Goal: Task Accomplishment & Management: Manage account settings

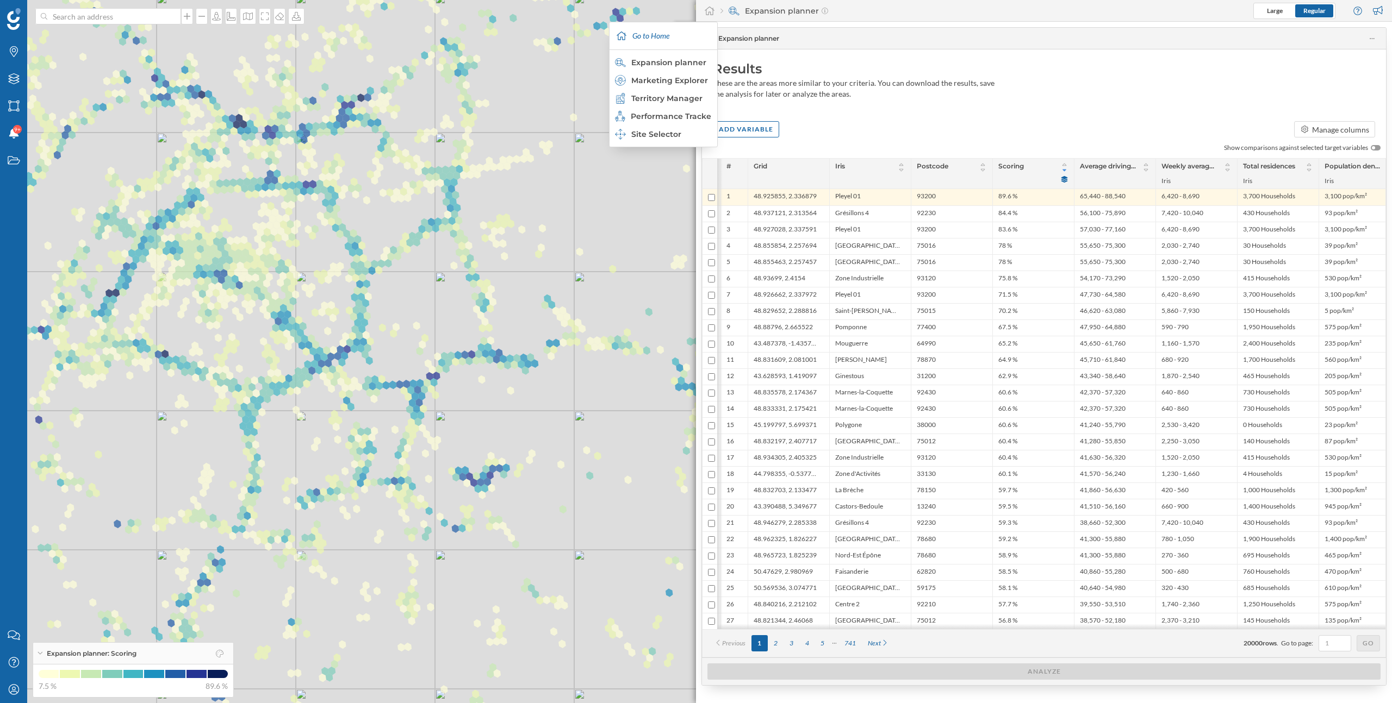
scroll to position [0, 15]
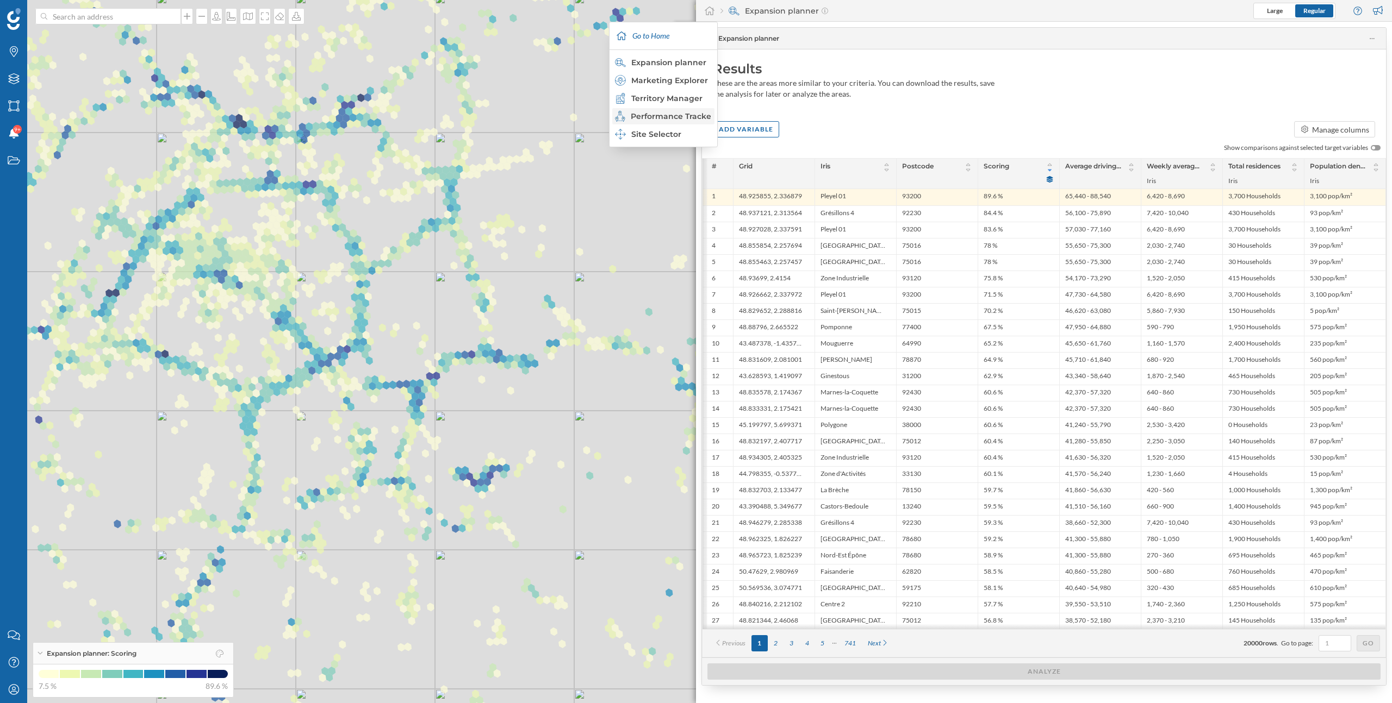
click at [681, 116] on div "Performance Tracker" at bounding box center [663, 116] width 96 height 11
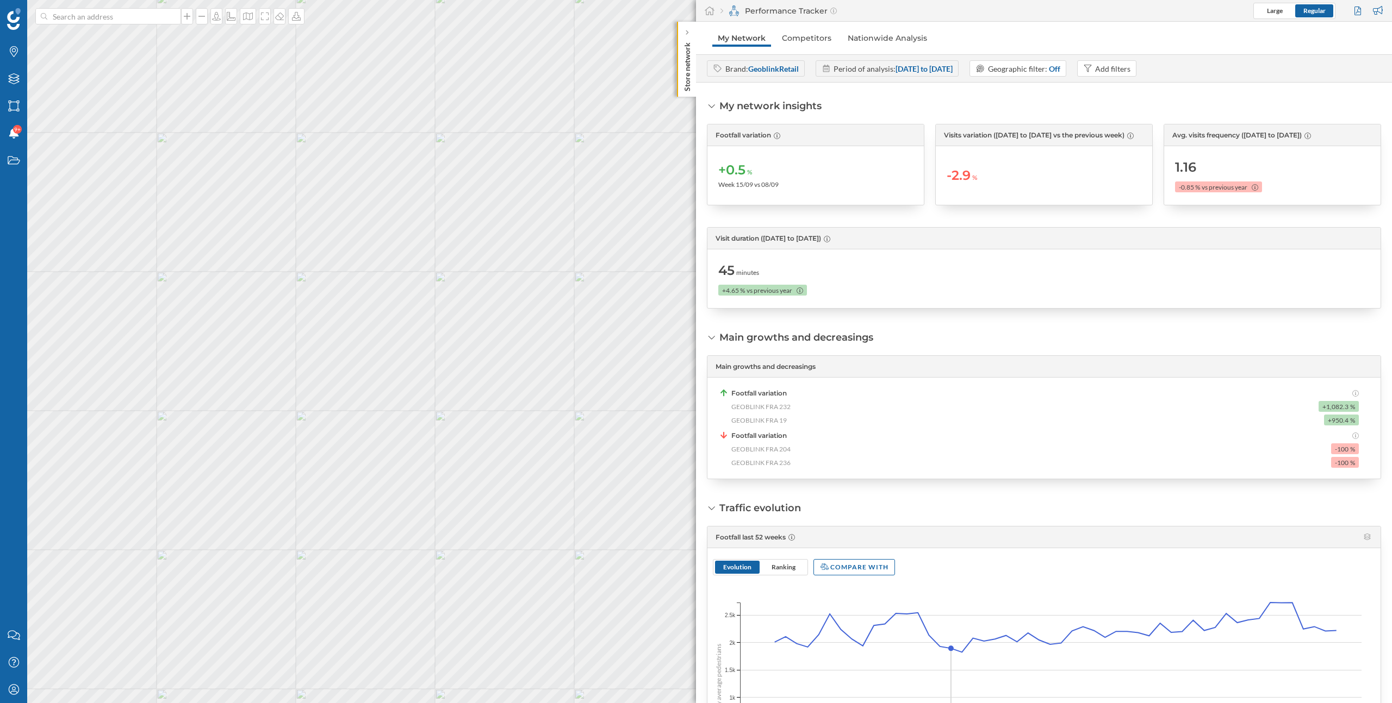
scroll to position [17, 0]
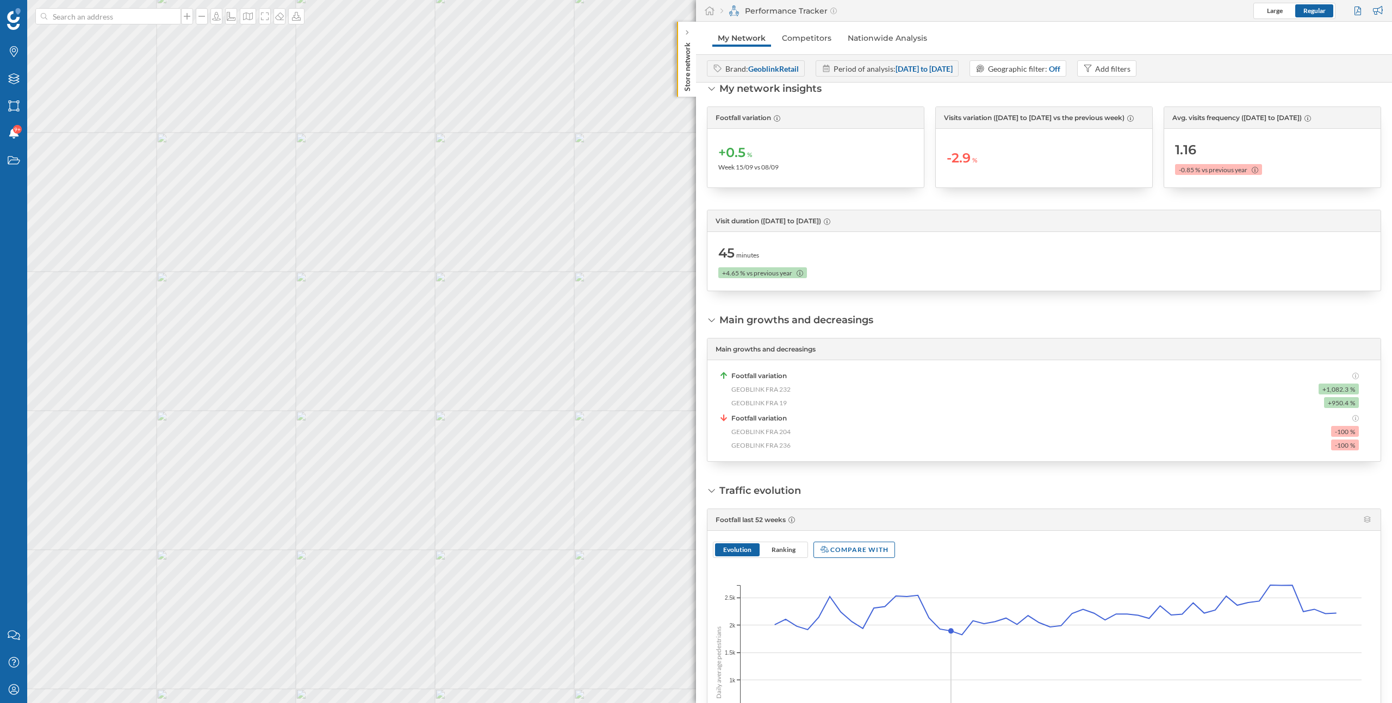
click at [767, 432] on span "GEOBLINK FRA 204" at bounding box center [760, 432] width 59 height 10
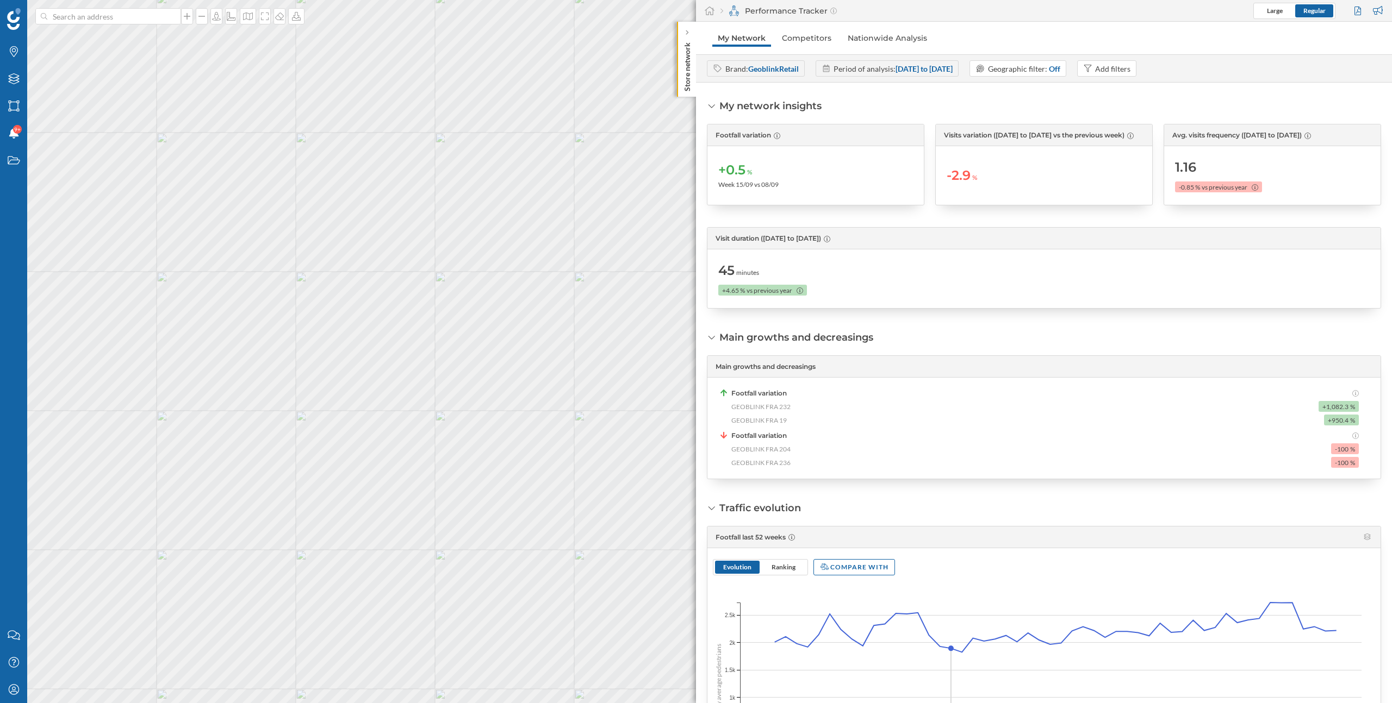
click at [780, 67] on strong "GeoblinkRetail" at bounding box center [773, 68] width 51 height 9
click at [7, 694] on icon "My Profile" at bounding box center [14, 689] width 14 height 11
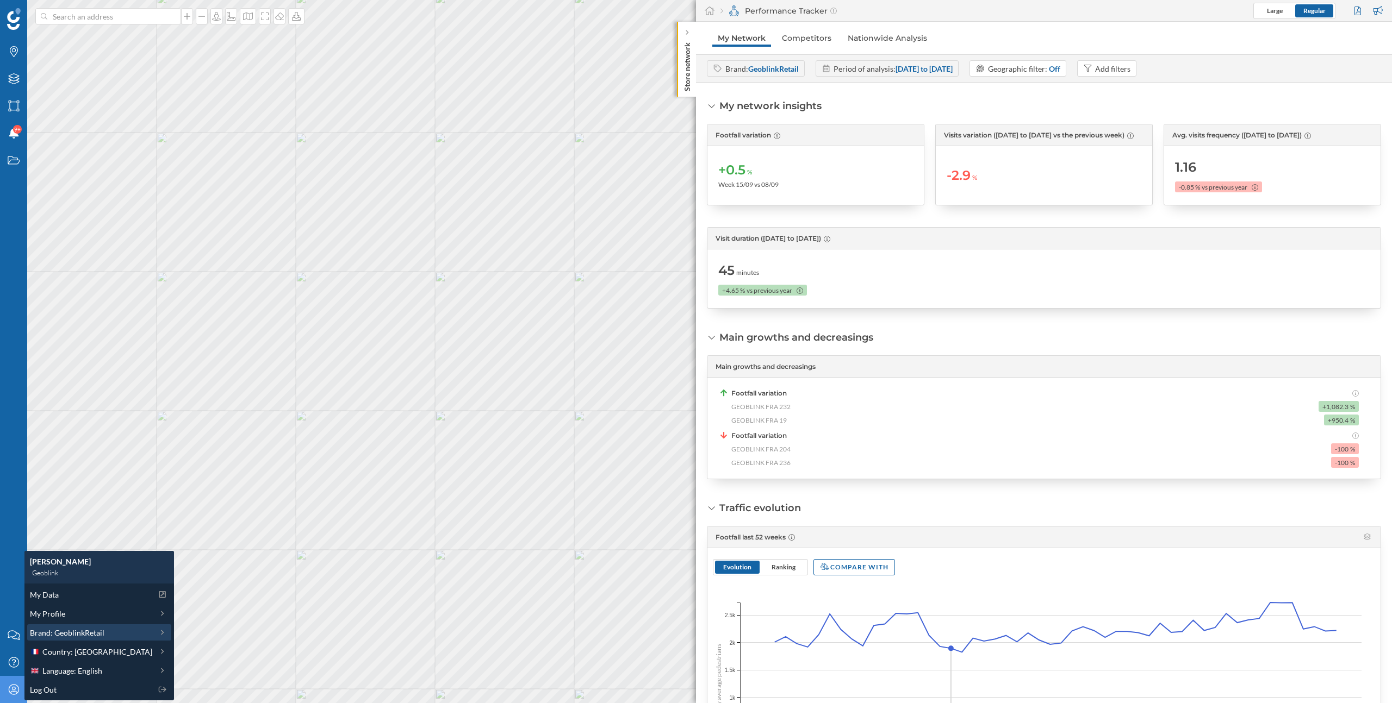
click at [81, 635] on span "Brand: GeoblinkRetail" at bounding box center [67, 632] width 74 height 11
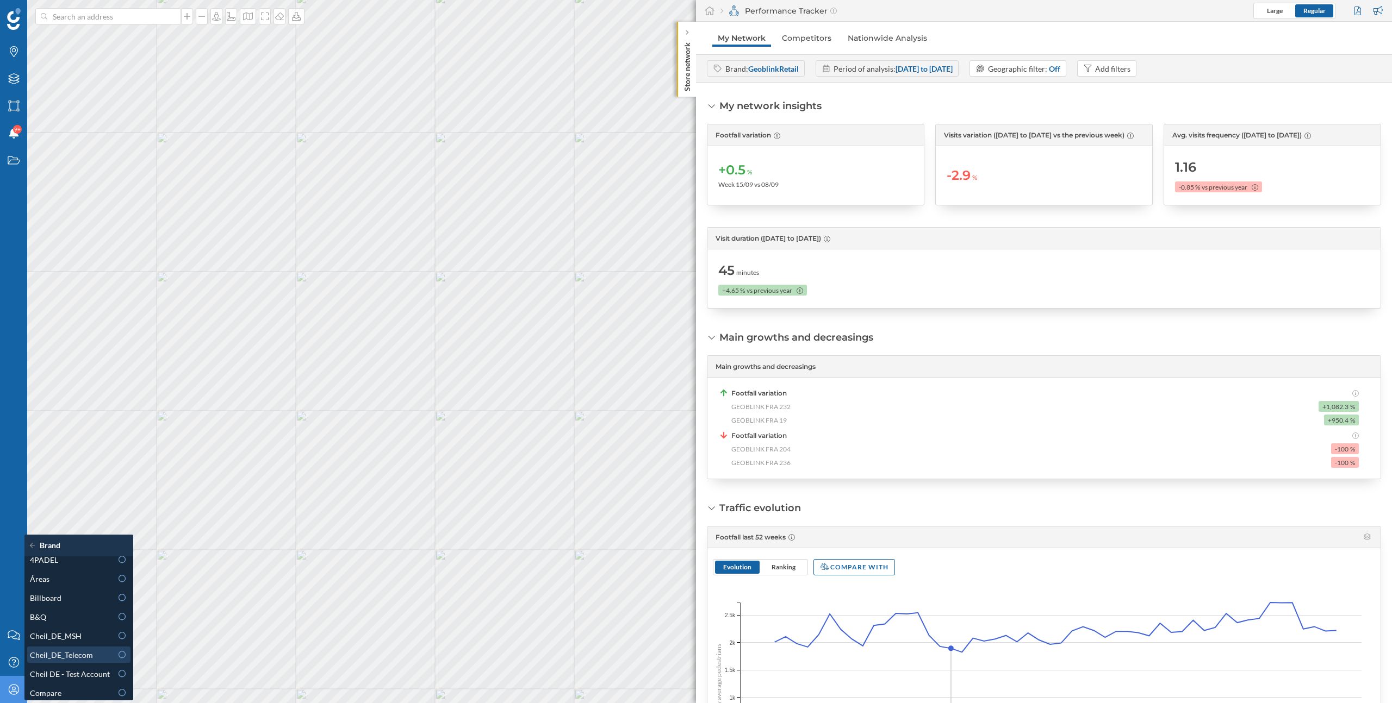
scroll to position [3, 0]
click at [76, 604] on div "Billboard" at bounding box center [71, 602] width 82 height 11
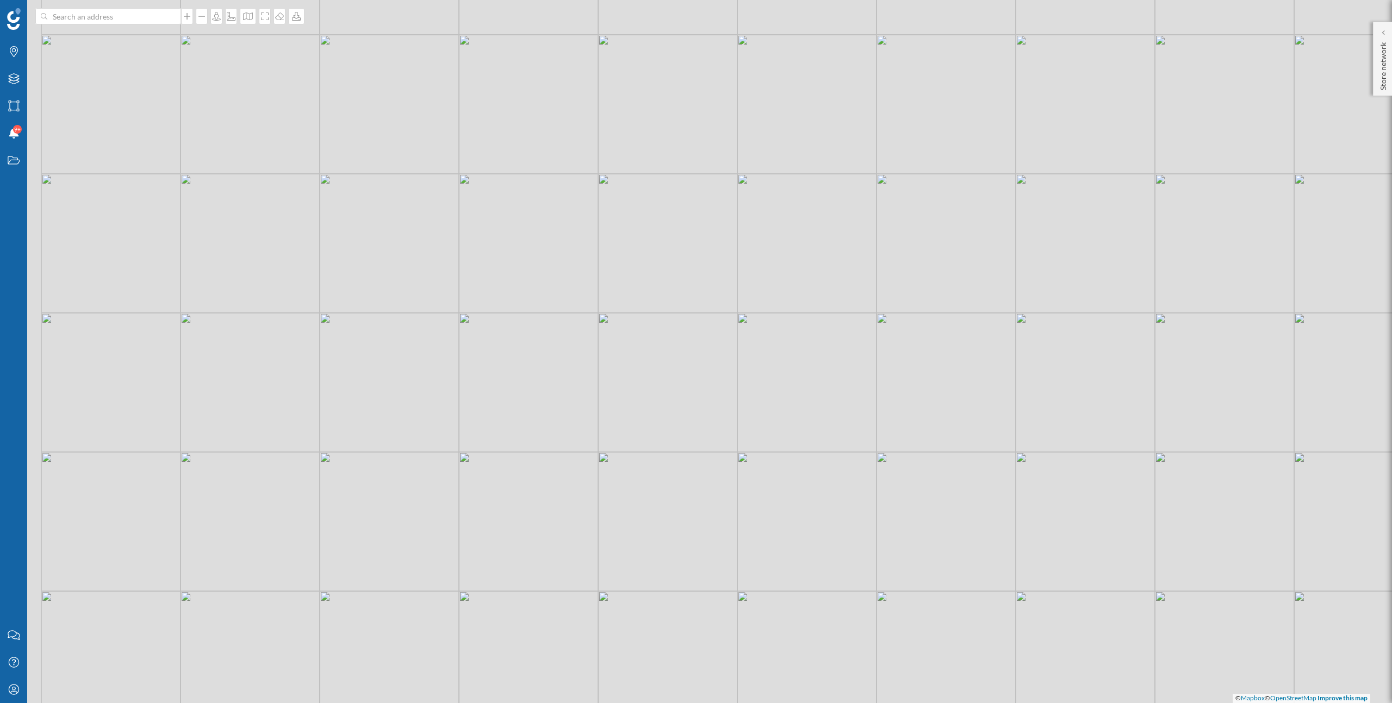
drag, startPoint x: 495, startPoint y: 379, endPoint x: 706, endPoint y: 342, distance: 214.6
click at [706, 342] on div "© Mapbox © OpenStreetMap Improve this map" at bounding box center [696, 351] width 1392 height 703
drag, startPoint x: 319, startPoint y: 508, endPoint x: 615, endPoint y: 390, distance: 318.9
click at [615, 390] on div "© Mapbox © OpenStreetMap Improve this map" at bounding box center [696, 351] width 1392 height 703
drag, startPoint x: 407, startPoint y: 438, endPoint x: 671, endPoint y: 329, distance: 286.4
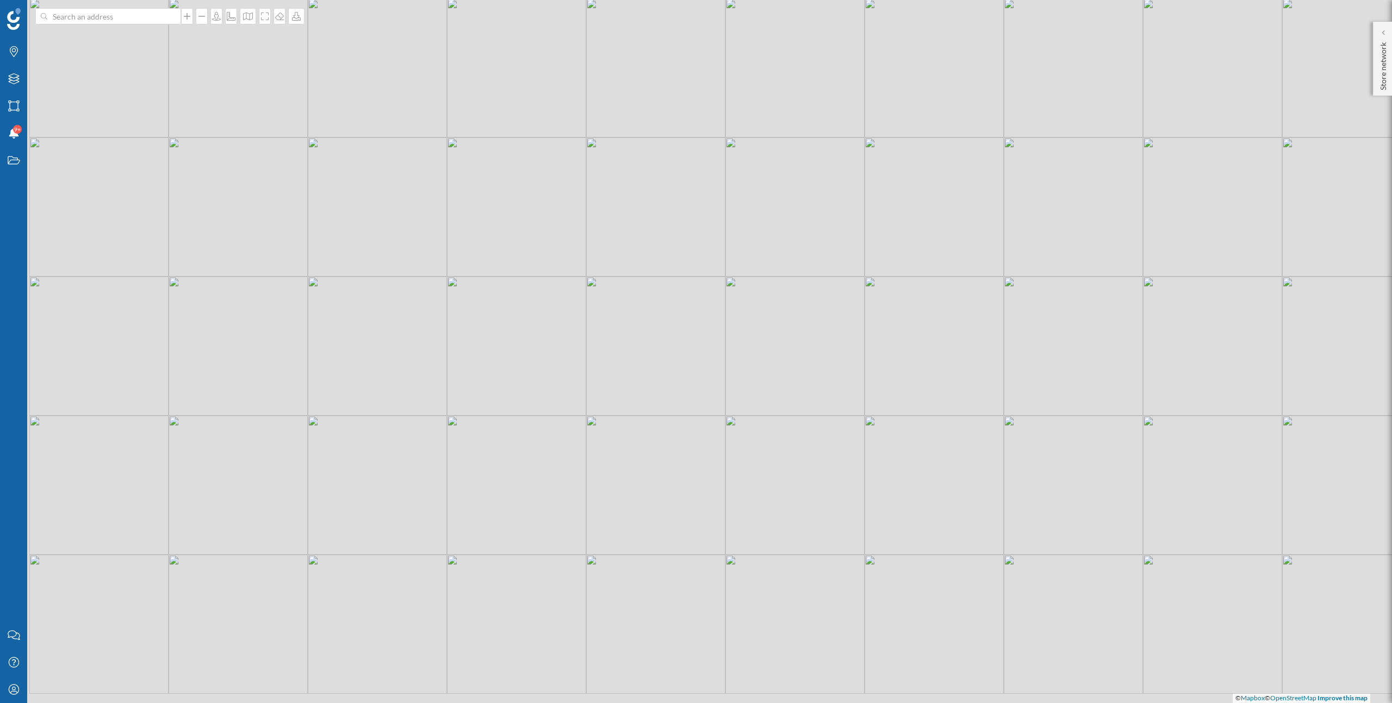
click at [670, 329] on div "© Mapbox © OpenStreetMap Improve this map" at bounding box center [696, 351] width 1392 height 703
drag, startPoint x: 362, startPoint y: 346, endPoint x: 632, endPoint y: 351, distance: 269.6
click at [632, 351] on div "© Mapbox © OpenStreetMap Improve this map" at bounding box center [696, 351] width 1392 height 703
click at [1382, 36] on icon at bounding box center [1382, 32] width 3 height 11
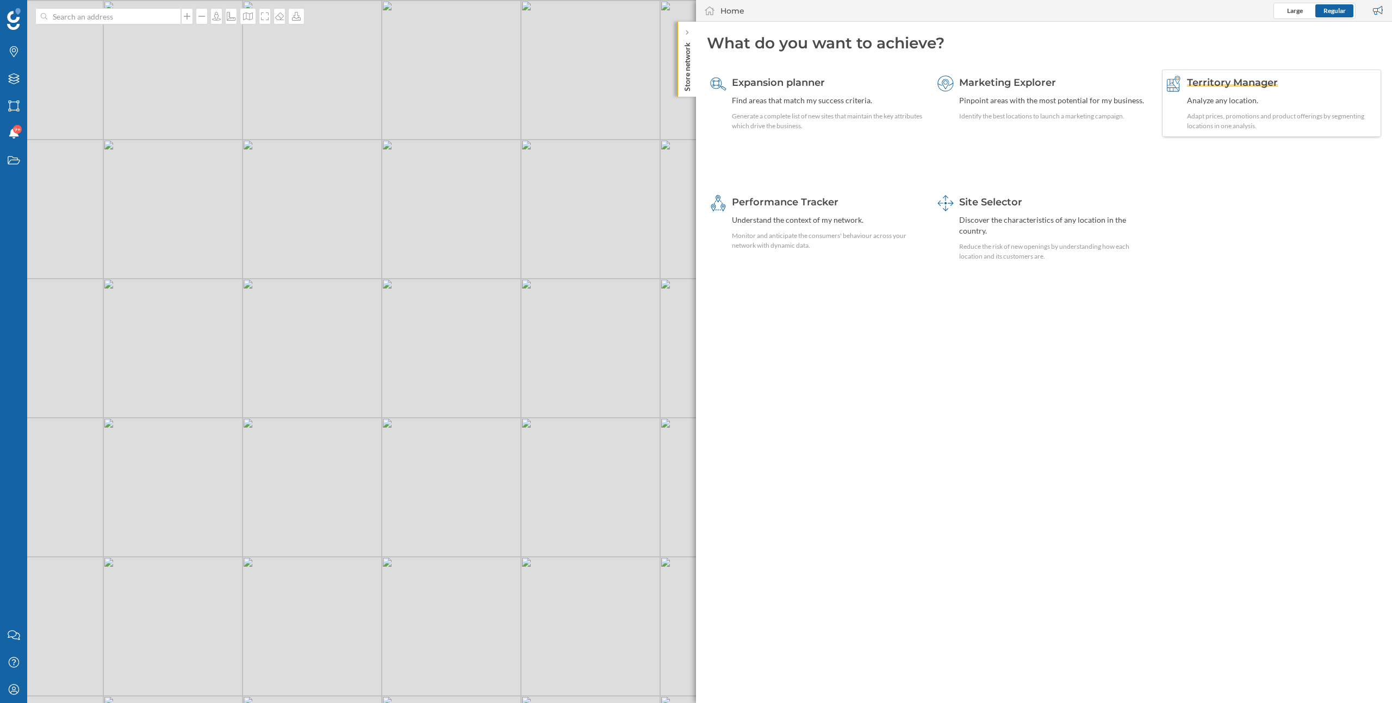
click at [1264, 85] on span "Territory Manager" at bounding box center [1232, 83] width 91 height 12
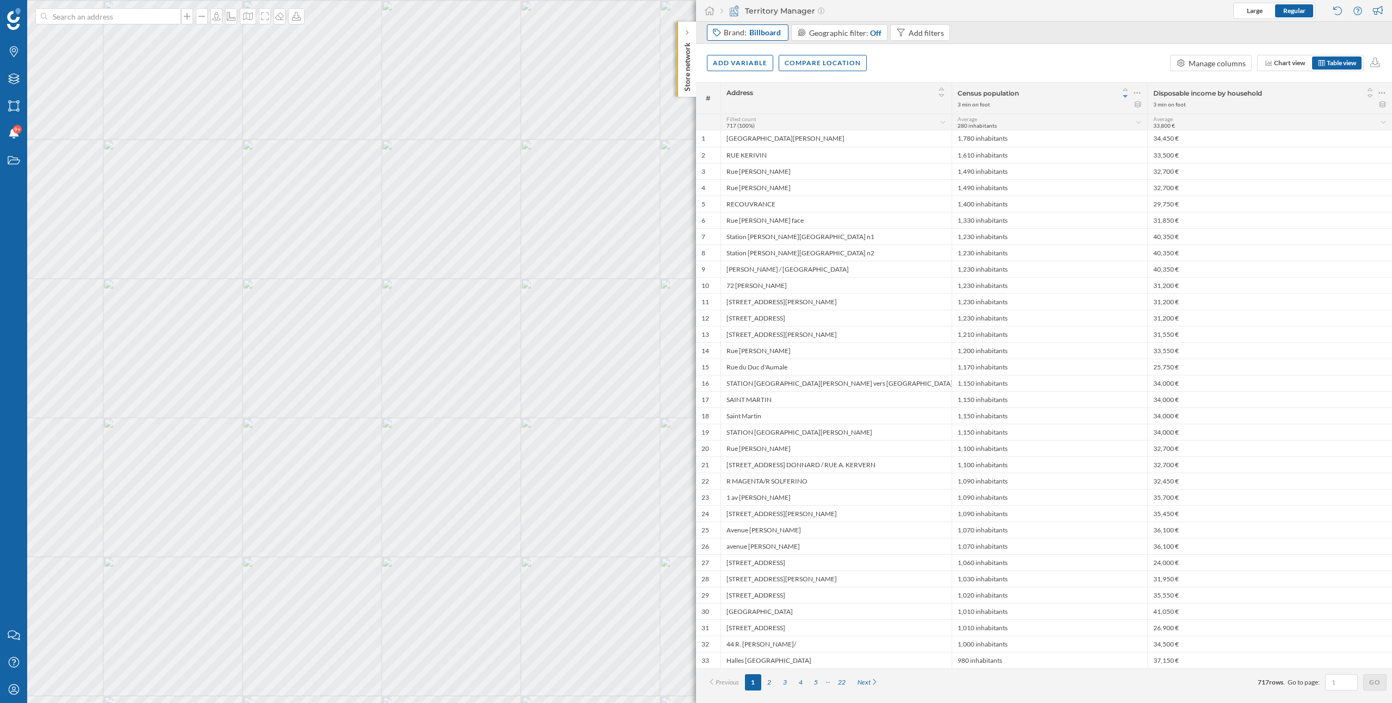
click at [750, 35] on span "Billboard" at bounding box center [765, 32] width 32 height 11
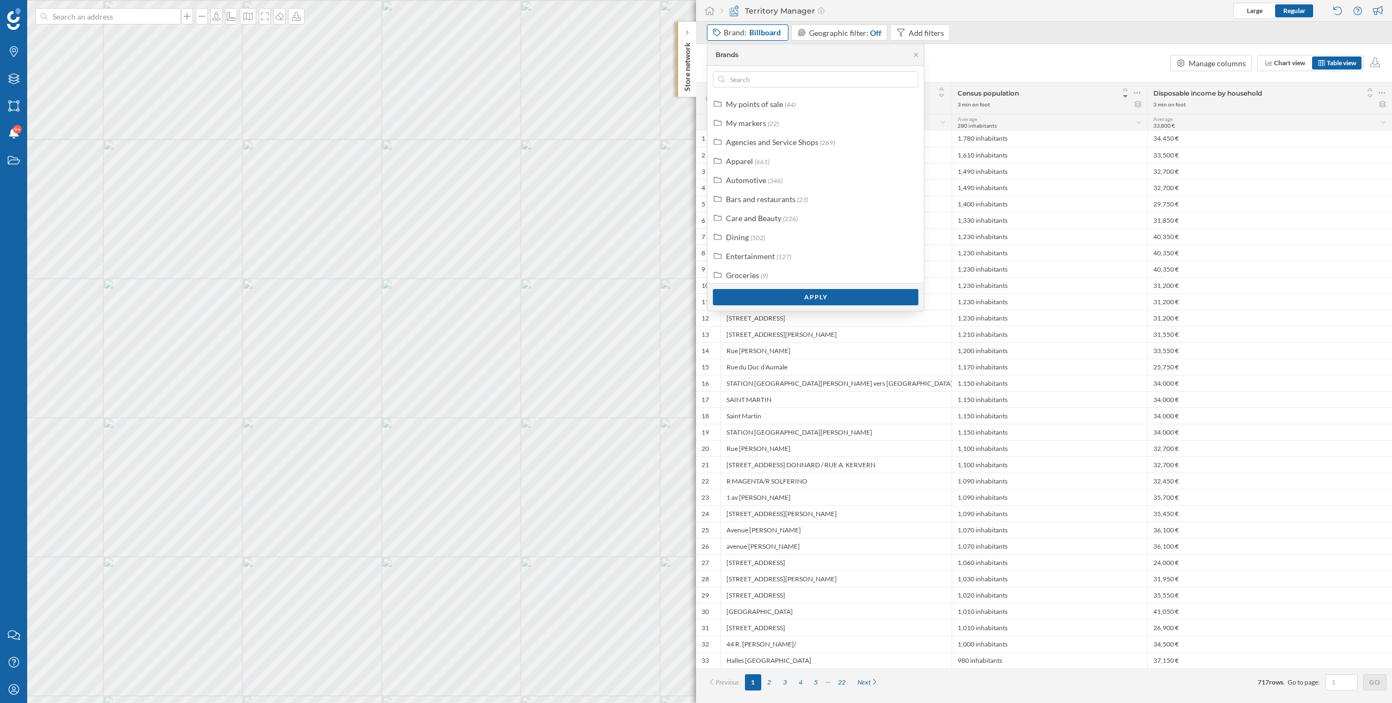
click at [763, 36] on span "Billboard" at bounding box center [765, 32] width 32 height 11
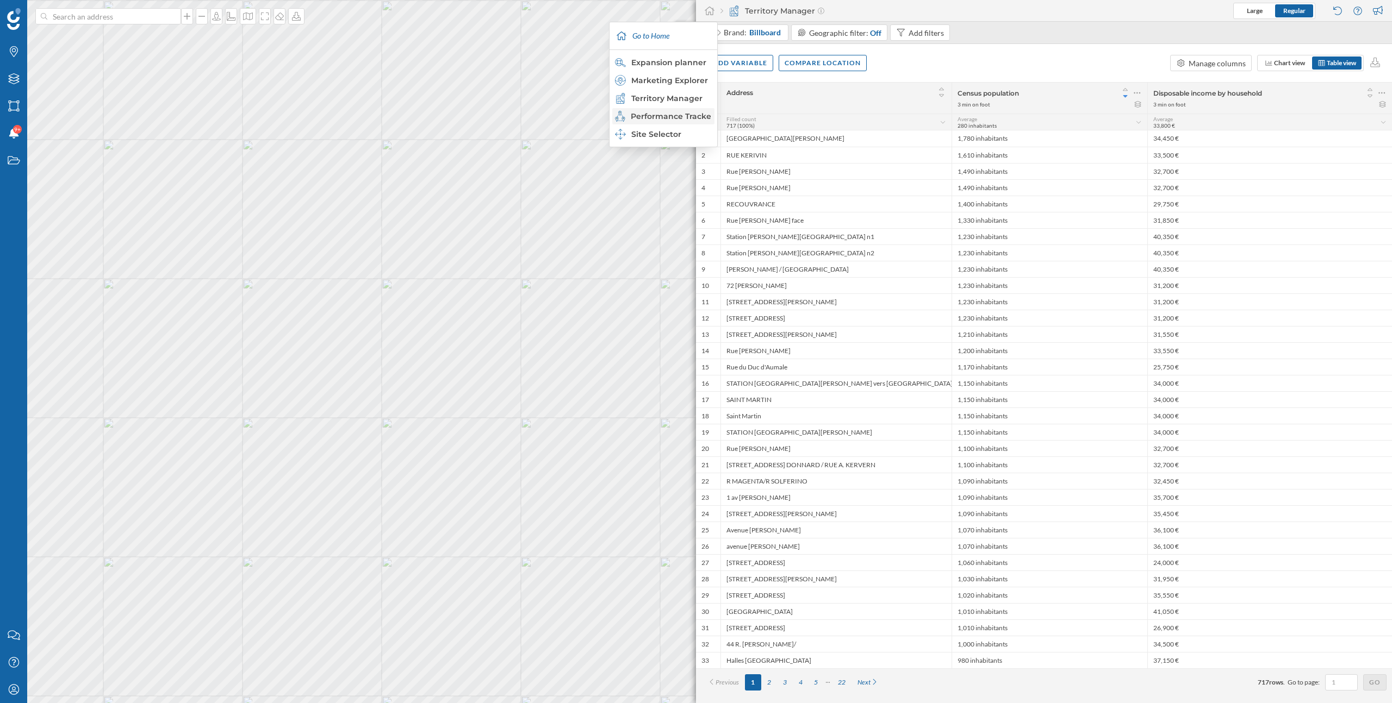
click at [683, 113] on div "Performance Tracker" at bounding box center [663, 116] width 96 height 11
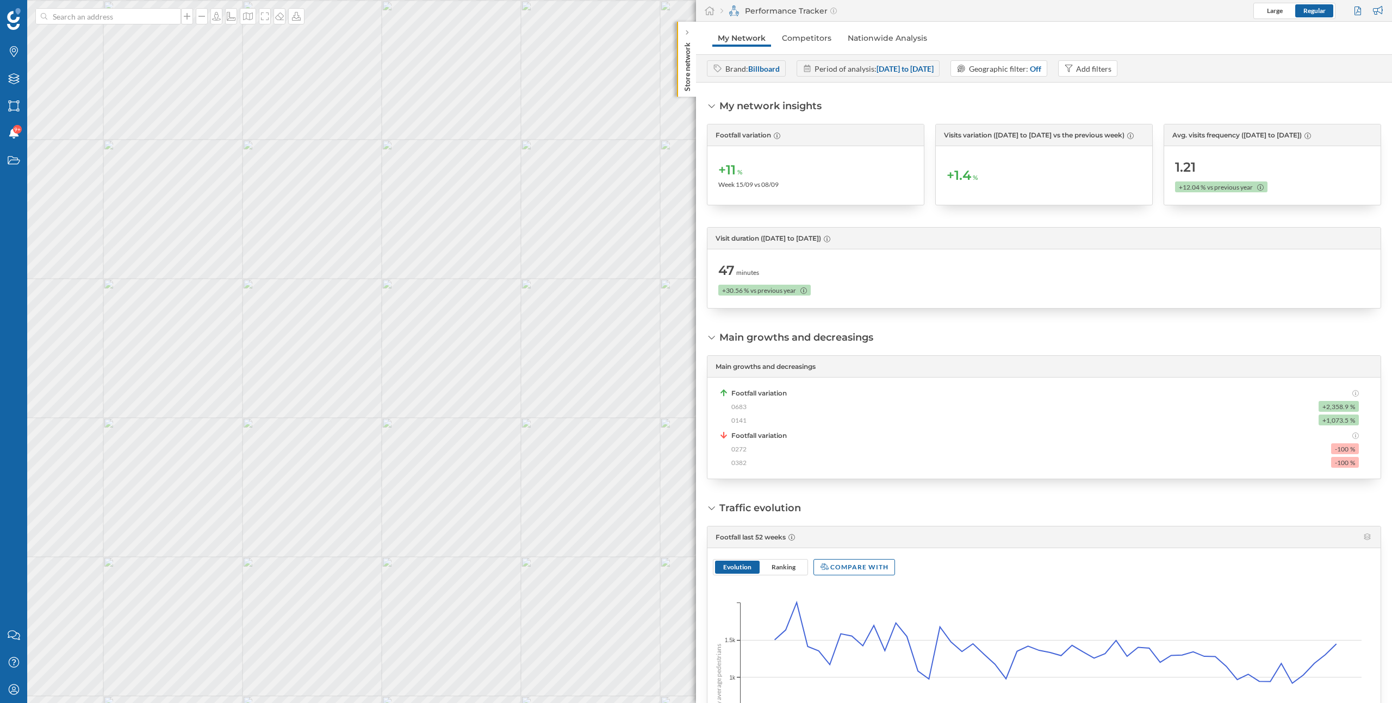
click at [740, 407] on span "0683" at bounding box center [738, 407] width 15 height 10
click at [1343, 409] on span "+2,358.9" at bounding box center [1335, 407] width 26 height 10
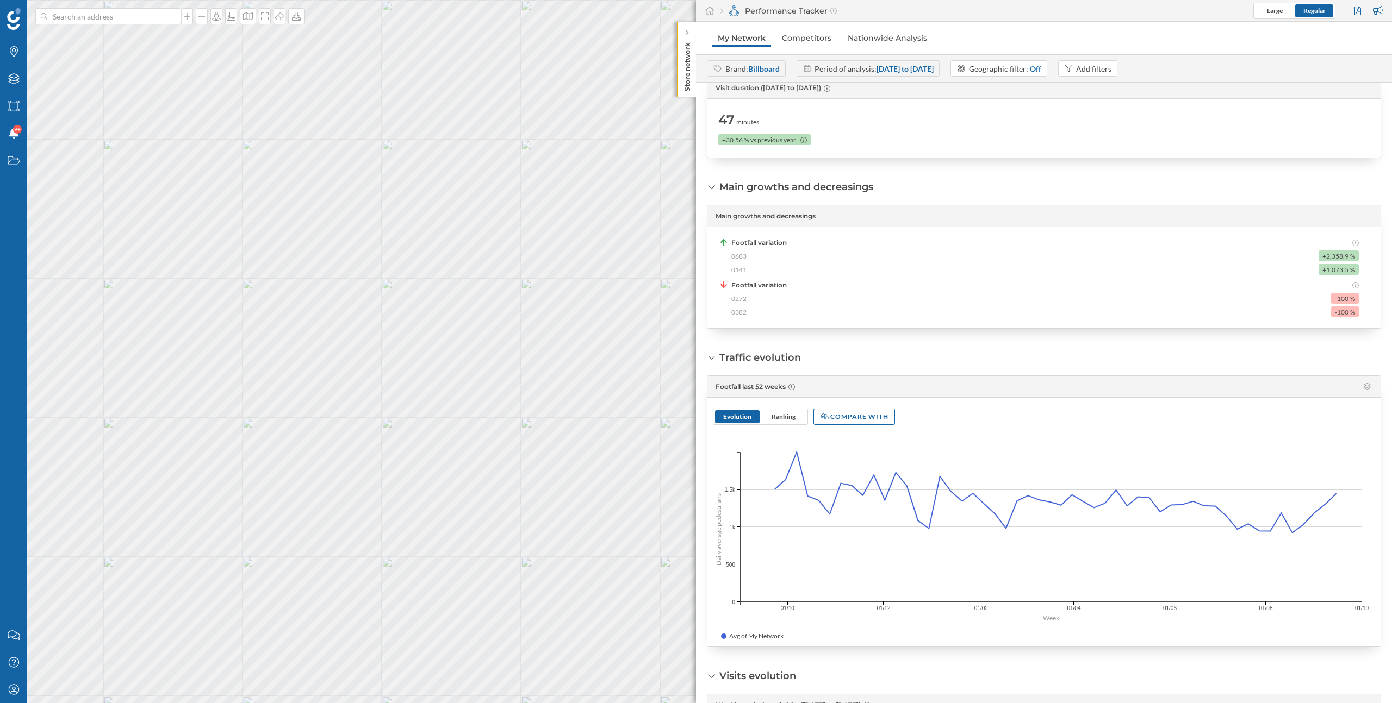
scroll to position [0, 0]
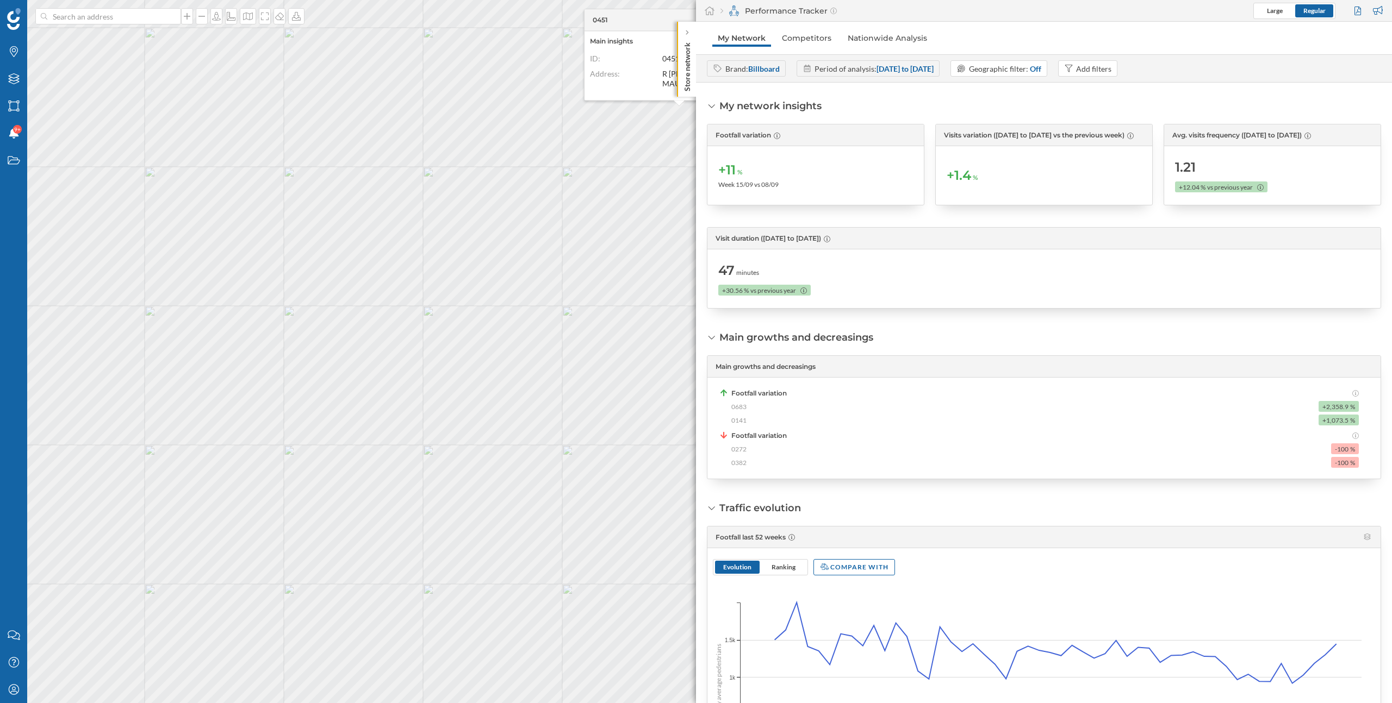
click at [736, 406] on span "0683" at bounding box center [738, 407] width 15 height 10
click at [729, 406] on div "Footfall variation 0683 +2,358.9 % 0141 +1,073.5 %" at bounding box center [1038, 407] width 640 height 37
drag, startPoint x: 729, startPoint y: 406, endPoint x: 770, endPoint y: 406, distance: 40.8
click at [770, 406] on div "Footfall variation 0683 +2,358.9 % 0141 +1,073.5 %" at bounding box center [1038, 407] width 640 height 37
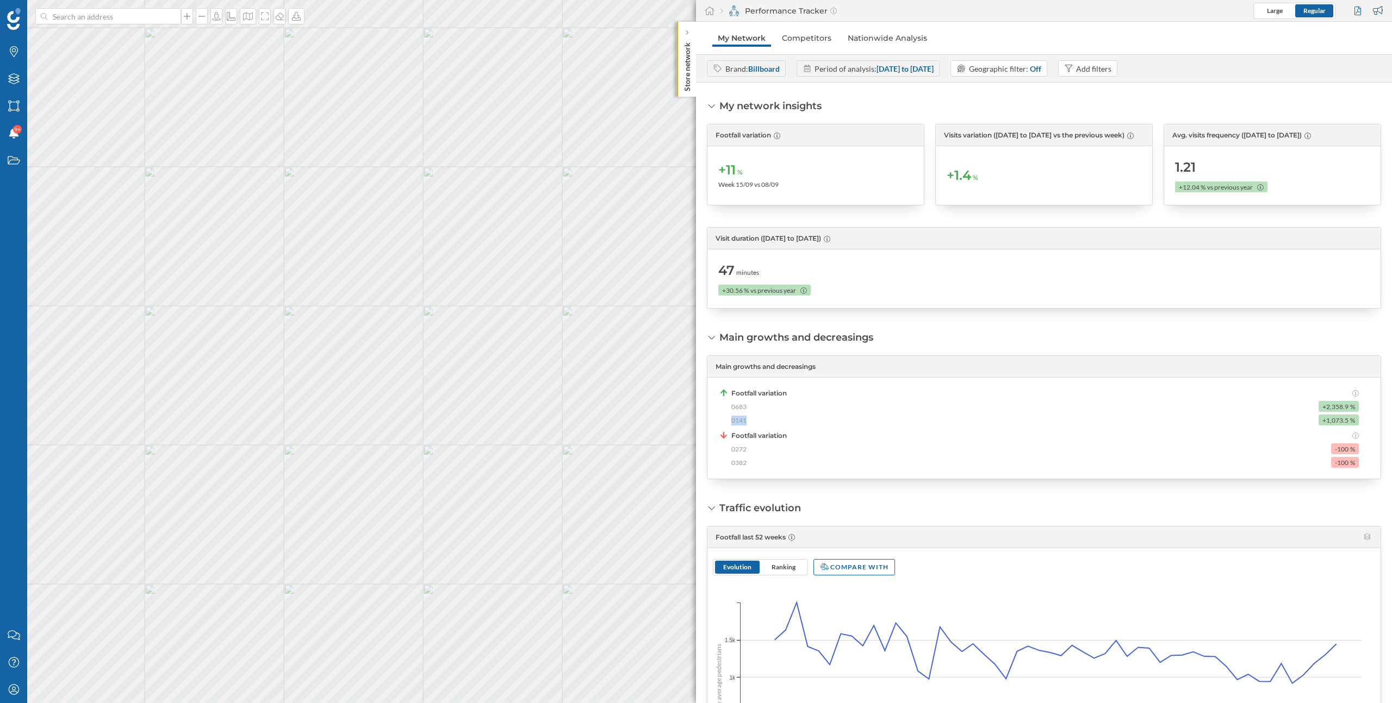
drag, startPoint x: 730, startPoint y: 424, endPoint x: 769, endPoint y: 423, distance: 38.6
click at [769, 423] on div "Footfall variation 0683 +2,358.9 % 0141 +1,073.5 %" at bounding box center [1038, 407] width 640 height 37
click at [769, 423] on div "0141 +1,073.5 %" at bounding box center [1044, 420] width 627 height 11
drag, startPoint x: 727, startPoint y: 405, endPoint x: 753, endPoint y: 405, distance: 26.1
click at [753, 405] on div "Footfall variation 0683 +2,358.9 % 0141 +1,073.5 %" at bounding box center [1038, 407] width 640 height 37
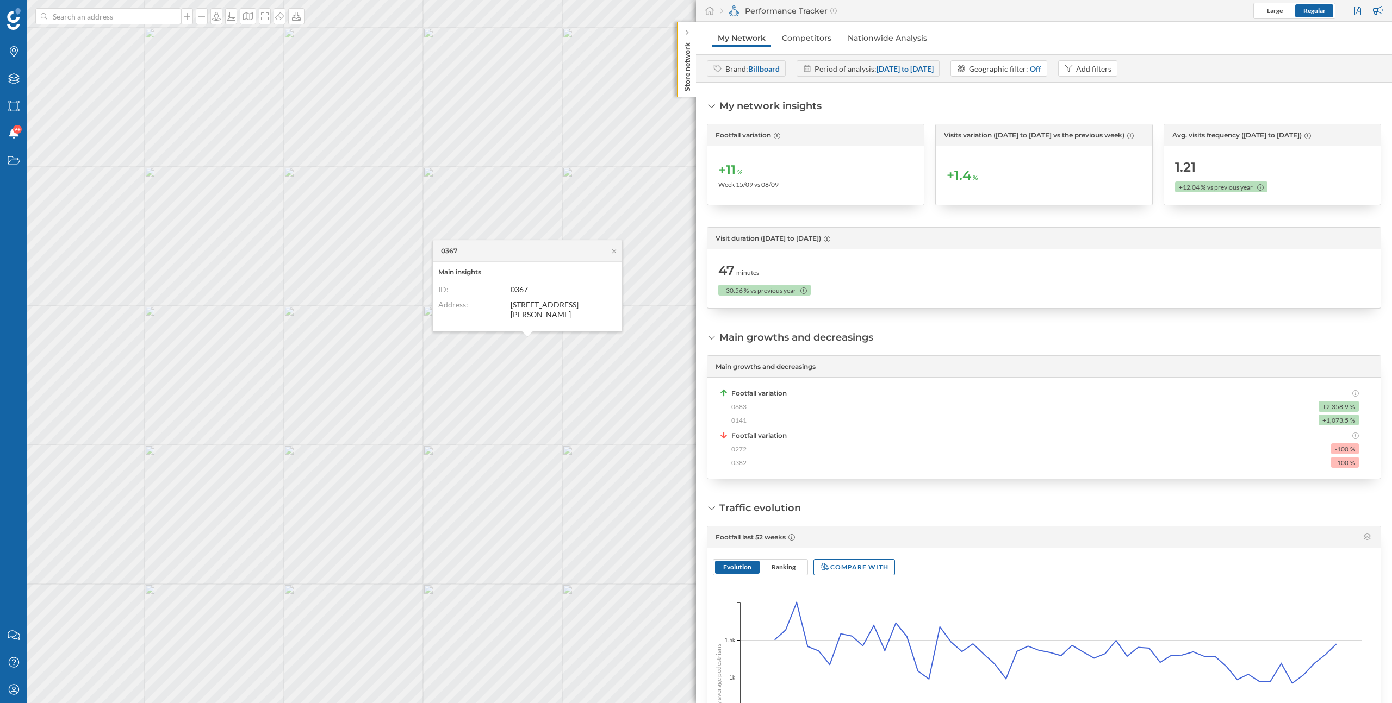
click at [739, 450] on span "0272" at bounding box center [738, 450] width 15 height 10
drag, startPoint x: 748, startPoint y: 445, endPoint x: 729, endPoint y: 445, distance: 19.6
click at [729, 445] on div "Footfall variation 0272 -100 % 0382 -100 %" at bounding box center [1038, 449] width 640 height 37
drag, startPoint x: 731, startPoint y: 459, endPoint x: 765, endPoint y: 459, distance: 34.8
click at [766, 460] on div "0382 -100 %" at bounding box center [1044, 462] width 627 height 11
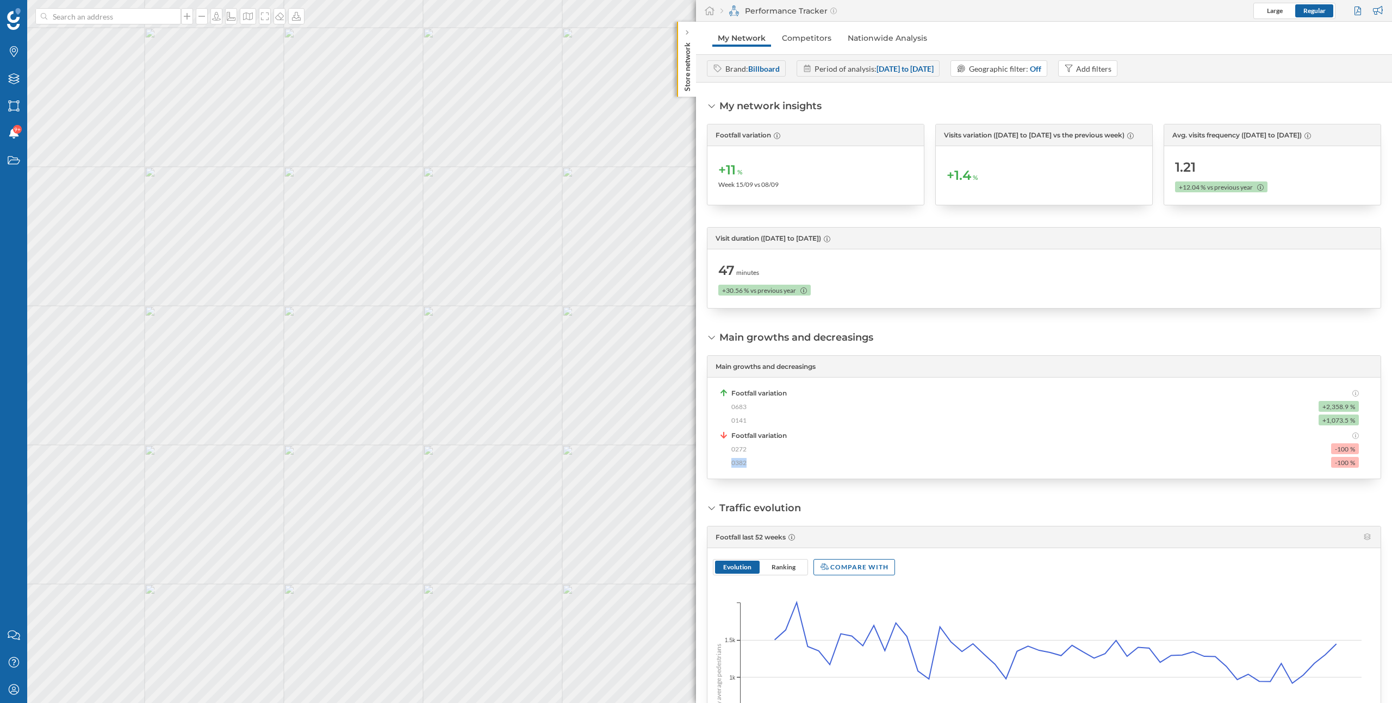
click at [765, 459] on div "0382 -100 %" at bounding box center [1044, 462] width 627 height 11
click at [214, 16] on icon at bounding box center [216, 16] width 11 height 9
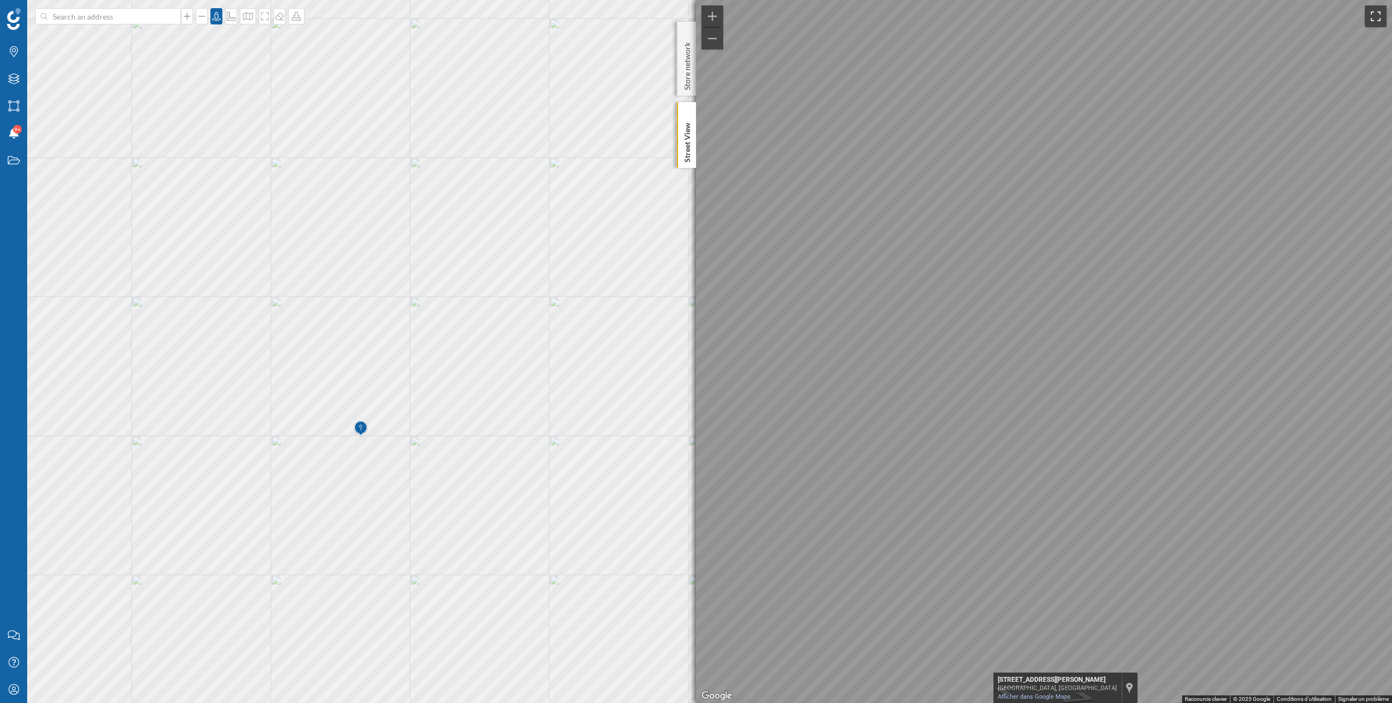
click at [1372, 15] on button "Passer en plein écran" at bounding box center [1375, 16] width 22 height 22
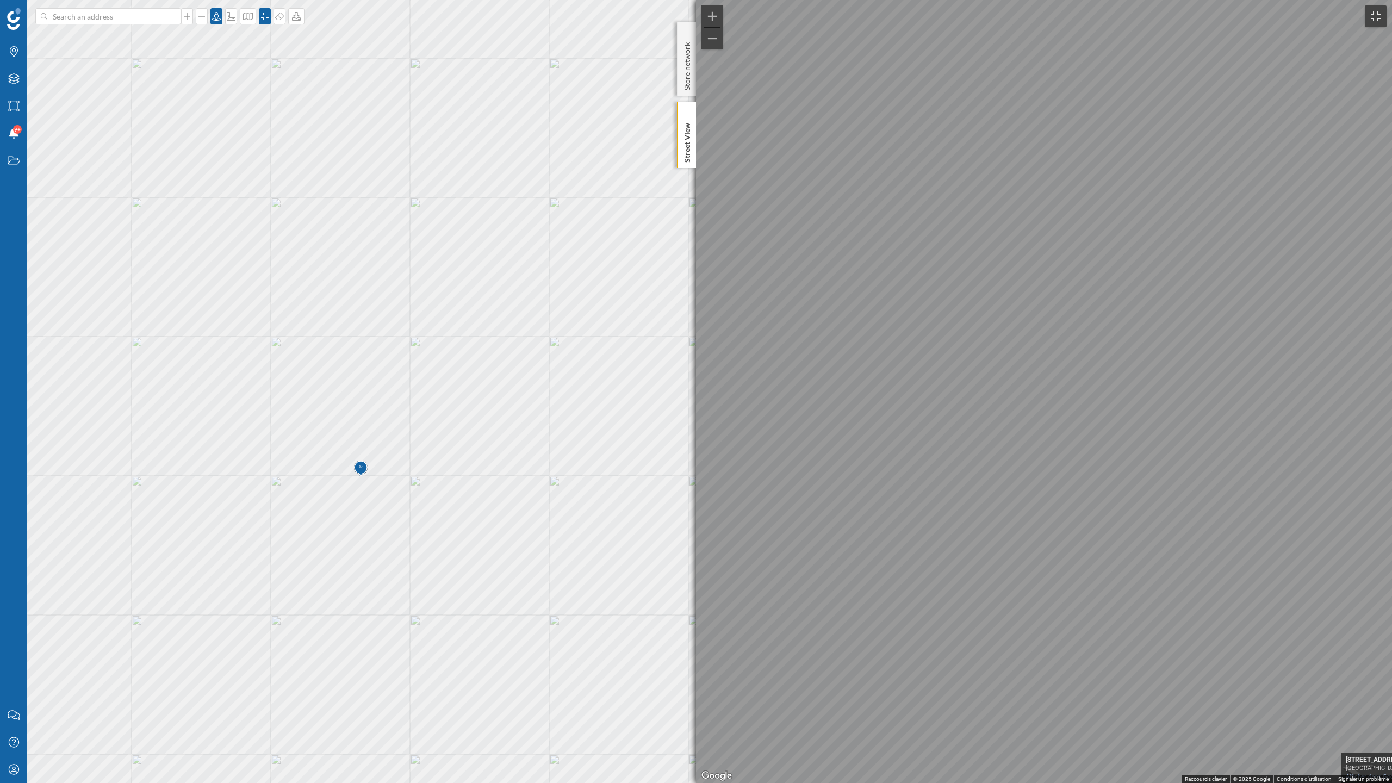
click at [1376, 16] on button "Passer en plein écran" at bounding box center [1375, 16] width 22 height 22
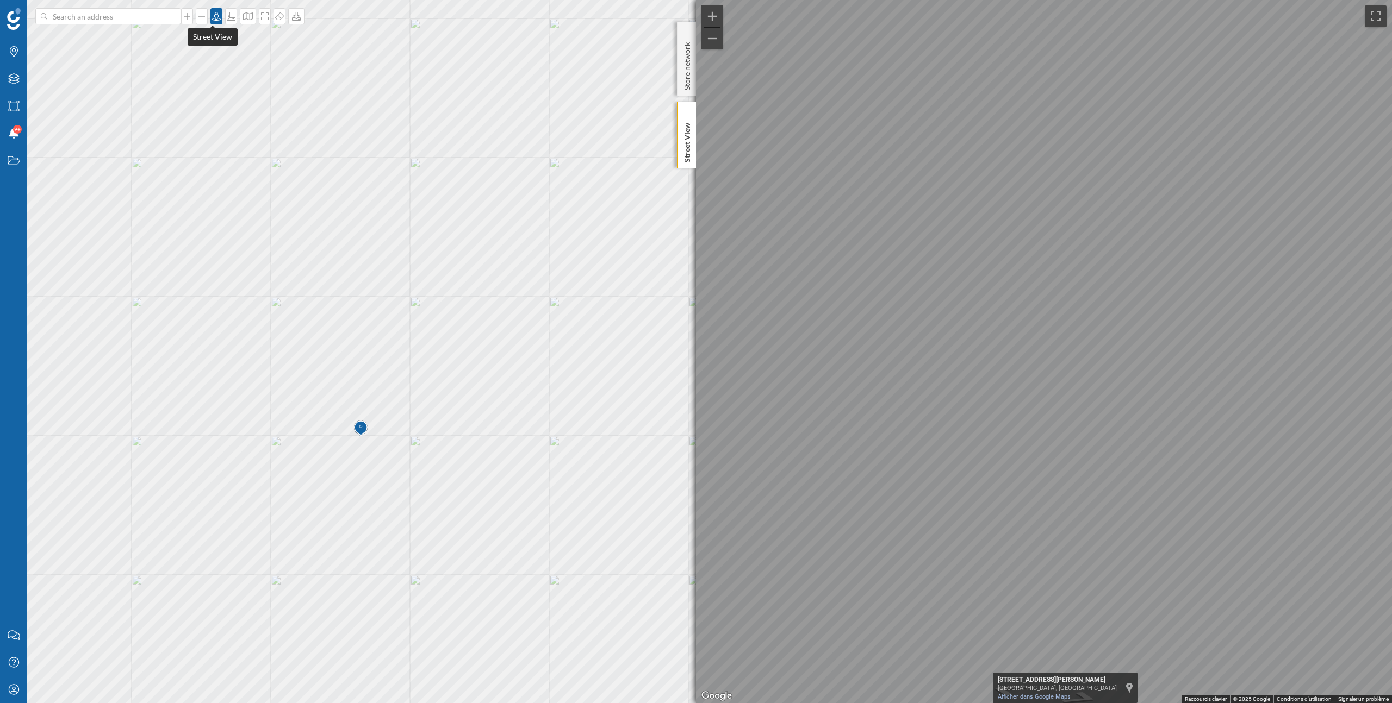
click at [211, 17] on icon at bounding box center [216, 16] width 11 height 9
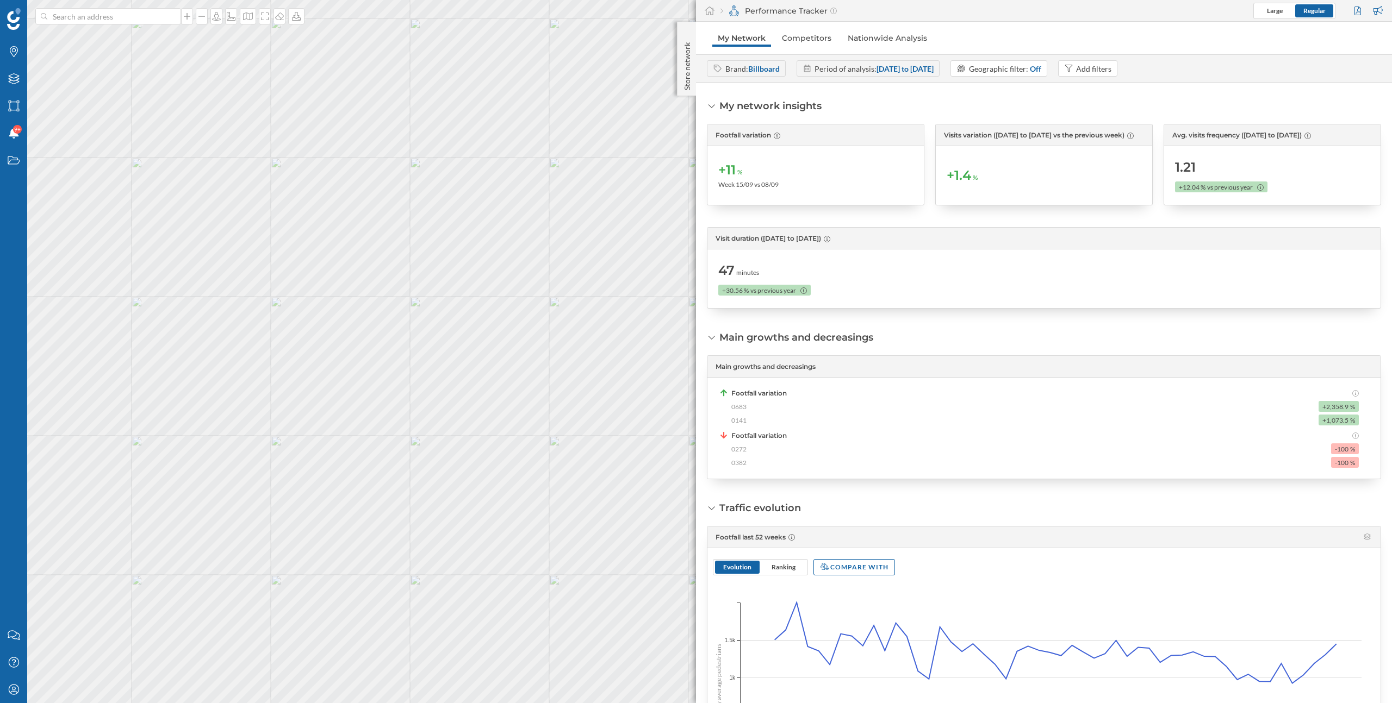
drag, startPoint x: 756, startPoint y: 444, endPoint x: 712, endPoint y: 444, distance: 43.5
click at [712, 444] on div "Main growths and decreasings Footfall variation 0683 +2,358.9 % 0141 +1,073.5 %…" at bounding box center [1044, 417] width 674 height 124
drag, startPoint x: 760, startPoint y: 446, endPoint x: 731, endPoint y: 447, distance: 29.4
click at [731, 447] on div "0272 -100 %" at bounding box center [1044, 449] width 627 height 11
copy span "0272"
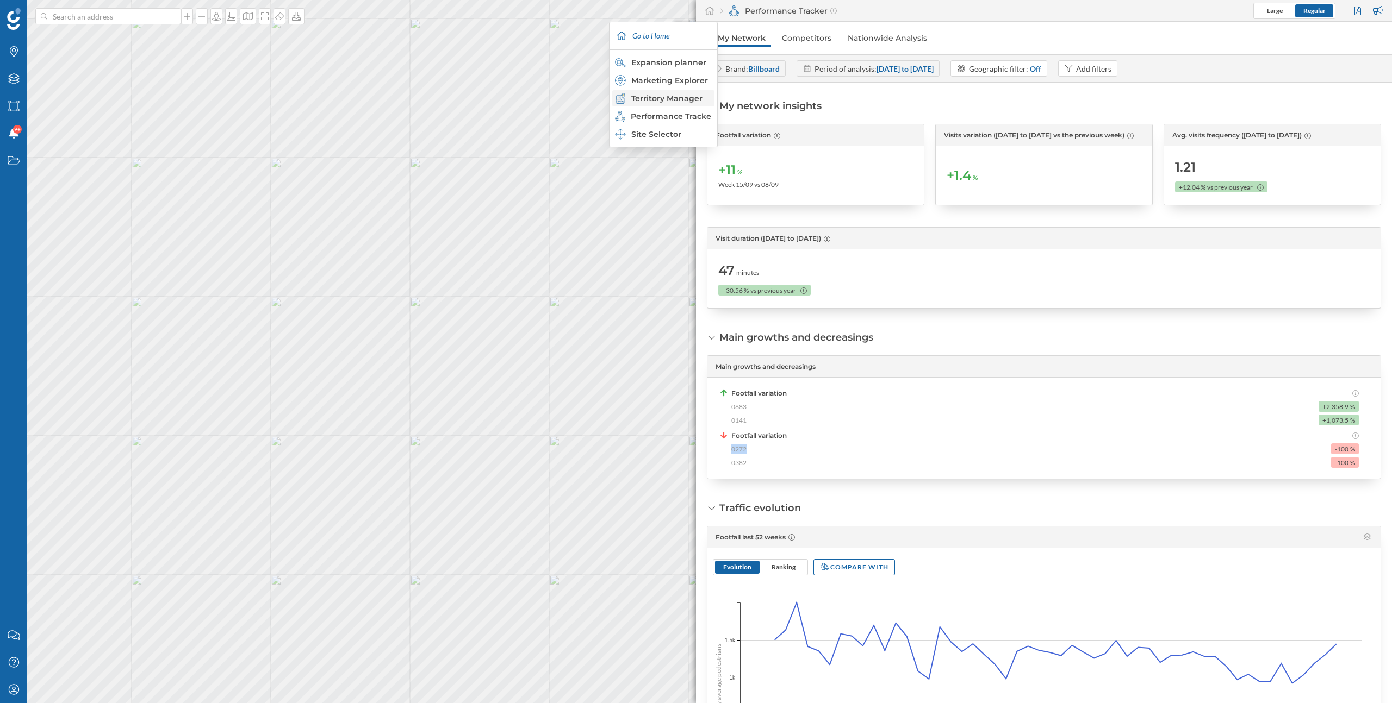
click at [676, 97] on div "Territory Manager" at bounding box center [663, 98] width 96 height 11
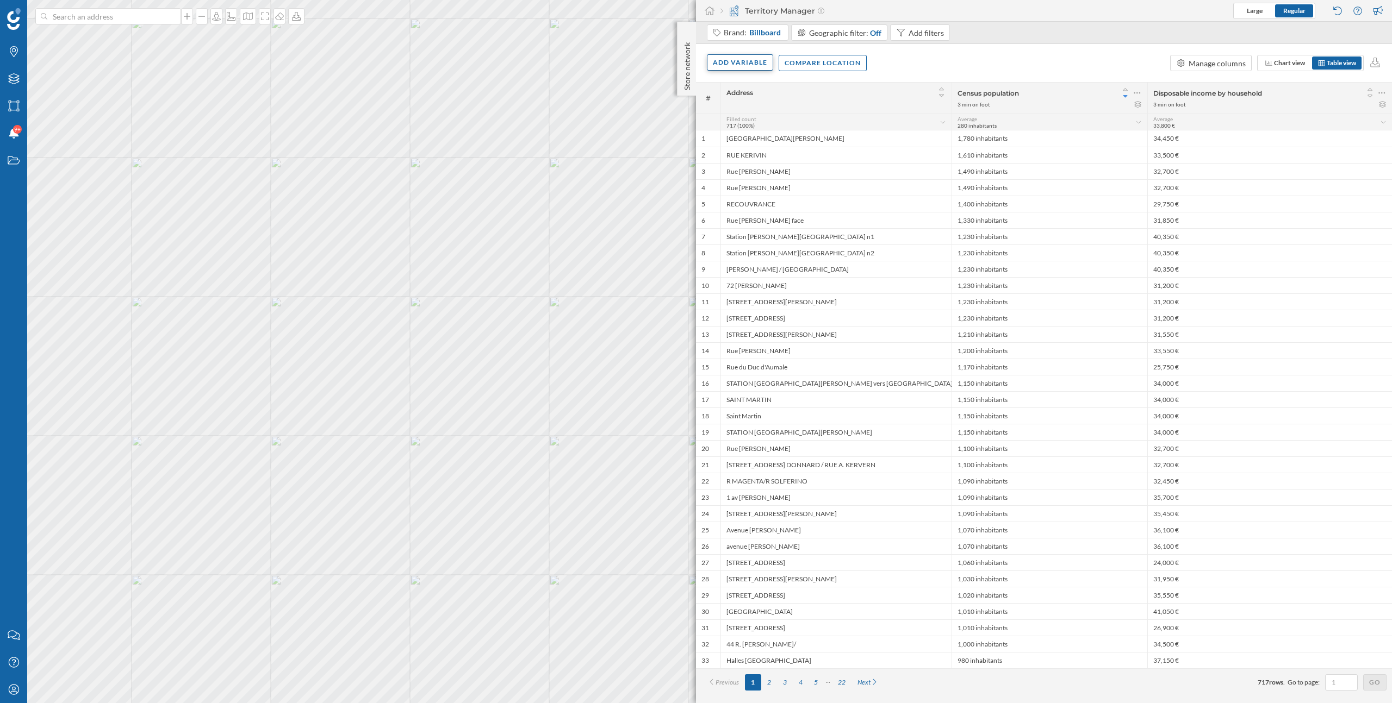
click at [753, 68] on div "Add variable" at bounding box center [740, 62] width 66 height 16
click at [753, 130] on div "Internal variables" at bounding box center [767, 128] width 108 height 11
click at [801, 261] on div "Store ID" at bounding box center [776, 259] width 117 height 11
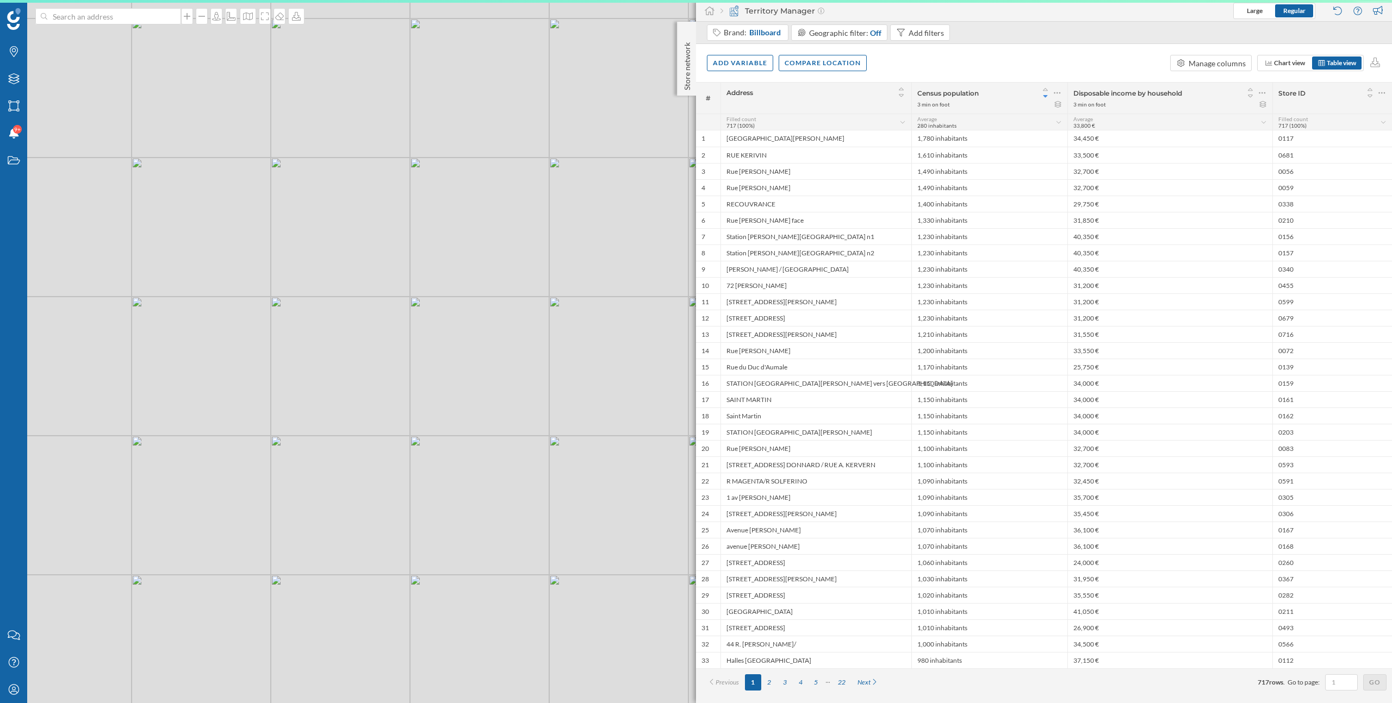
scroll to position [0, 0]
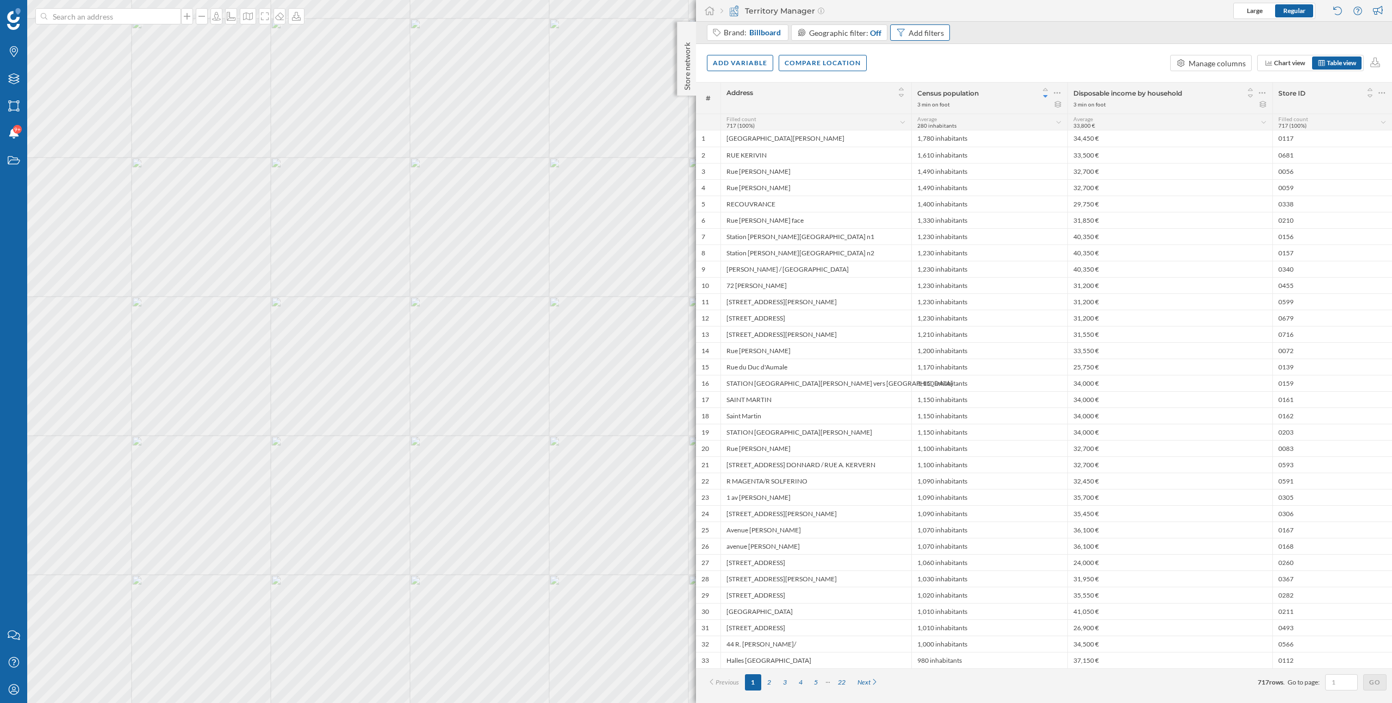
click at [927, 29] on div "Add filters" at bounding box center [925, 32] width 35 height 11
click at [876, 227] on span "Store ID" at bounding box center [869, 225] width 111 height 11
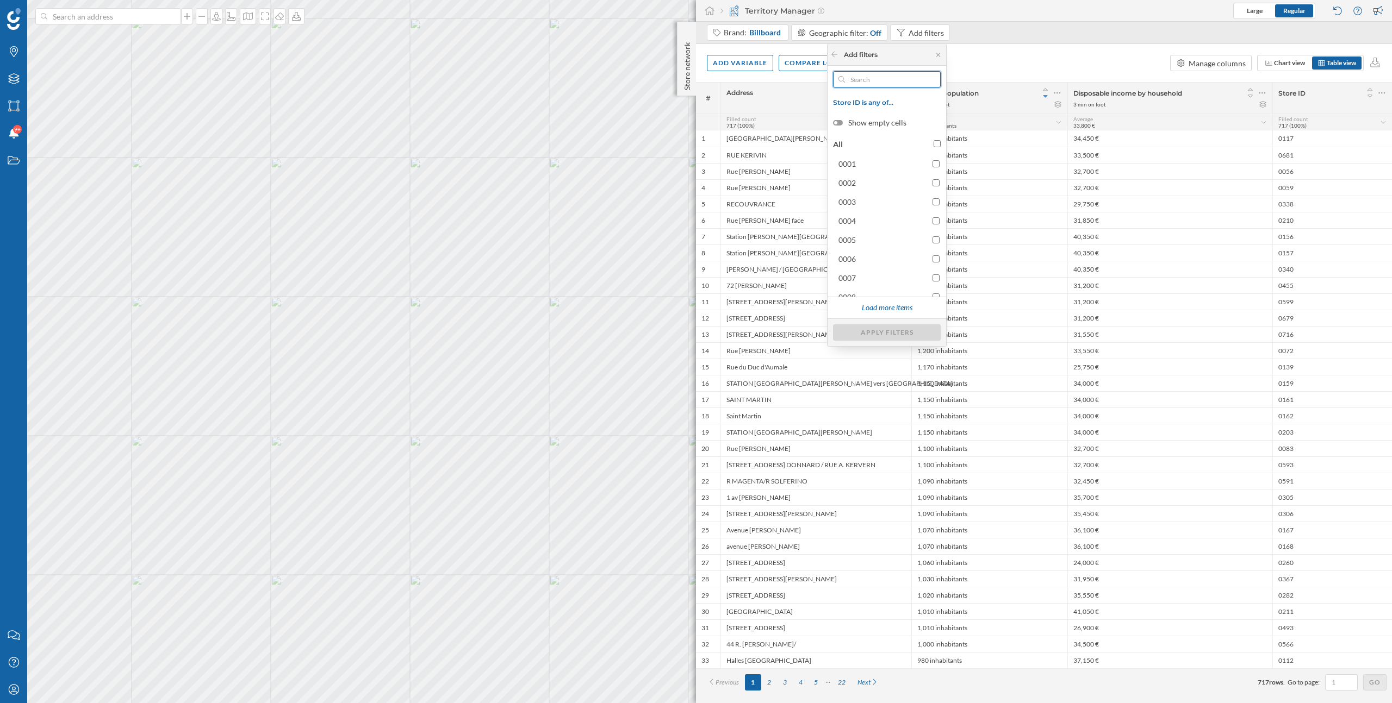
click at [873, 77] on input "text" at bounding box center [887, 79] width 84 height 16
paste input "0272"
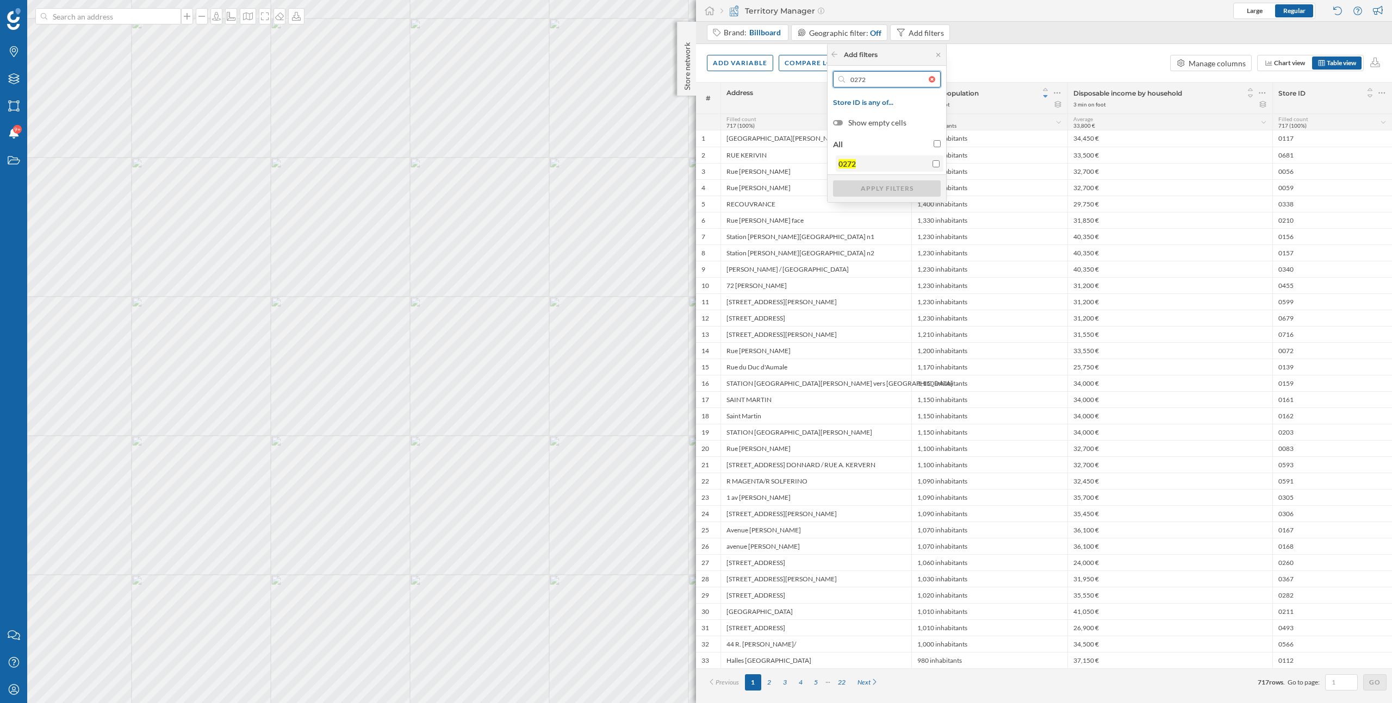
type input "0272"
click at [877, 164] on span "0272" at bounding box center [882, 163] width 89 height 11
click at [932, 164] on input "0272" at bounding box center [935, 163] width 7 height 7
checkbox input "true"
click at [895, 191] on div "Apply filters" at bounding box center [887, 188] width 108 height 16
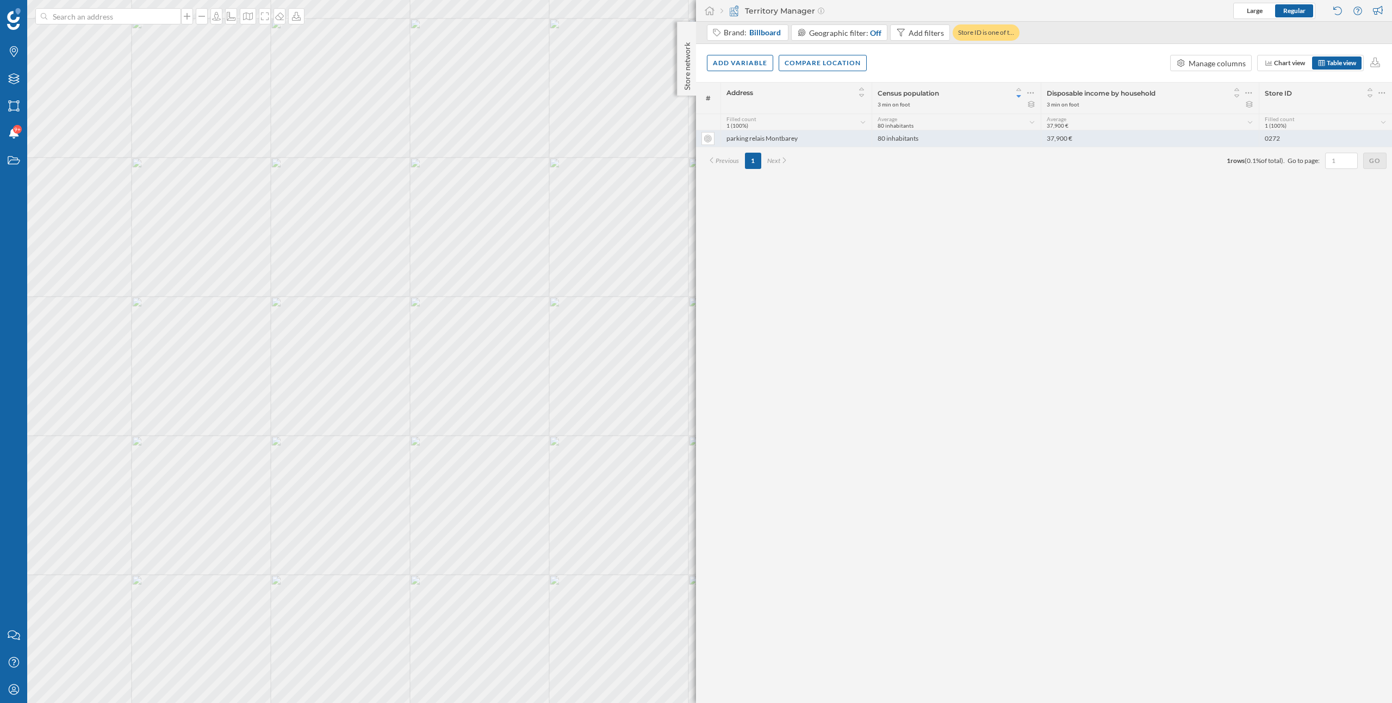
click at [815, 137] on div "parking relais Montbarey" at bounding box center [795, 138] width 151 height 16
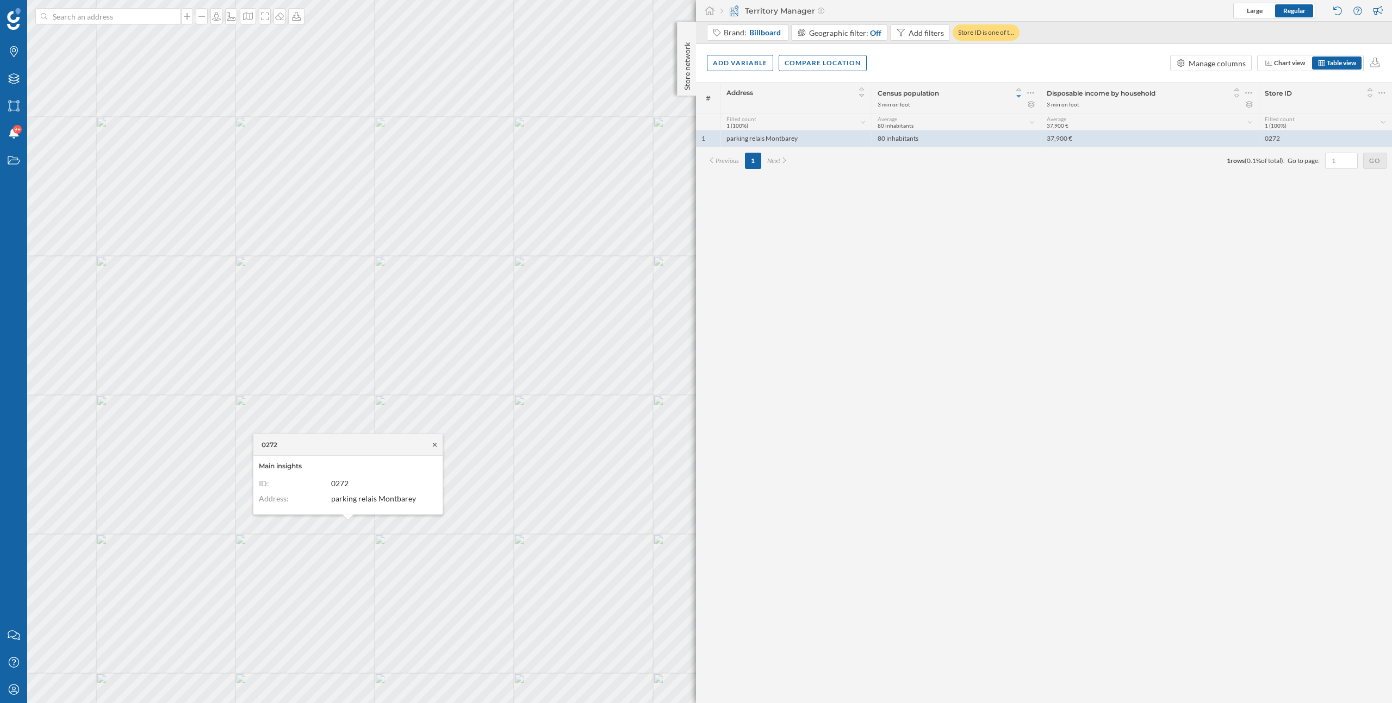
click at [435, 444] on icon at bounding box center [434, 444] width 8 height 7
click at [213, 22] on div at bounding box center [216, 16] width 12 height 16
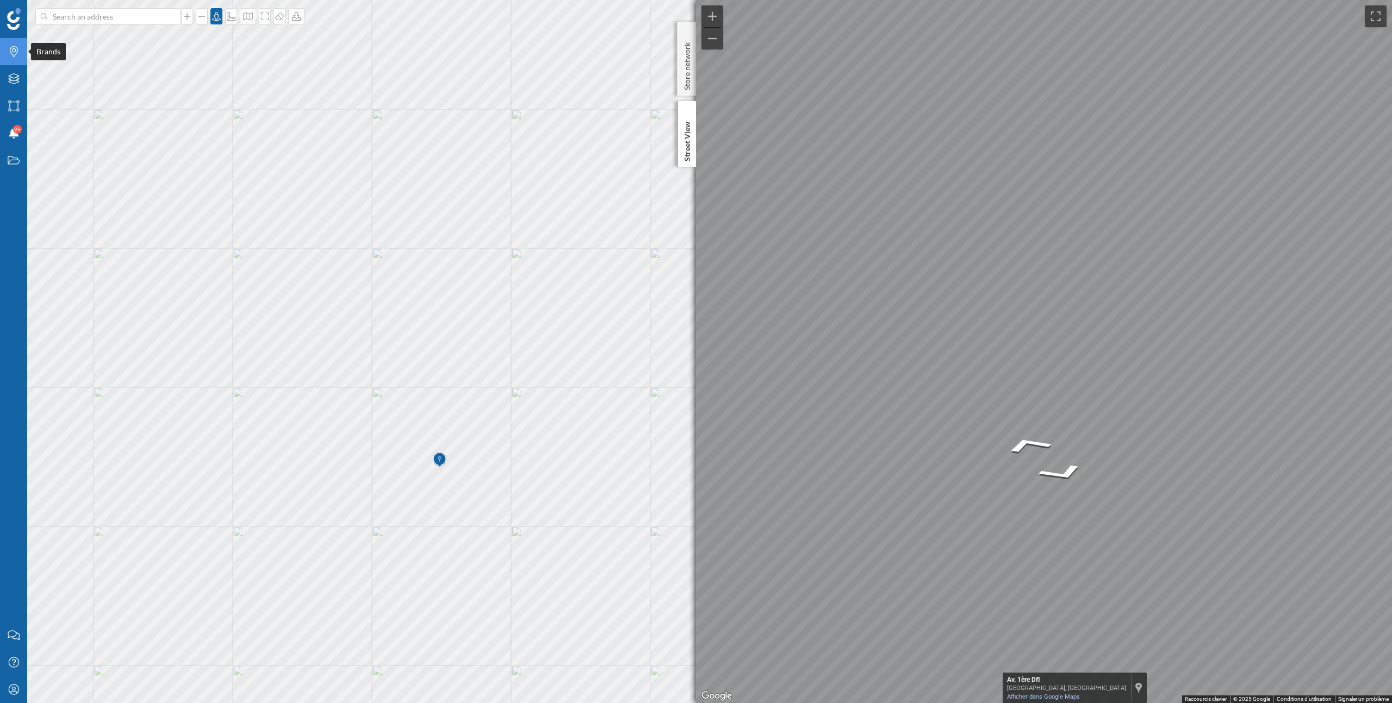
click at [9, 56] on icon "Brands" at bounding box center [14, 51] width 14 height 11
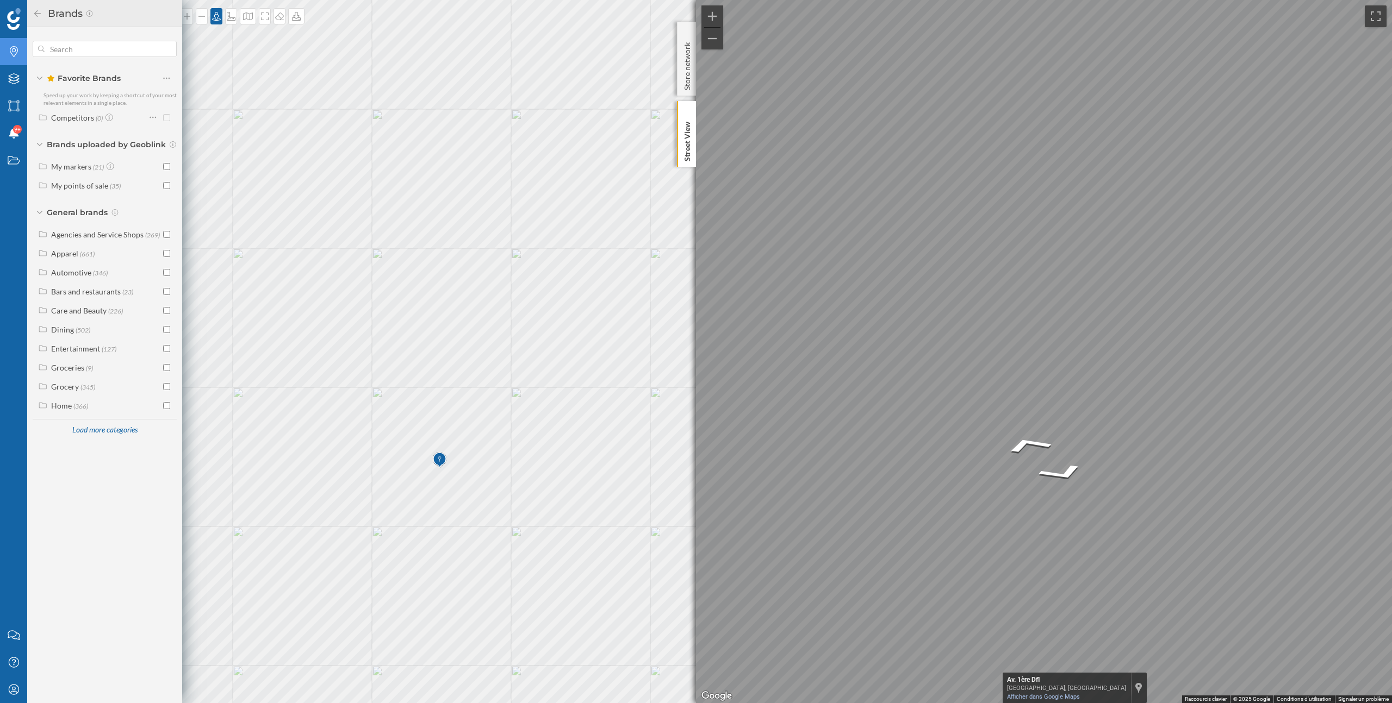
click at [9, 56] on icon "Brands" at bounding box center [14, 51] width 14 height 11
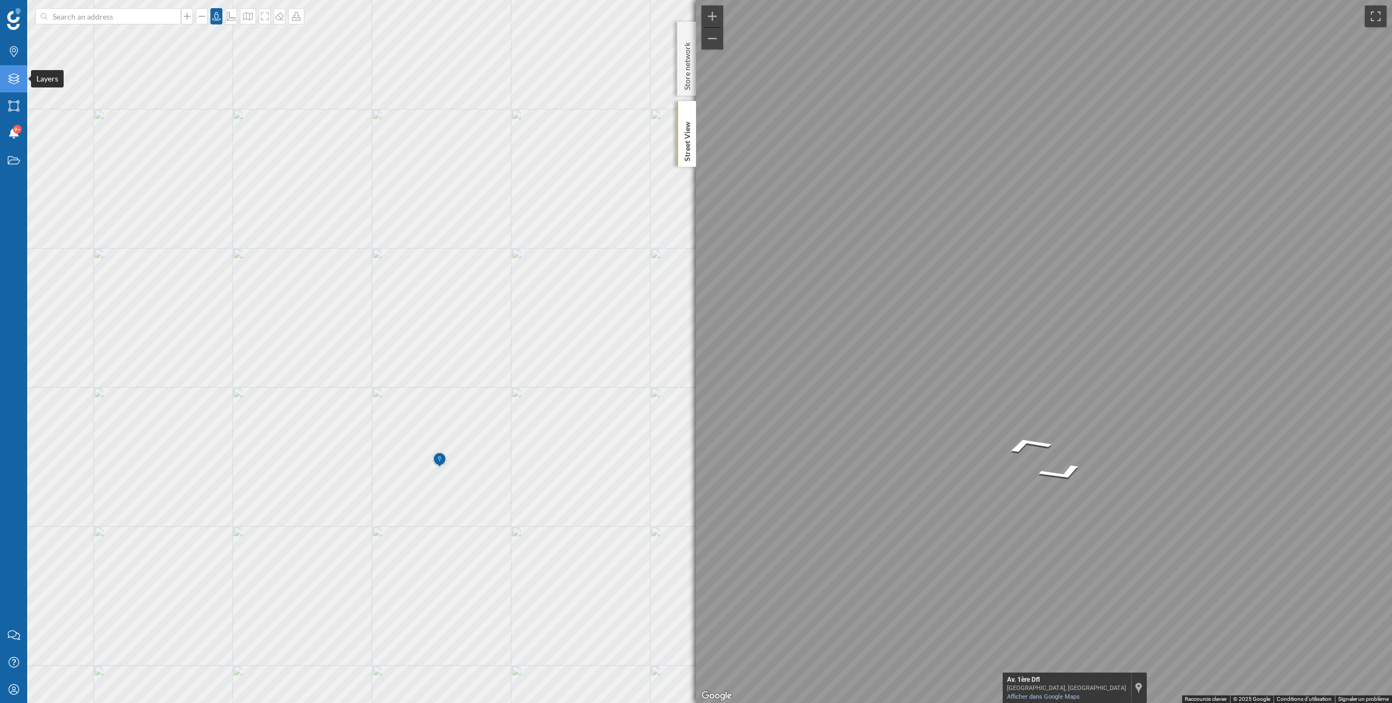
click at [14, 73] on div "Layers" at bounding box center [13, 78] width 27 height 27
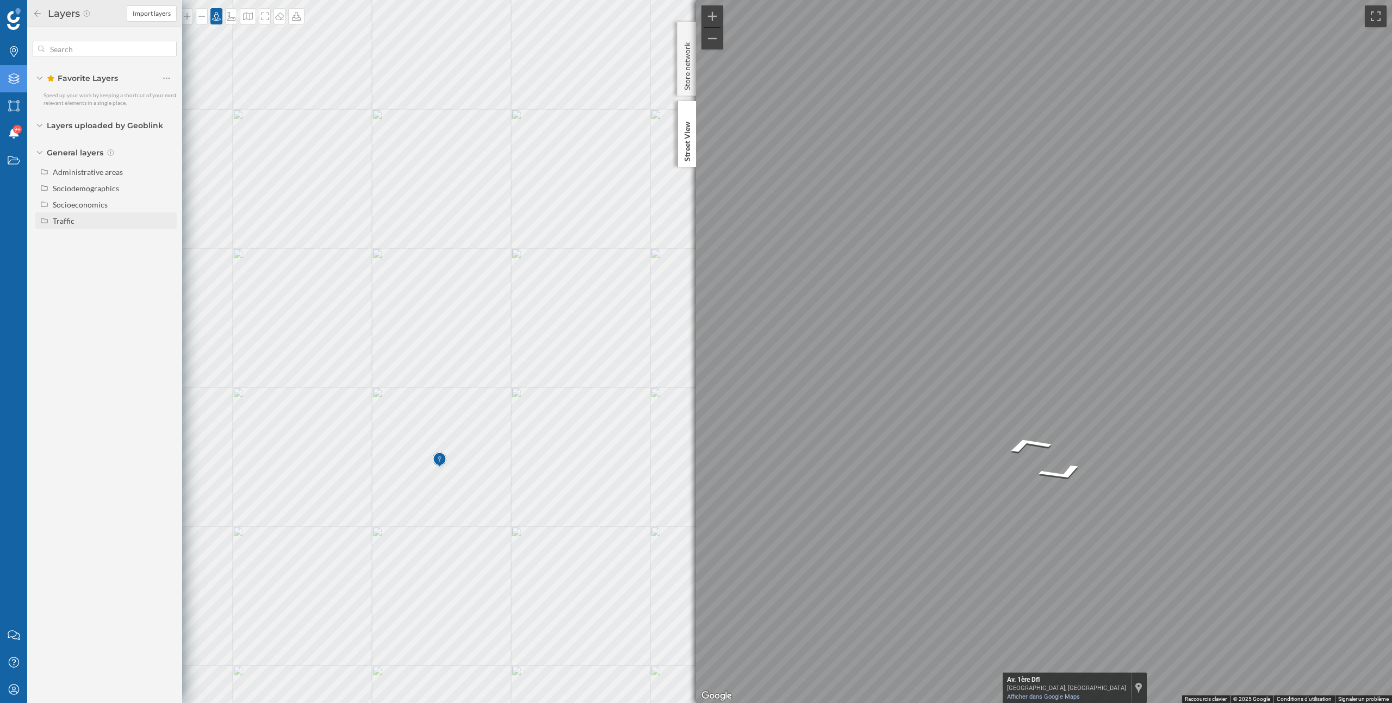
click at [83, 216] on div "Traffic" at bounding box center [113, 220] width 120 height 11
click at [102, 259] on div "Footfall" at bounding box center [95, 253] width 76 height 11
click at [166, 257] on input "Footfall" at bounding box center [169, 253] width 7 height 7
radio input "true"
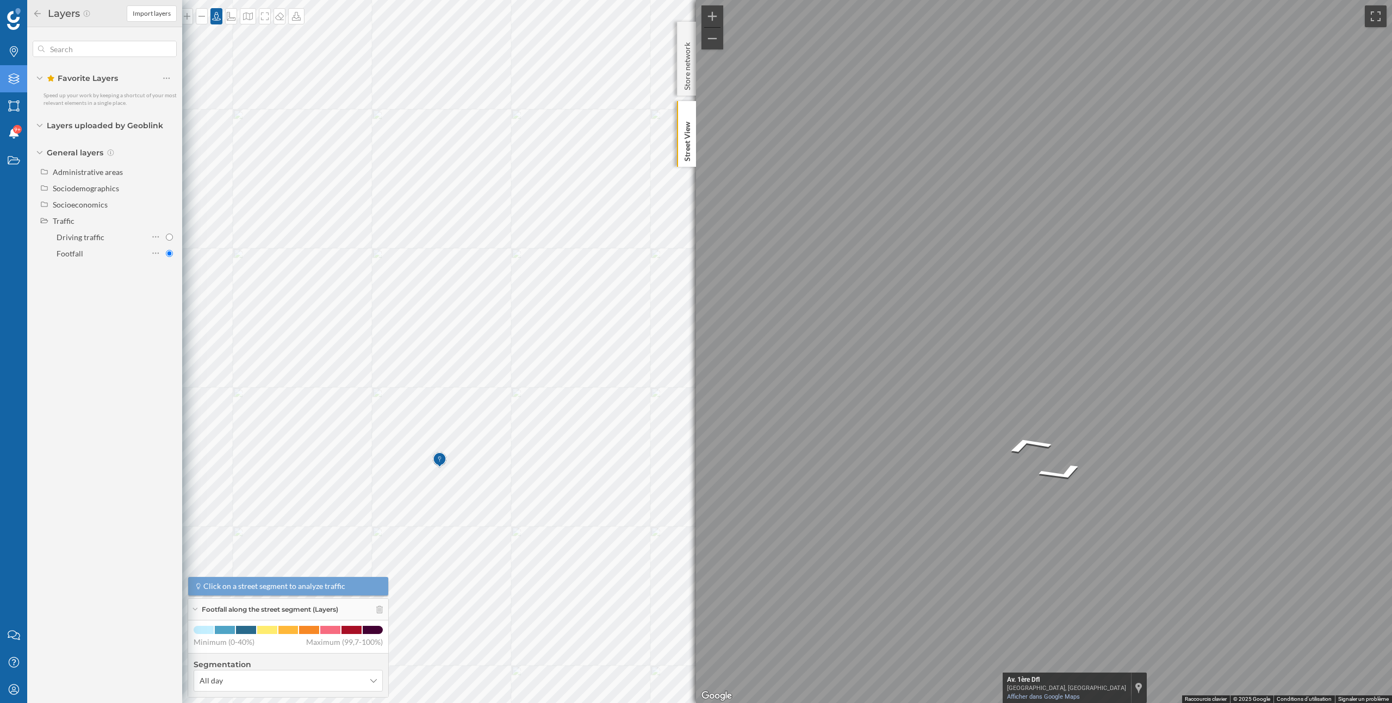
click at [298, 692] on div "Segmentation All day" at bounding box center [288, 675] width 200 height 44
click at [298, 682] on span "All day" at bounding box center [281, 681] width 165 height 11
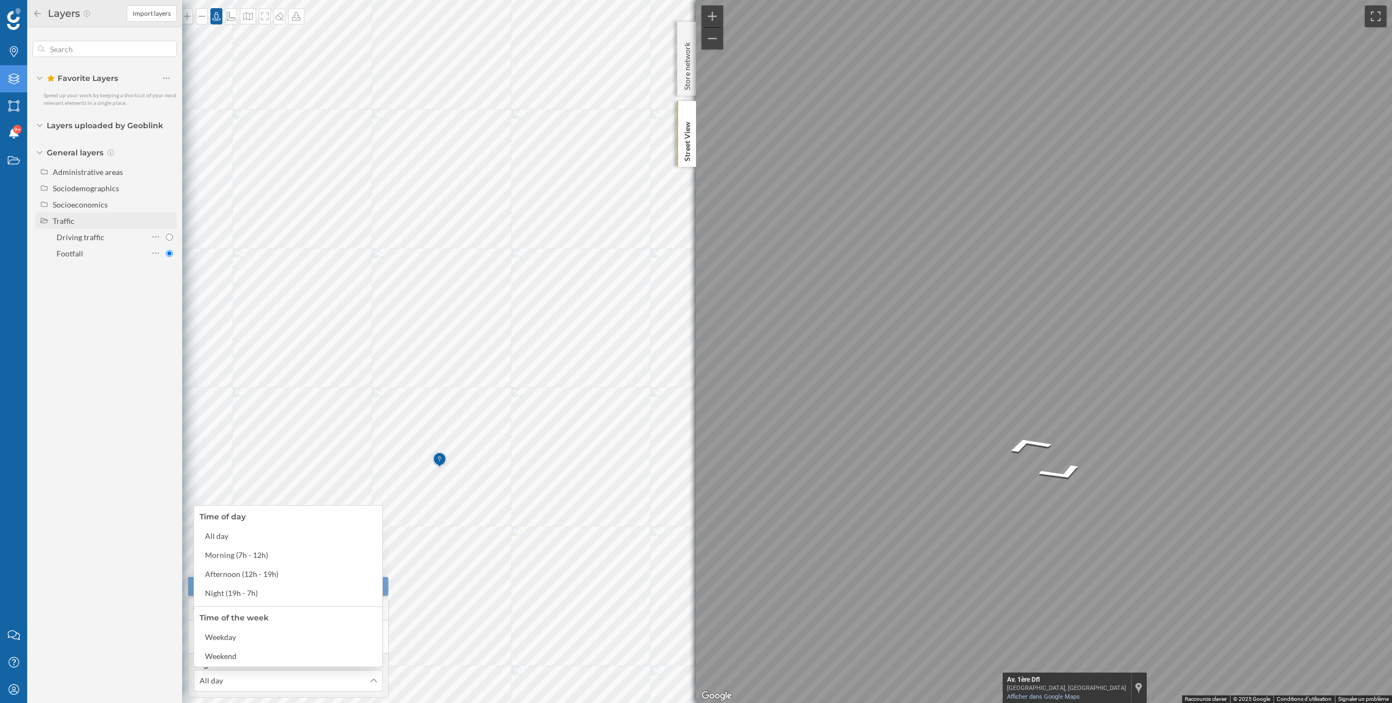
click at [73, 226] on div "Traffic" at bounding box center [105, 221] width 141 height 16
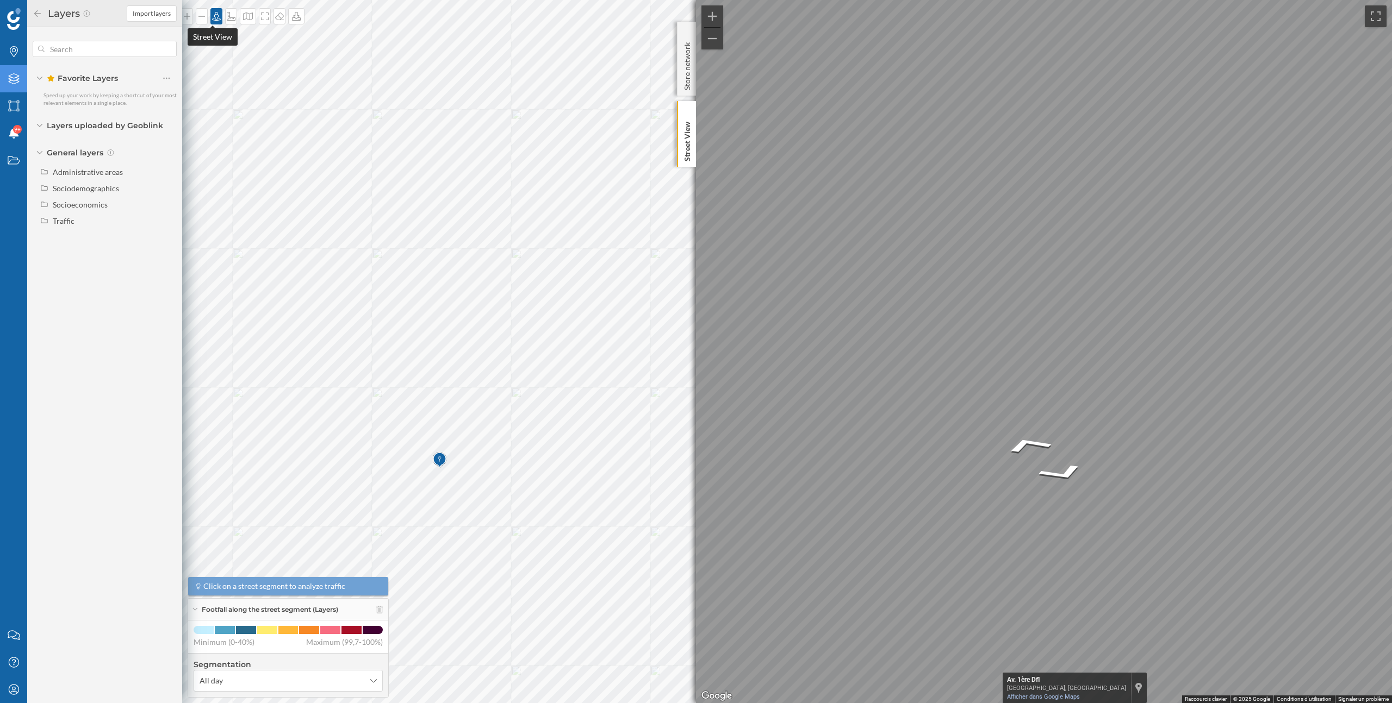
click at [214, 16] on icon at bounding box center [216, 16] width 11 height 9
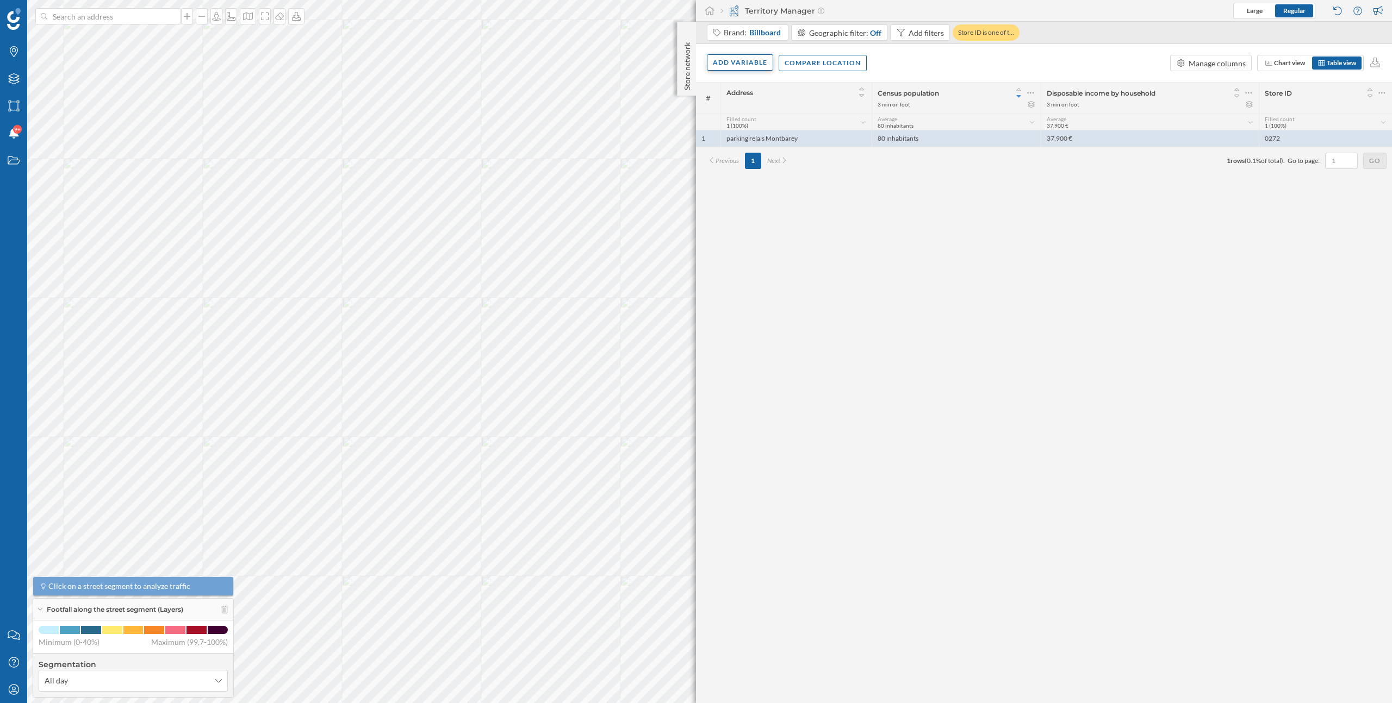
click at [726, 63] on div "Add variable" at bounding box center [740, 62] width 66 height 16
click at [742, 102] on div "External variables" at bounding box center [767, 107] width 108 height 11
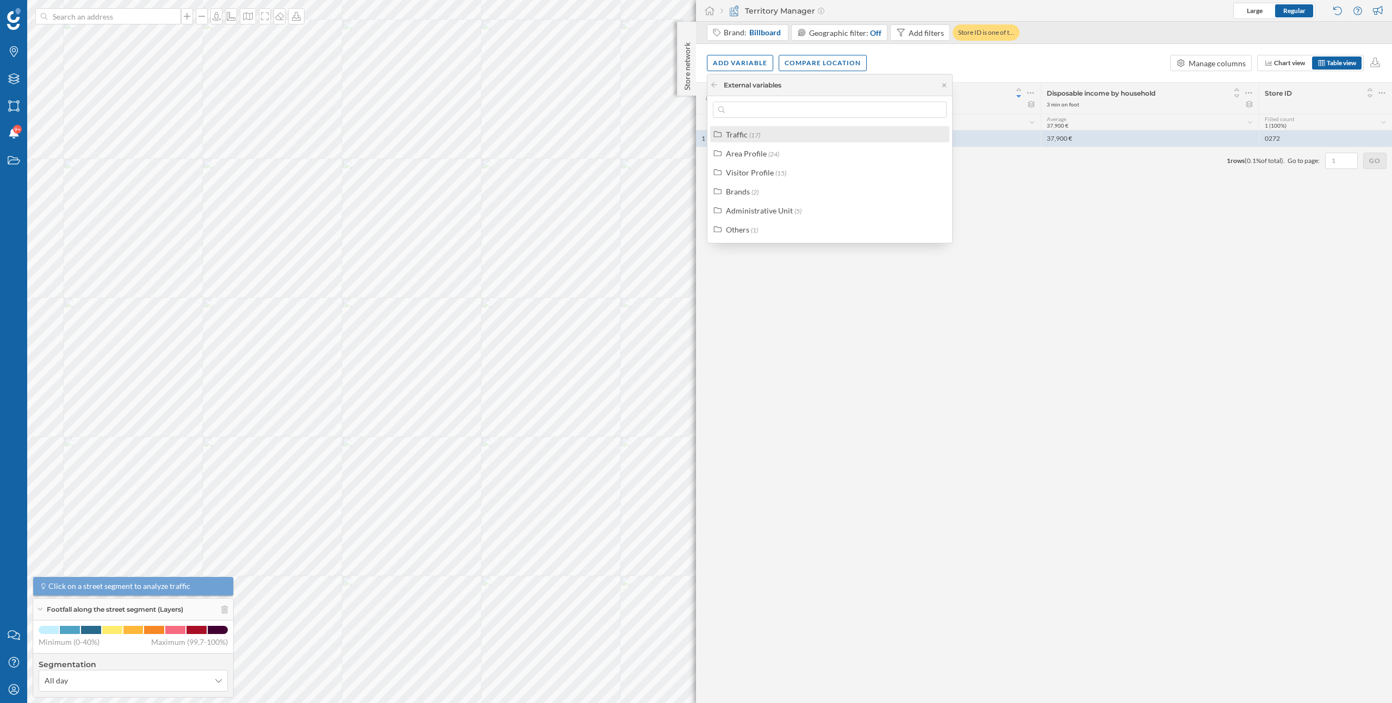
click at [737, 140] on div "Traffic (17)" at bounding box center [829, 134] width 239 height 16
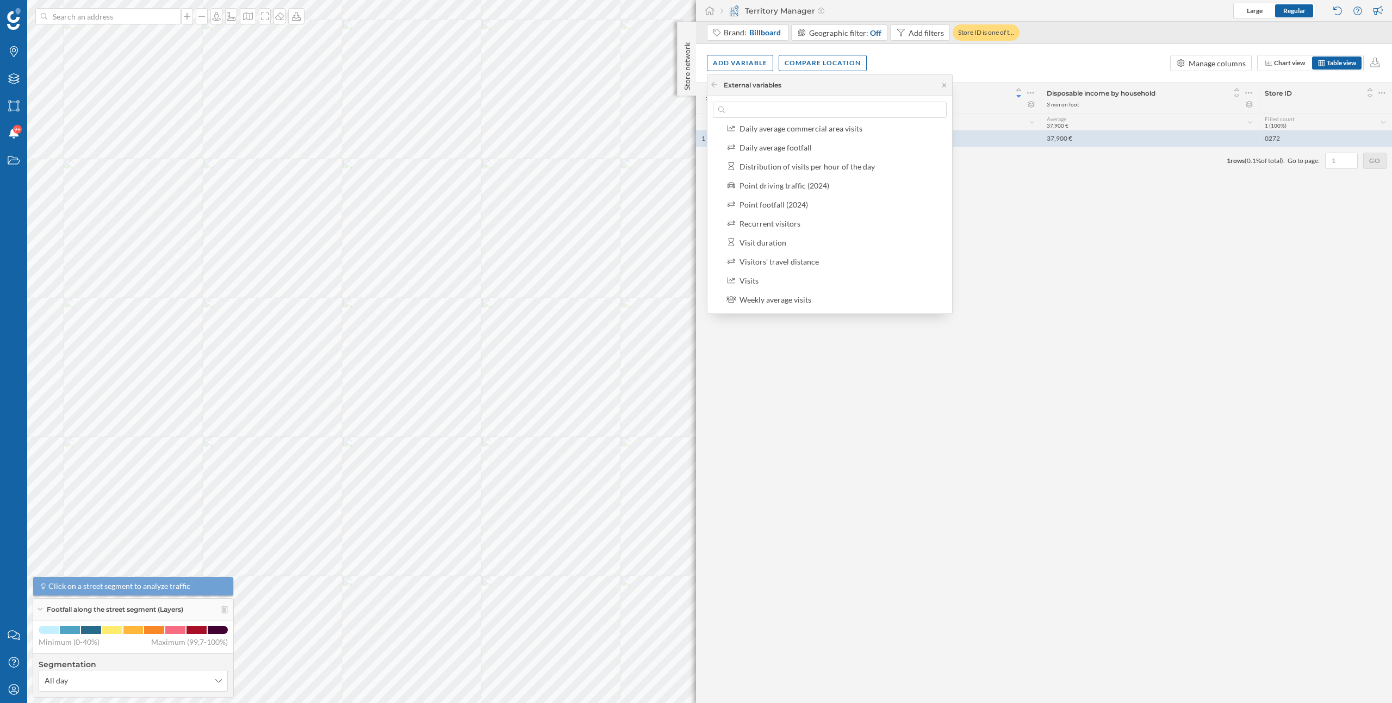
scroll to position [173, 0]
click at [797, 269] on div "Visits" at bounding box center [840, 265] width 203 height 11
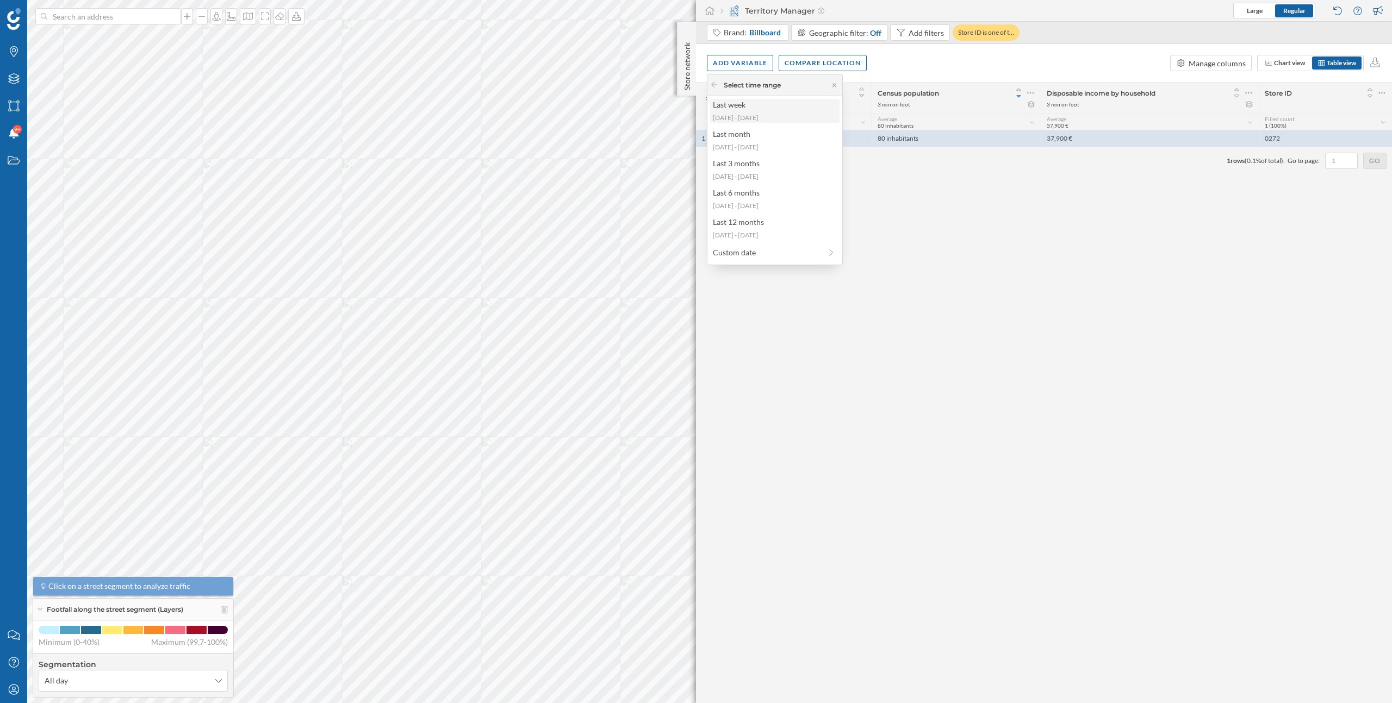
click at [769, 117] on div "2025-09-15 - 2025-09-21" at bounding box center [774, 118] width 123 height 10
click at [777, 253] on div "Grid" at bounding box center [776, 257] width 96 height 11
click at [829, 254] on input "Grid" at bounding box center [832, 257] width 7 height 7
radio input "true"
click at [790, 302] on div "Apply" at bounding box center [775, 300] width 124 height 16
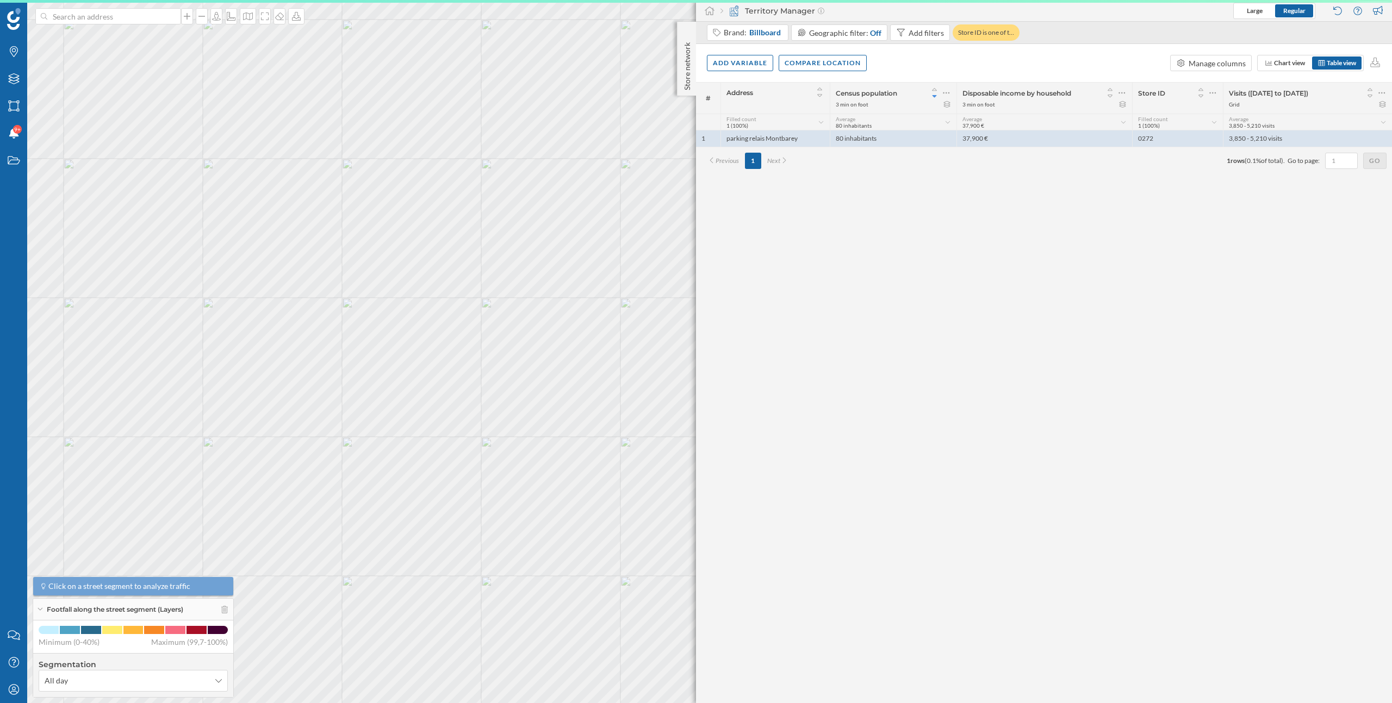
scroll to position [0, 0]
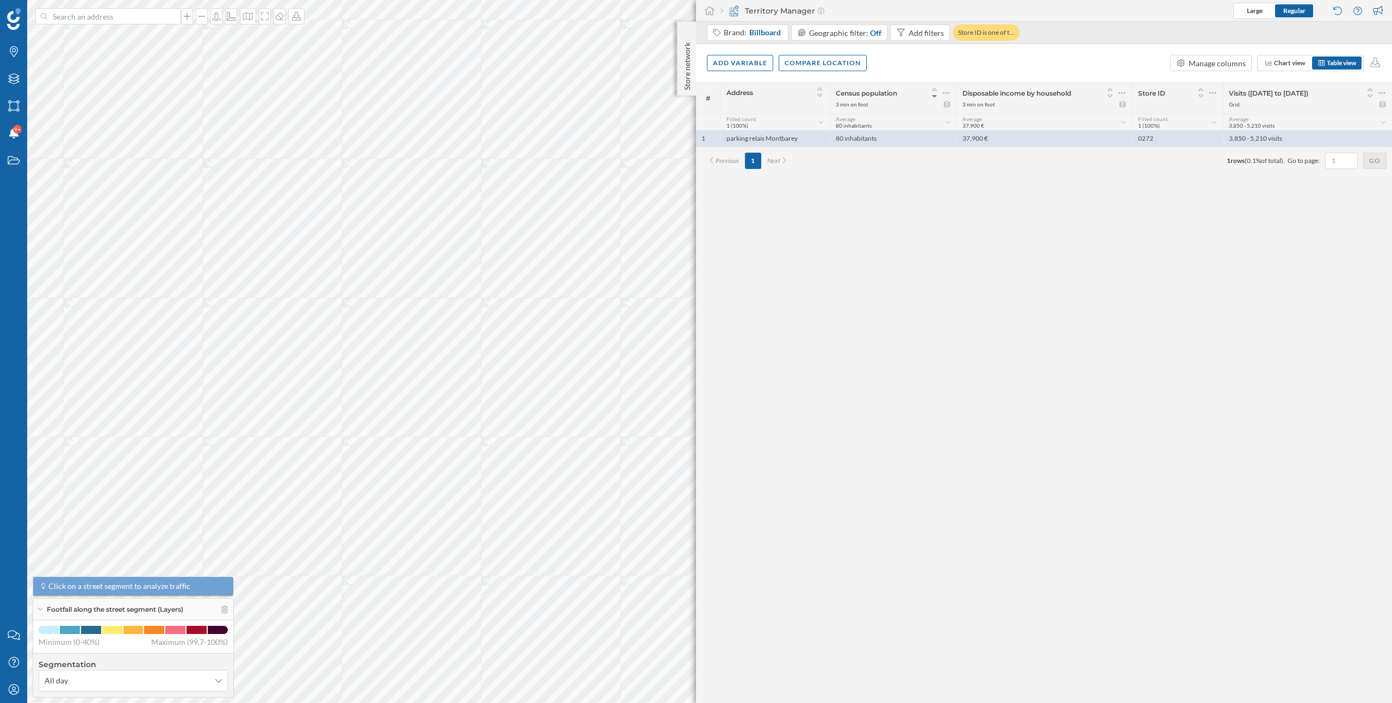
drag, startPoint x: 1230, startPoint y: 105, endPoint x: 1242, endPoint y: 105, distance: 12.5
click at [1242, 105] on div "Grid" at bounding box center [1307, 105] width 158 height 8
drag, startPoint x: 1253, startPoint y: 93, endPoint x: 1316, endPoint y: 93, distance: 63.1
click at [1308, 93] on span "Visits (15/09/2025 to 21/09/2025)" at bounding box center [1267, 93] width 79 height 8
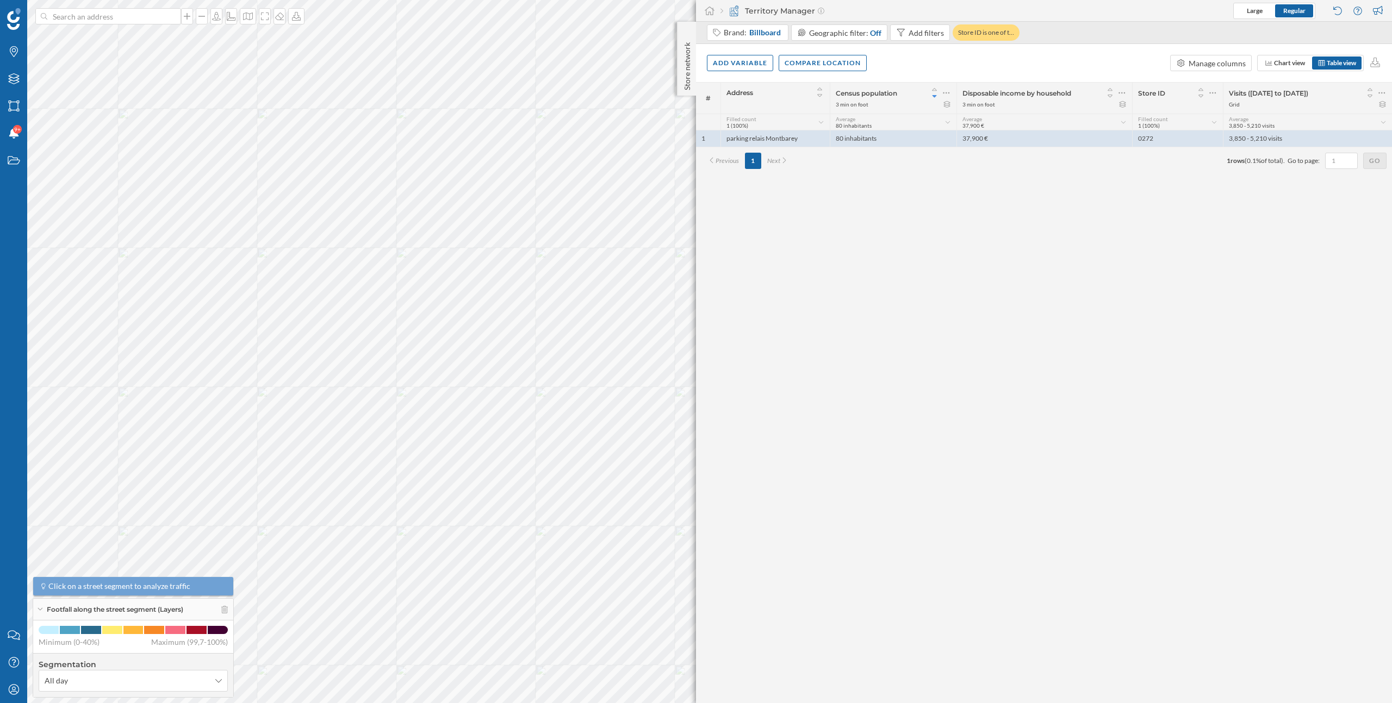
click at [1311, 109] on div "Visits (15/09/2025 to 21/09/2025) Grid" at bounding box center [1306, 98] width 169 height 31
click at [760, 64] on div "Add variable" at bounding box center [740, 62] width 66 height 16
click at [748, 111] on div "External variables" at bounding box center [767, 107] width 108 height 11
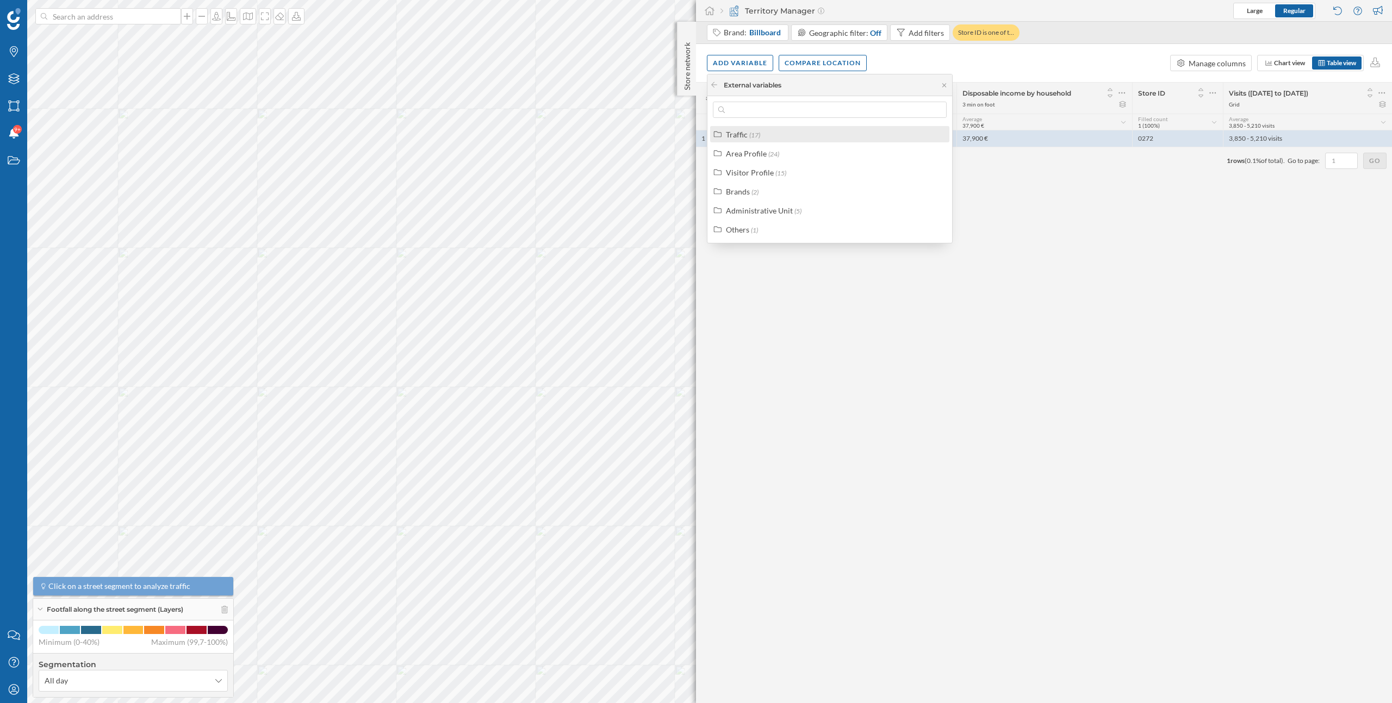
click at [746, 133] on div "Traffic" at bounding box center [737, 134] width 22 height 9
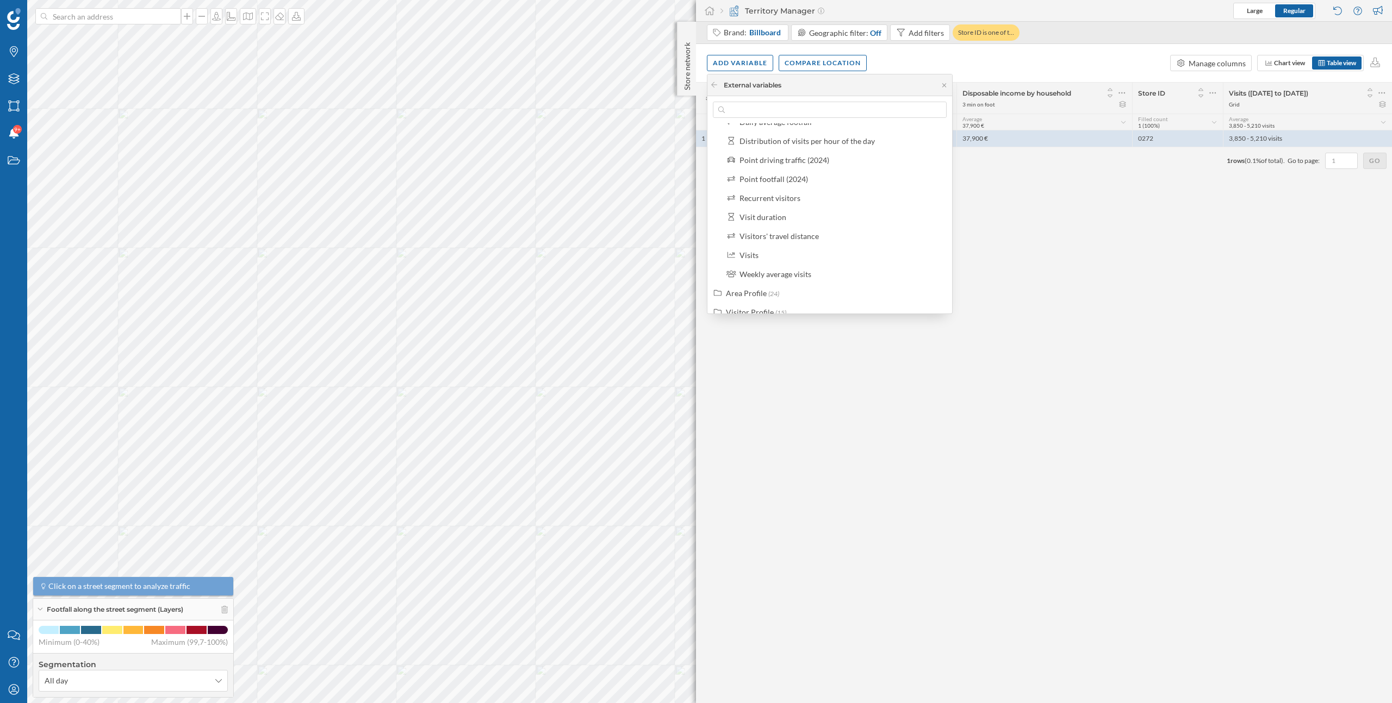
scroll to position [186, 0]
click at [751, 255] on div "Visits" at bounding box center [748, 252] width 19 height 9
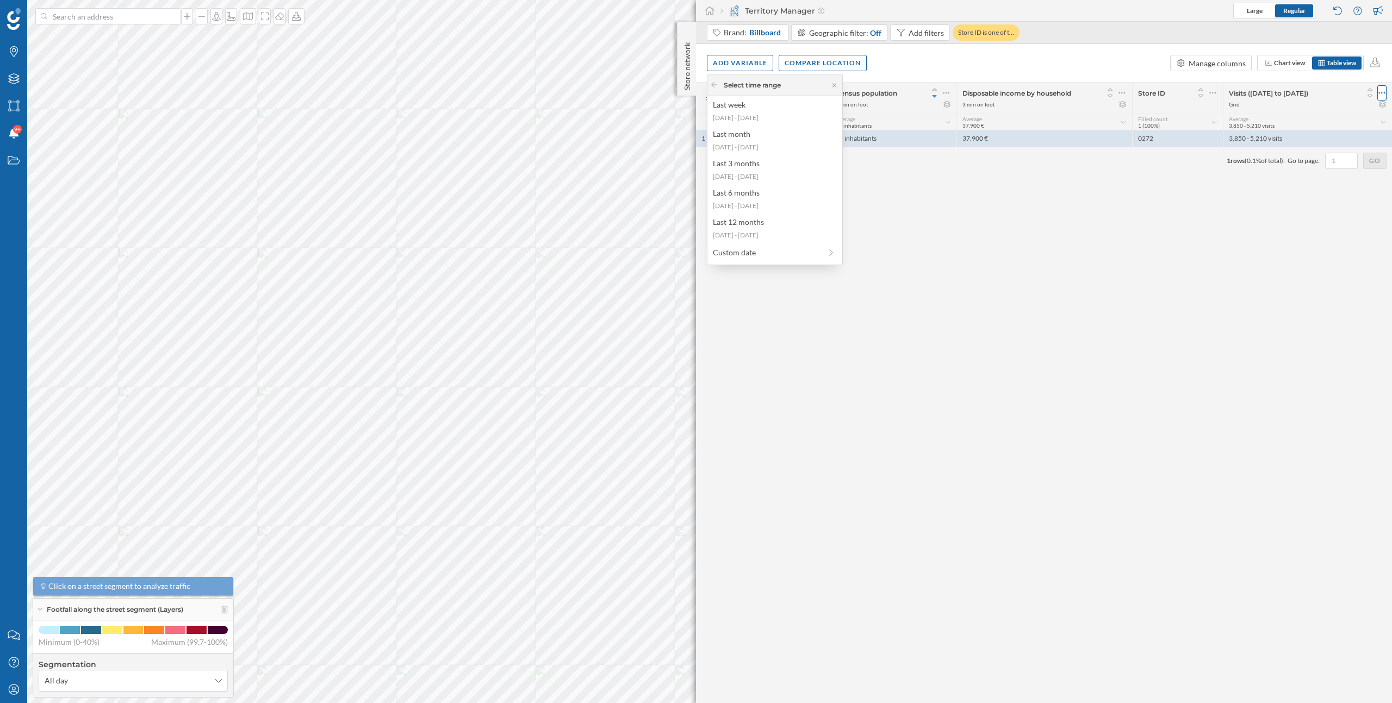
click at [1383, 91] on icon at bounding box center [1381, 93] width 7 height 11
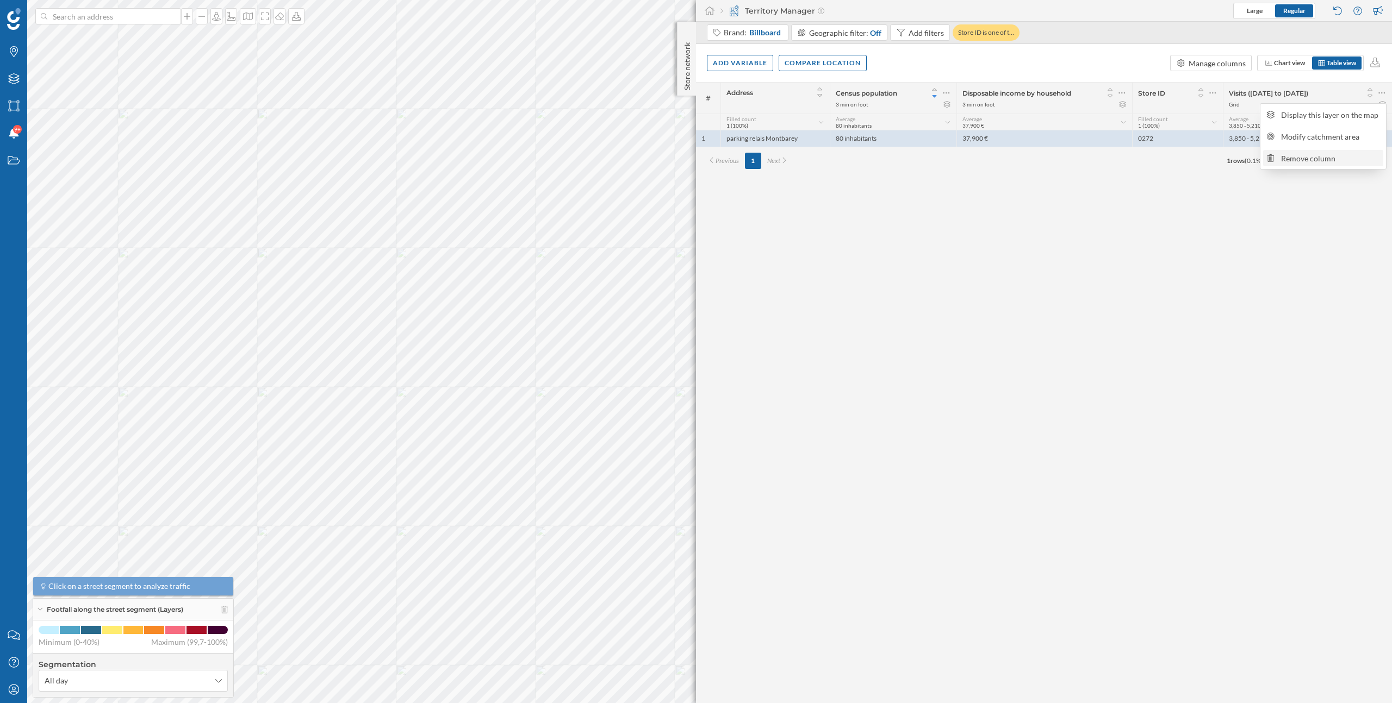
click at [1293, 160] on div "Remove column" at bounding box center [1330, 158] width 99 height 11
click at [754, 67] on div "Add variable" at bounding box center [740, 62] width 66 height 16
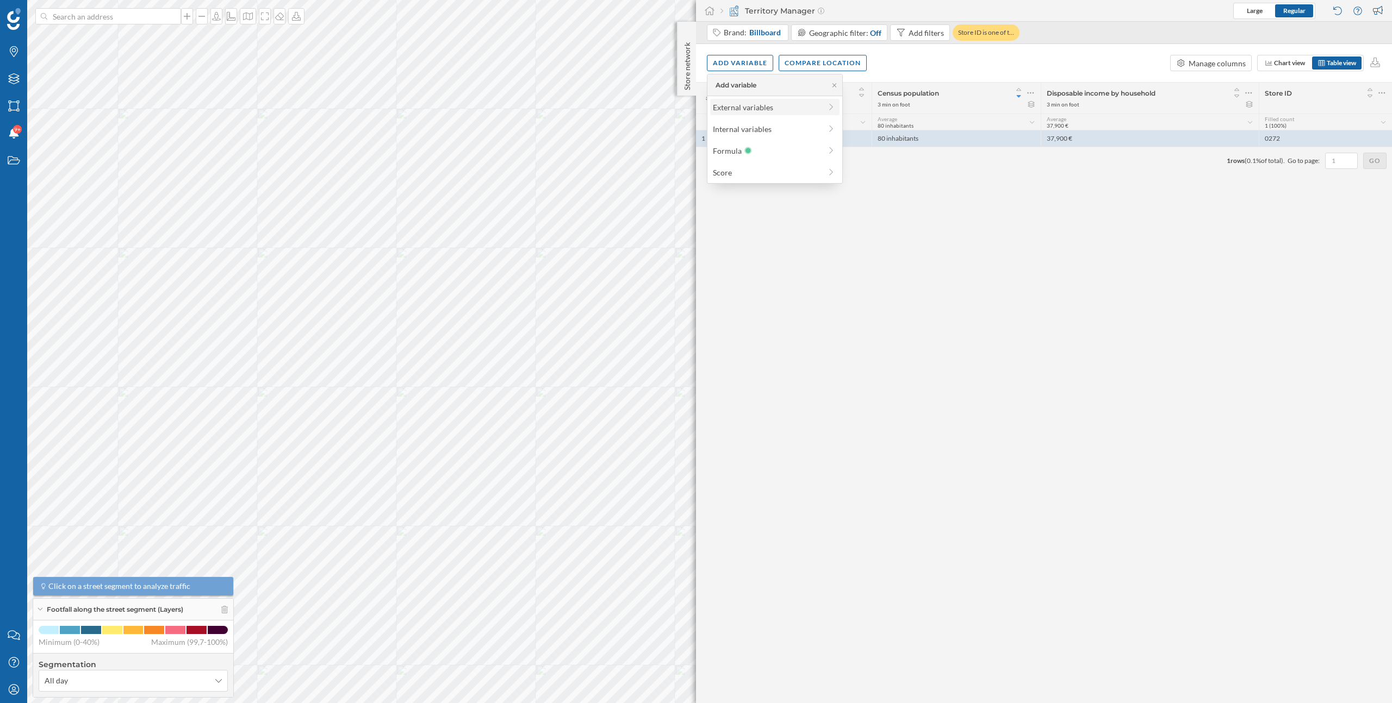
click at [748, 109] on div "External variables" at bounding box center [767, 107] width 108 height 11
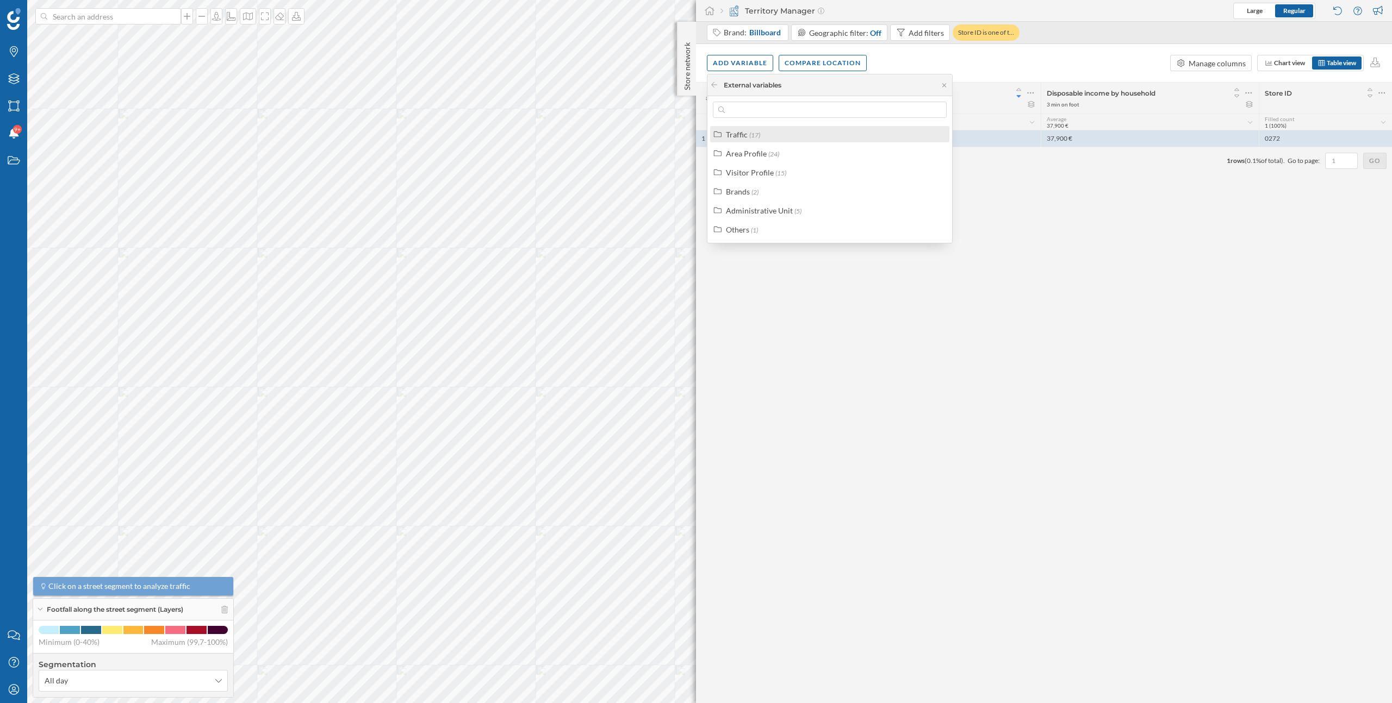
click at [747, 136] on label "Traffic (17)" at bounding box center [743, 134] width 34 height 11
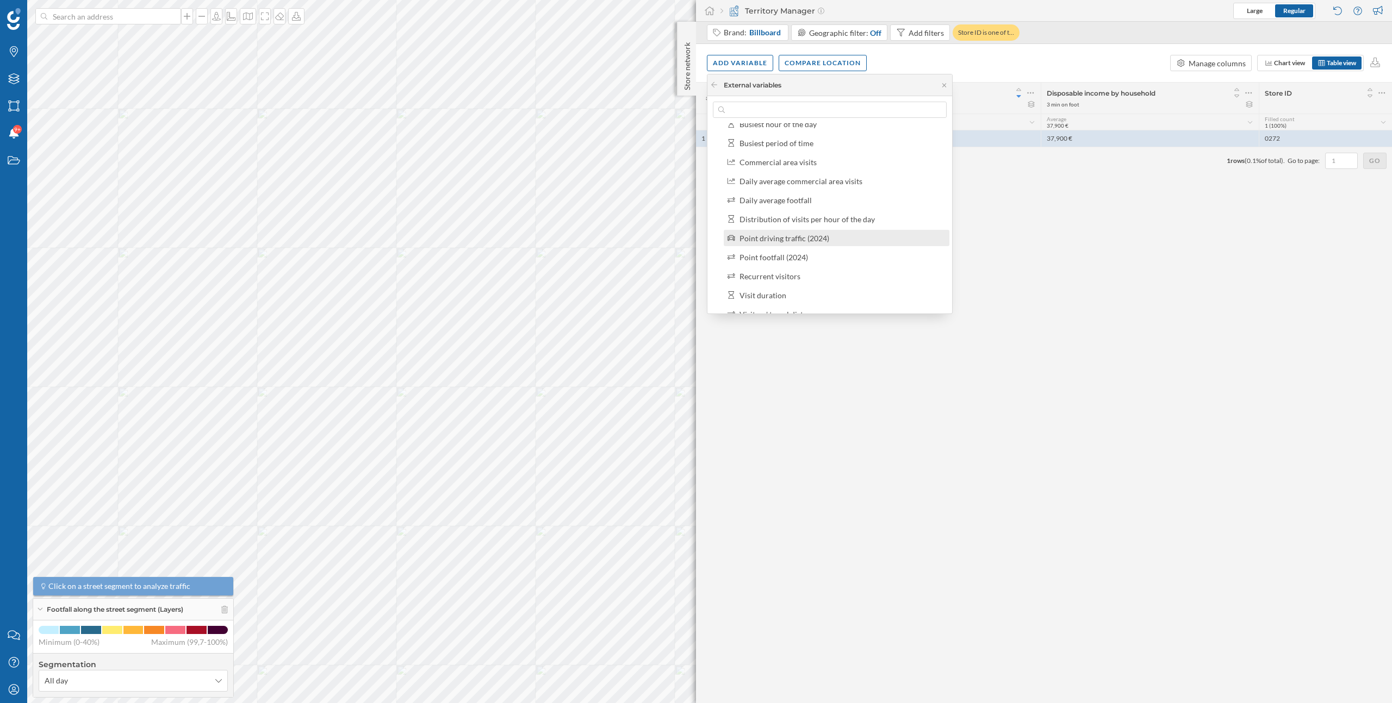
scroll to position [98, 0]
click at [781, 202] on label "Daily average footfall" at bounding box center [775, 207] width 72 height 11
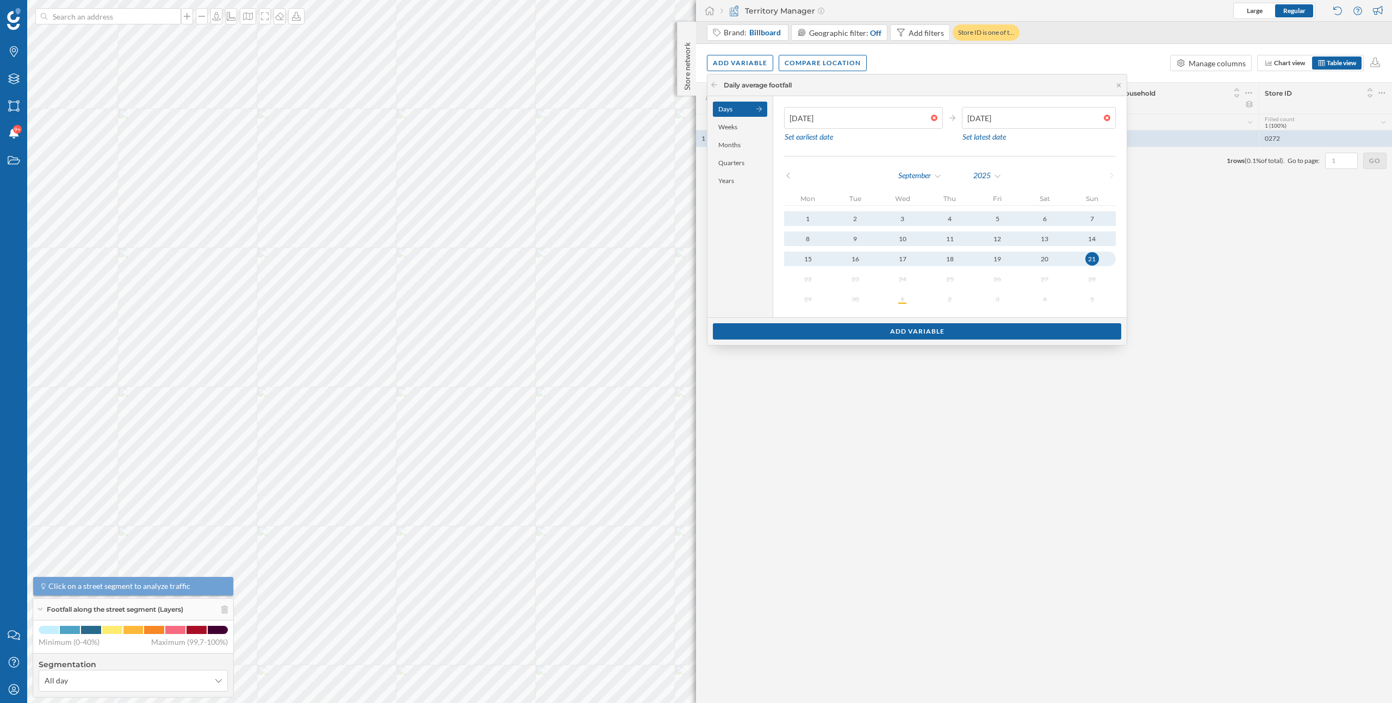
click at [1104, 118] on div at bounding box center [1109, 118] width 12 height 7
click at [1103, 118] on input "21/09/2025" at bounding box center [1033, 118] width 142 height 22
click at [1103, 118] on div at bounding box center [1109, 118] width 12 height 7
click at [1101, 118] on input "text" at bounding box center [1033, 118] width 142 height 22
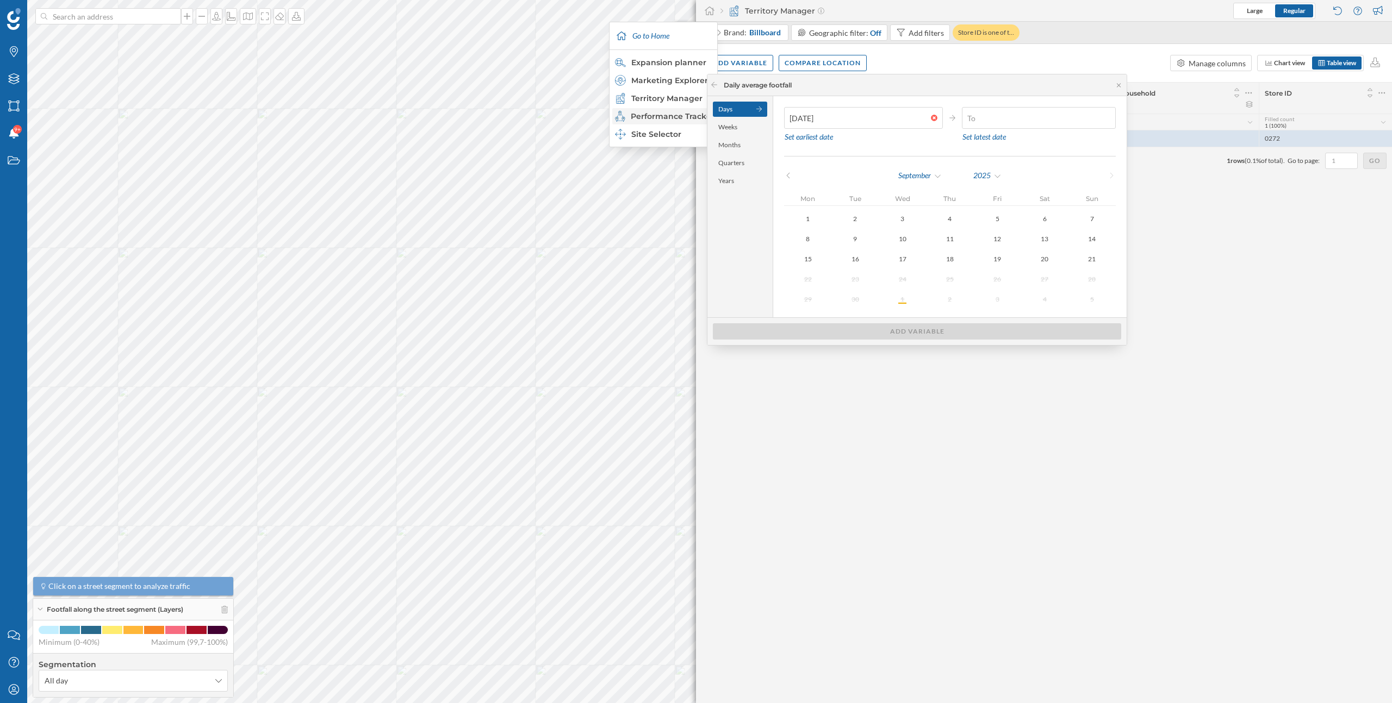
click at [671, 121] on div "Performance Tracker" at bounding box center [663, 116] width 96 height 11
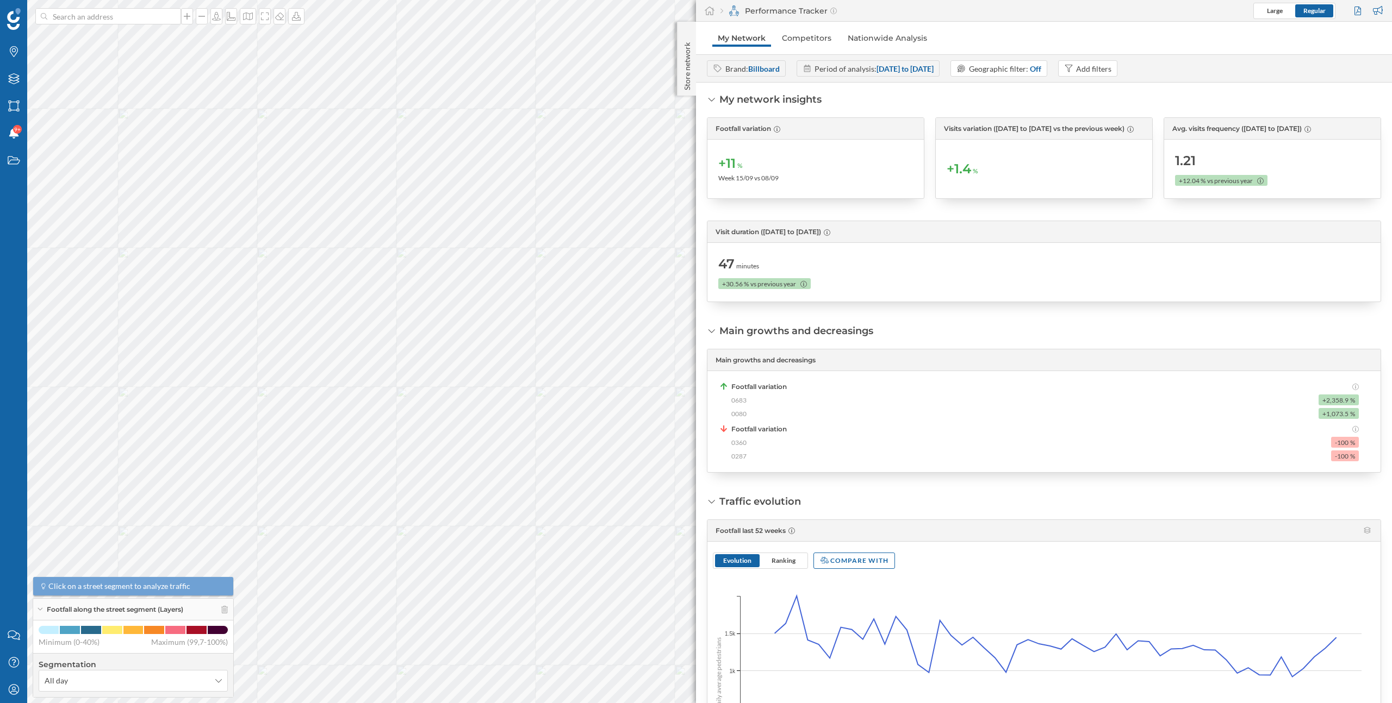
scroll to position [2, 0]
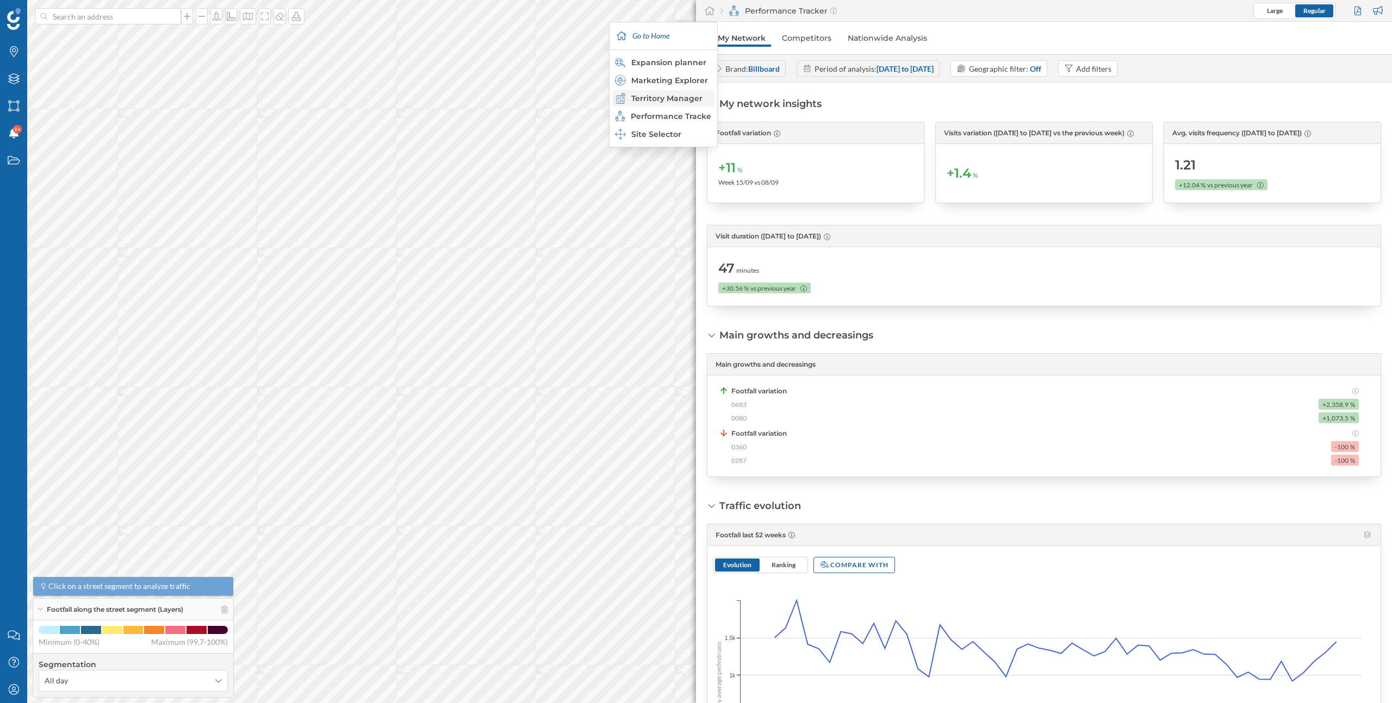
click at [675, 97] on div "Territory Manager" at bounding box center [663, 98] width 96 height 11
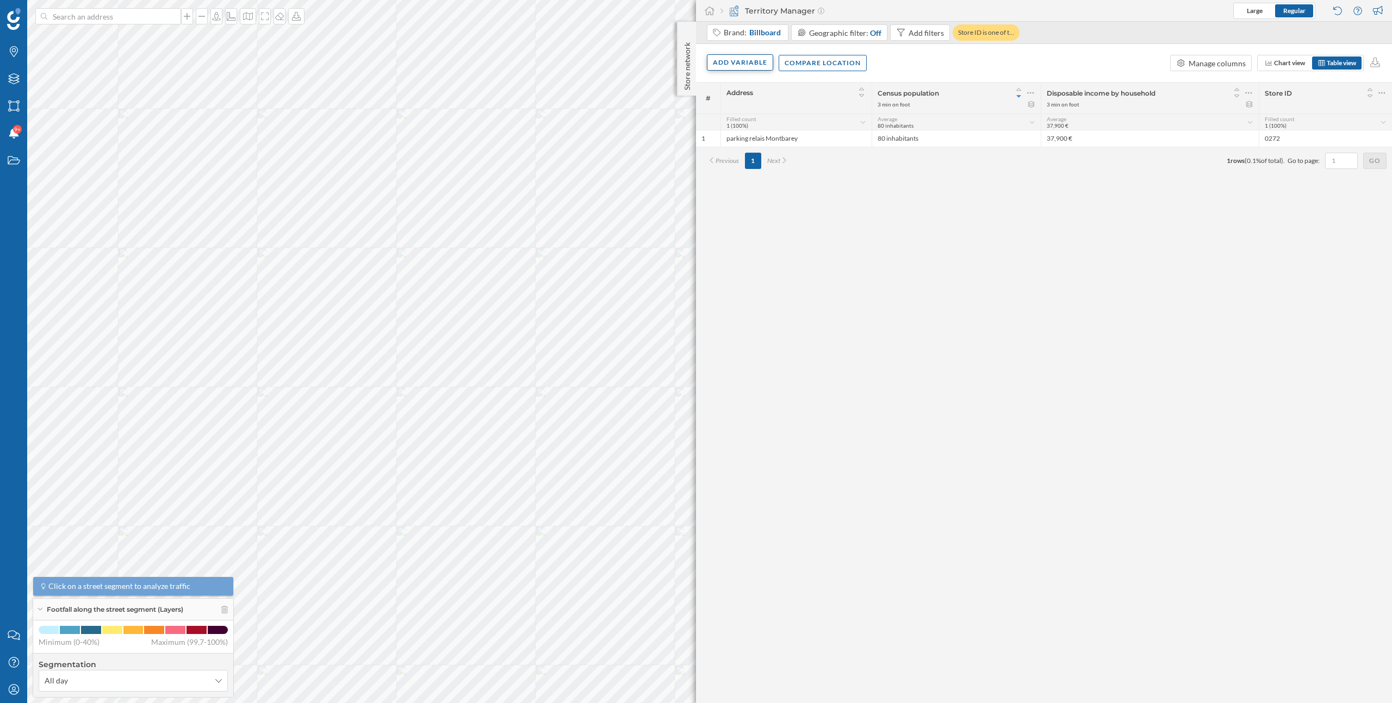
click at [727, 66] on div "Add variable" at bounding box center [740, 62] width 66 height 16
click at [734, 104] on div "External variables" at bounding box center [767, 107] width 108 height 11
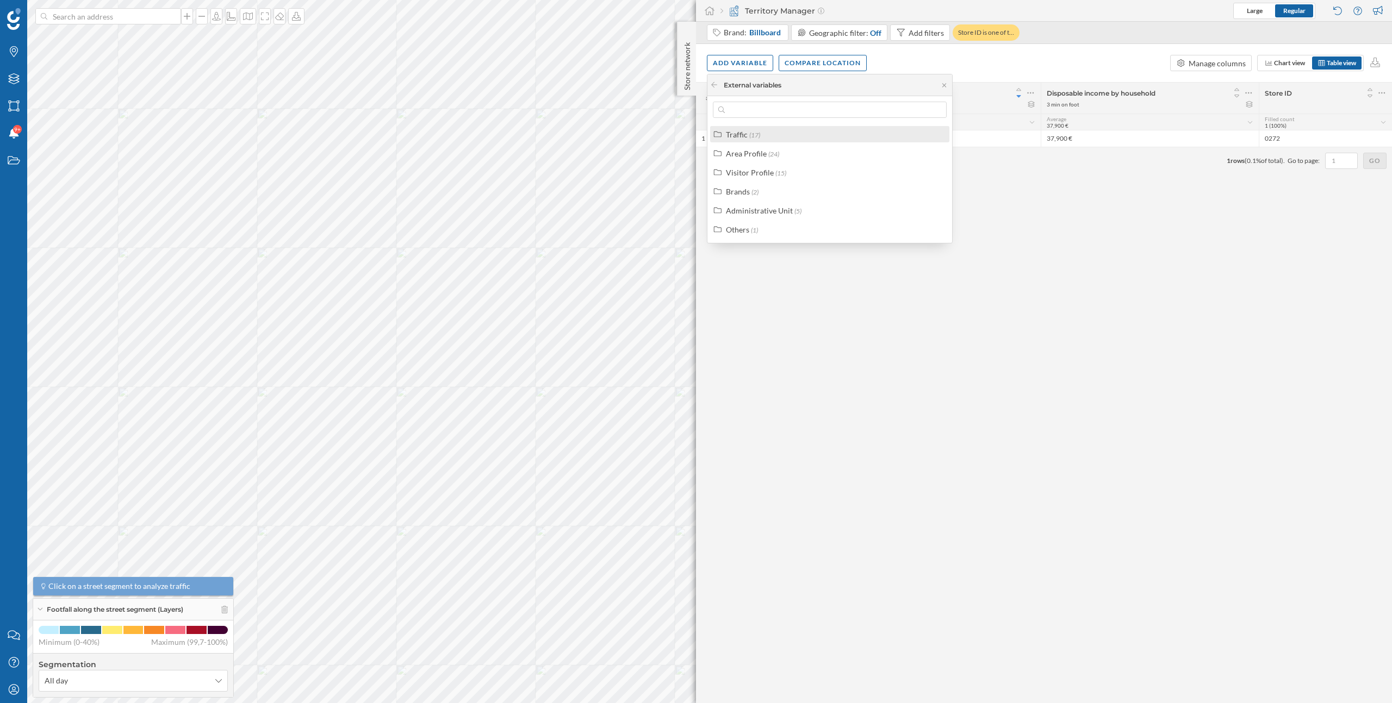
click at [738, 129] on label "Traffic (17)" at bounding box center [743, 134] width 34 height 11
click at [794, 251] on div "Weekly average visits" at bounding box center [775, 246] width 72 height 9
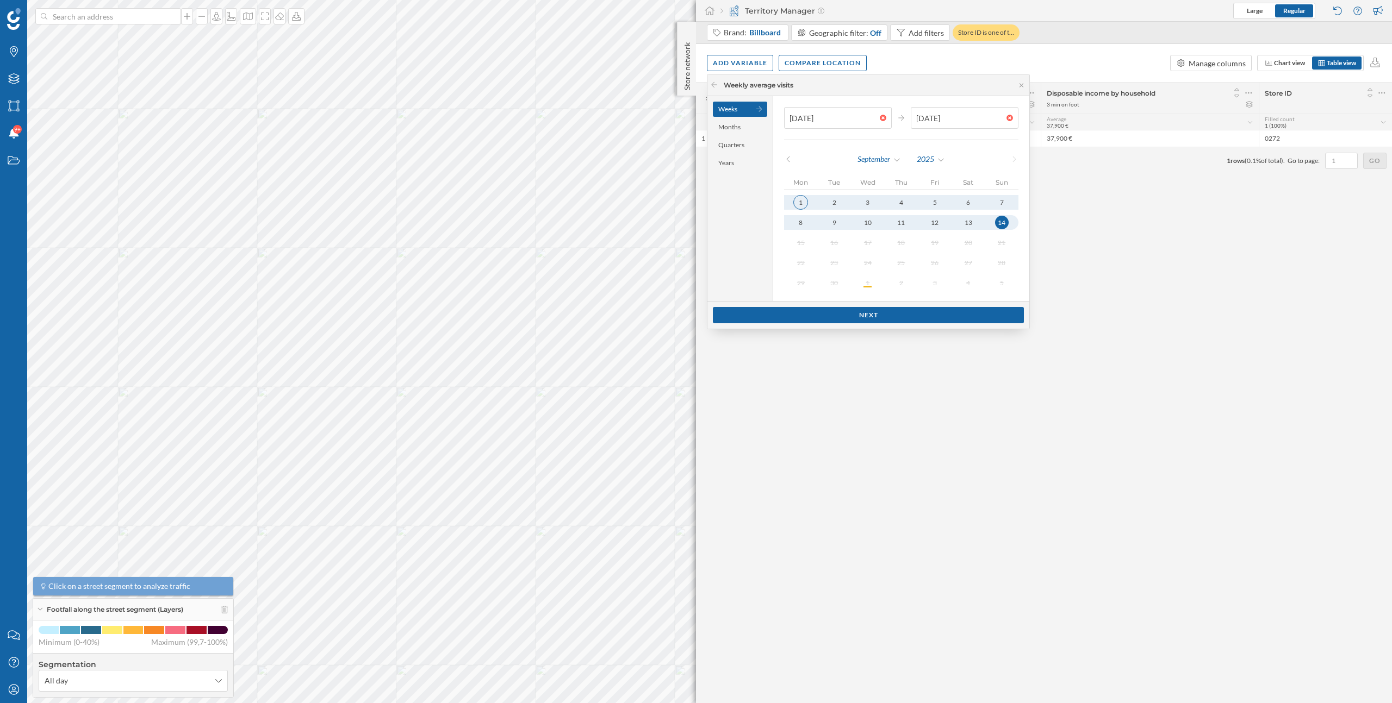
type input "07/09/2025"
click at [800, 204] on div "1" at bounding box center [800, 202] width 15 height 15
click at [834, 314] on div "Next" at bounding box center [868, 315] width 311 height 16
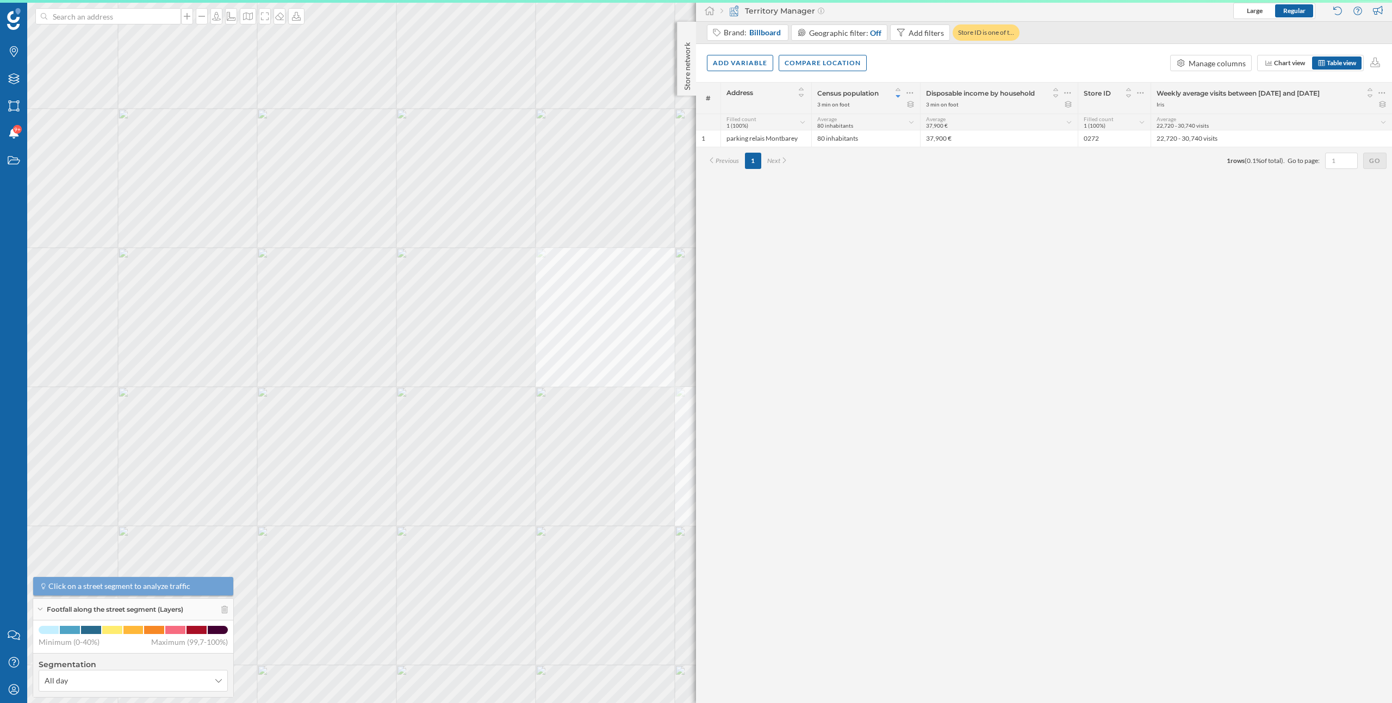
scroll to position [0, 0]
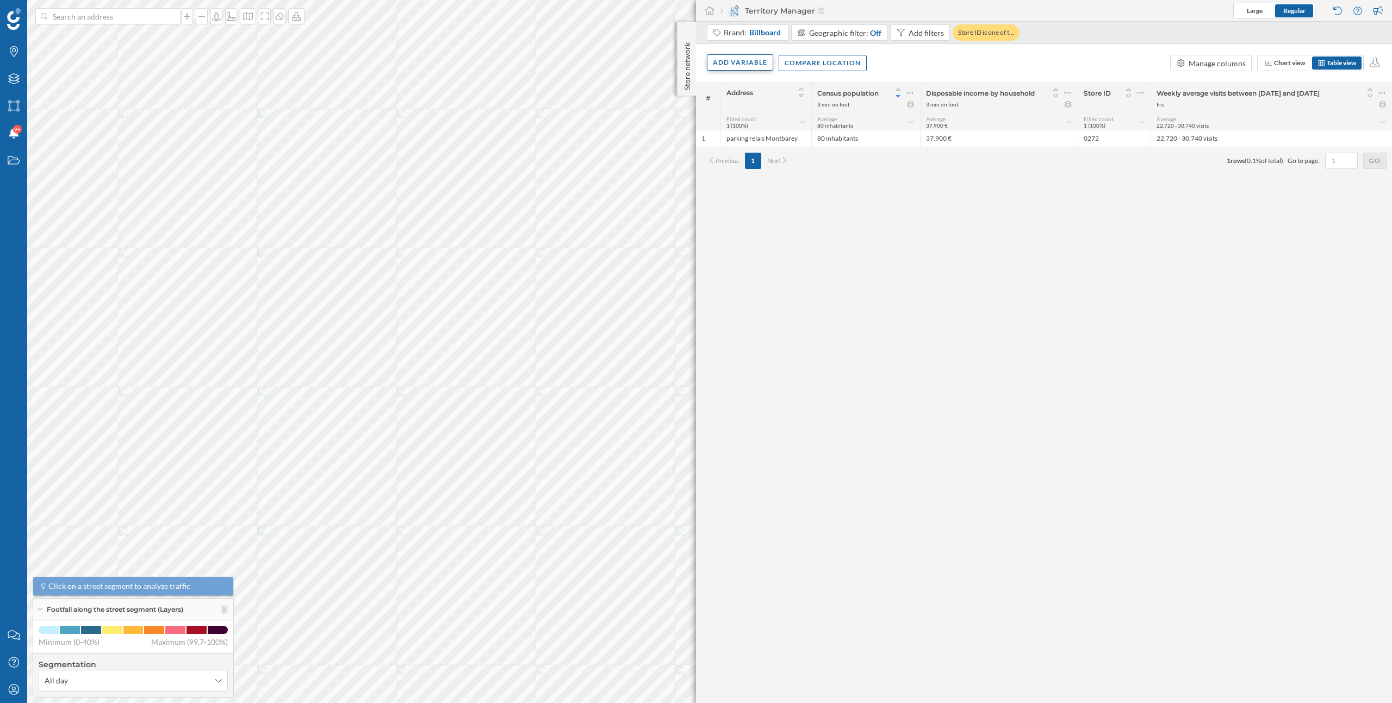
click at [744, 62] on div "Add variable" at bounding box center [740, 62] width 66 height 16
click at [747, 105] on div "External variables" at bounding box center [767, 107] width 108 height 11
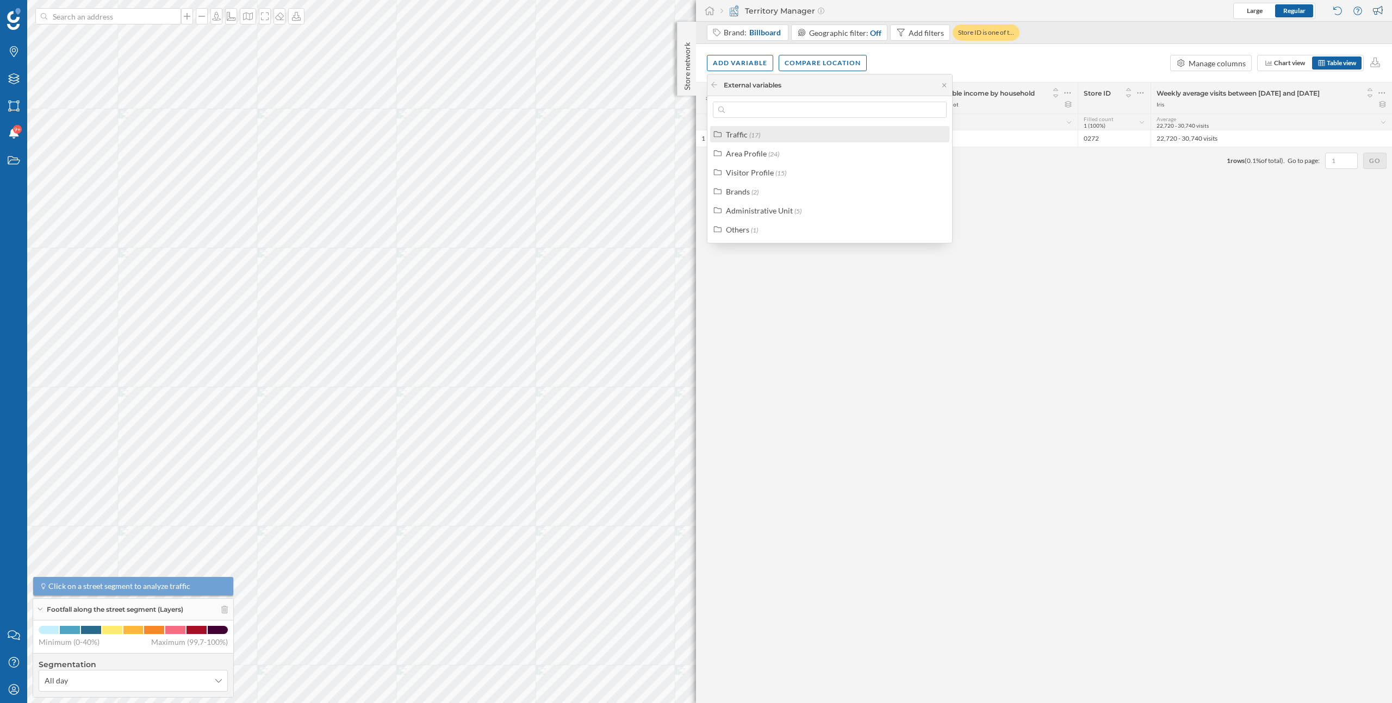
click at [752, 134] on span "(17)" at bounding box center [754, 135] width 11 height 8
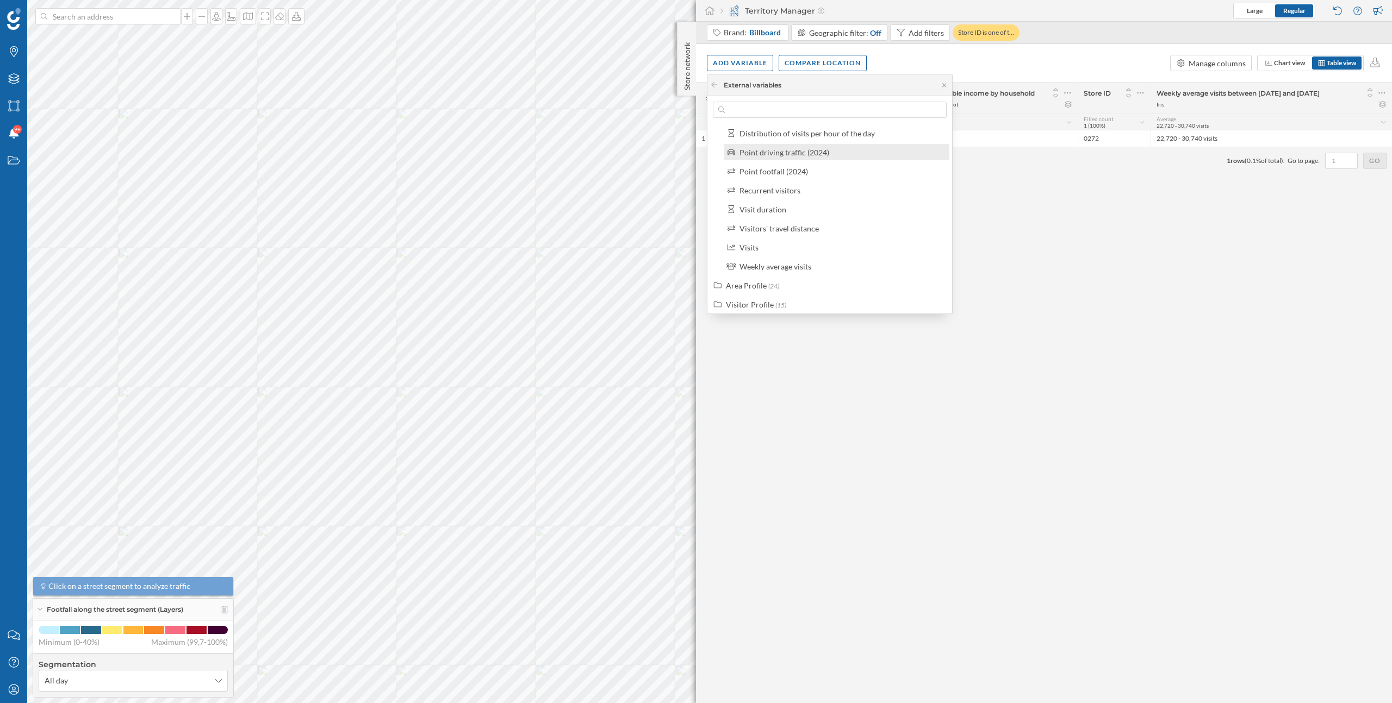
scroll to position [192, 0]
click at [785, 269] on div "Weekly average visits" at bounding box center [775, 265] width 72 height 9
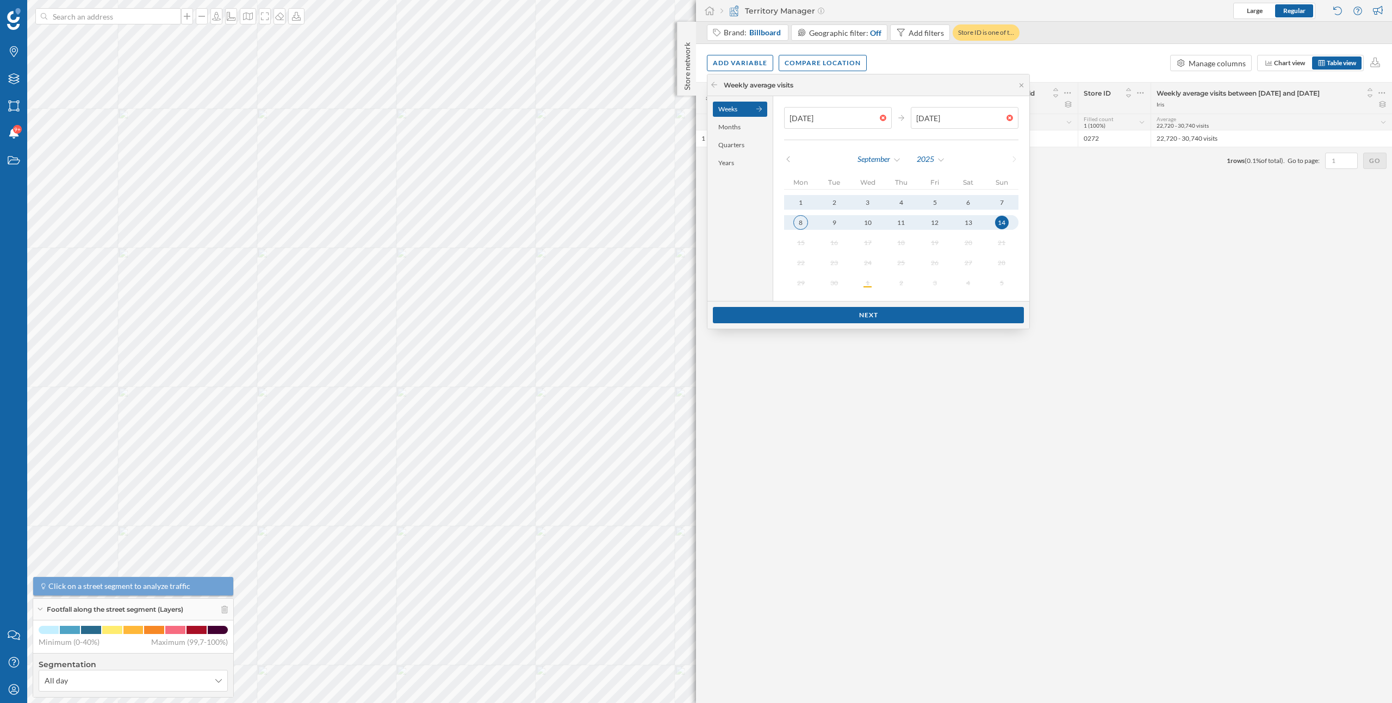
click at [800, 224] on div "8" at bounding box center [800, 222] width 15 height 15
click at [800, 223] on div "8" at bounding box center [800, 222] width 15 height 15
click at [879, 115] on div at bounding box center [885, 118] width 12 height 7
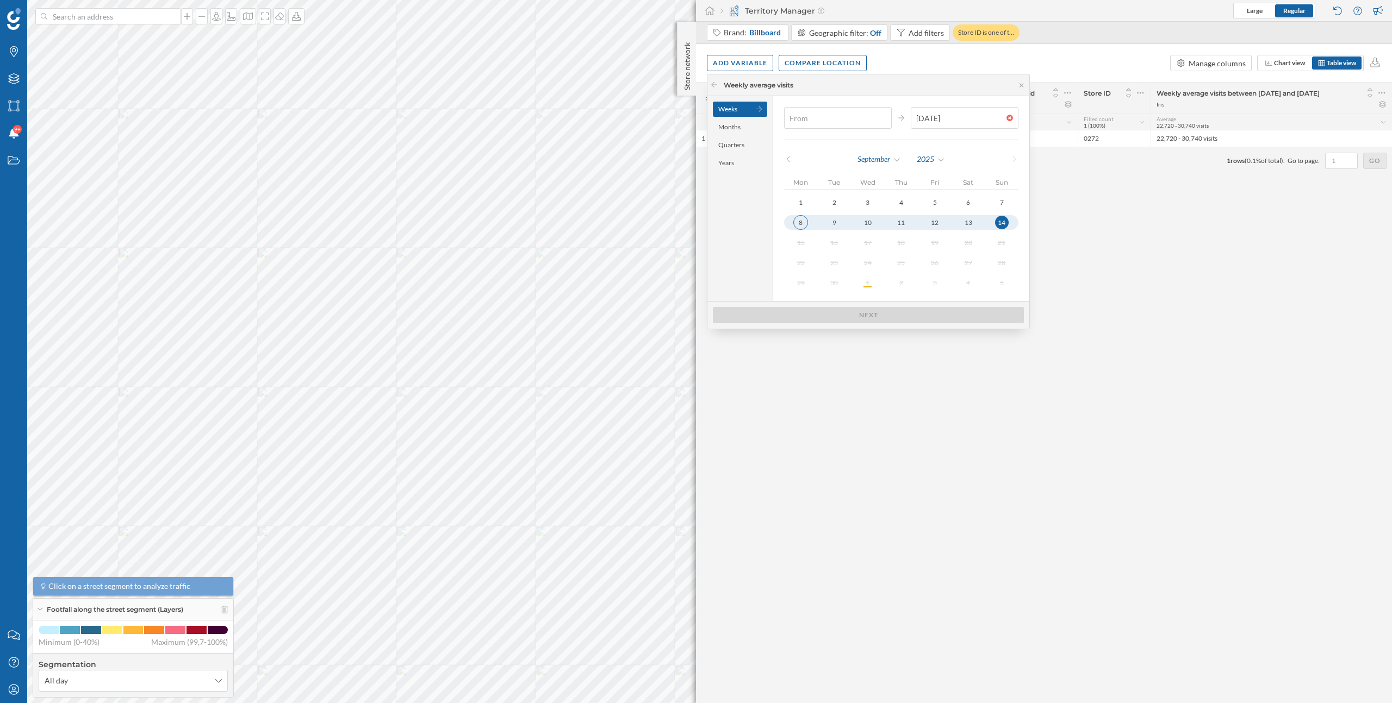
type input "08/09/2025"
click at [802, 228] on div "8" at bounding box center [800, 222] width 15 height 15
click at [907, 315] on div "Next" at bounding box center [868, 315] width 311 height 16
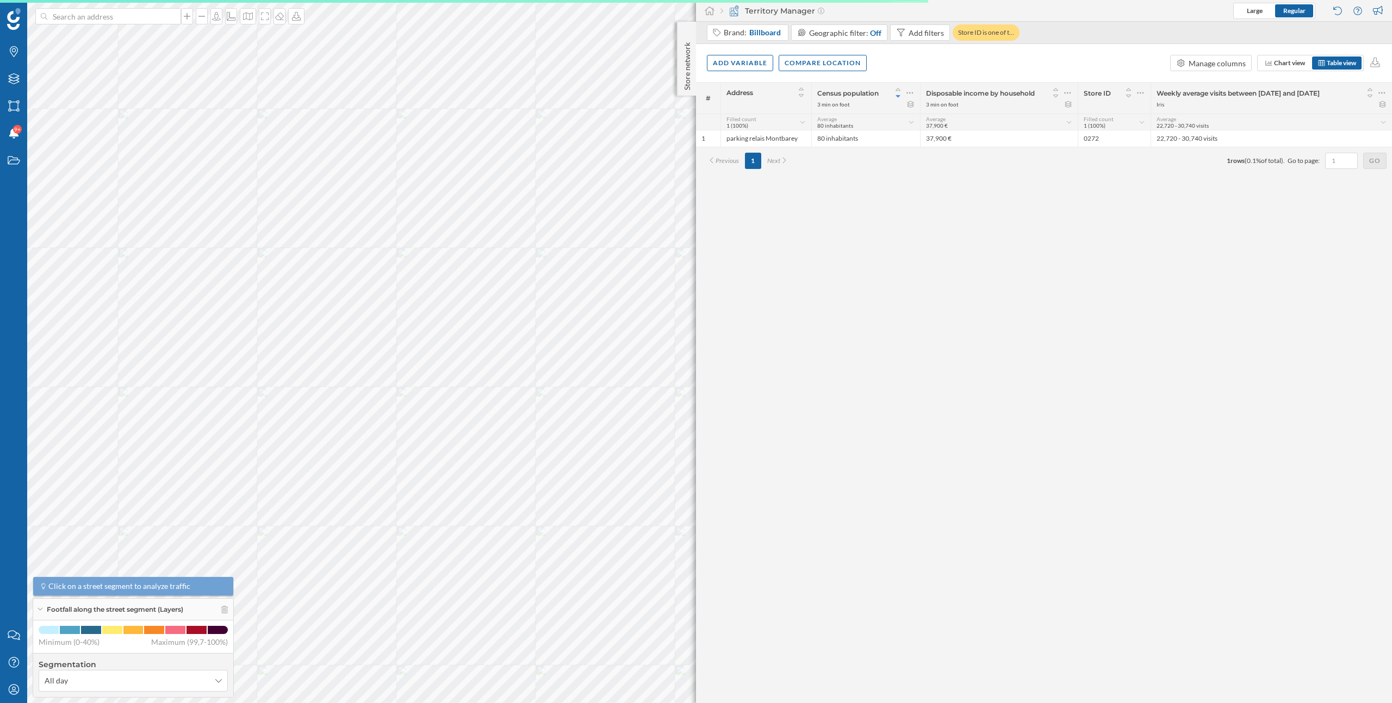
scroll to position [0, 0]
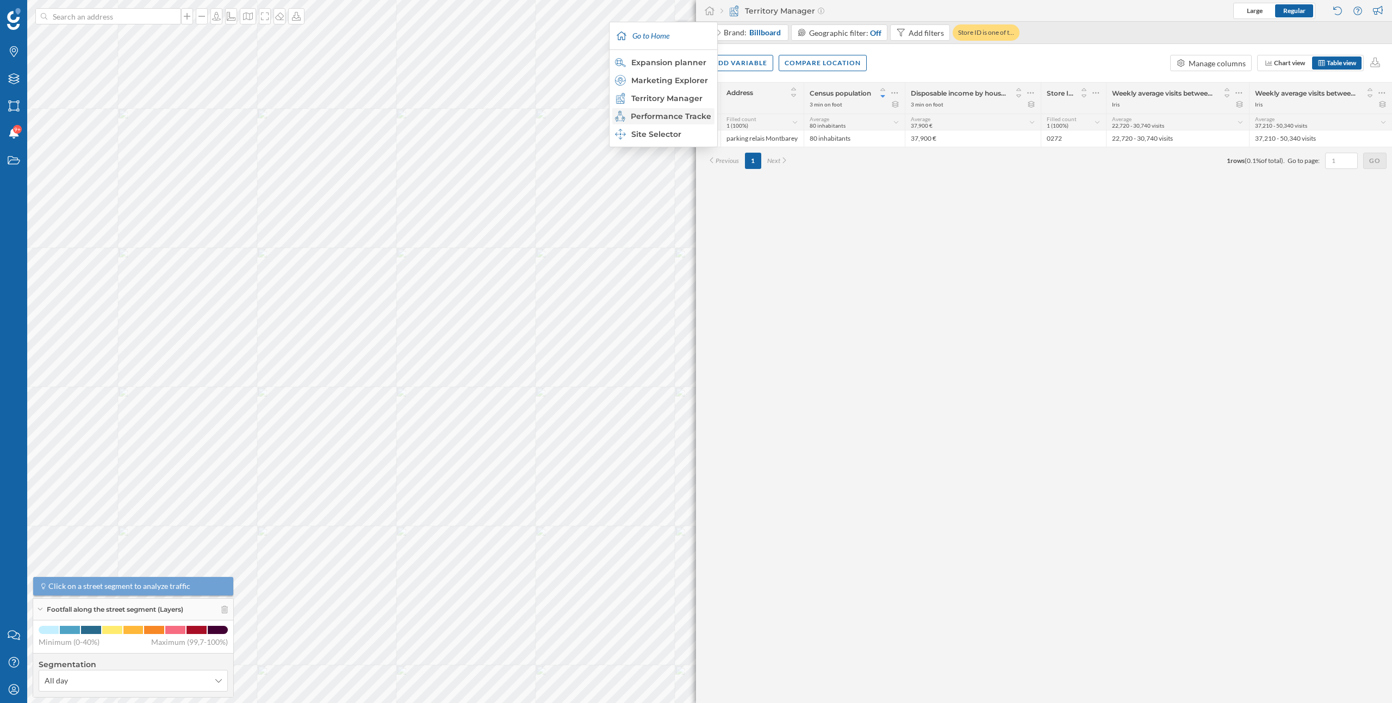
click at [660, 117] on div "Performance Tracker" at bounding box center [663, 116] width 96 height 11
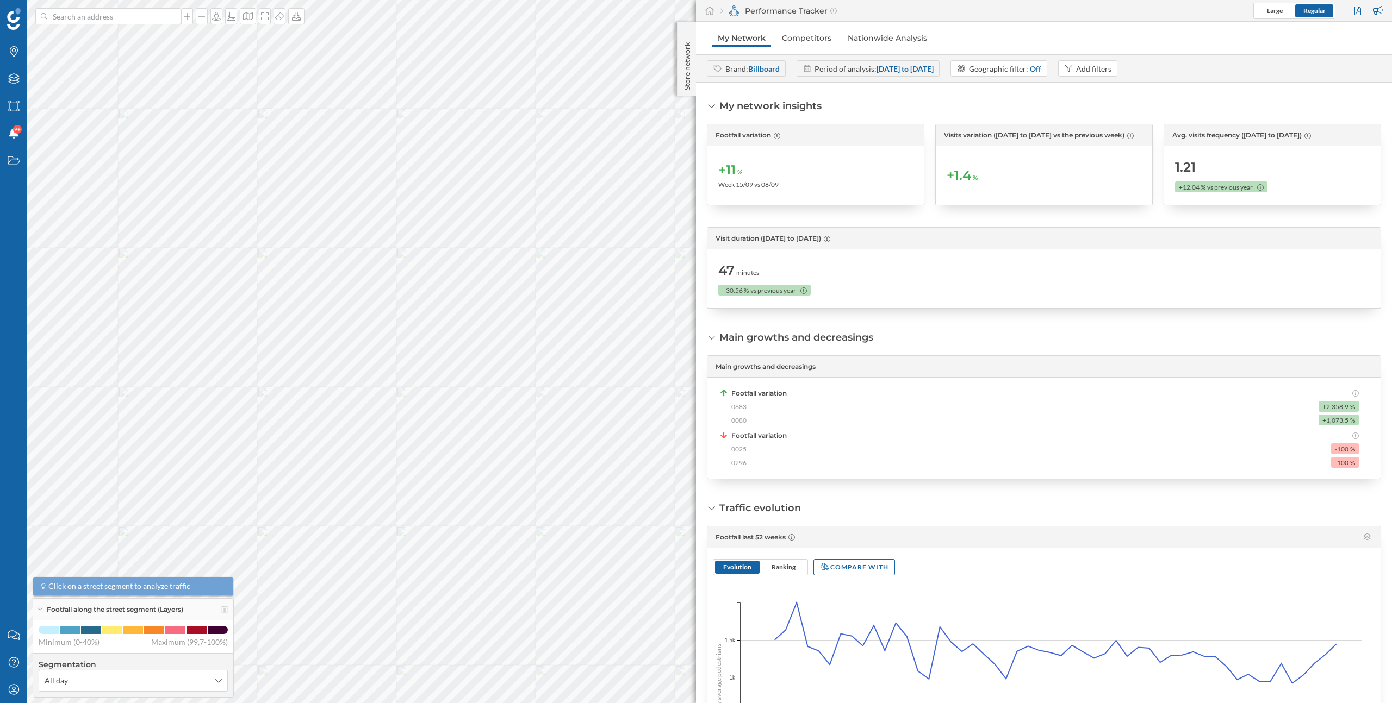
click at [715, 333] on div "Main growths and decreasings" at bounding box center [790, 337] width 166 height 14
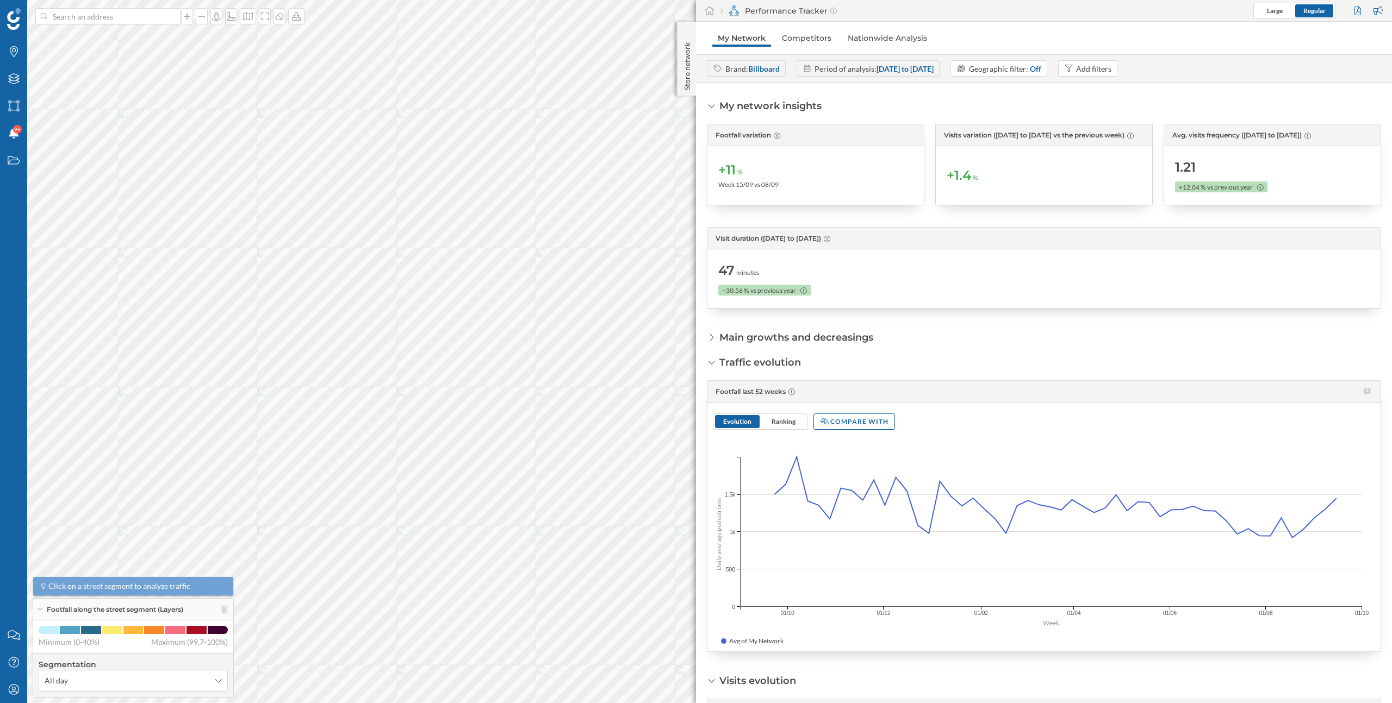
click at [712, 339] on icon at bounding box center [712, 338] width 8 height 10
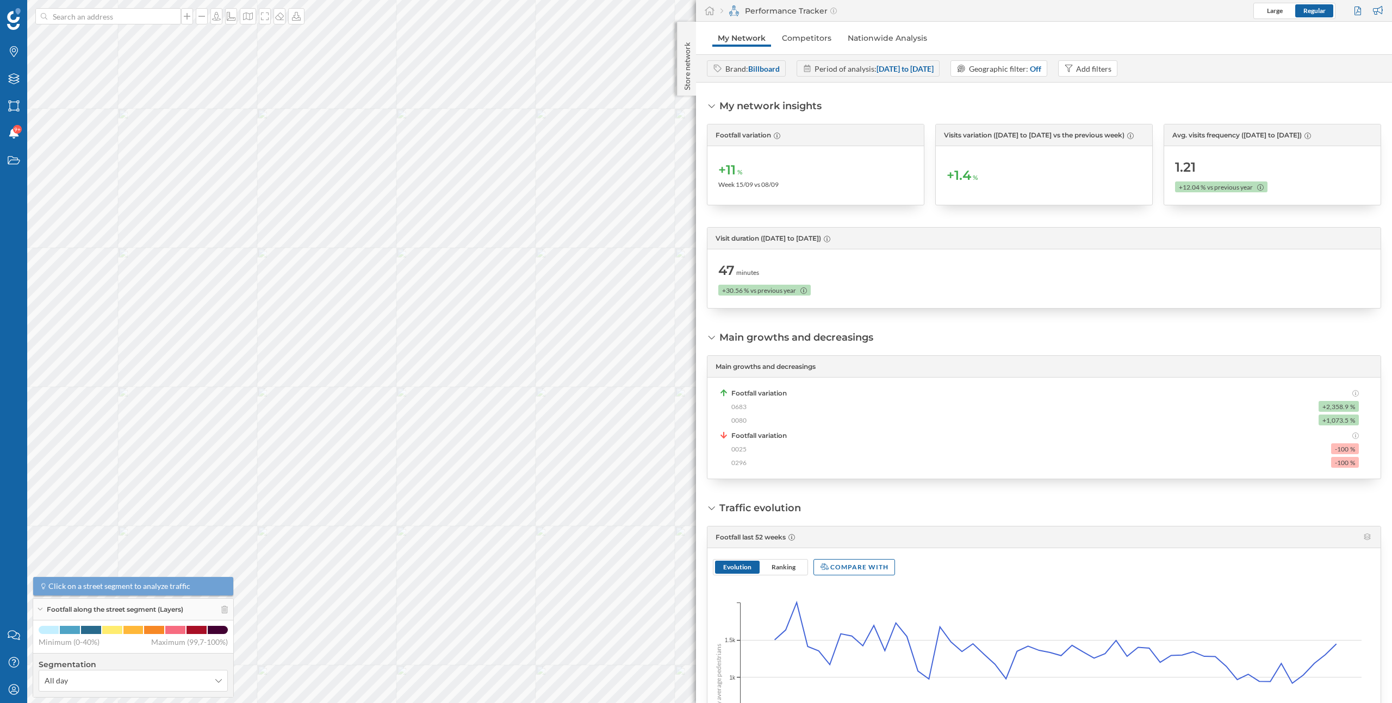
drag, startPoint x: 1318, startPoint y: 404, endPoint x: 1365, endPoint y: 469, distance: 80.4
click at [1366, 470] on div "Main growths and decreasings Footfall variation 0683 +2,358.9 % 0080 +1,073.5 %…" at bounding box center [1044, 417] width 674 height 124
click at [1365, 469] on div "Main growths and decreasings Footfall variation 0683 +2,358.9 % 0080 +1,073.5 %…" at bounding box center [1044, 417] width 674 height 124
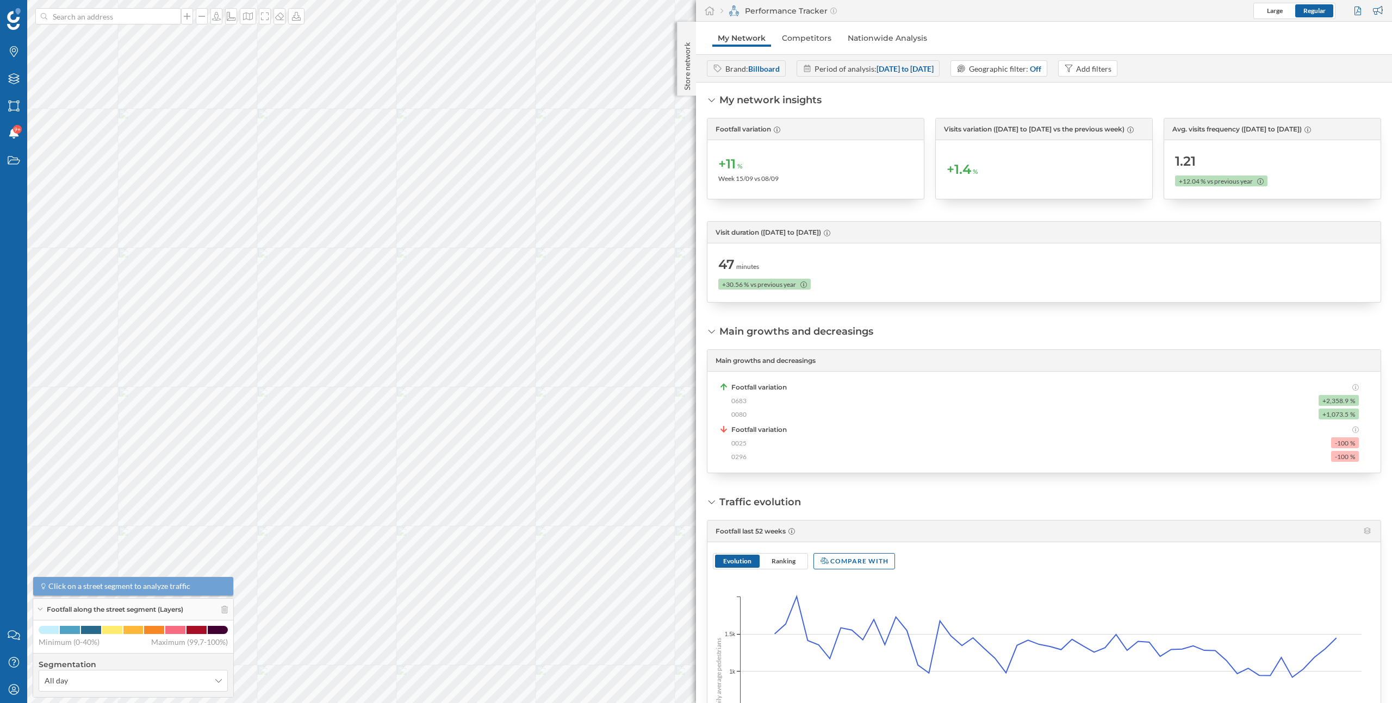
scroll to position [7, 0]
click at [768, 420] on div "Footfall variation 0683 +2,358.9 % 0080 +1,073.5 % Footfall variation 0025 -100…" at bounding box center [1043, 421] width 651 height 79
click at [767, 426] on span "Footfall variation" at bounding box center [758, 430] width 55 height 10
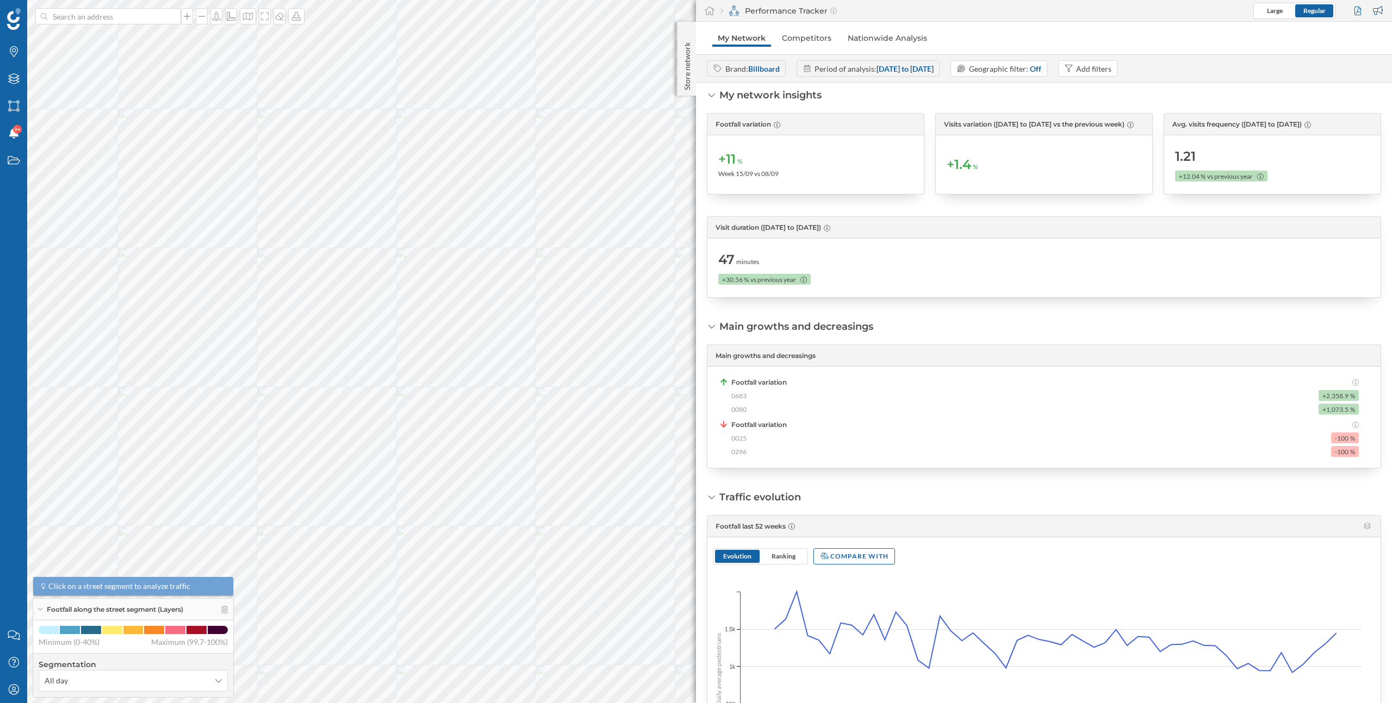
scroll to position [0, 0]
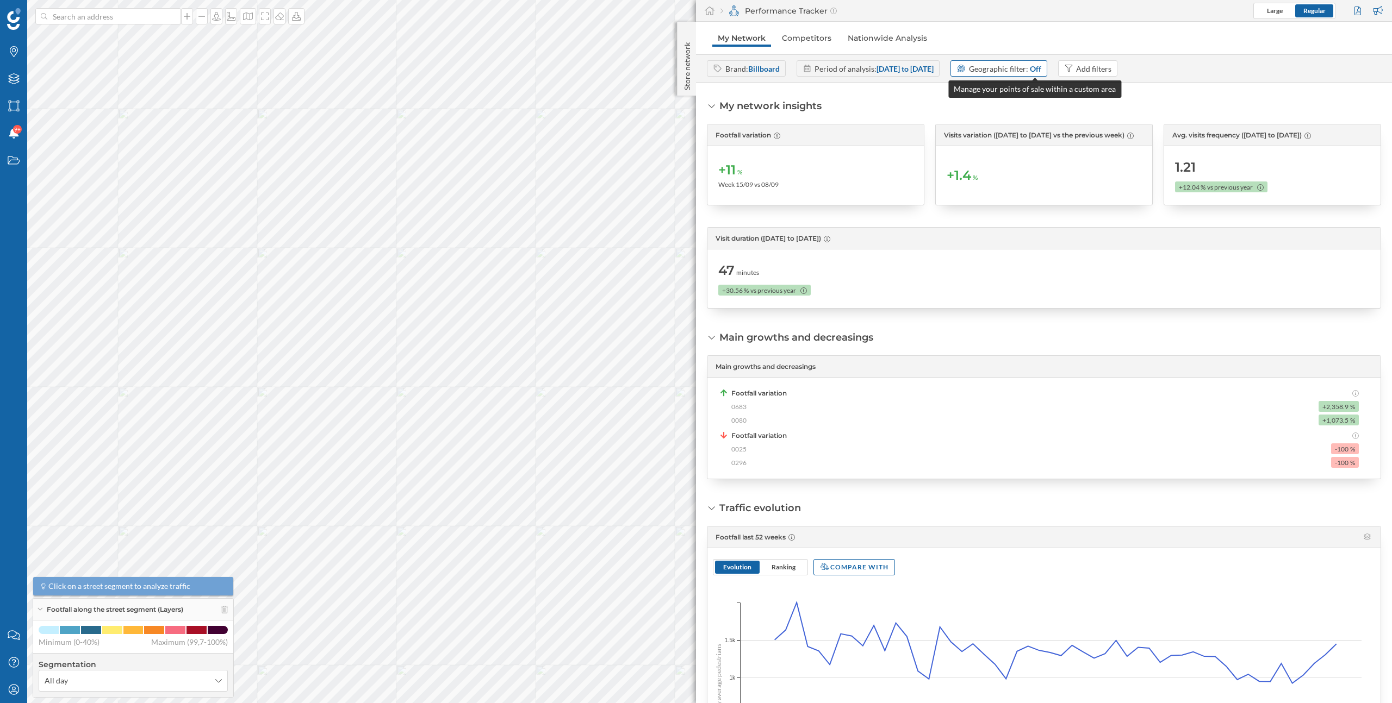
click at [1028, 69] on span "Geographic filter:" at bounding box center [998, 68] width 59 height 9
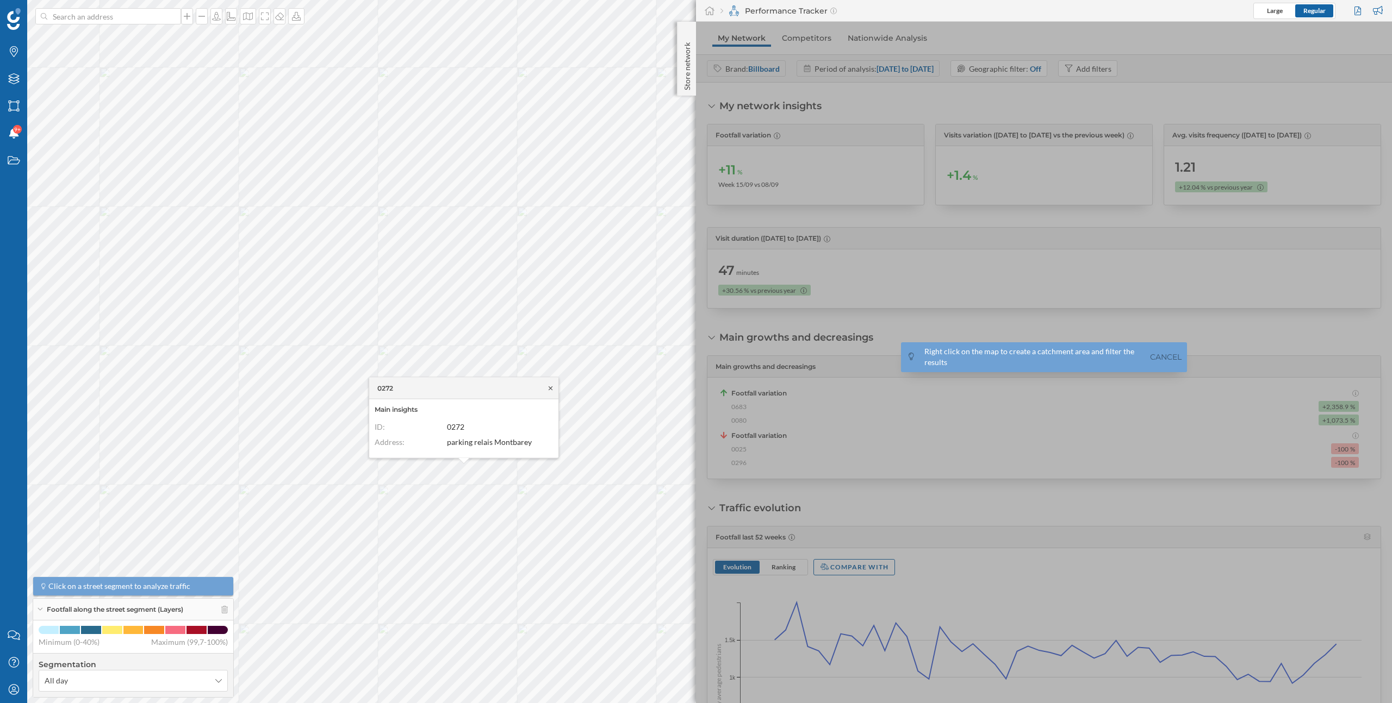
click at [550, 389] on icon at bounding box center [550, 388] width 8 height 7
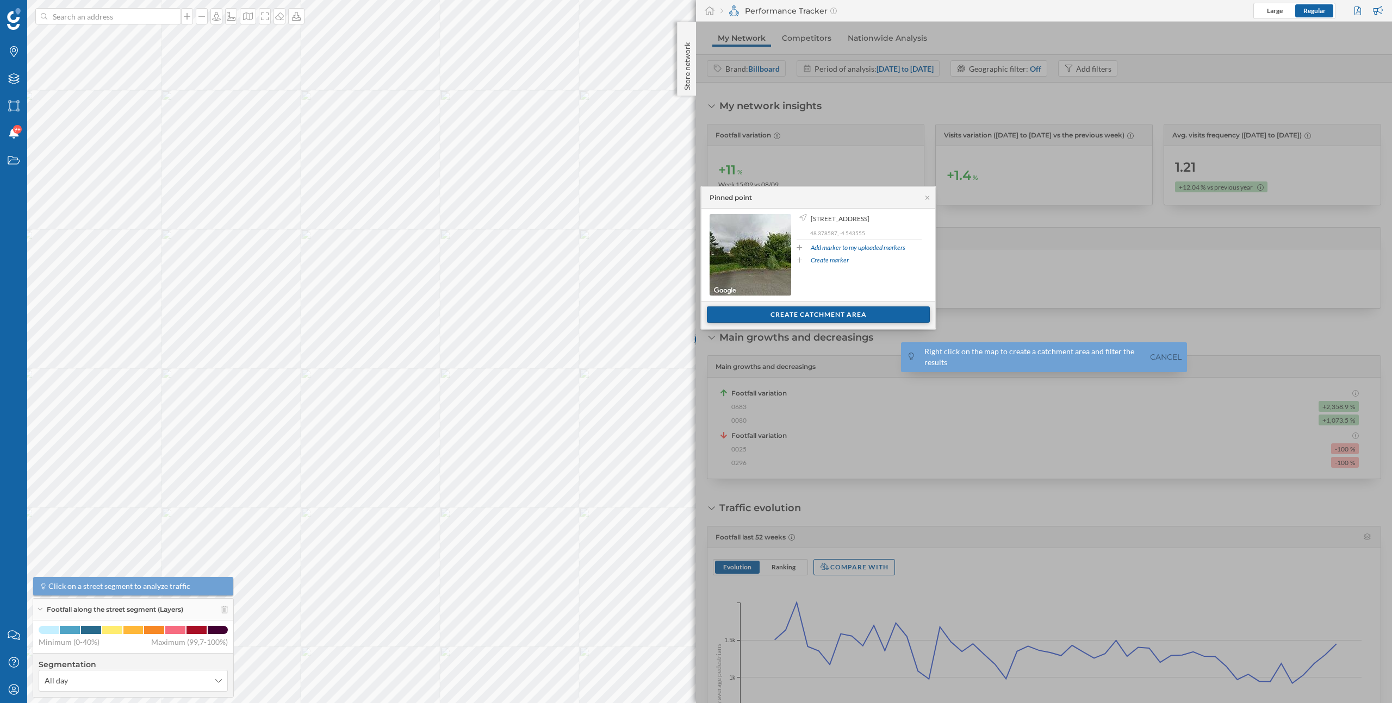
click at [765, 313] on div "Create catchment area" at bounding box center [818, 315] width 223 height 16
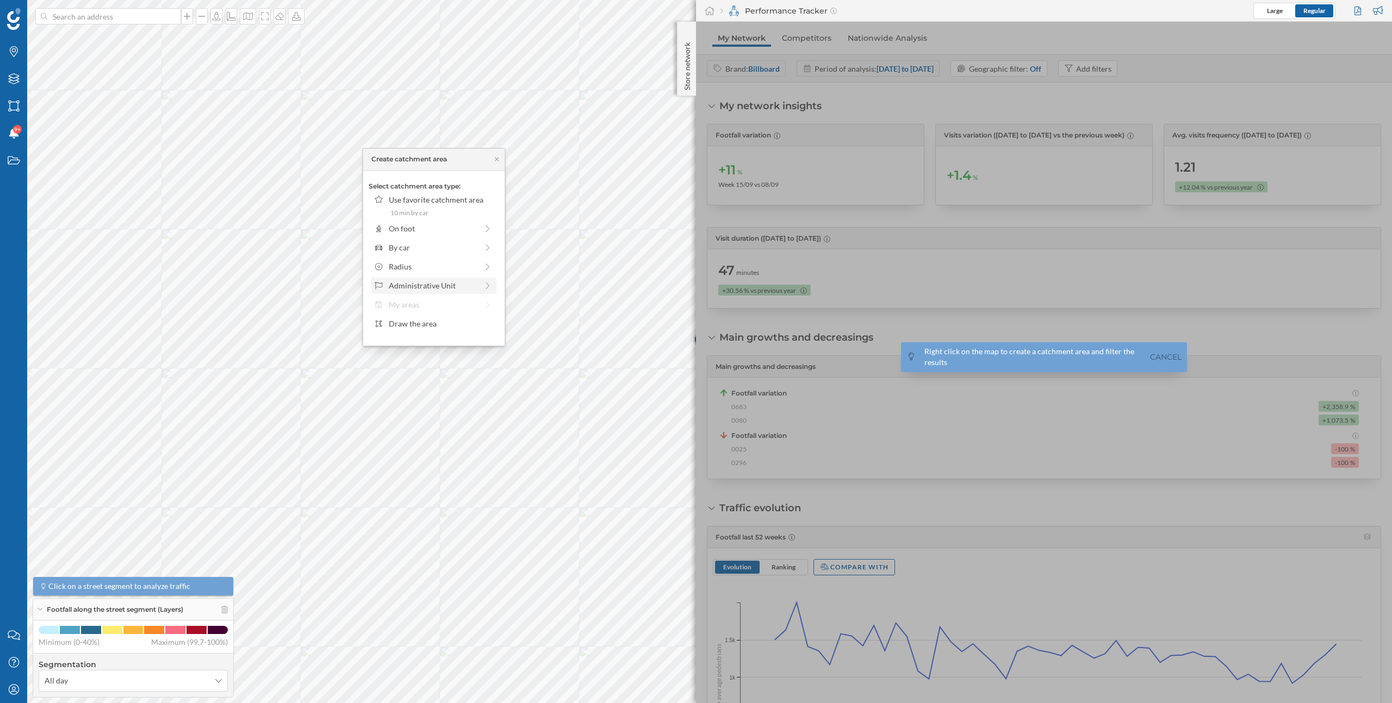
click at [424, 286] on div "Administrative Unit" at bounding box center [433, 285] width 89 height 11
click at [420, 262] on div "Iris" at bounding box center [441, 258] width 105 height 11
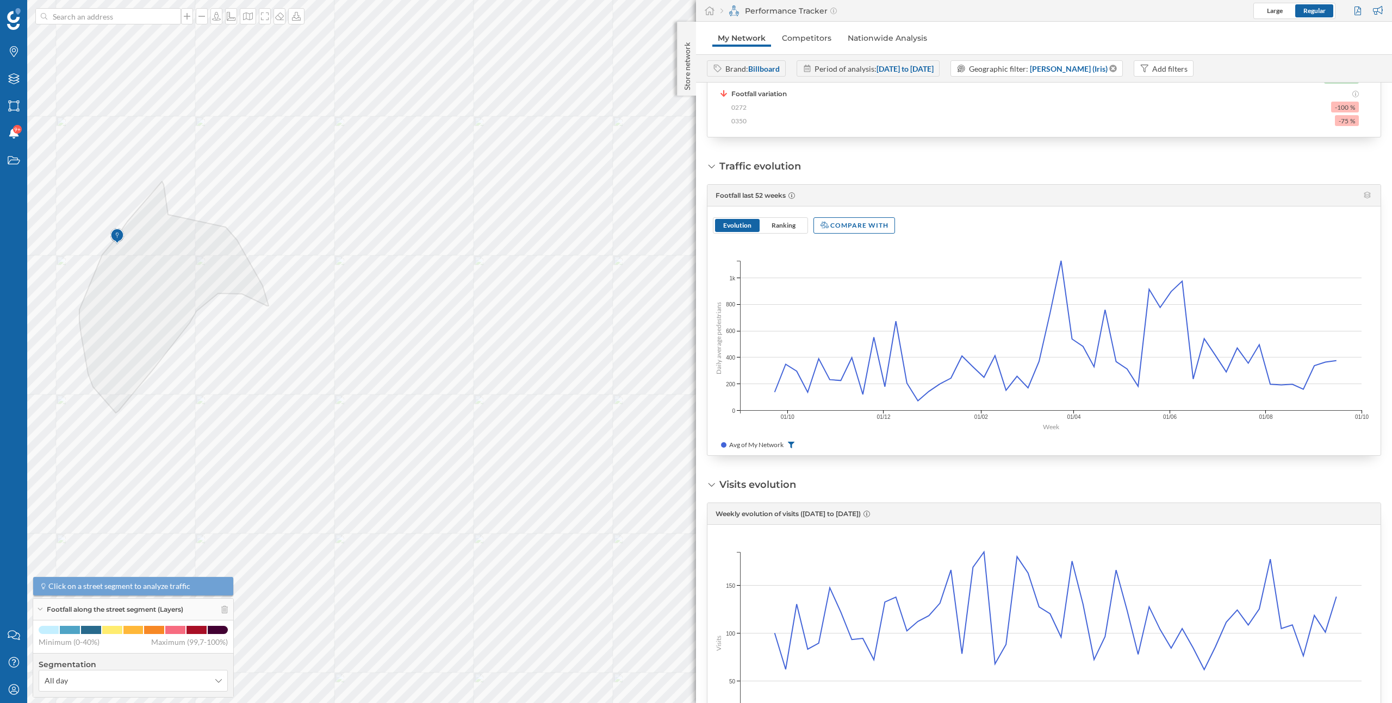
scroll to position [331, 0]
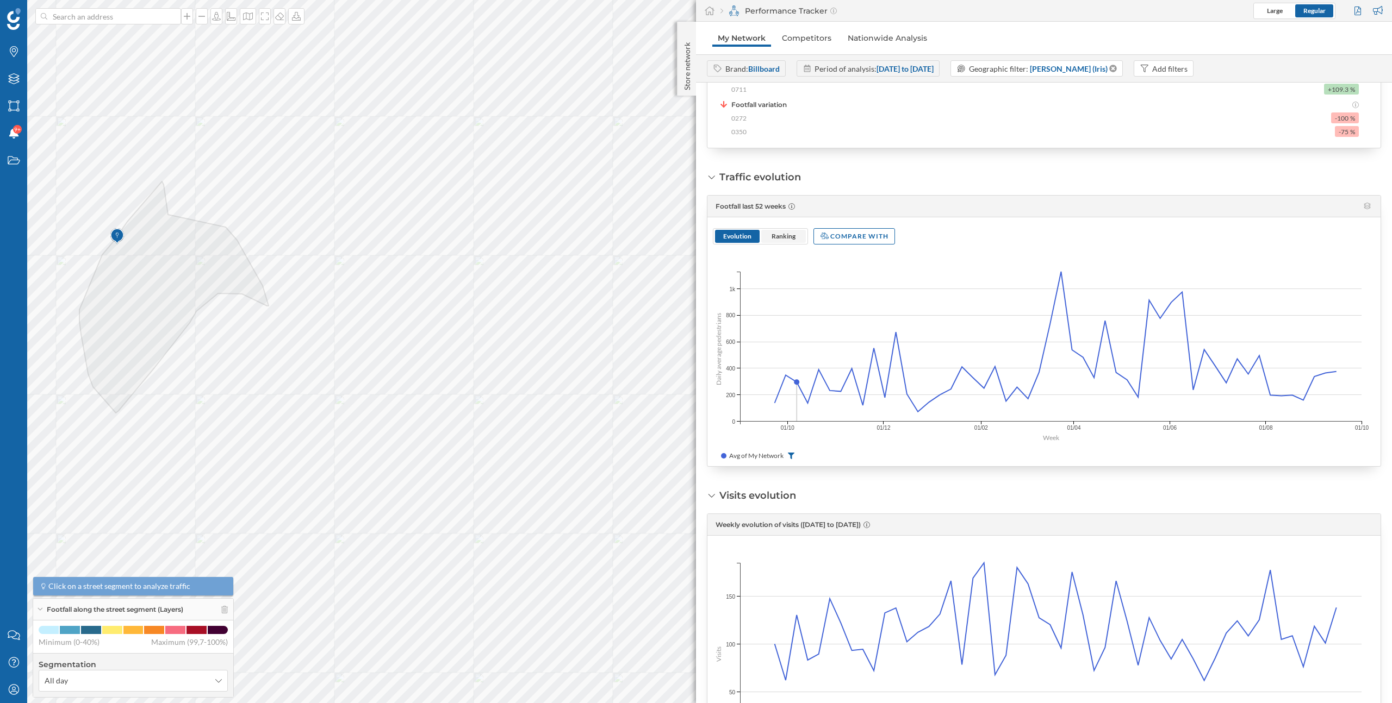
click at [785, 239] on span "Ranking" at bounding box center [783, 236] width 24 height 8
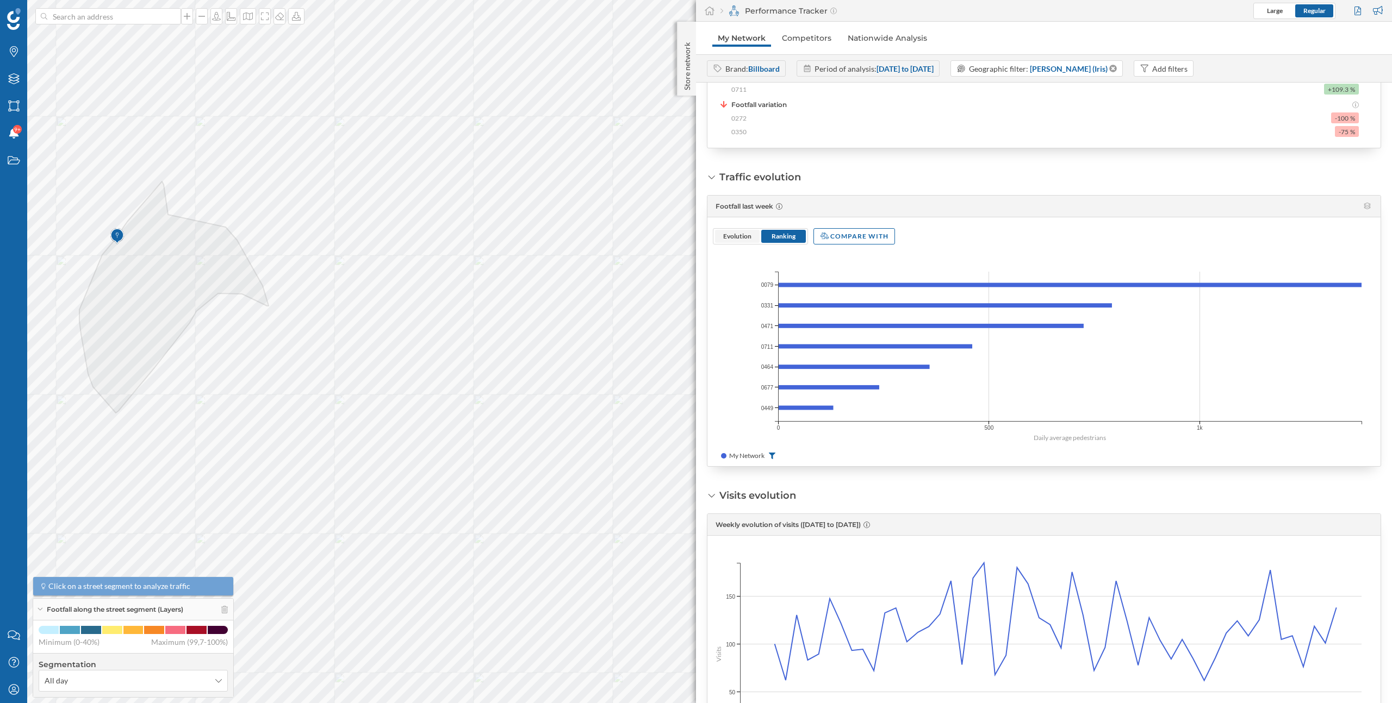
click at [742, 239] on span "Evolution" at bounding box center [737, 236] width 28 height 8
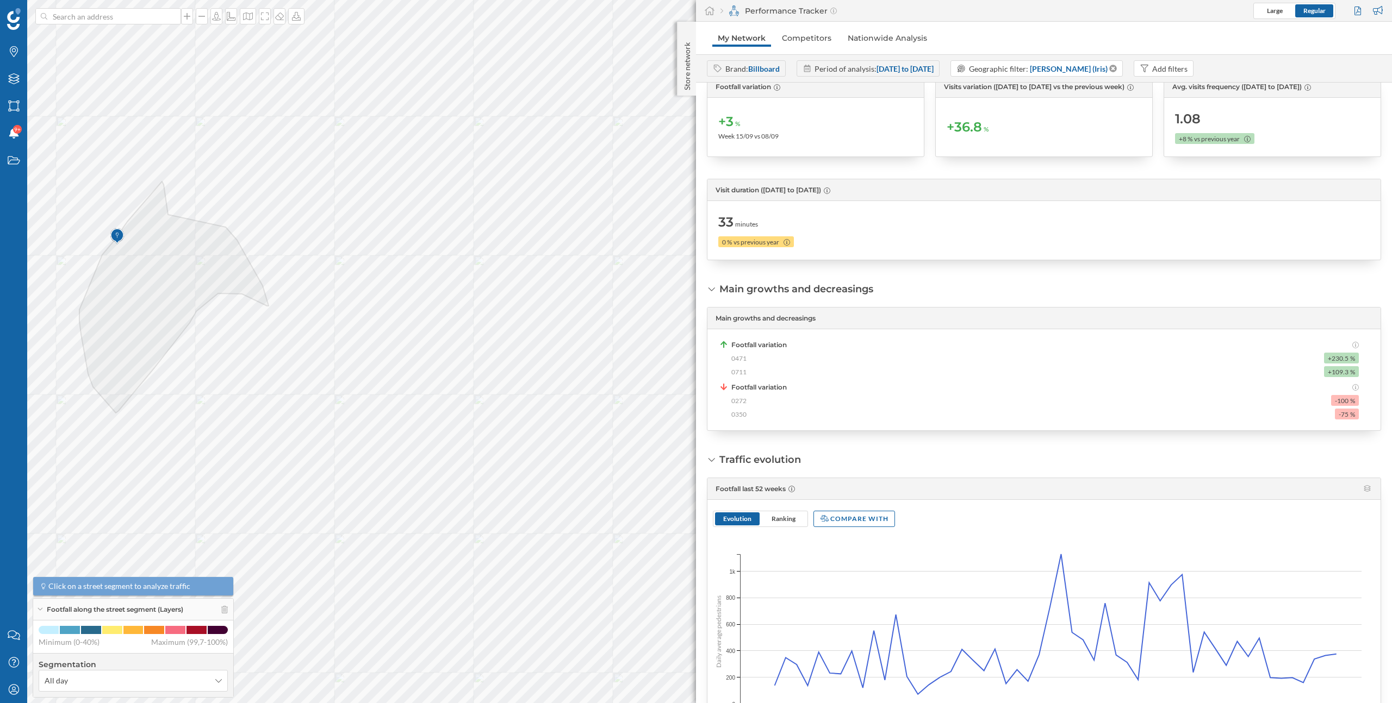
scroll to position [0, 0]
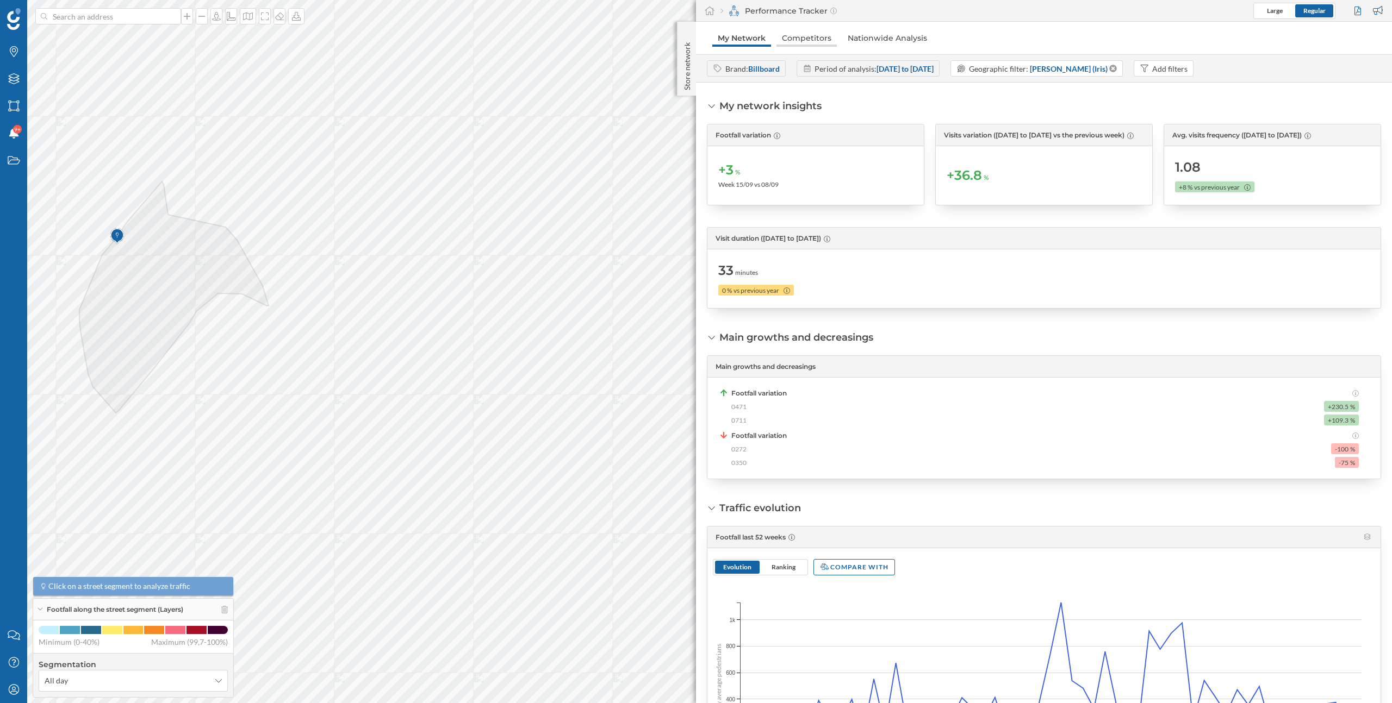
click at [810, 43] on link "Competitors" at bounding box center [806, 37] width 60 height 17
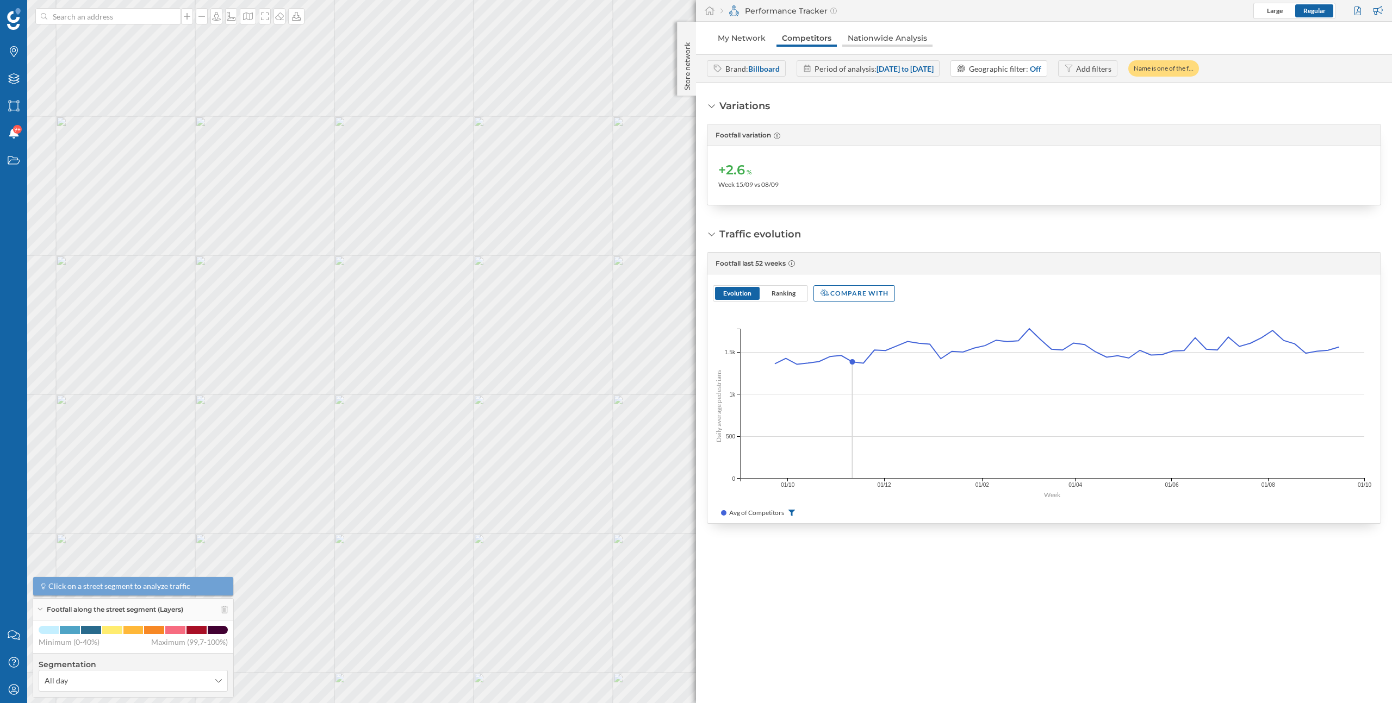
click at [883, 36] on link "Nationwide Analysis" at bounding box center [887, 37] width 90 height 17
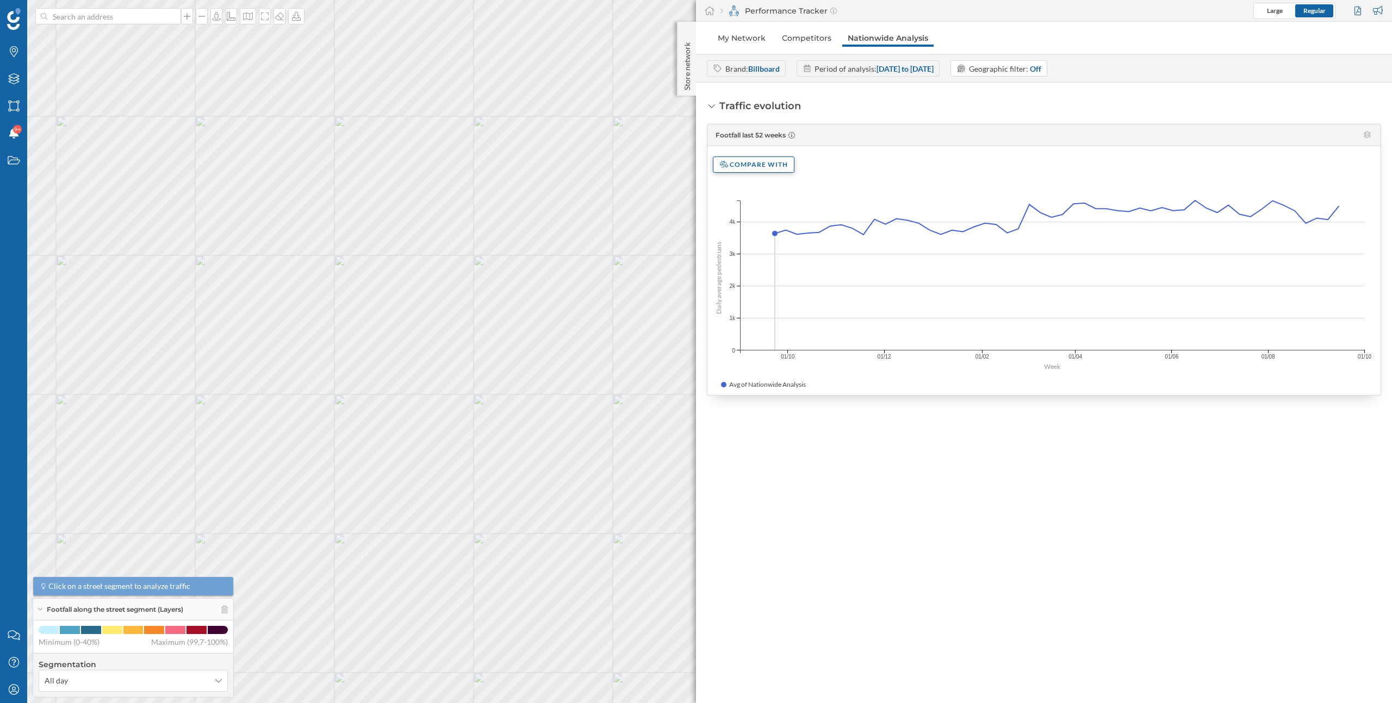
click at [771, 165] on div "Compare with" at bounding box center [754, 165] width 82 height 16
click at [865, 92] on div "Traffic evolution Footfall last 52 weeks Compare with Daily average pedestrians…" at bounding box center [1044, 393] width 696 height 621
click at [741, 40] on link "My Network" at bounding box center [741, 37] width 59 height 17
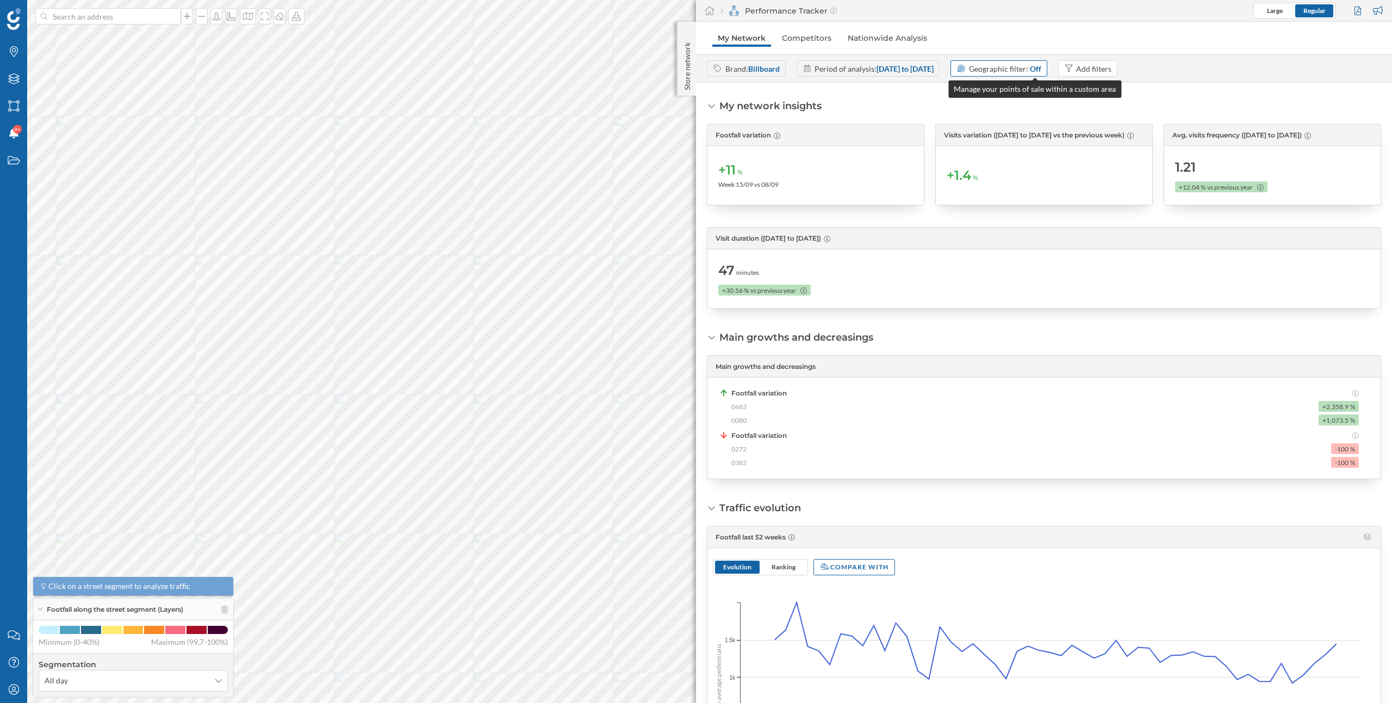
click at [1028, 70] on span "Geographic filter:" at bounding box center [998, 68] width 59 height 9
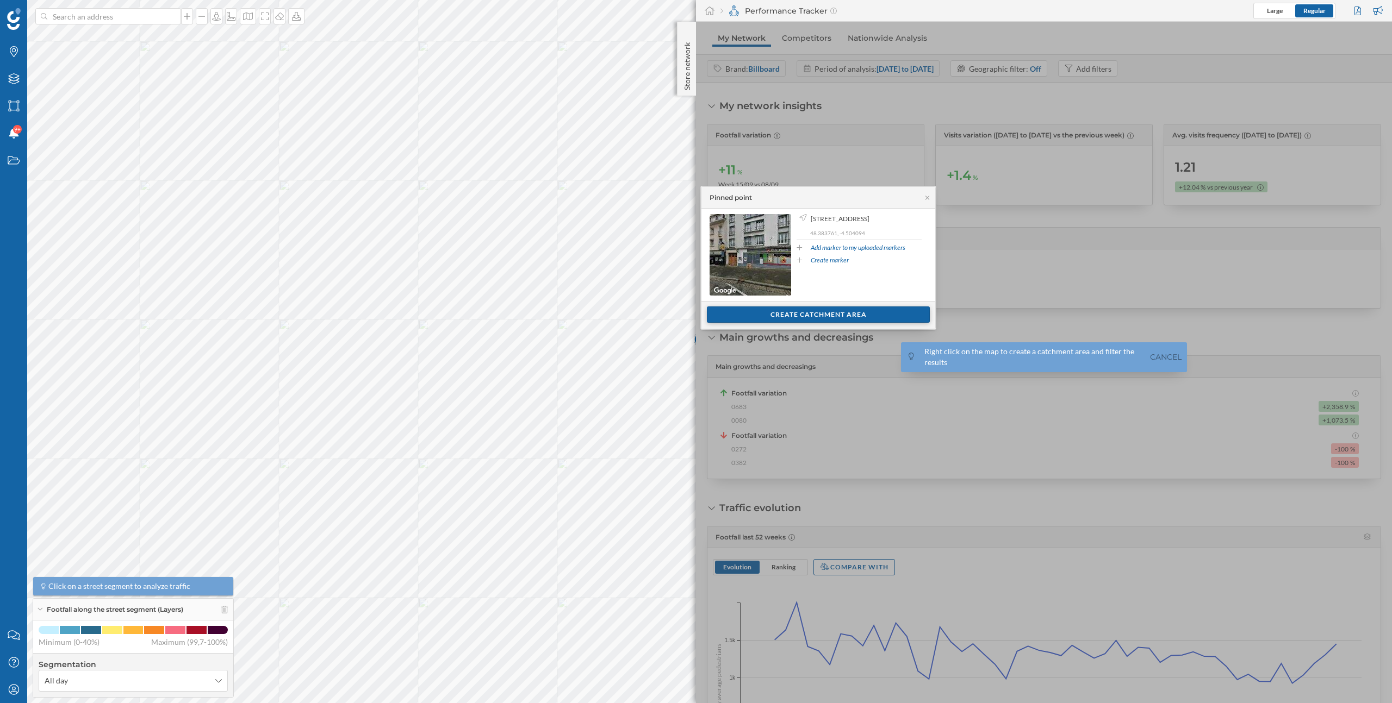
click at [782, 322] on div "Create catchment area" at bounding box center [818, 315] width 223 height 16
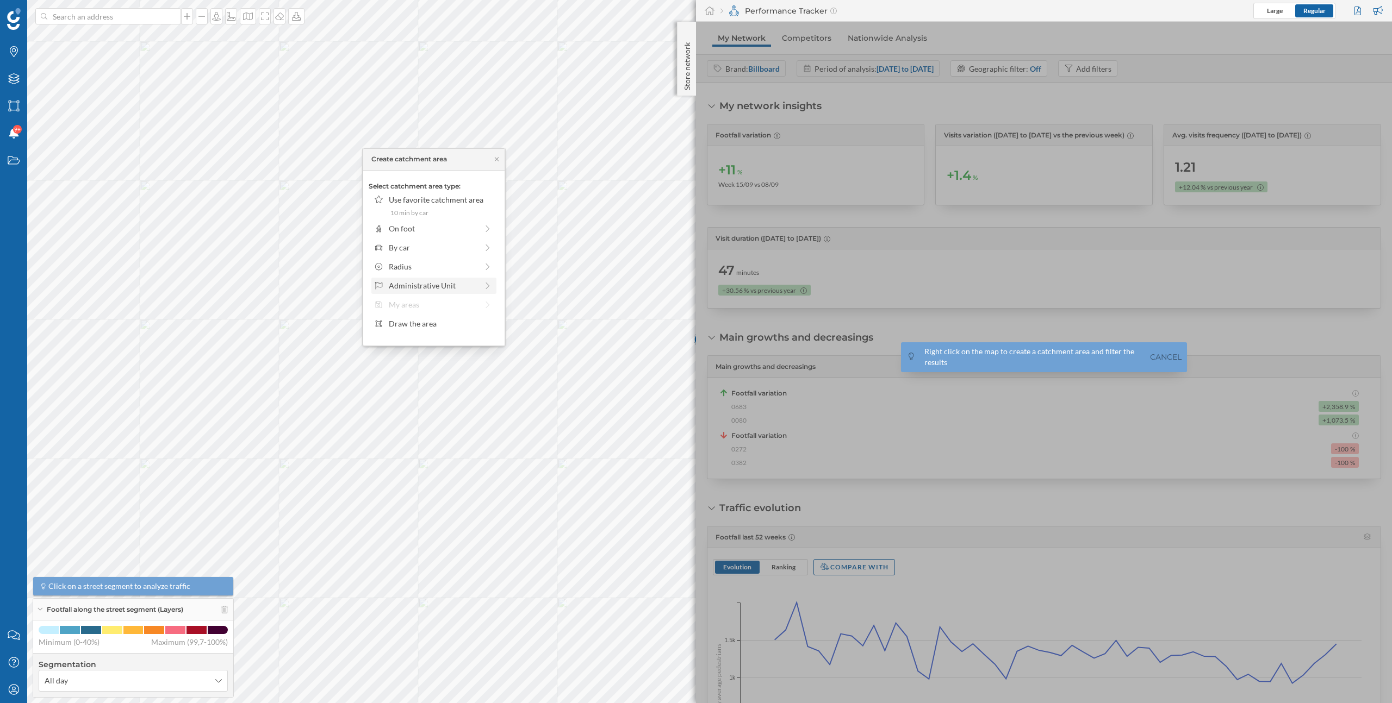
click at [446, 285] on div "Administrative Unit" at bounding box center [433, 285] width 89 height 11
click at [430, 258] on div "Iris" at bounding box center [441, 258] width 105 height 11
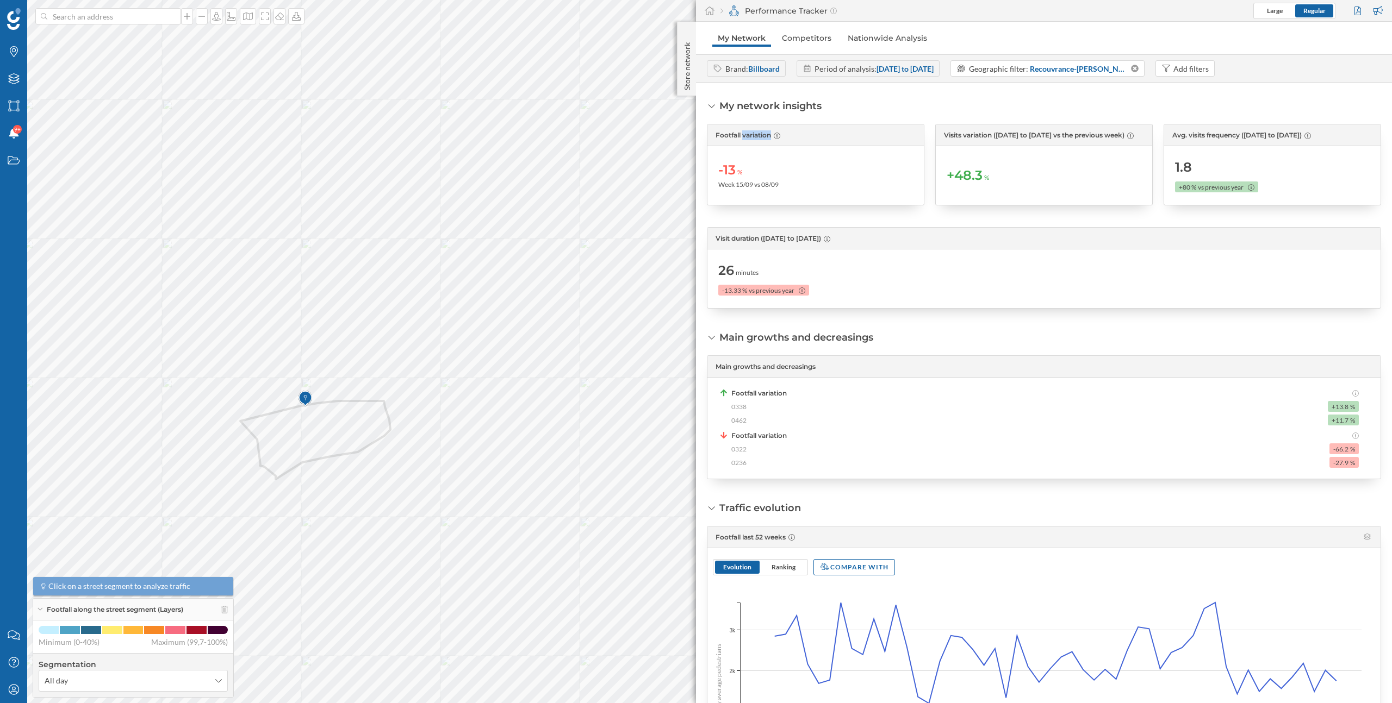
drag, startPoint x: 710, startPoint y: 136, endPoint x: 814, endPoint y: 188, distance: 116.0
click at [815, 188] on div "Footfall variation -13 % Week 15/09 vs 08/09" at bounding box center [815, 165] width 217 height 82
click at [814, 188] on div "-13 % Week 15/09 vs 08/09" at bounding box center [815, 176] width 195 height 48
drag, startPoint x: 719, startPoint y: 176, endPoint x: 813, endPoint y: 180, distance: 94.1
click at [813, 180] on div "-13 % Week 15/09 vs 08/09" at bounding box center [815, 176] width 195 height 48
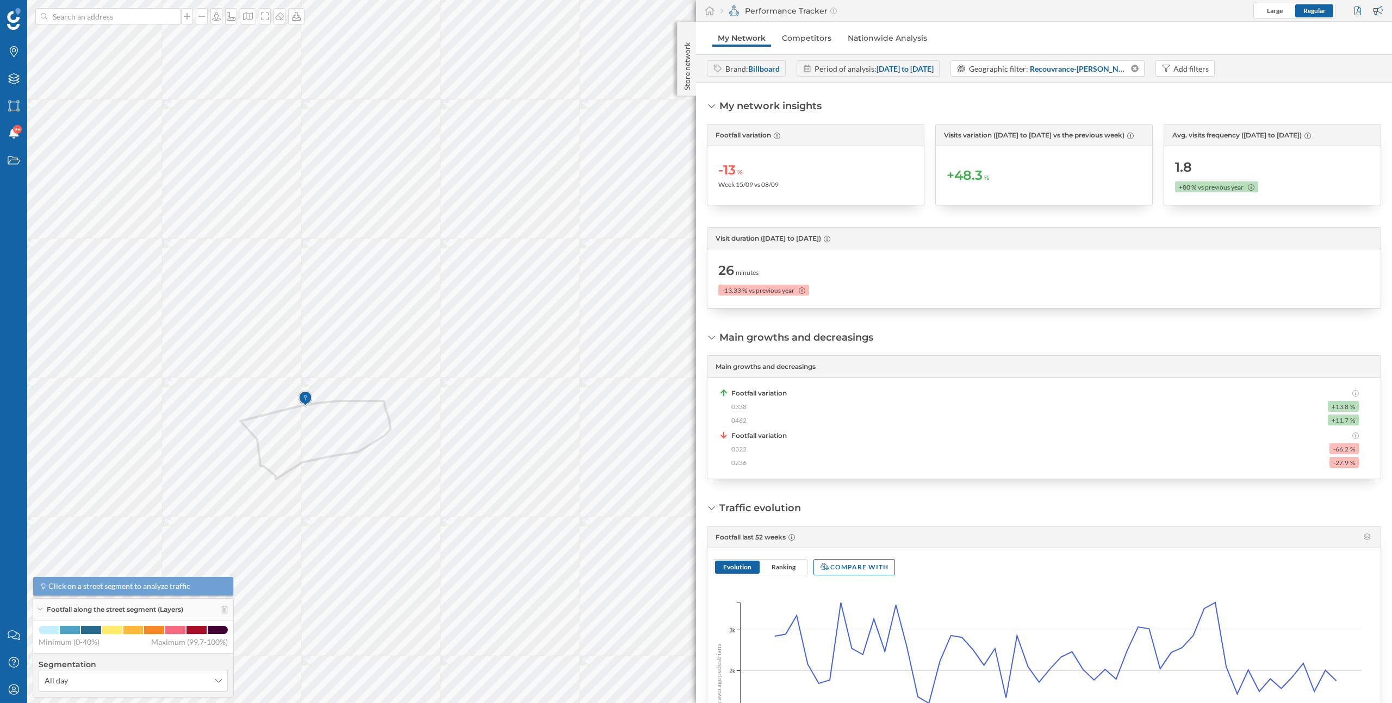
click at [813, 180] on div "-13 % Week 15/09 vs 08/09" at bounding box center [815, 176] width 195 height 48
drag, startPoint x: 714, startPoint y: 268, endPoint x: 814, endPoint y: 268, distance: 100.0
click at [814, 268] on div "Visit duration (23/09/2024 to 21/09/2025) 26 minutes -13.33 % vs previous year" at bounding box center [1044, 268] width 674 height 82
click at [814, 268] on div "26 minutes -13.33 % vs previous year" at bounding box center [1043, 279] width 651 height 48
click at [1138, 70] on icon at bounding box center [1135, 69] width 8 height 8
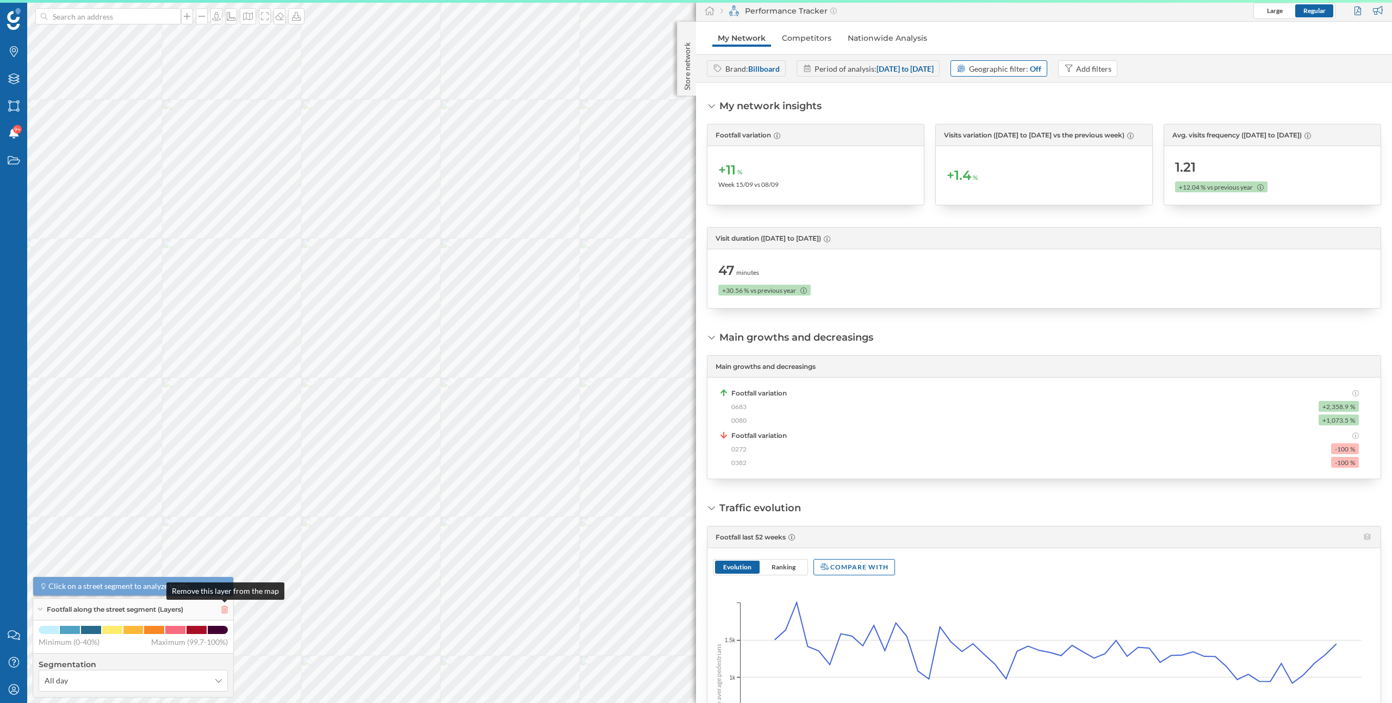
click at [224, 613] on icon at bounding box center [224, 610] width 7 height 8
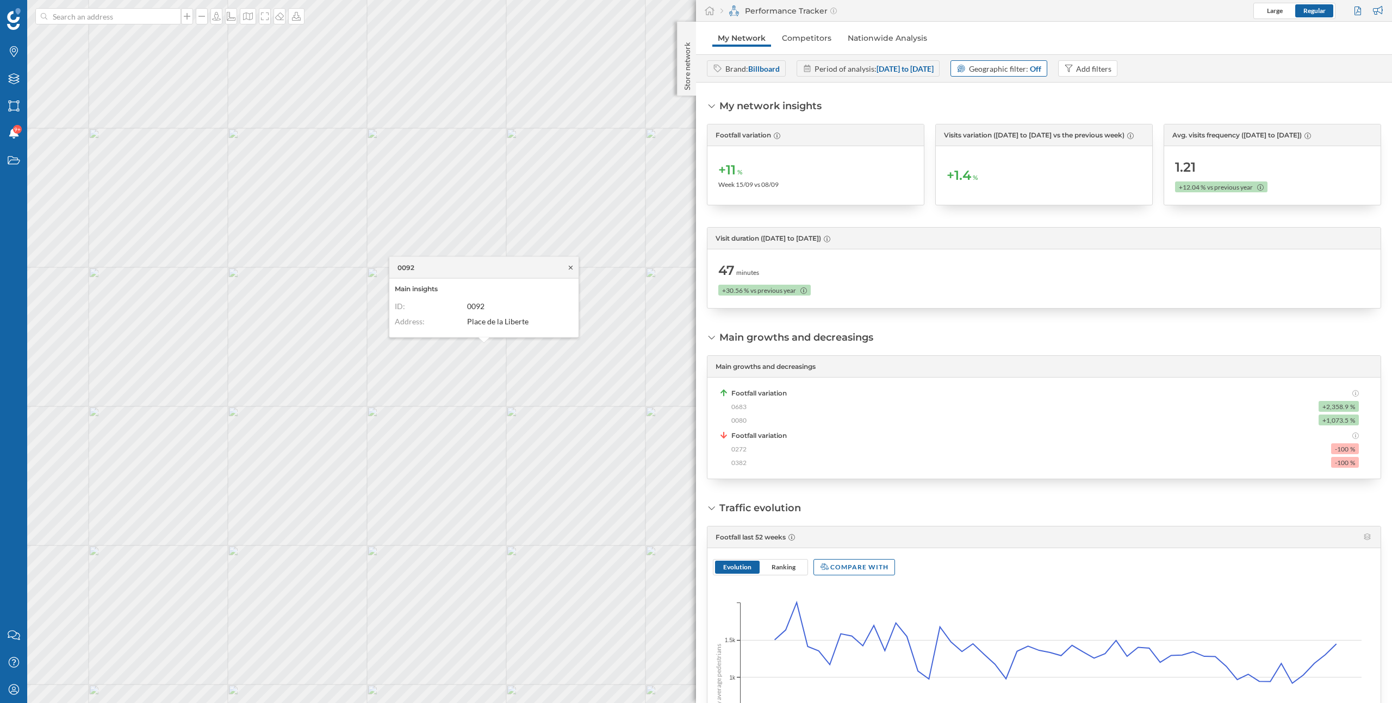
click at [571, 266] on icon at bounding box center [570, 267] width 8 height 7
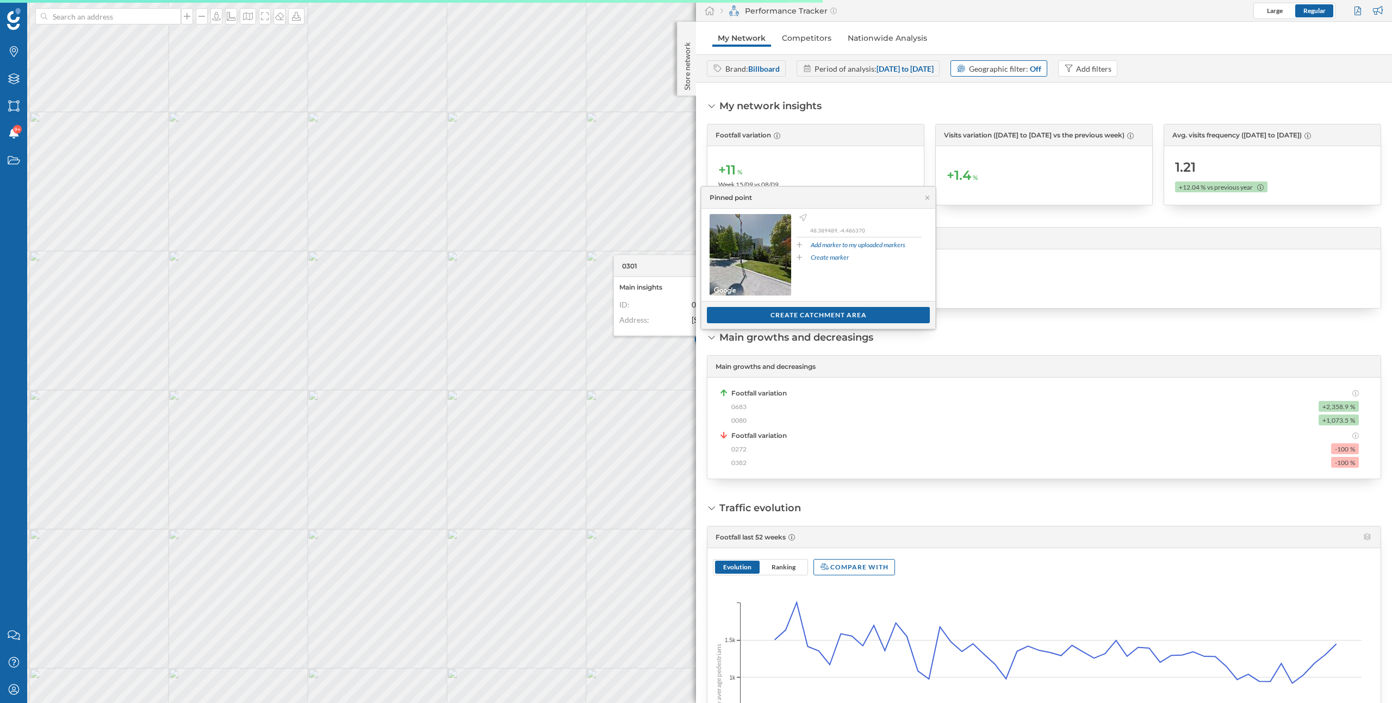
click at [920, 107] on div "My network insights Footfall variation +11 % Week 15/09 vs 08/09 Visits variati…" at bounding box center [1044, 204] width 674 height 210
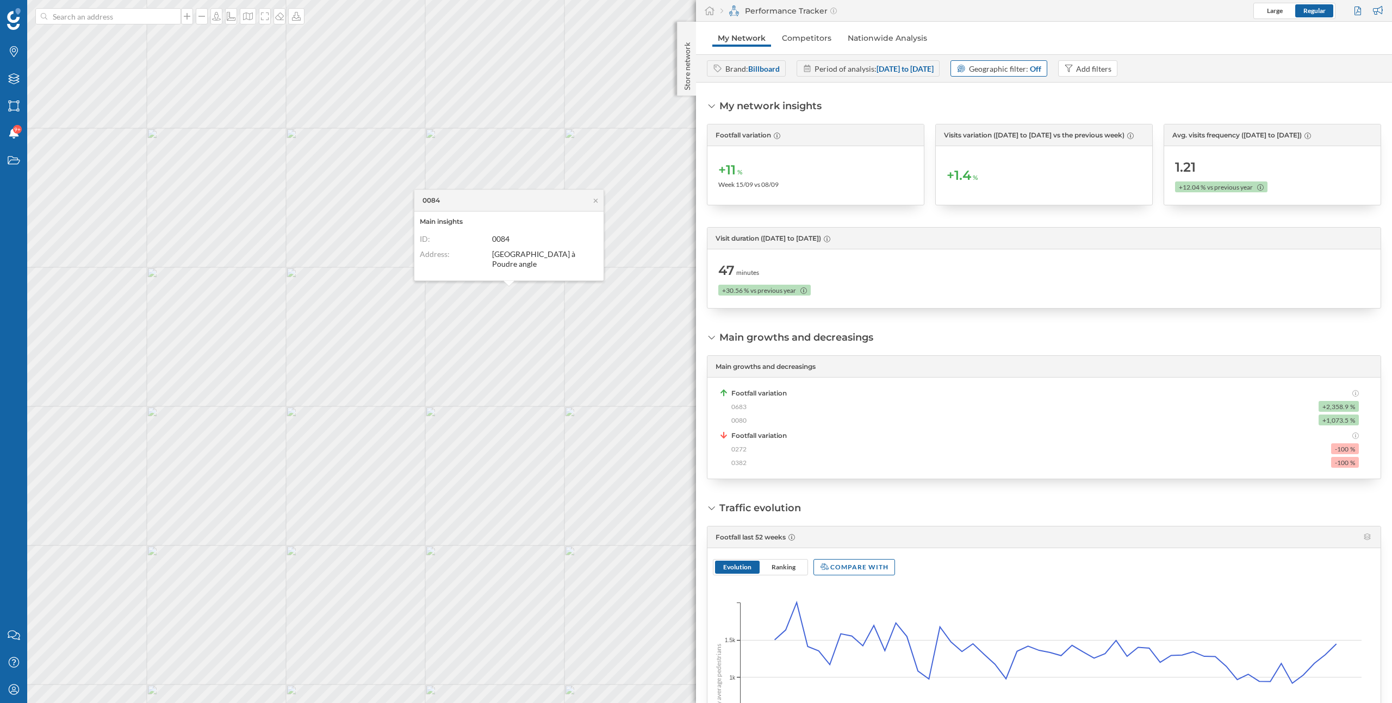
click at [893, 78] on div "Brand: Billboard Period of analysis: 23/09/2024 to 21/09/2025 Geographic filter…" at bounding box center [1044, 68] width 696 height 28
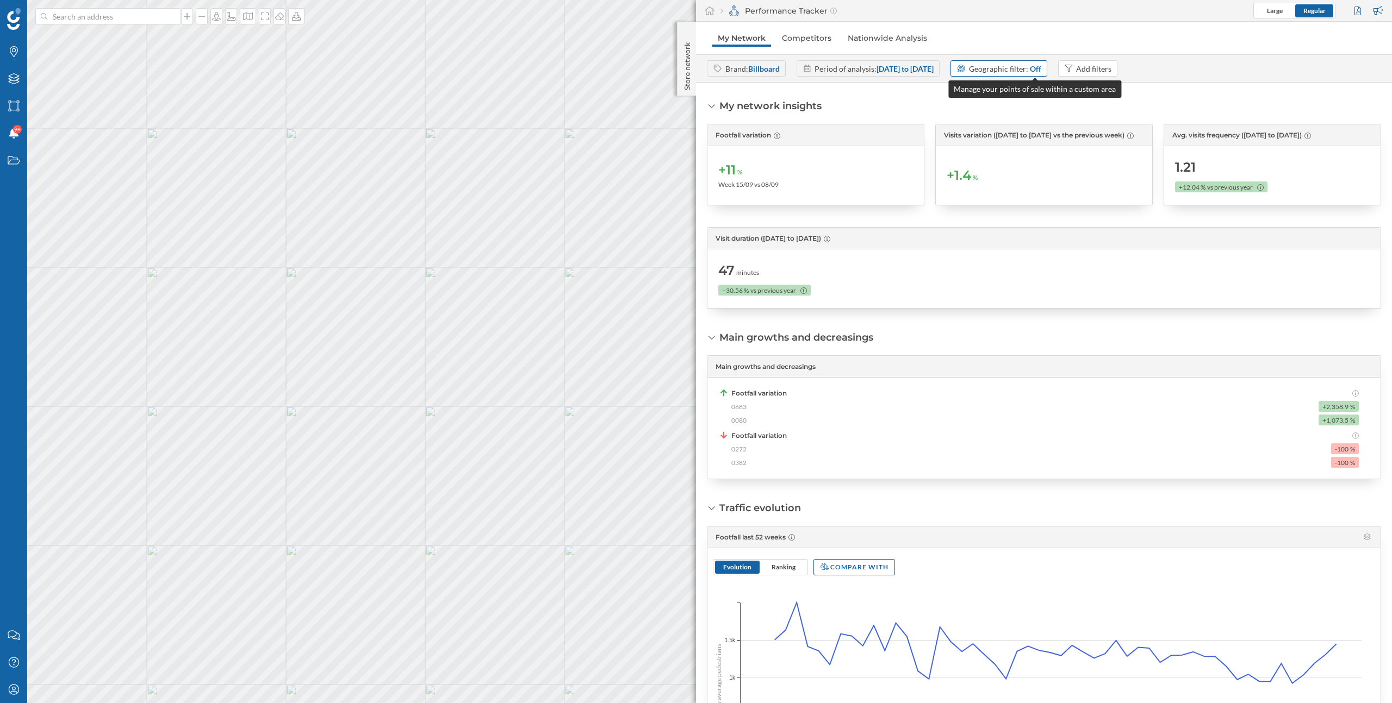
click at [1021, 66] on span "Geographic filter:" at bounding box center [998, 68] width 59 height 9
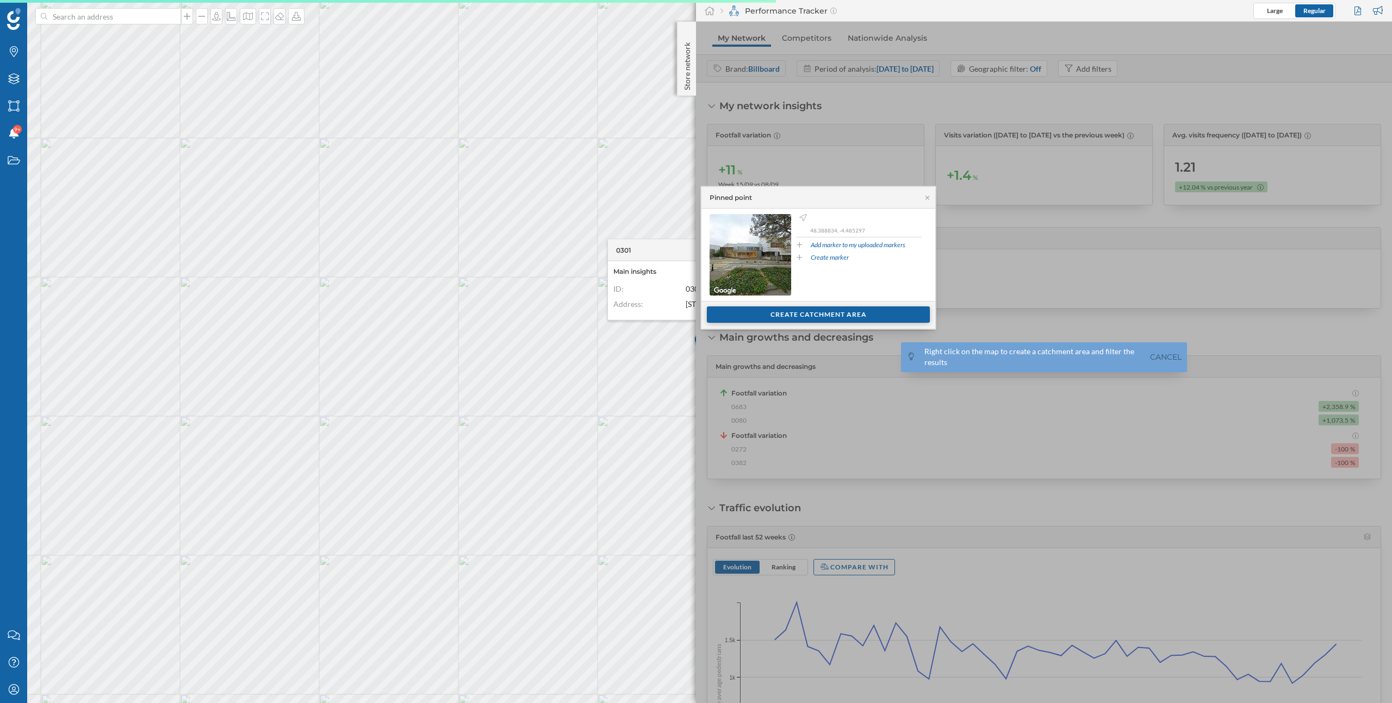
click at [775, 317] on div "Create catchment area" at bounding box center [818, 315] width 223 height 16
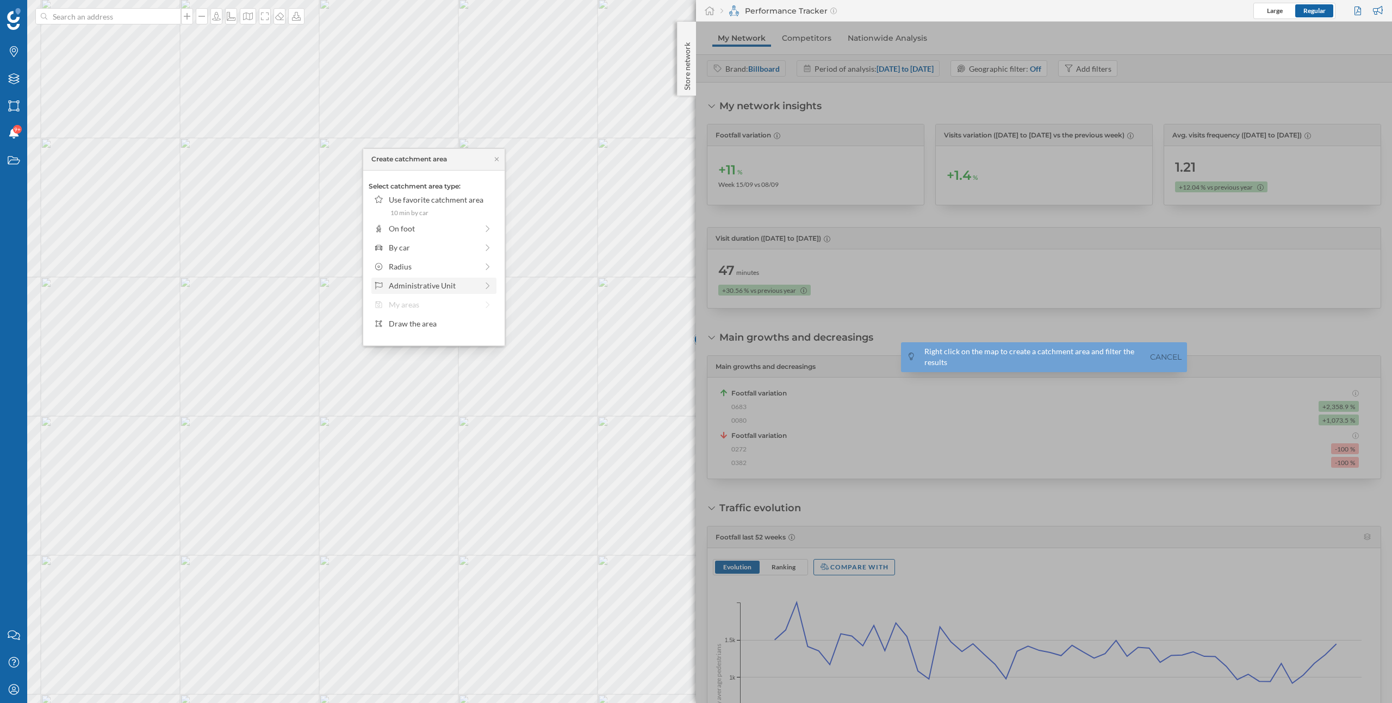
click at [453, 285] on div "Administrative Unit" at bounding box center [433, 285] width 89 height 11
click at [434, 282] on div "Postcode" at bounding box center [441, 277] width 105 height 11
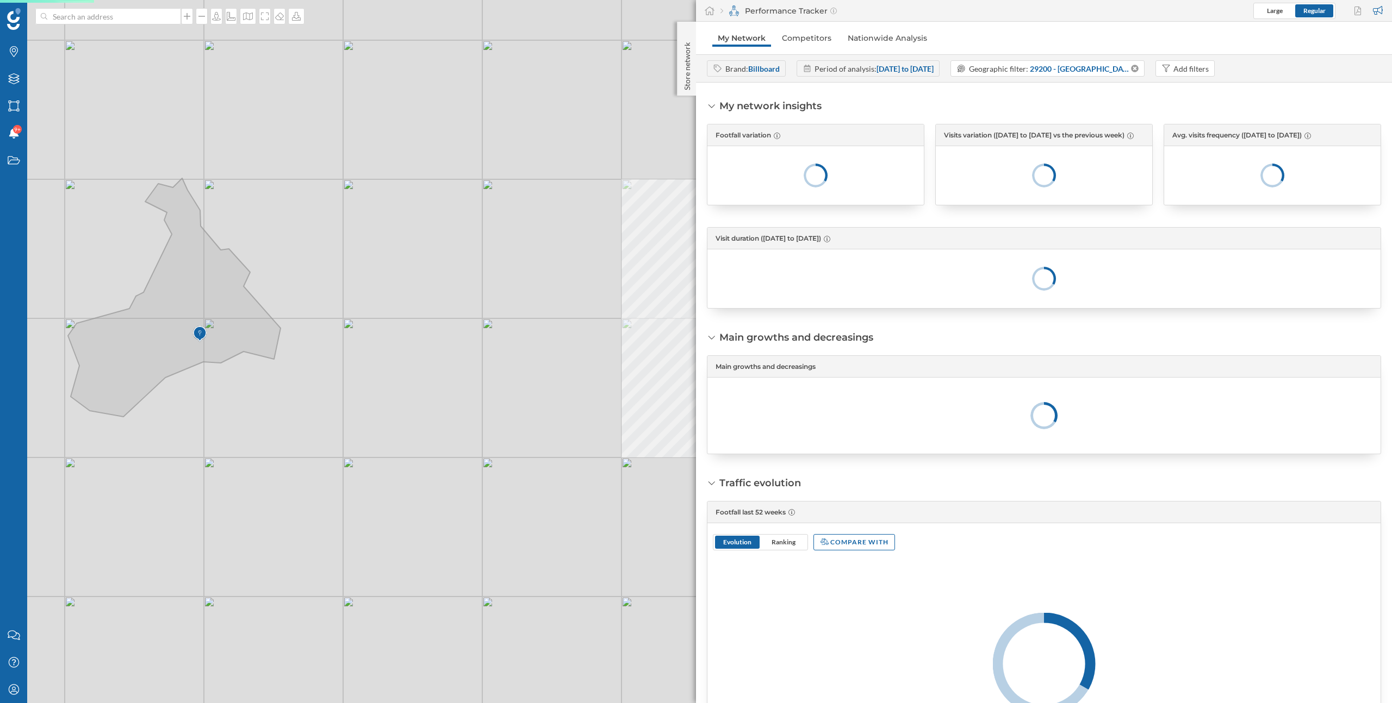
drag, startPoint x: 454, startPoint y: 340, endPoint x: 434, endPoint y: 337, distance: 20.3
click at [434, 337] on div "© Mapbox © OpenStreetMap Improve this map" at bounding box center [696, 351] width 1392 height 703
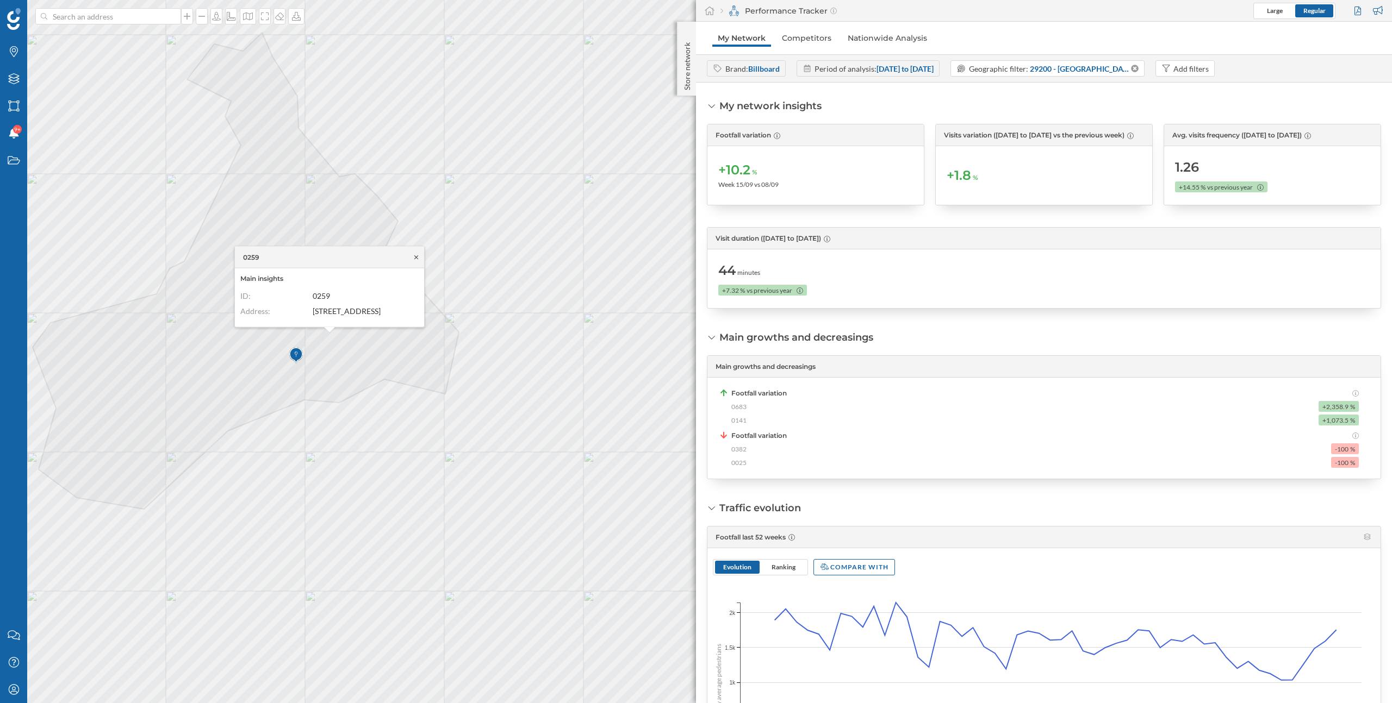
click at [418, 259] on icon at bounding box center [416, 257] width 8 height 7
click at [1129, 68] on span "29200 - Brest (Postcode)" at bounding box center [1078, 68] width 99 height 11
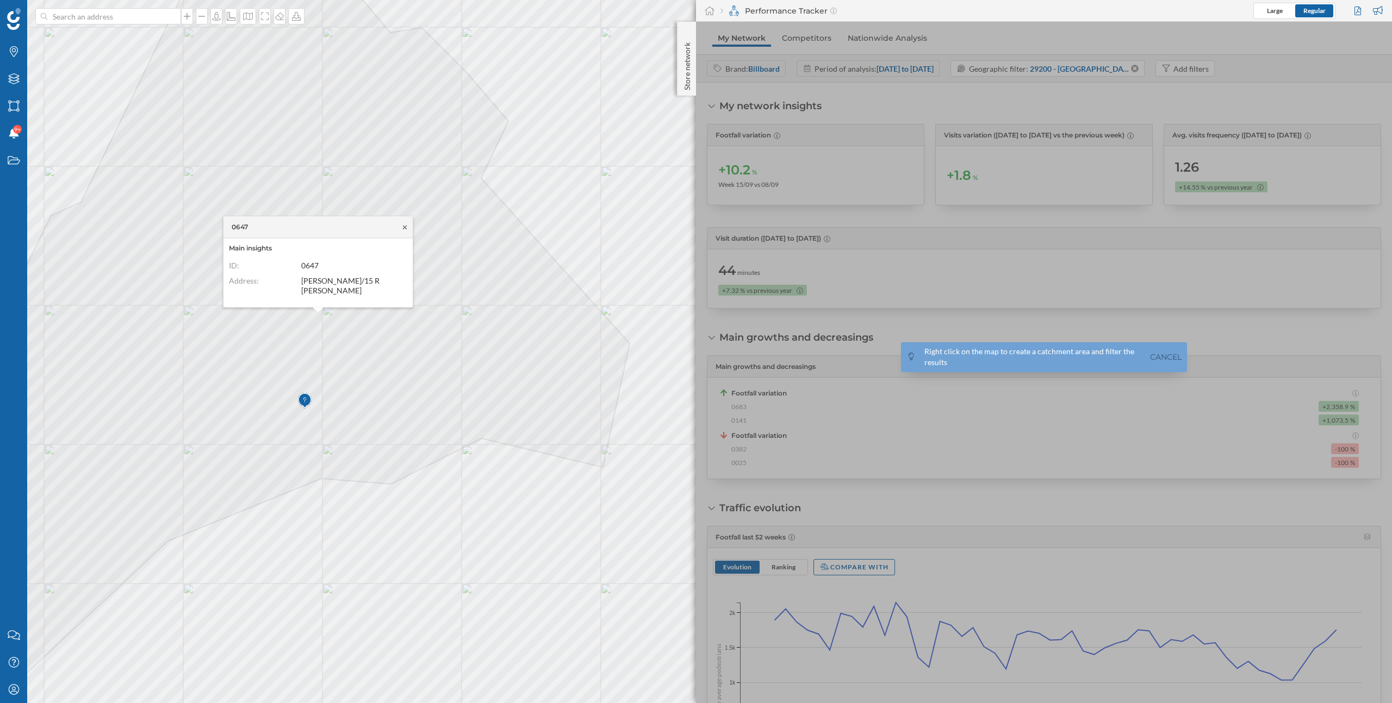
click at [404, 226] on icon at bounding box center [405, 227] width 8 height 7
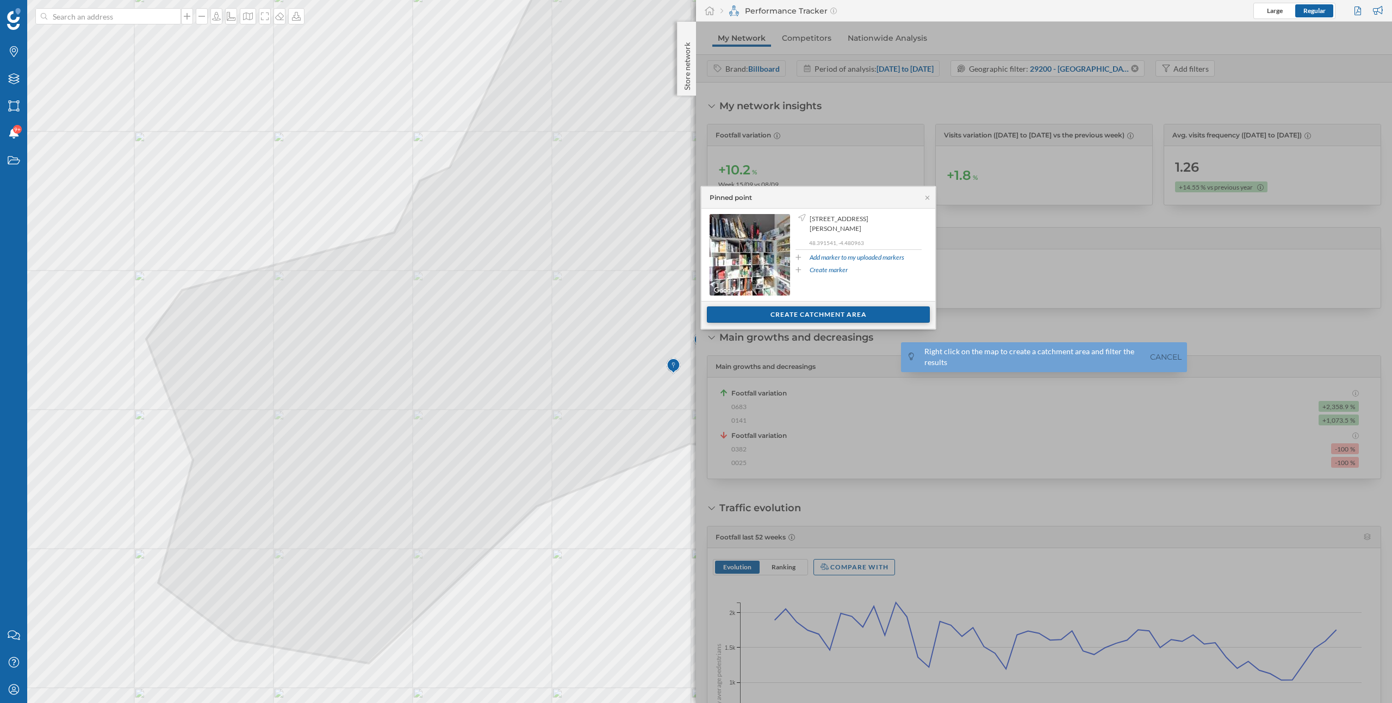
click at [740, 311] on div "Create catchment area" at bounding box center [818, 315] width 223 height 16
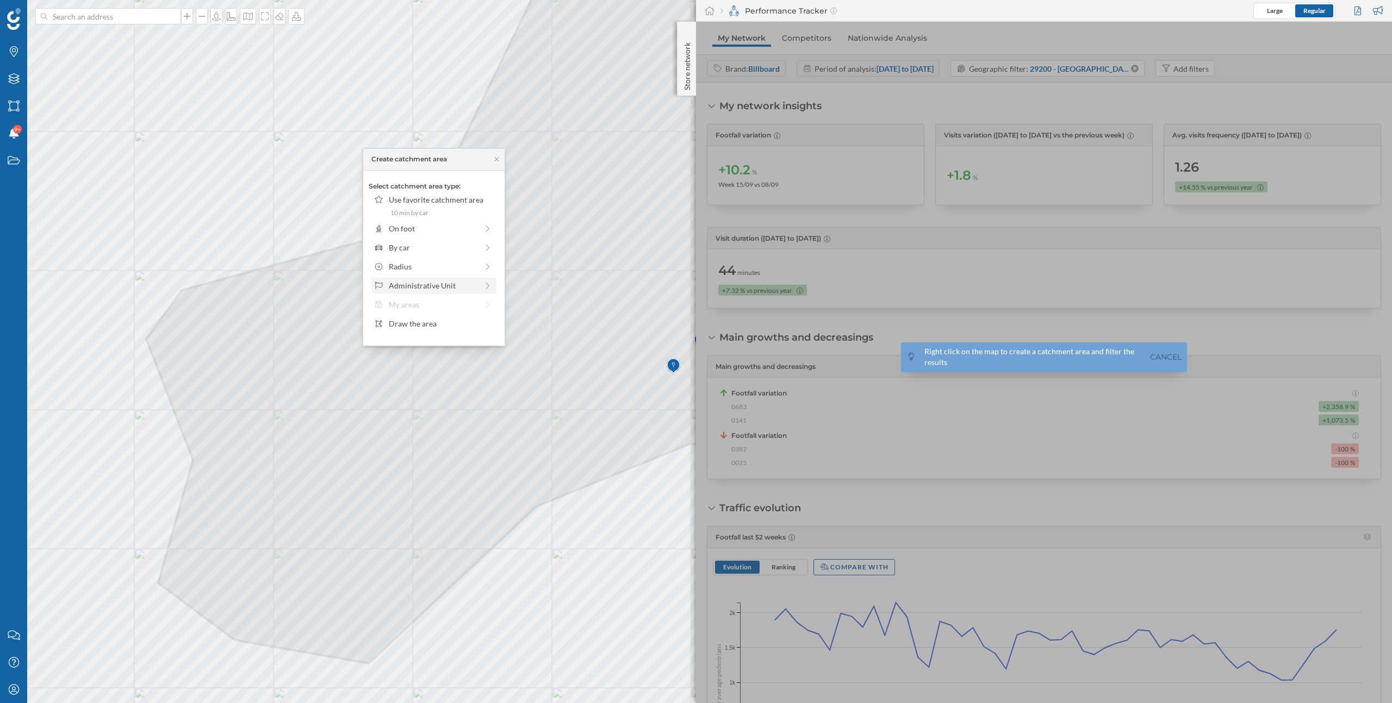
click at [462, 284] on div "Administrative Unit" at bounding box center [433, 285] width 89 height 11
click at [433, 259] on div "Iris" at bounding box center [441, 258] width 105 height 11
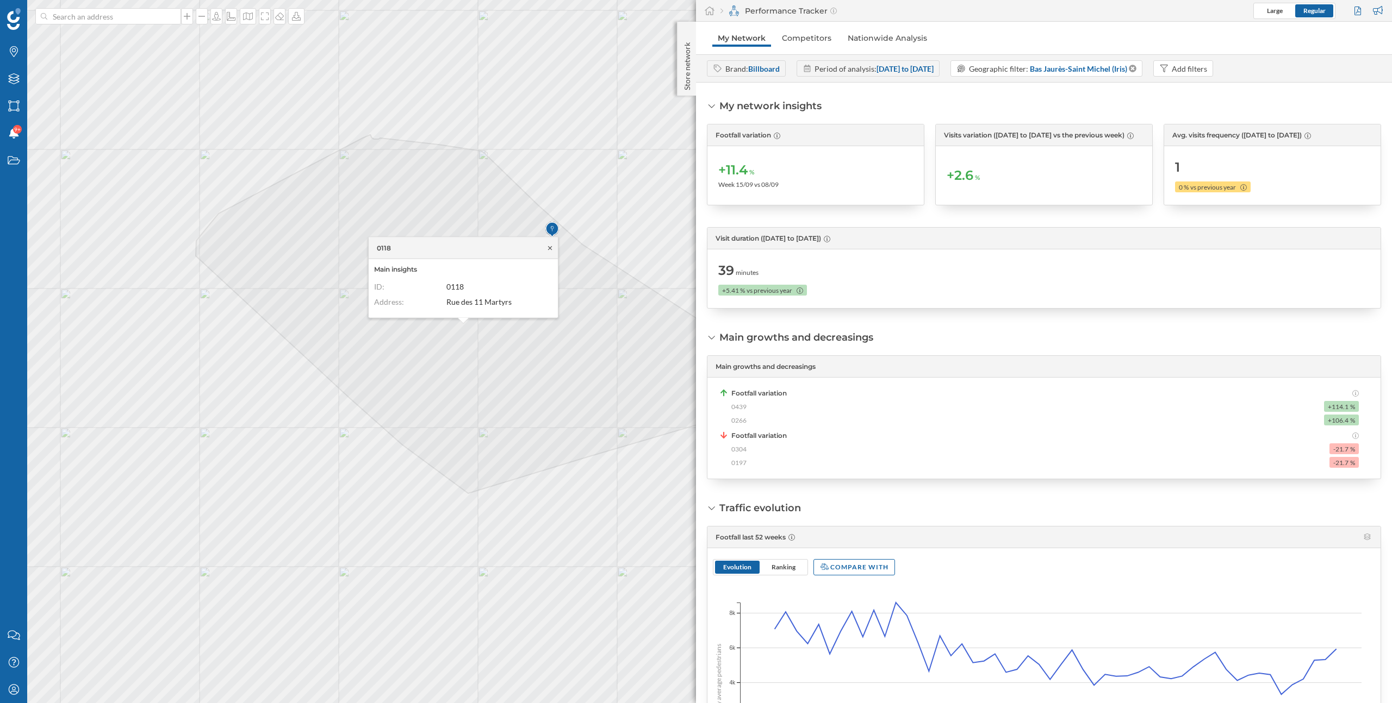
click at [550, 249] on icon at bounding box center [550, 248] width 8 height 7
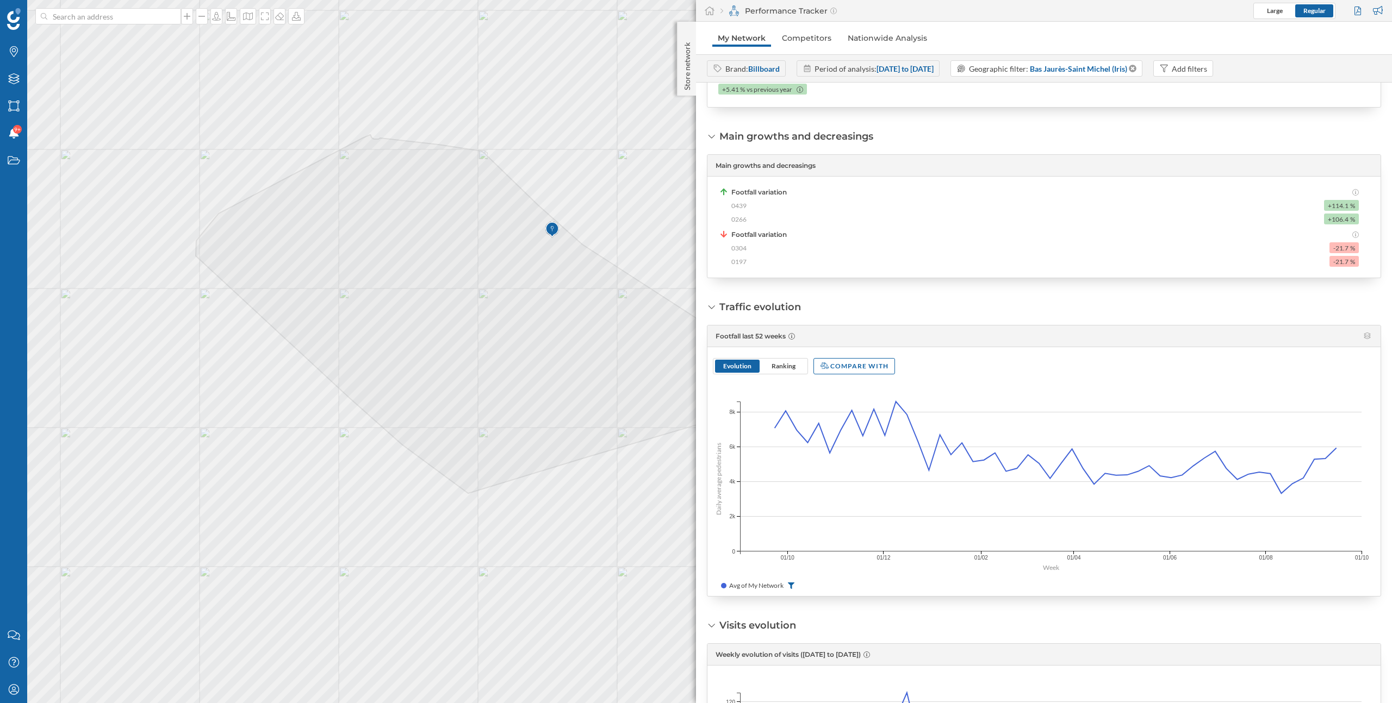
scroll to position [185, 0]
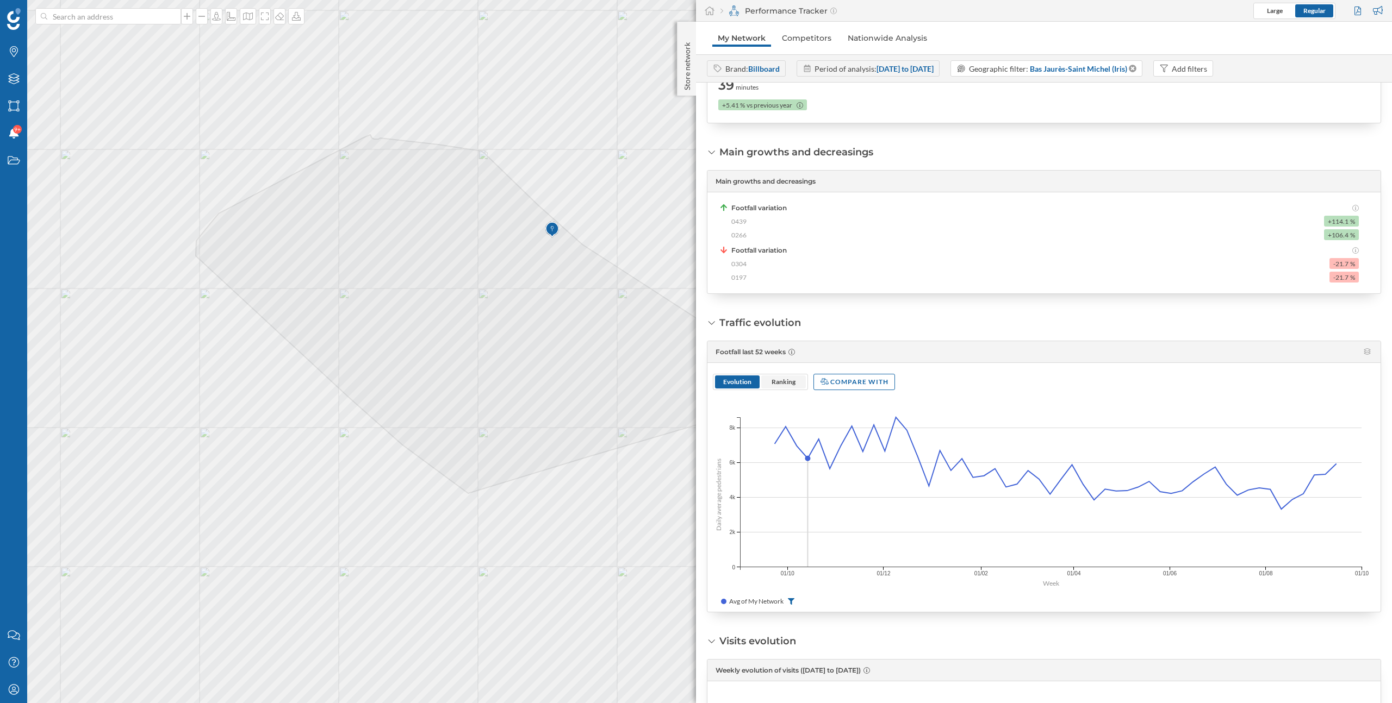
click at [791, 381] on span "Ranking" at bounding box center [783, 382] width 24 height 8
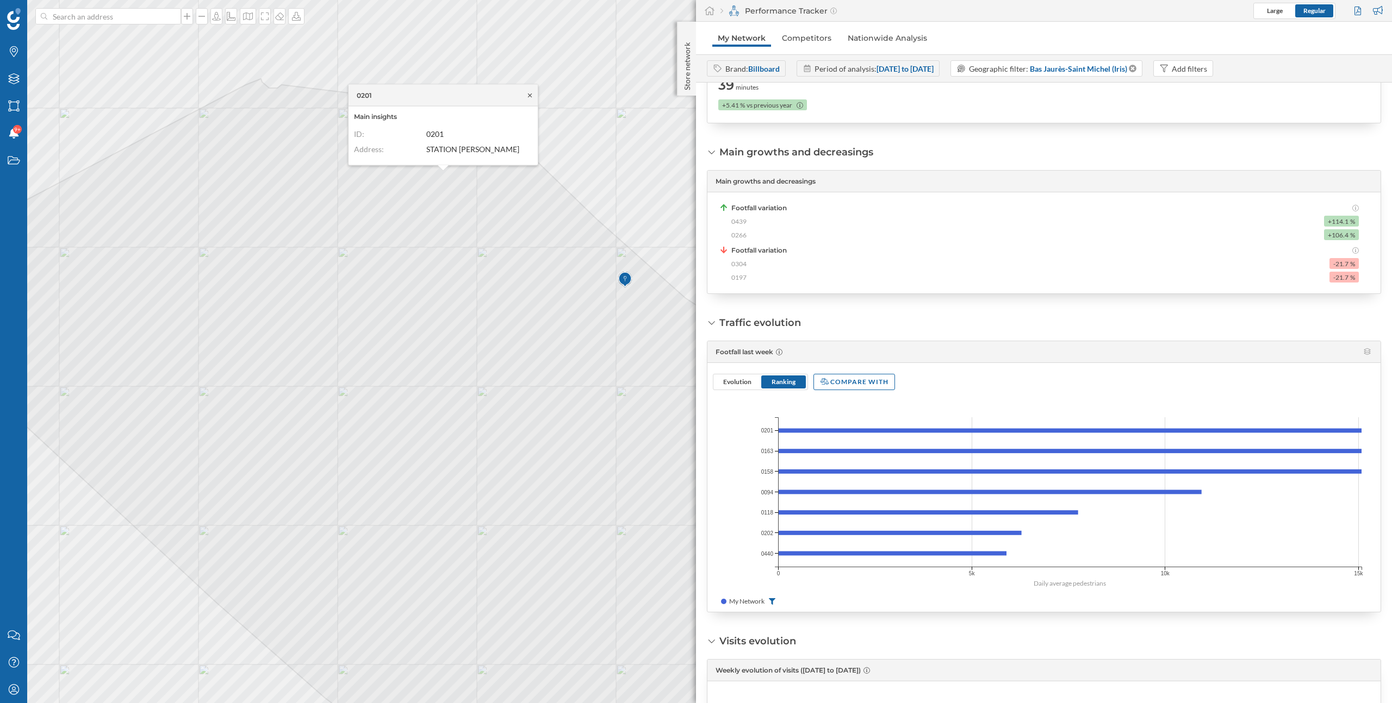
click at [530, 92] on icon at bounding box center [530, 95] width 8 height 7
click at [211, 12] on icon at bounding box center [216, 16] width 11 height 9
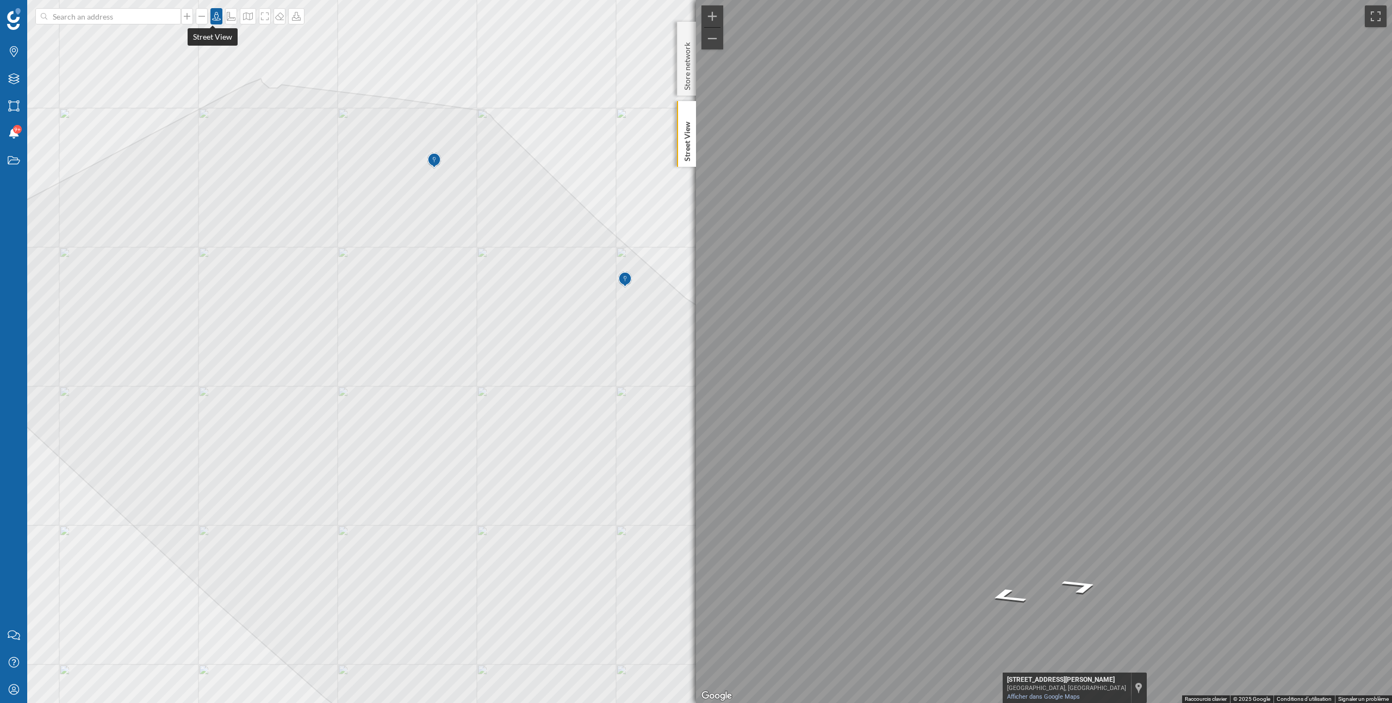
click at [215, 17] on icon at bounding box center [216, 16] width 11 height 9
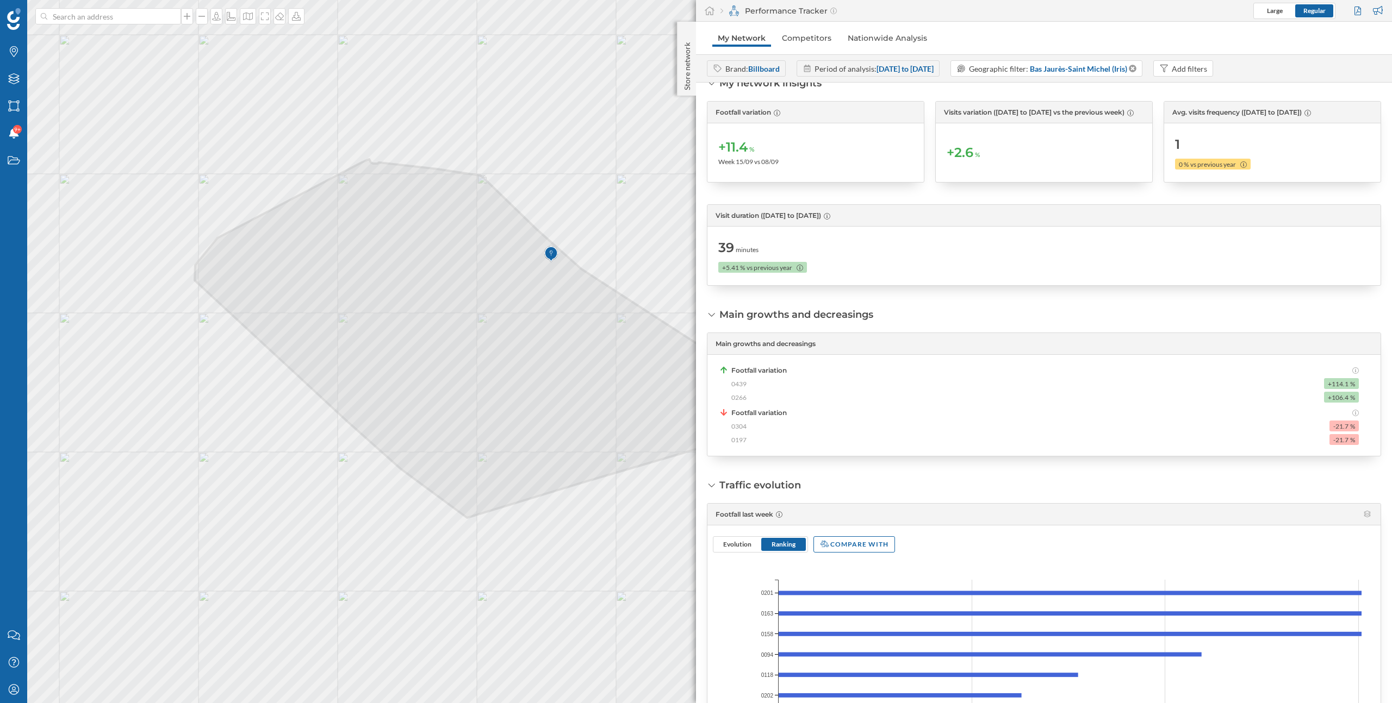
scroll to position [0, 0]
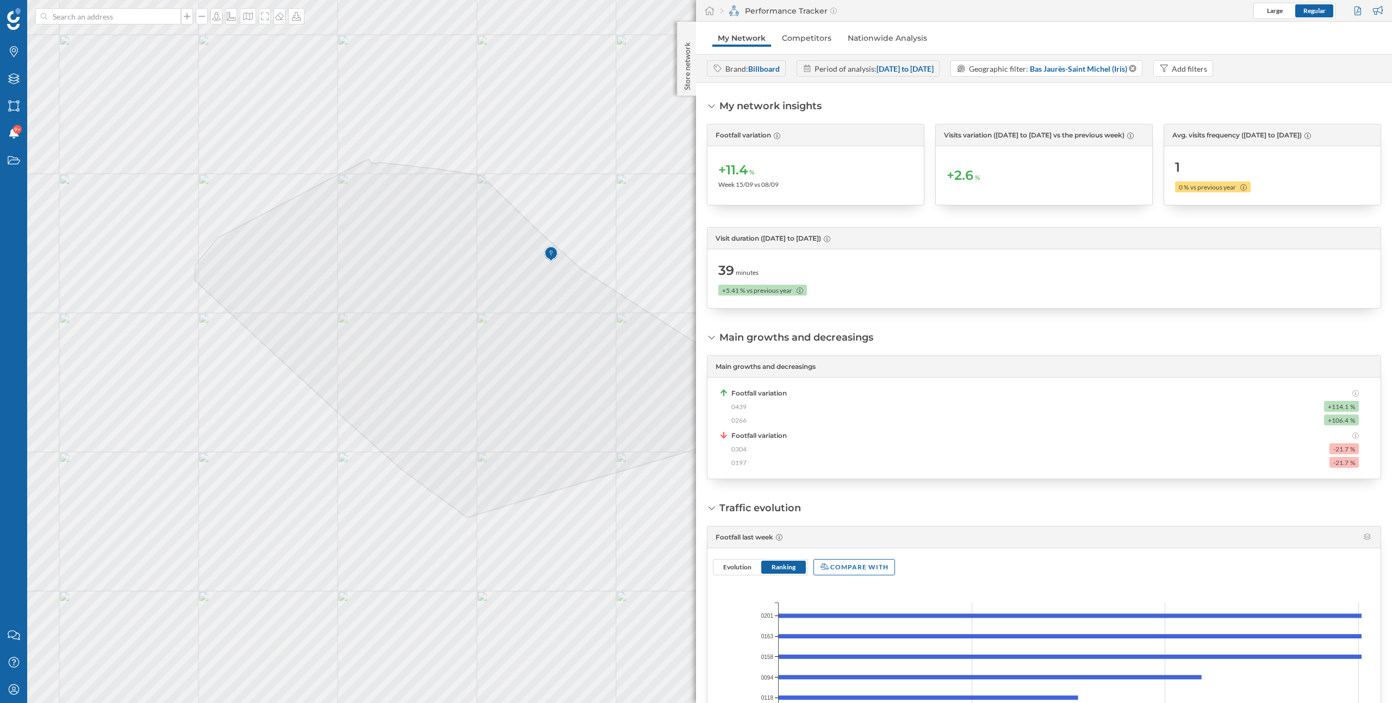
click at [741, 410] on span "0439" at bounding box center [738, 407] width 15 height 10
copy span "0439"
click at [743, 420] on span "0266" at bounding box center [738, 421] width 15 height 10
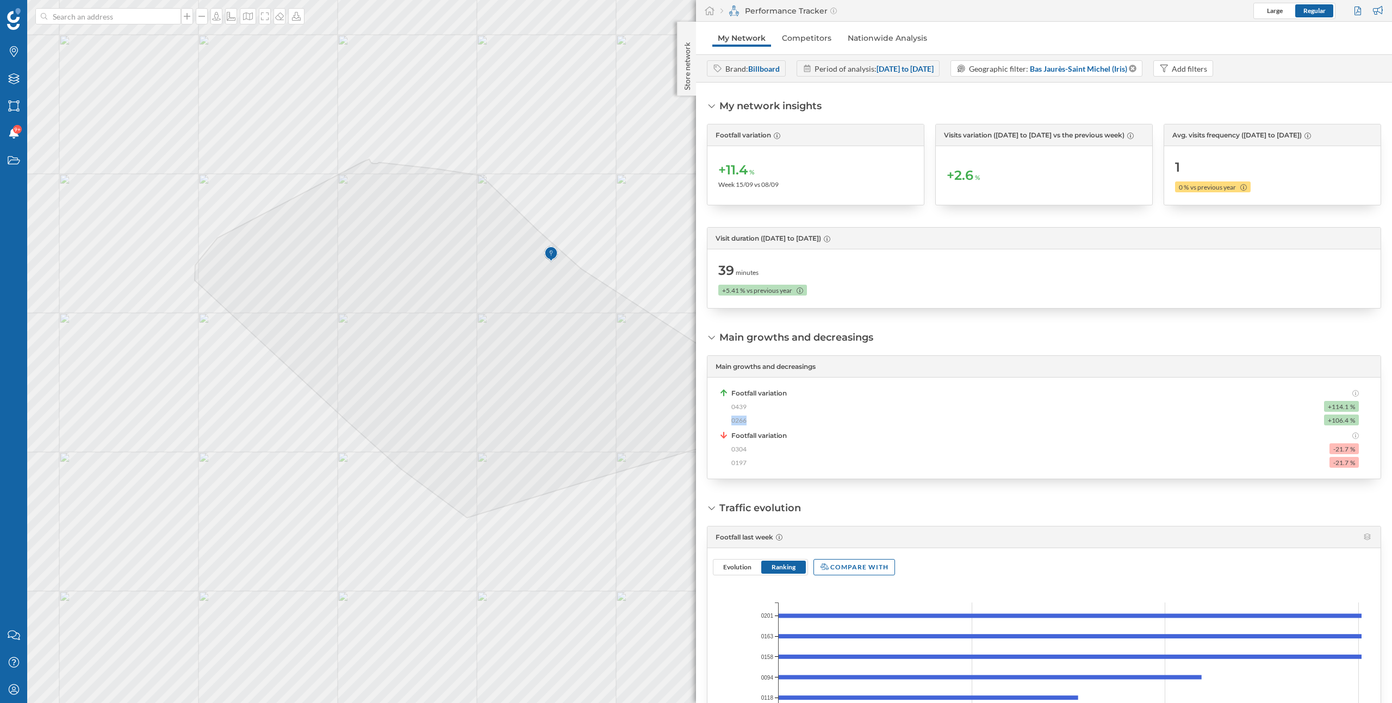
copy span "0266"
click at [900, 403] on div "0439 +114.1 %" at bounding box center [1044, 406] width 627 height 11
click at [1136, 68] on icon at bounding box center [1131, 69] width 9 height 8
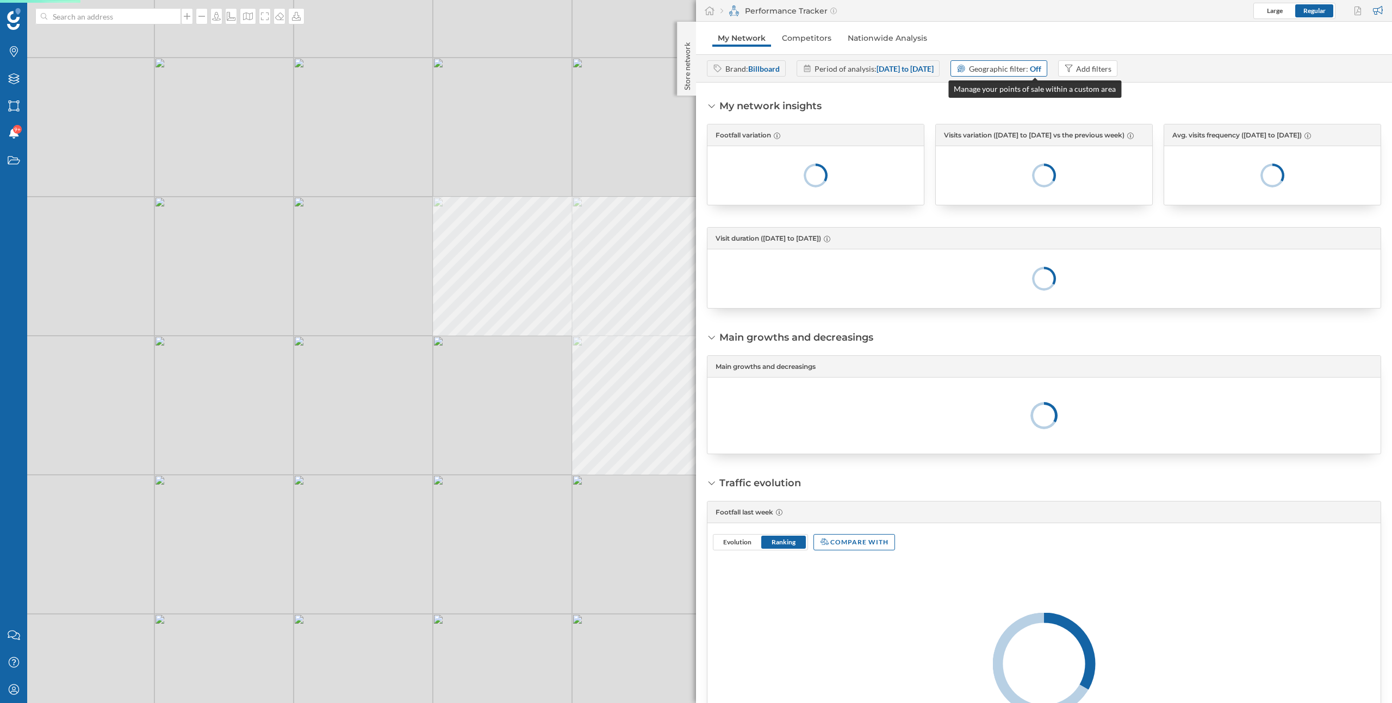
click at [1041, 67] on div "Off" at bounding box center [1034, 68] width 11 height 11
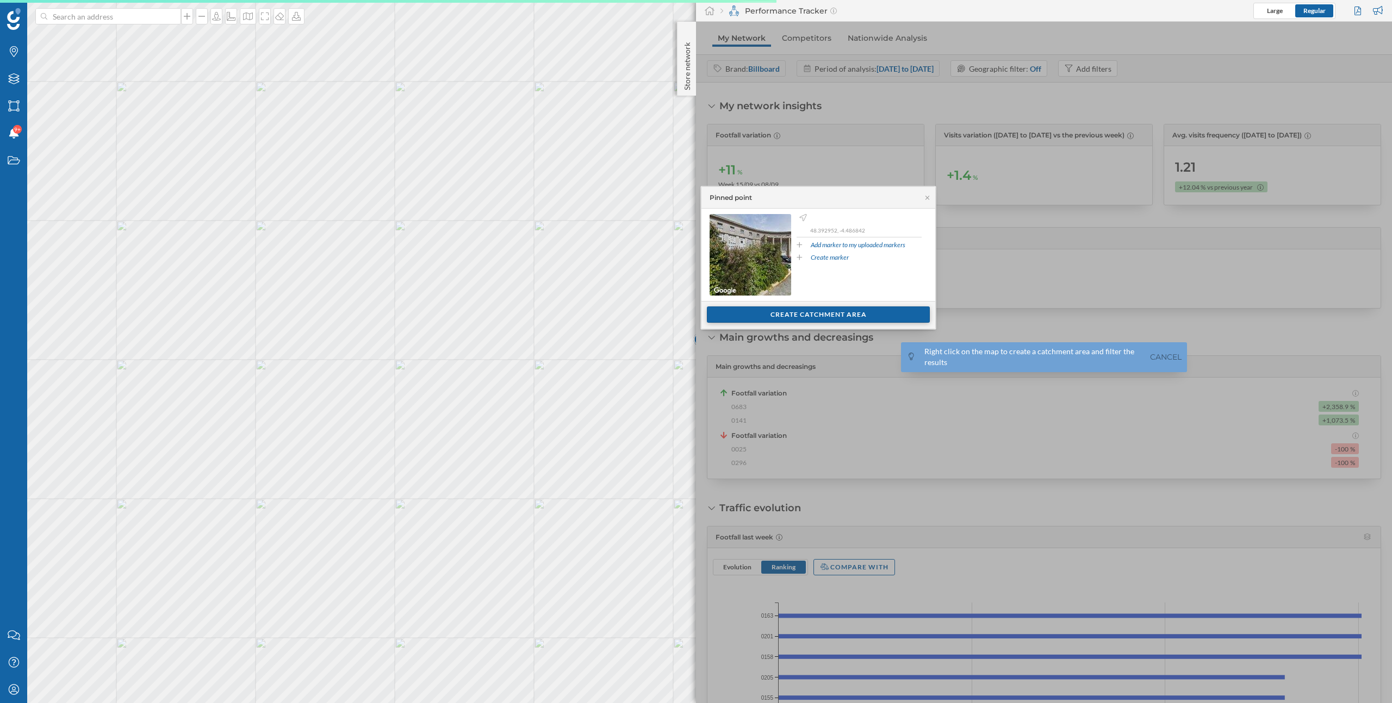
click at [832, 314] on div "Create catchment area" at bounding box center [818, 315] width 223 height 16
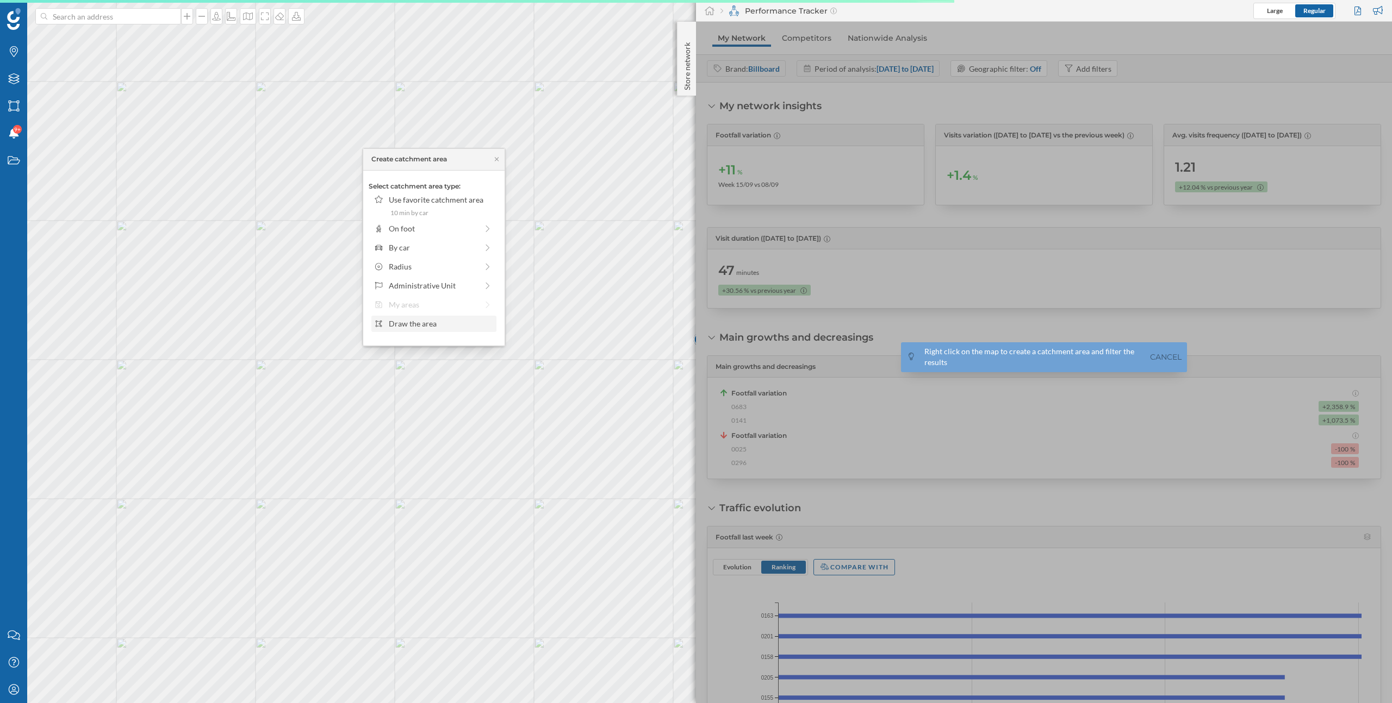
click at [429, 322] on div "Draw the area" at bounding box center [441, 323] width 104 height 11
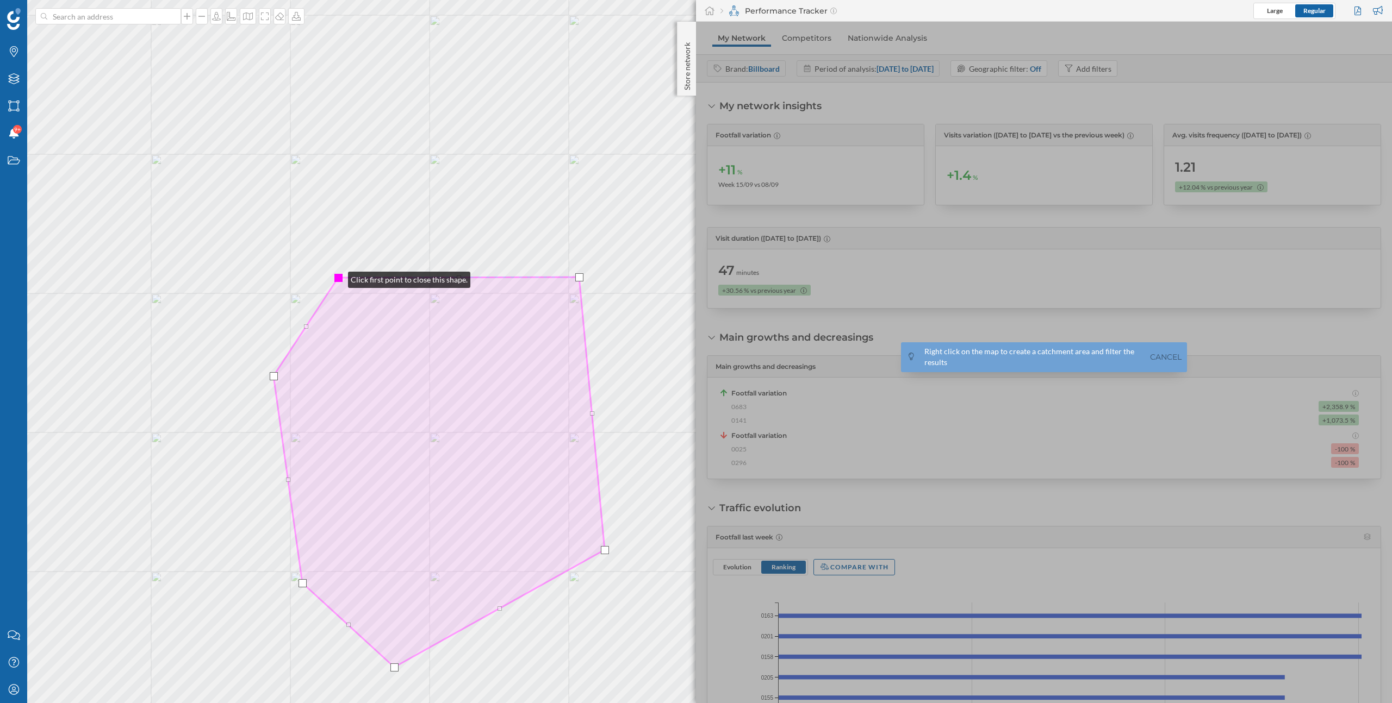
click at [337, 277] on div at bounding box center [338, 278] width 8 height 8
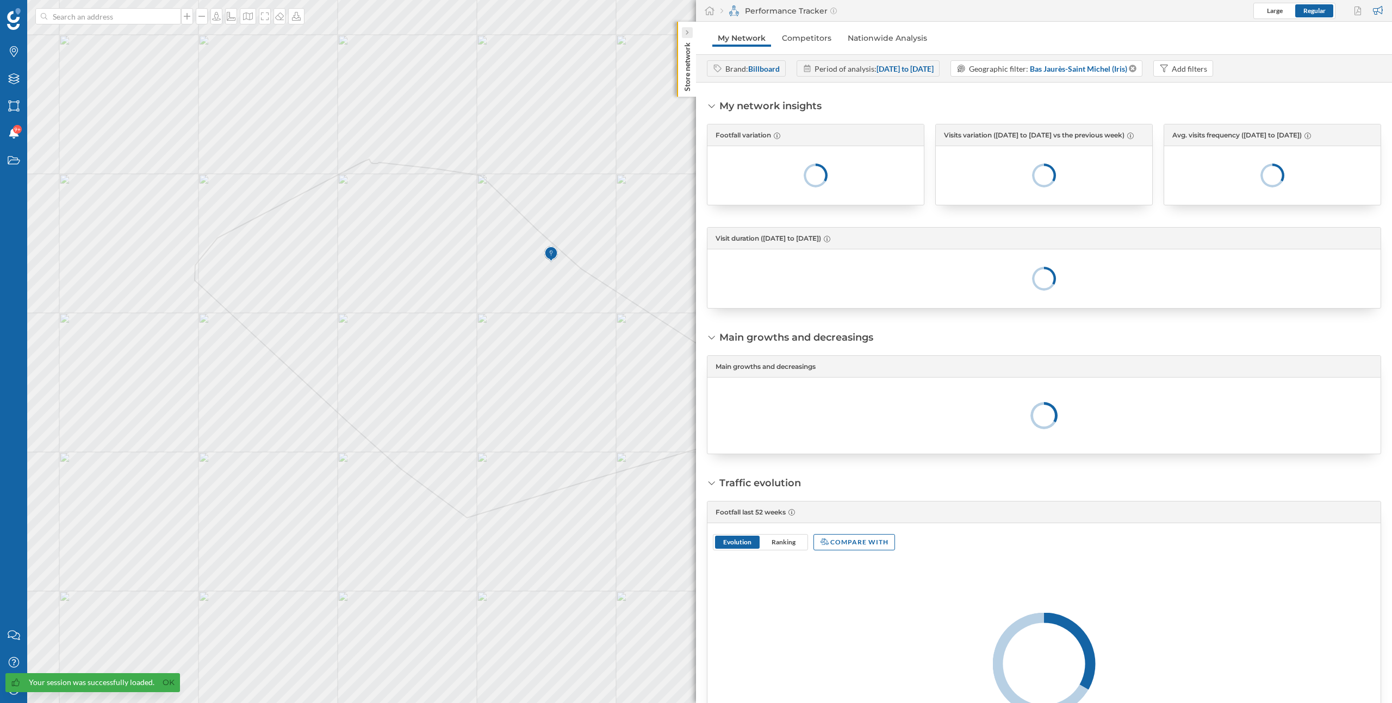
click at [687, 34] on icon at bounding box center [686, 32] width 3 height 5
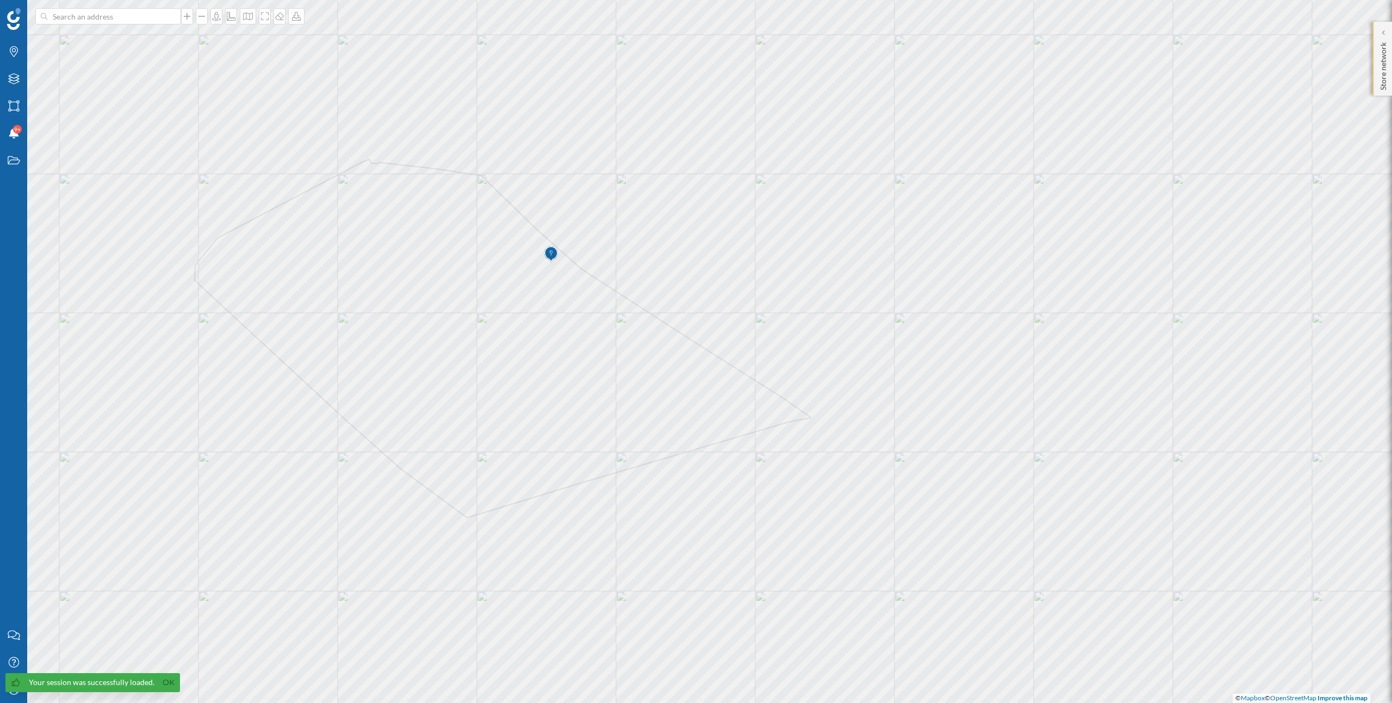
click at [1379, 39] on p "Store network" at bounding box center [1382, 64] width 11 height 52
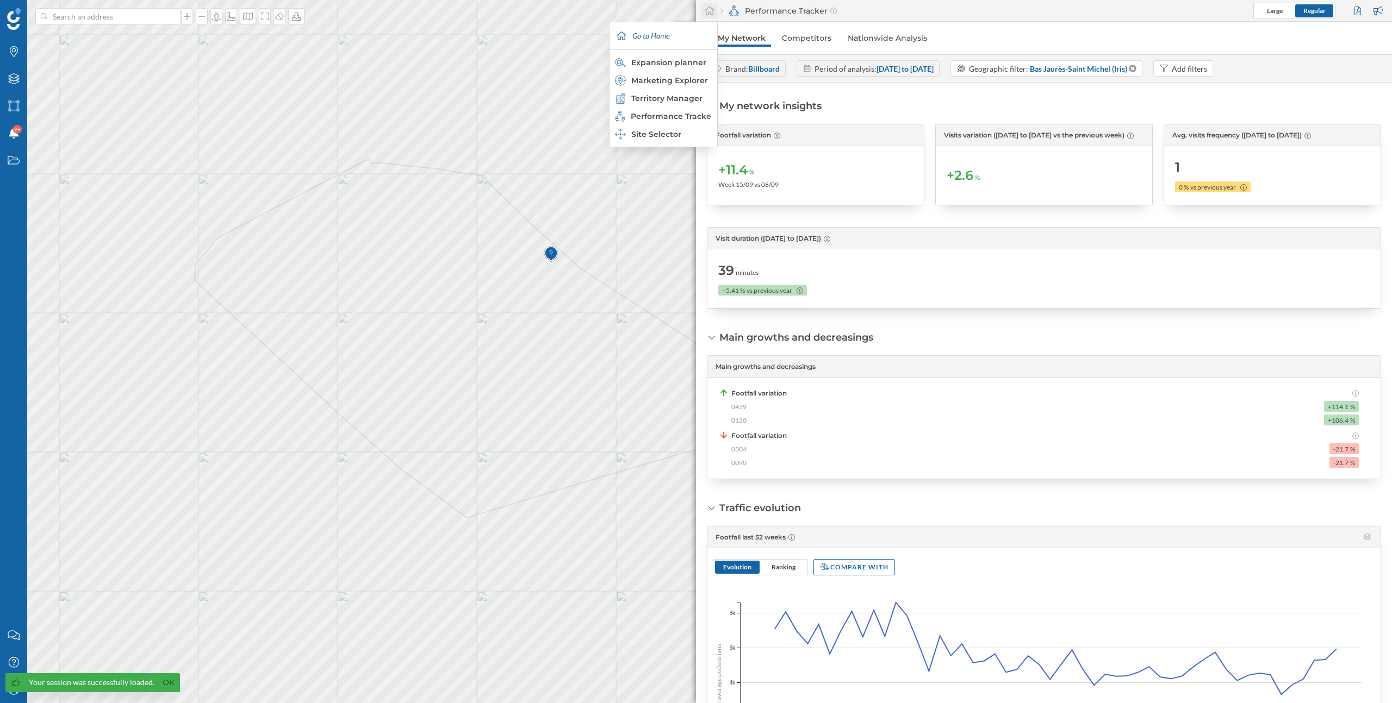
click at [715, 10] on div at bounding box center [709, 11] width 16 height 16
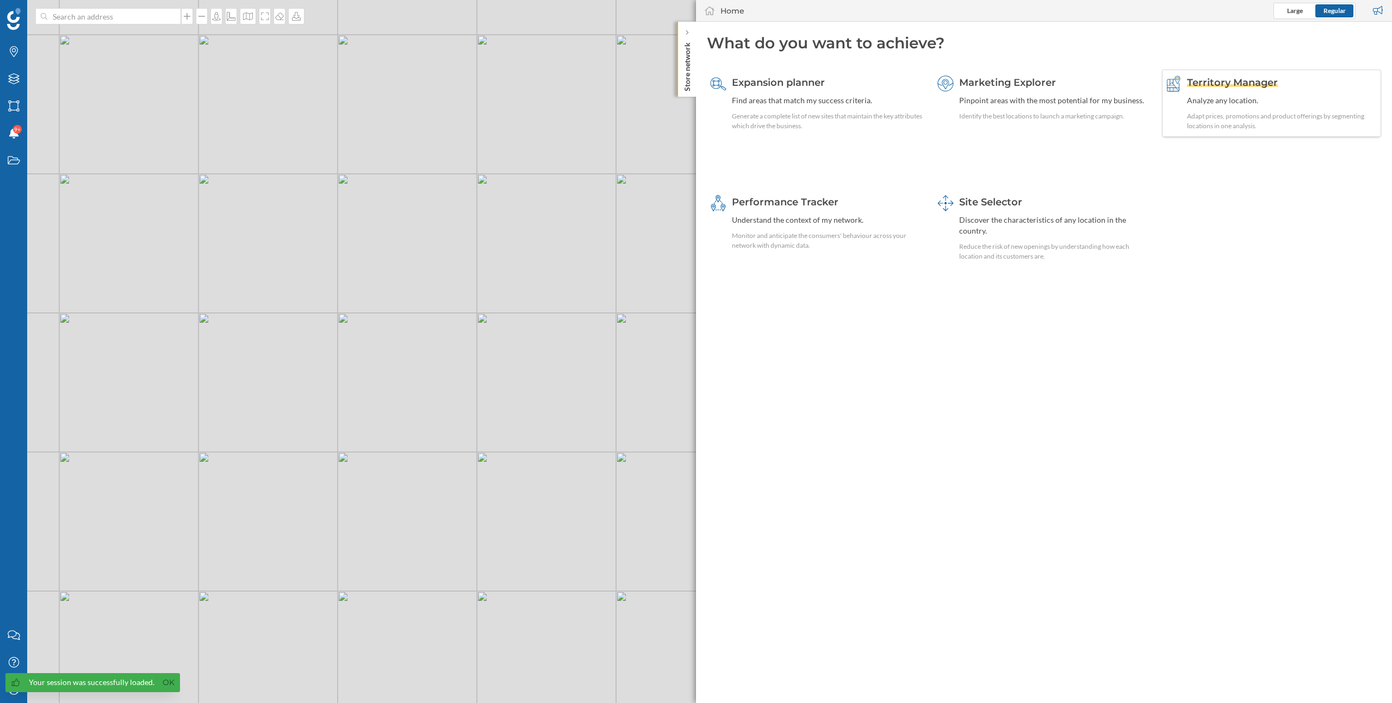
click at [1228, 92] on div "Territory Manager Analyze any location. Adapt prices, promotions and product of…" at bounding box center [1282, 103] width 191 height 55
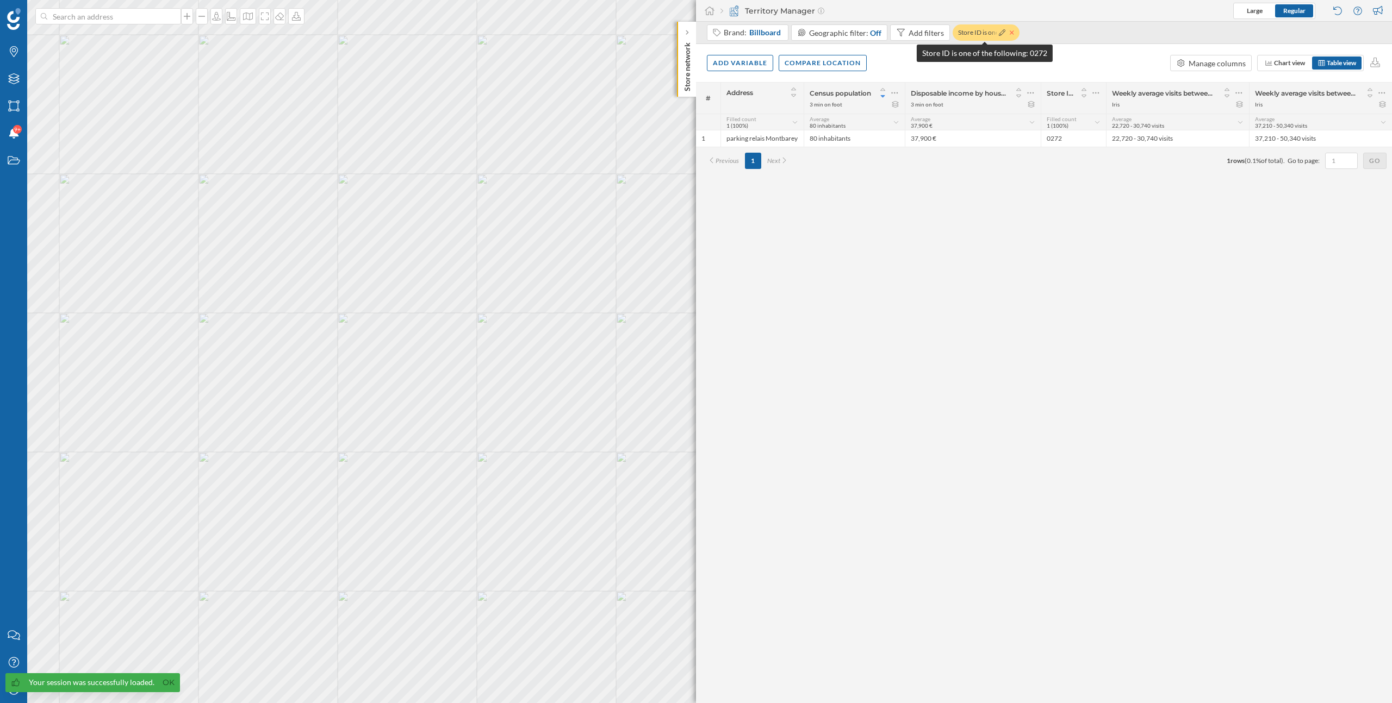
click at [1009, 33] on icon at bounding box center [1011, 32] width 4 height 7
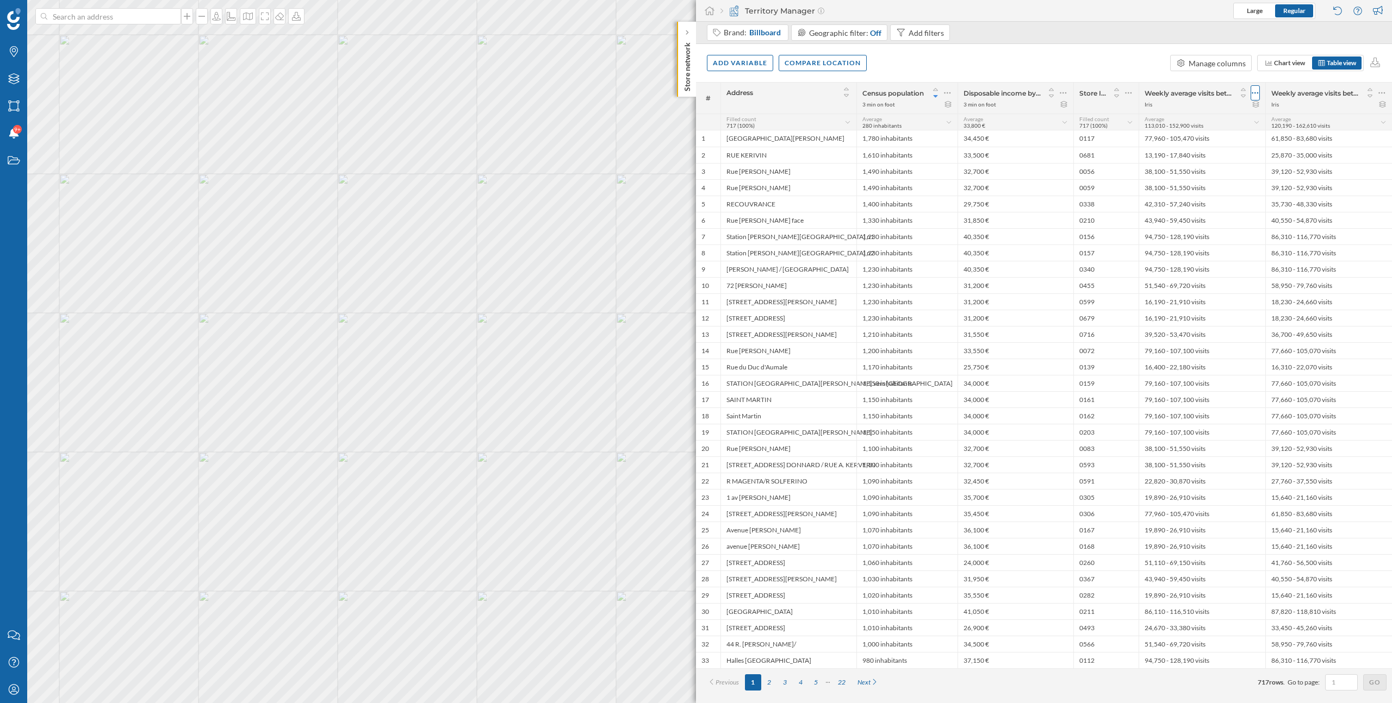
click at [1257, 93] on icon at bounding box center [1255, 93] width 7 height 2
click at [1063, 68] on div "Add variable Compare location Manage columns Chart view Table view" at bounding box center [1044, 63] width 696 height 38
click at [760, 62] on div "Add variable" at bounding box center [740, 62] width 66 height 16
click at [762, 134] on div "Internal variables" at bounding box center [767, 128] width 108 height 11
click at [1034, 64] on div "Add variable Compare location Manage columns Chart view Table view" at bounding box center [1044, 63] width 696 height 38
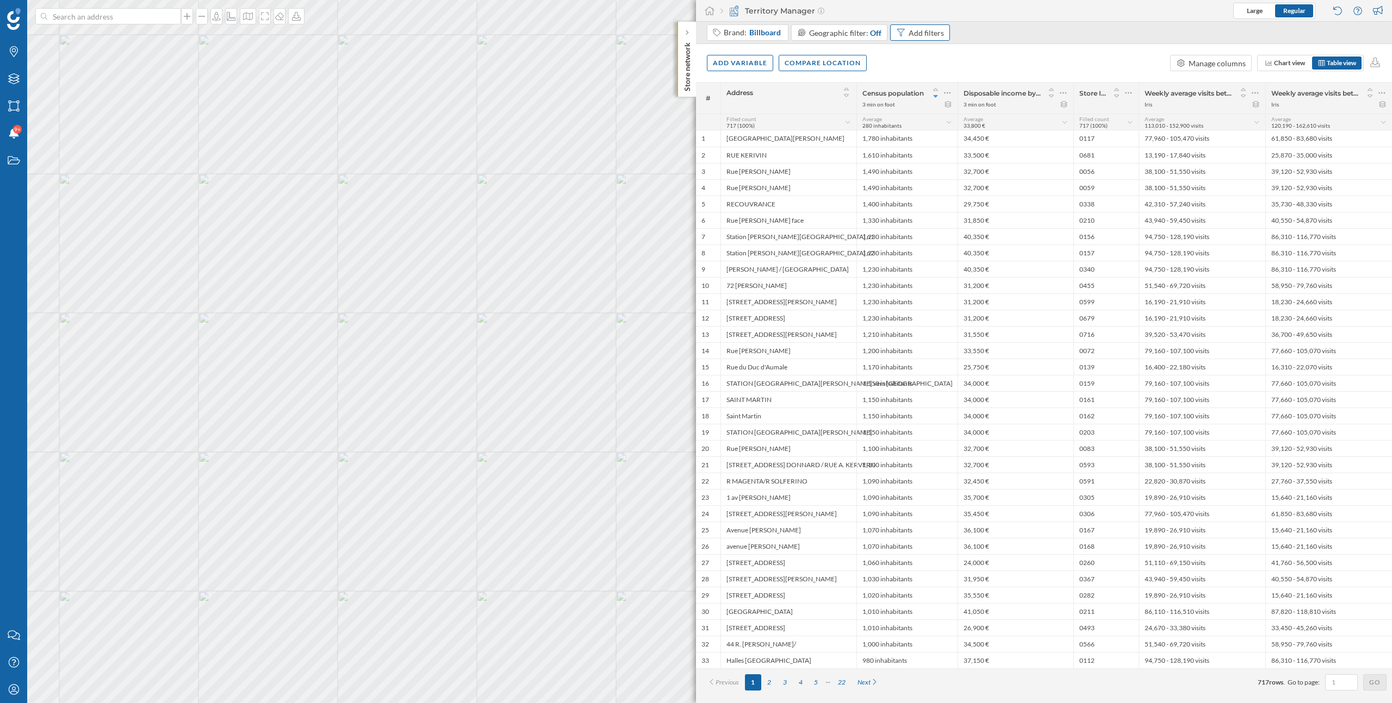
click at [928, 37] on div "Add filters" at bounding box center [925, 32] width 35 height 11
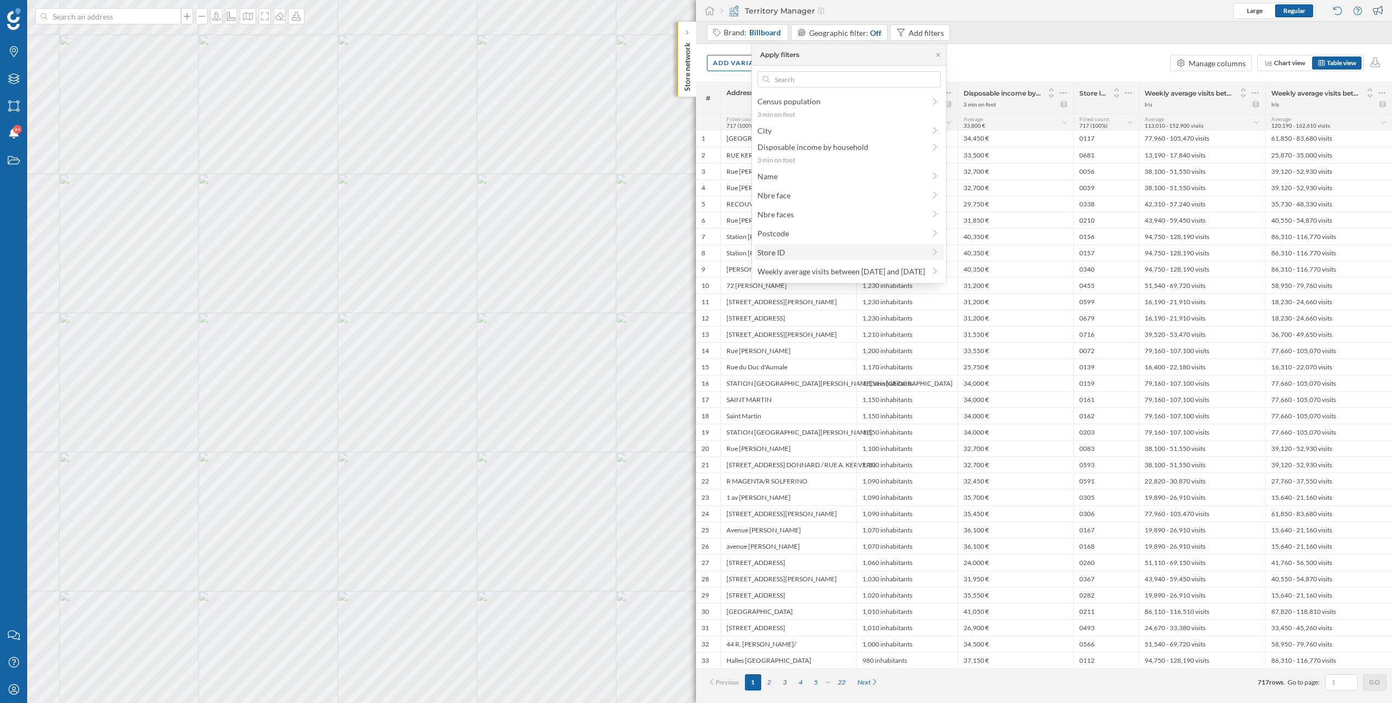
click at [807, 253] on span "Store ID" at bounding box center [840, 252] width 167 height 11
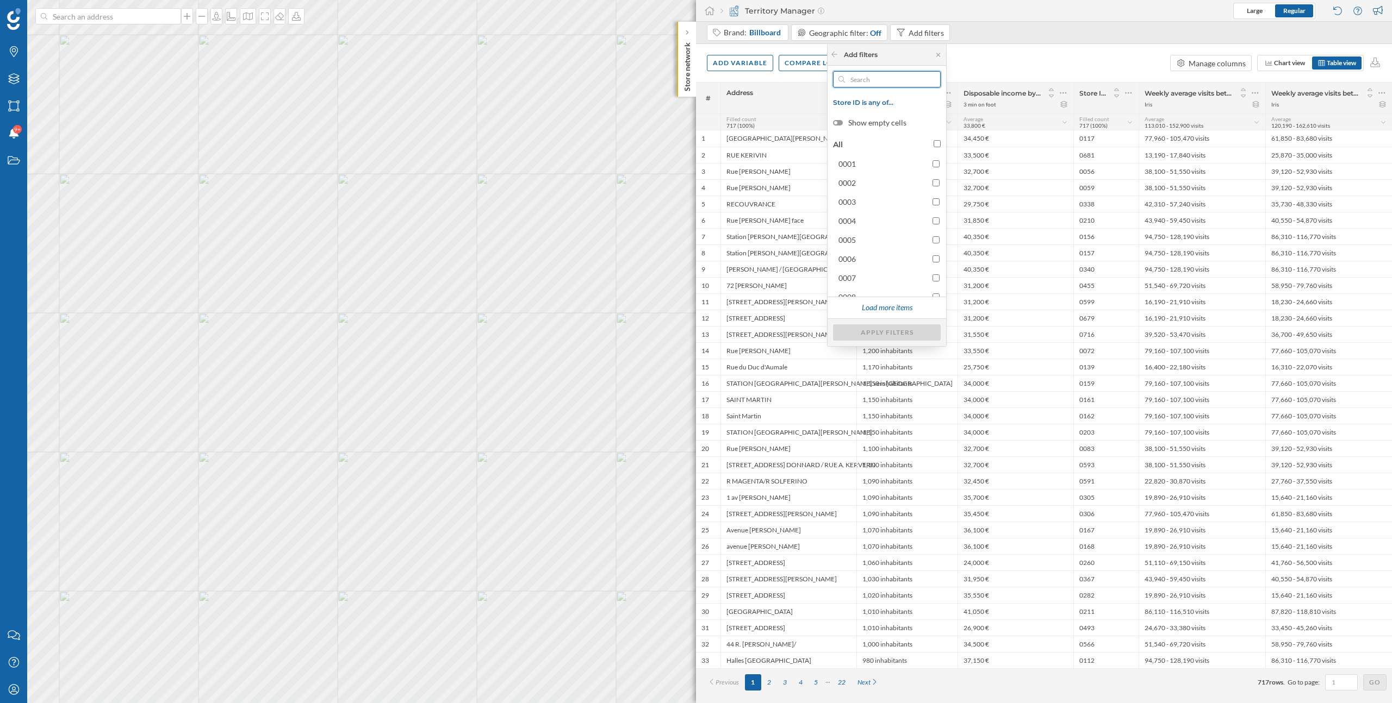
click at [889, 82] on input "text" at bounding box center [887, 79] width 84 height 16
paste input "0439"
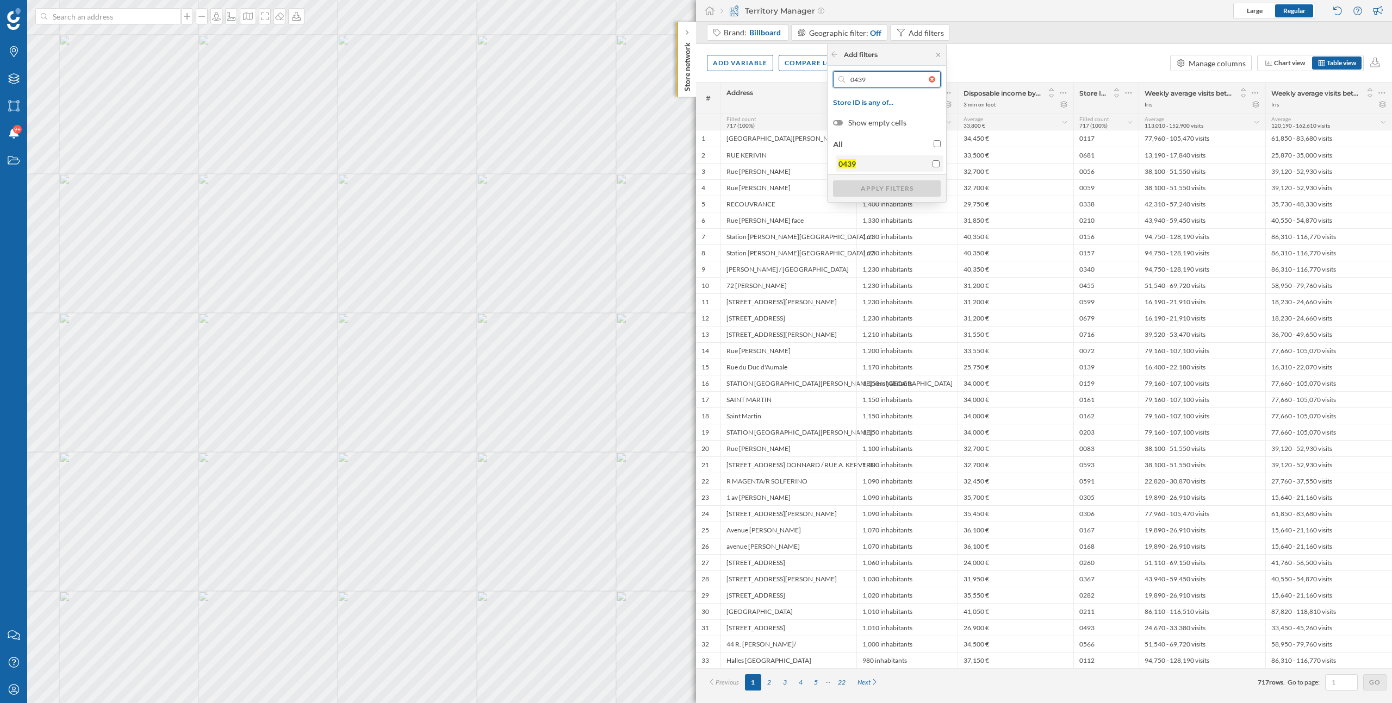
type input "0439"
click at [873, 167] on span "0439" at bounding box center [882, 163] width 89 height 11
click at [932, 167] on input "0439" at bounding box center [935, 163] width 7 height 7
checkbox input "true"
click at [886, 189] on div "Apply filters" at bounding box center [887, 188] width 108 height 16
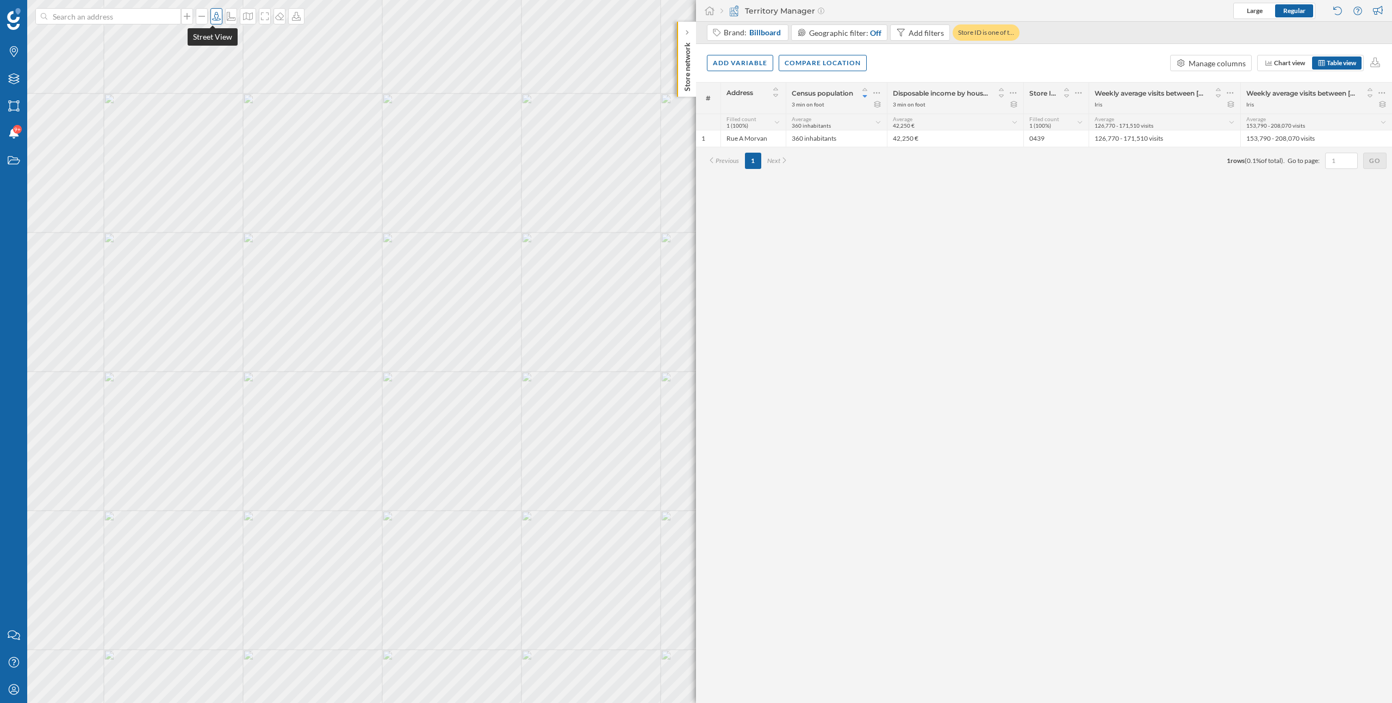
click at [212, 16] on icon at bounding box center [216, 16] width 9 height 9
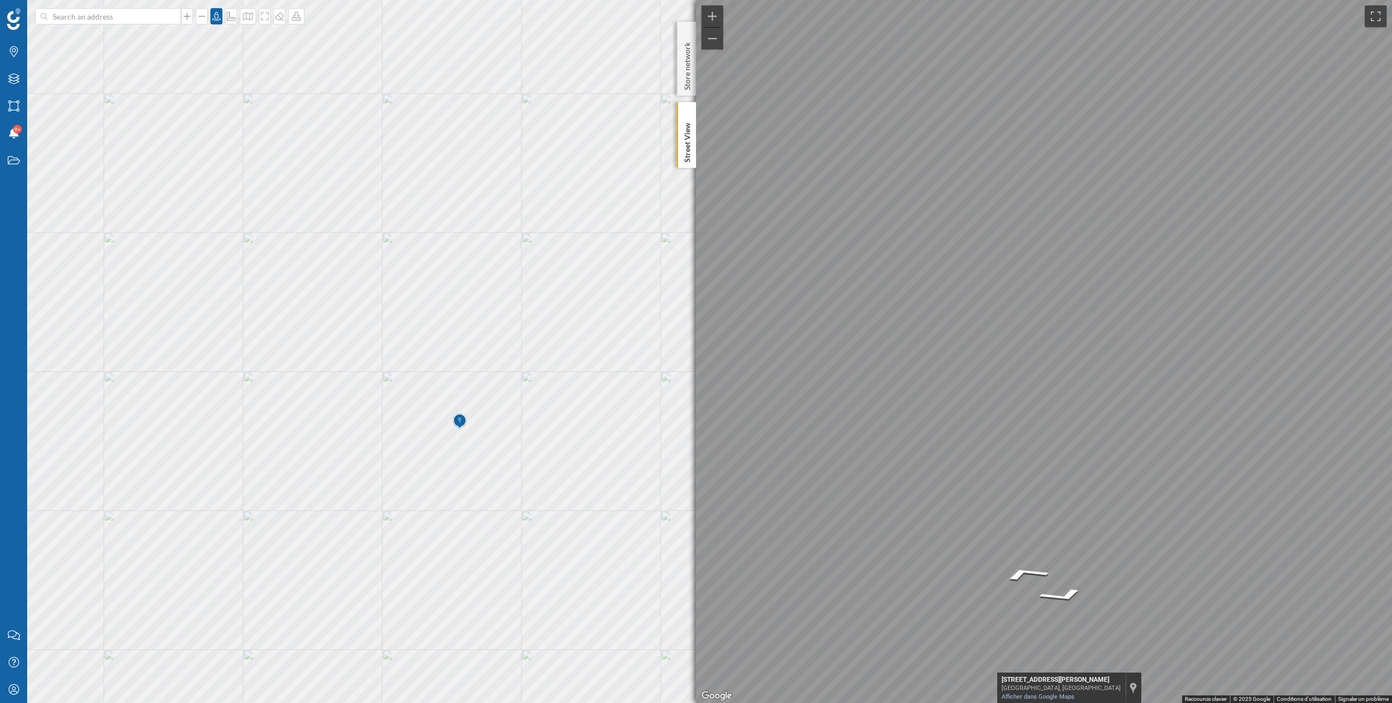
click at [464, 429] on img at bounding box center [460, 422] width 14 height 22
click at [211, 18] on icon at bounding box center [216, 16] width 11 height 9
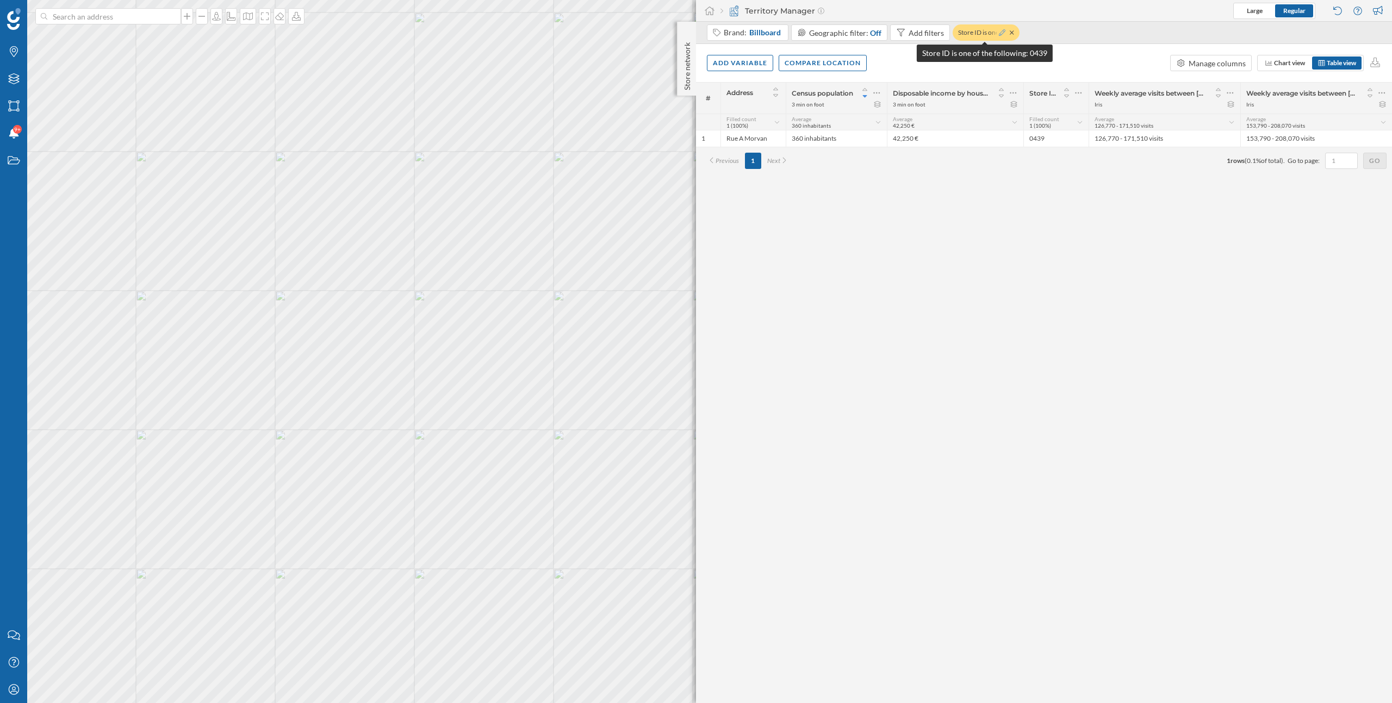
click at [999, 33] on icon at bounding box center [1002, 32] width 7 height 7
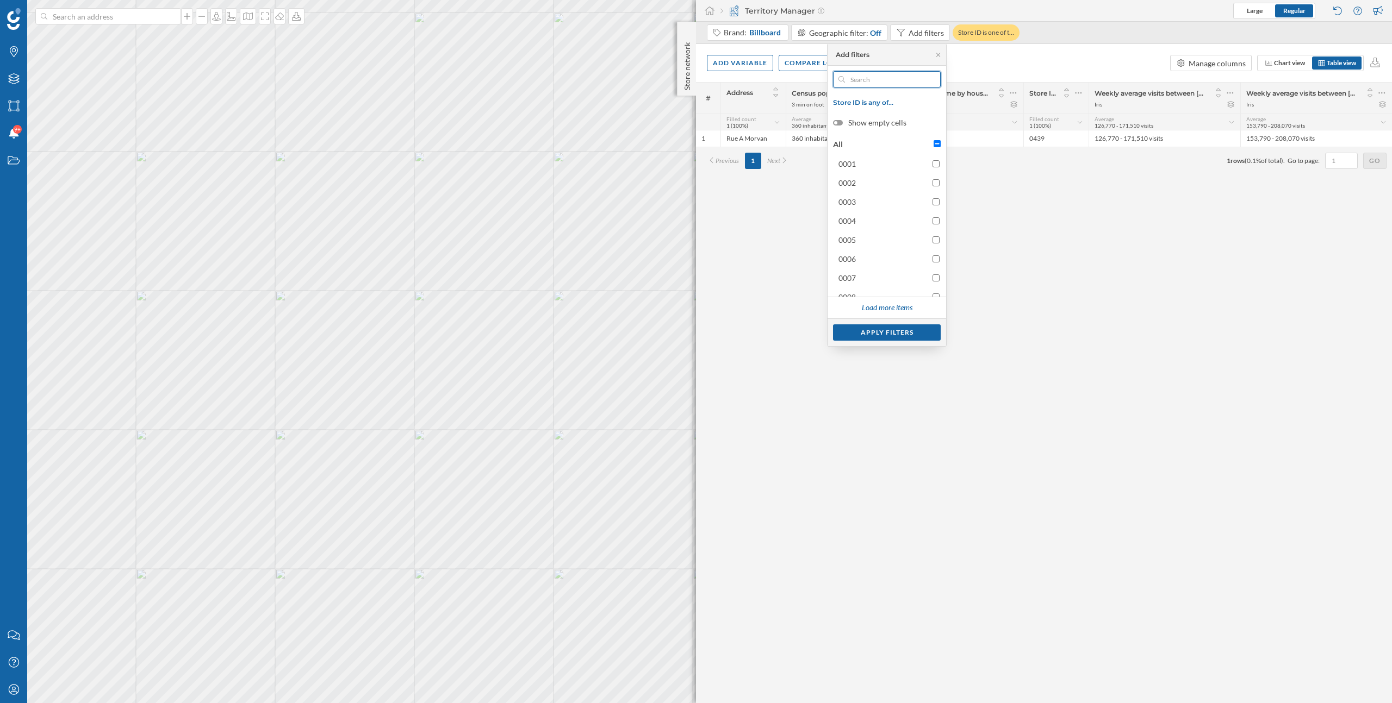
click at [881, 80] on input "text" at bounding box center [887, 79] width 84 height 16
click at [933, 142] on input "All" at bounding box center [936, 143] width 7 height 7
checkbox input "true"
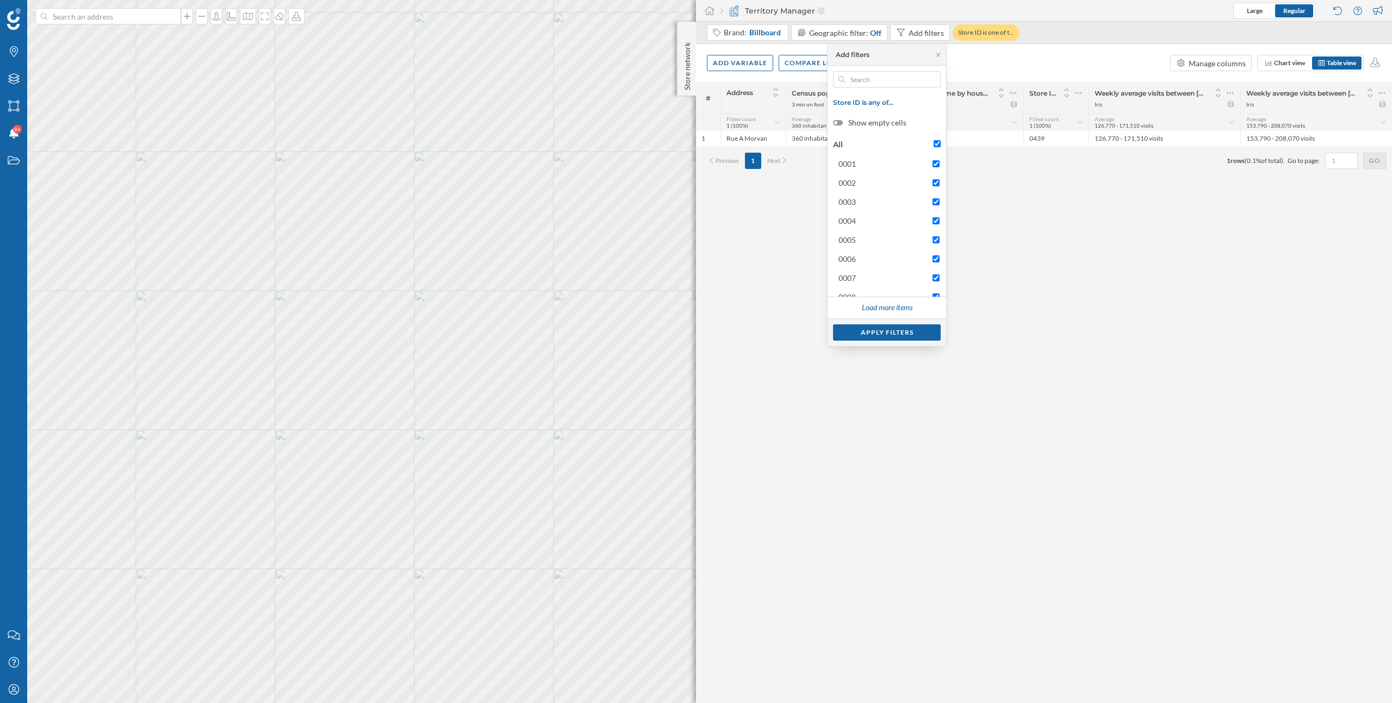
checkbox input "true"
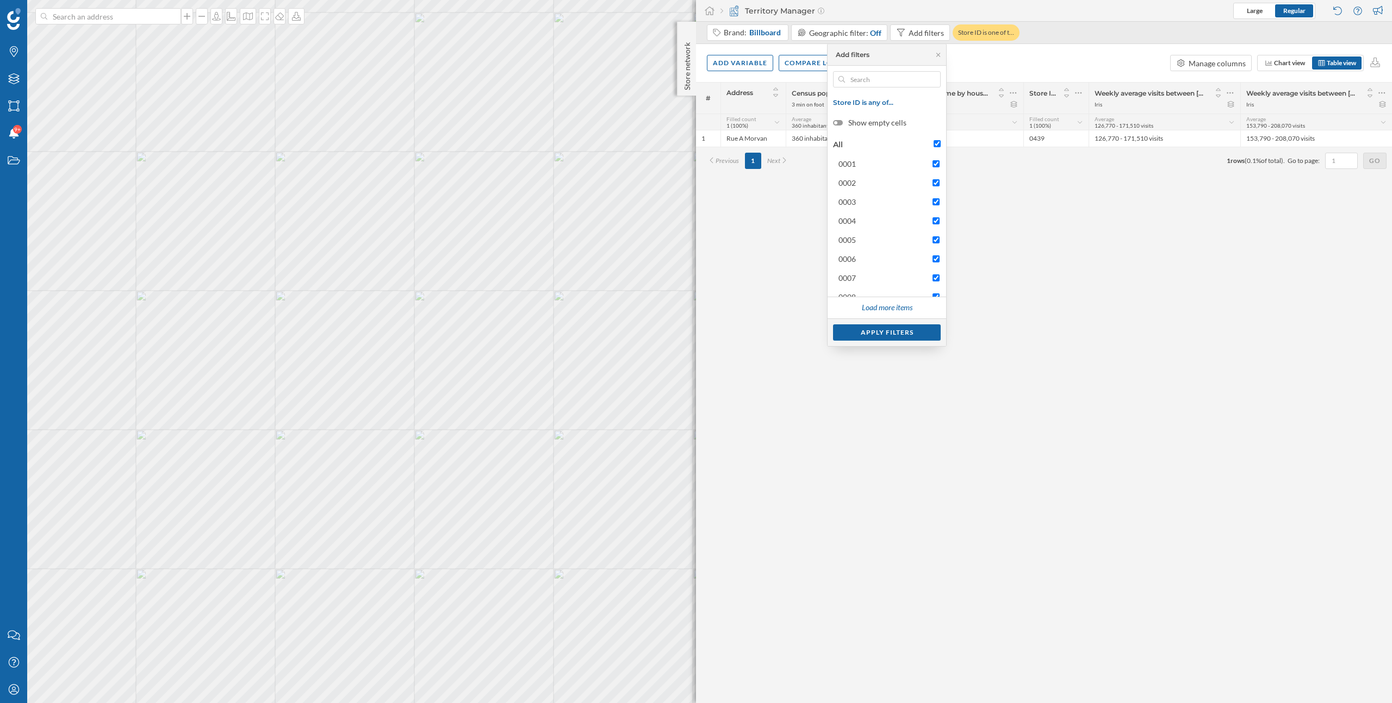
checkbox input "true"
click at [933, 142] on input "All" at bounding box center [936, 143] width 7 height 7
checkbox input "false"
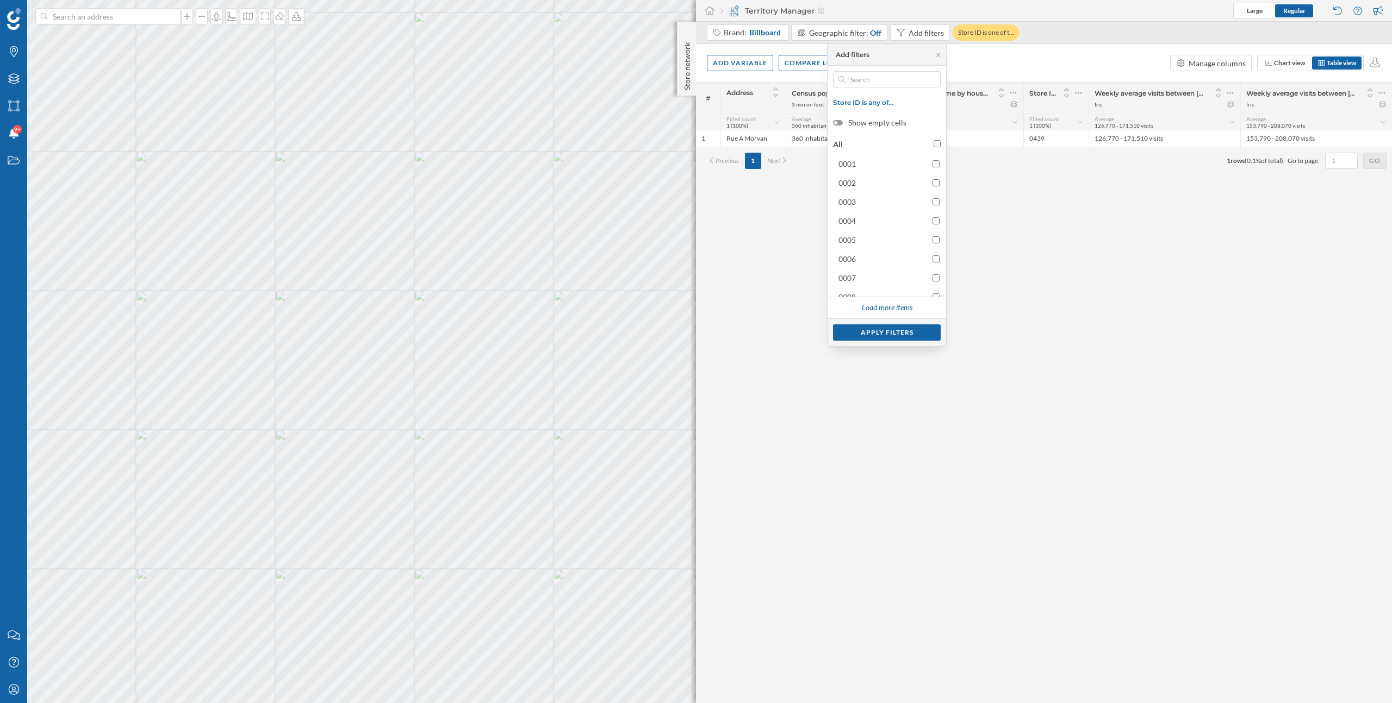
checkbox input "false"
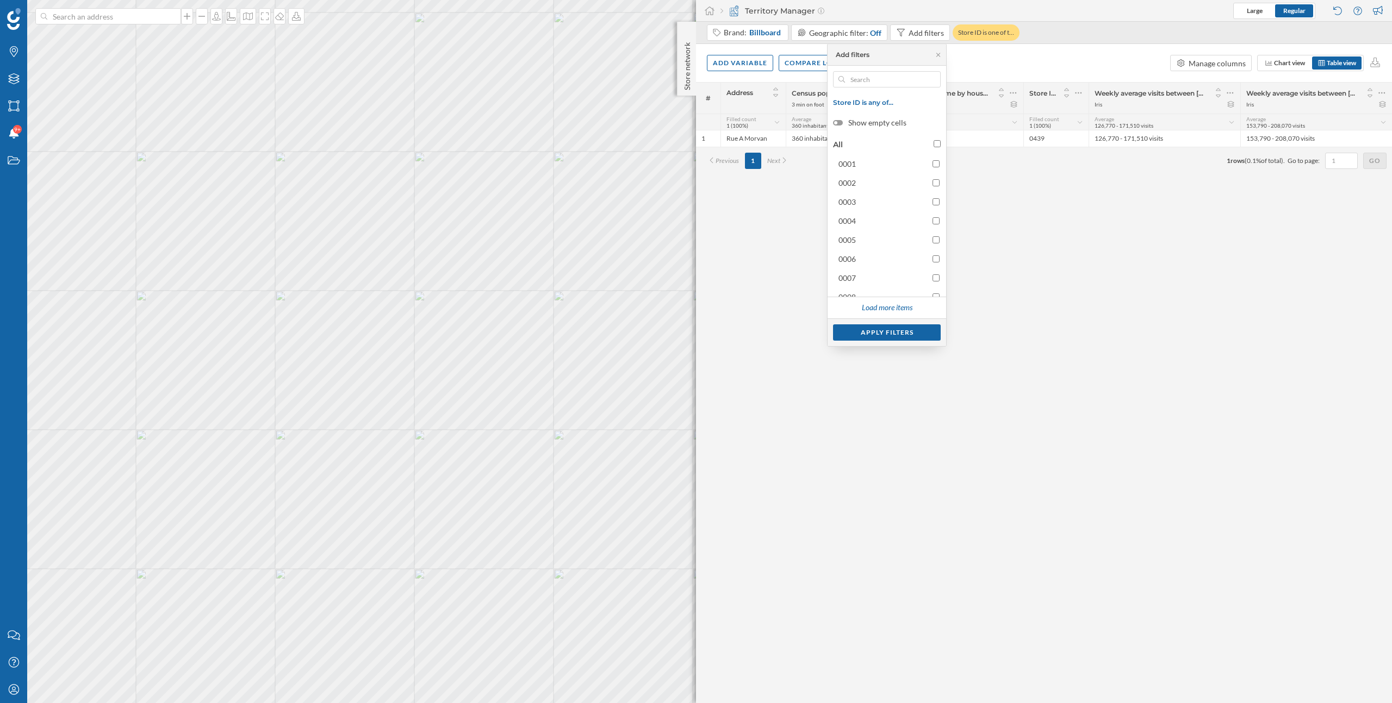
checkbox input "false"
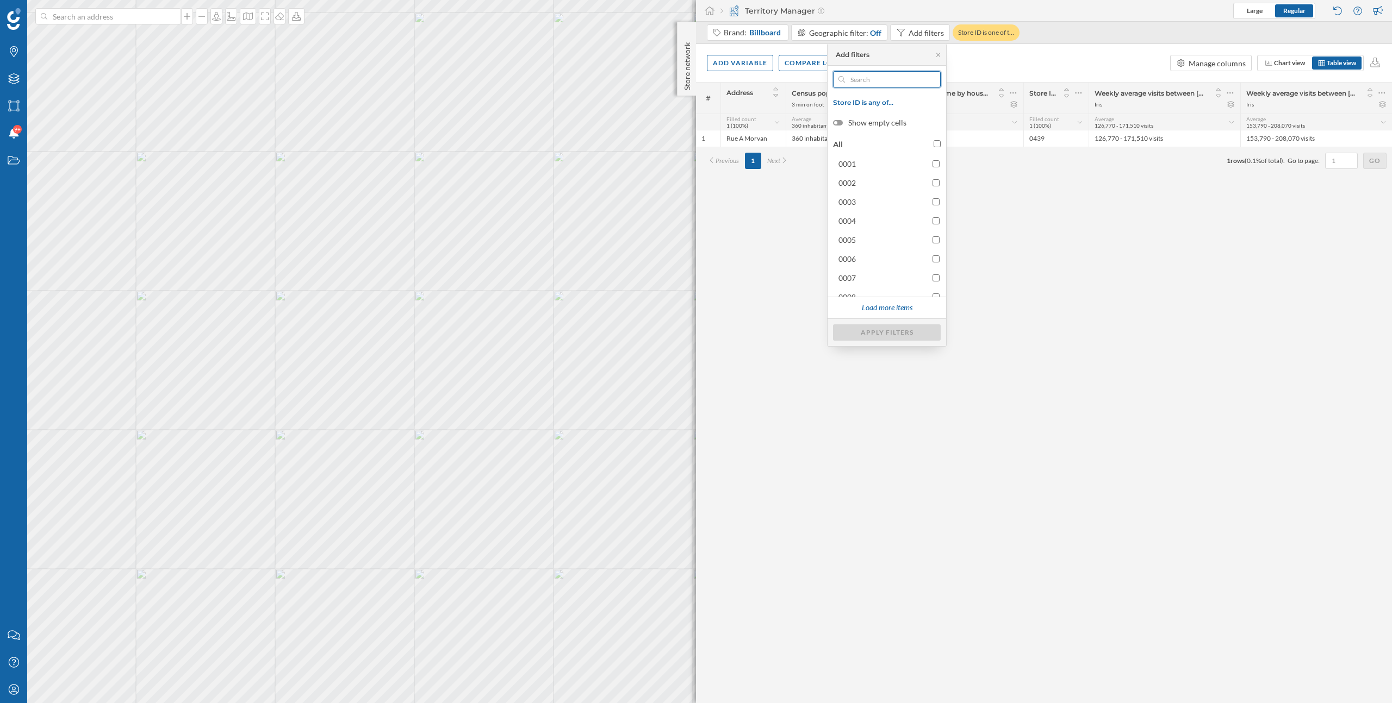
click at [890, 78] on input "text" at bounding box center [887, 79] width 84 height 16
paste input "0266"
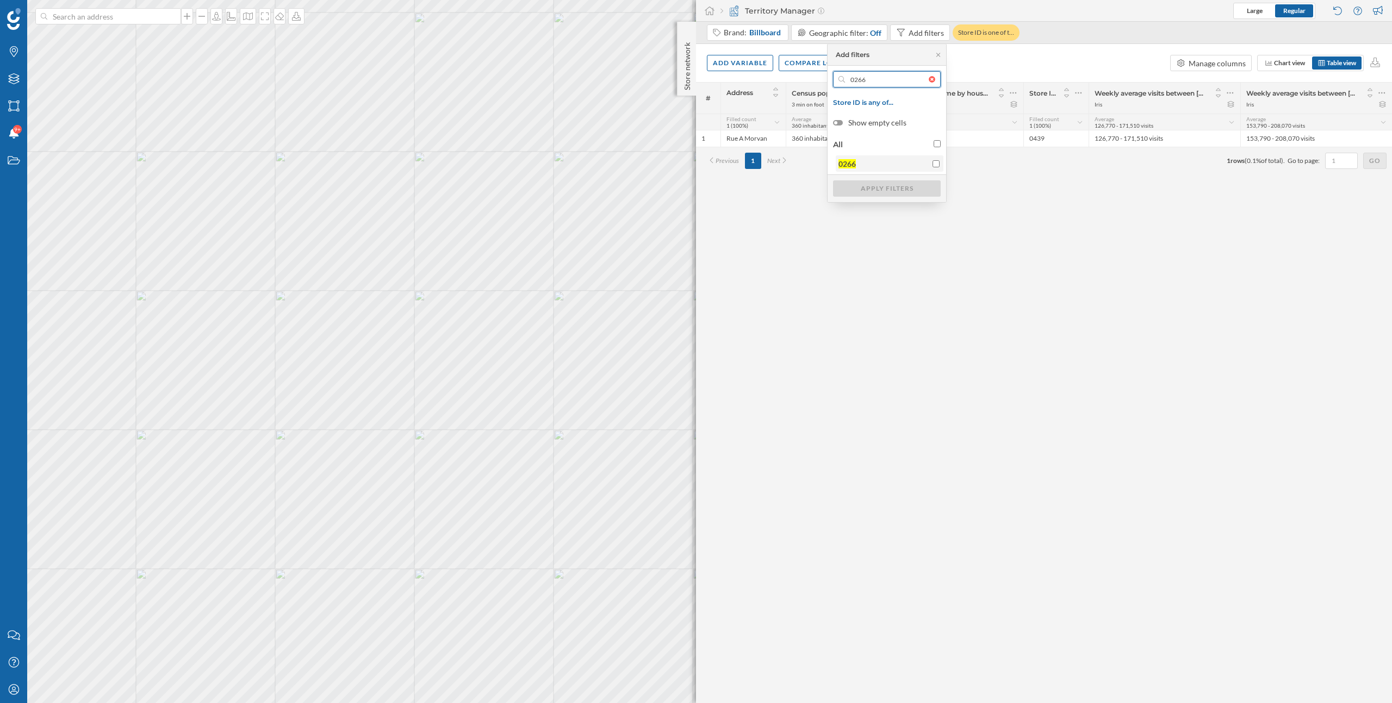
type input "0266"
click at [888, 163] on span "0266" at bounding box center [882, 163] width 89 height 11
click at [932, 163] on input "0266" at bounding box center [935, 163] width 7 height 7
checkbox input "true"
click at [891, 185] on div "Apply filters" at bounding box center [887, 188] width 108 height 16
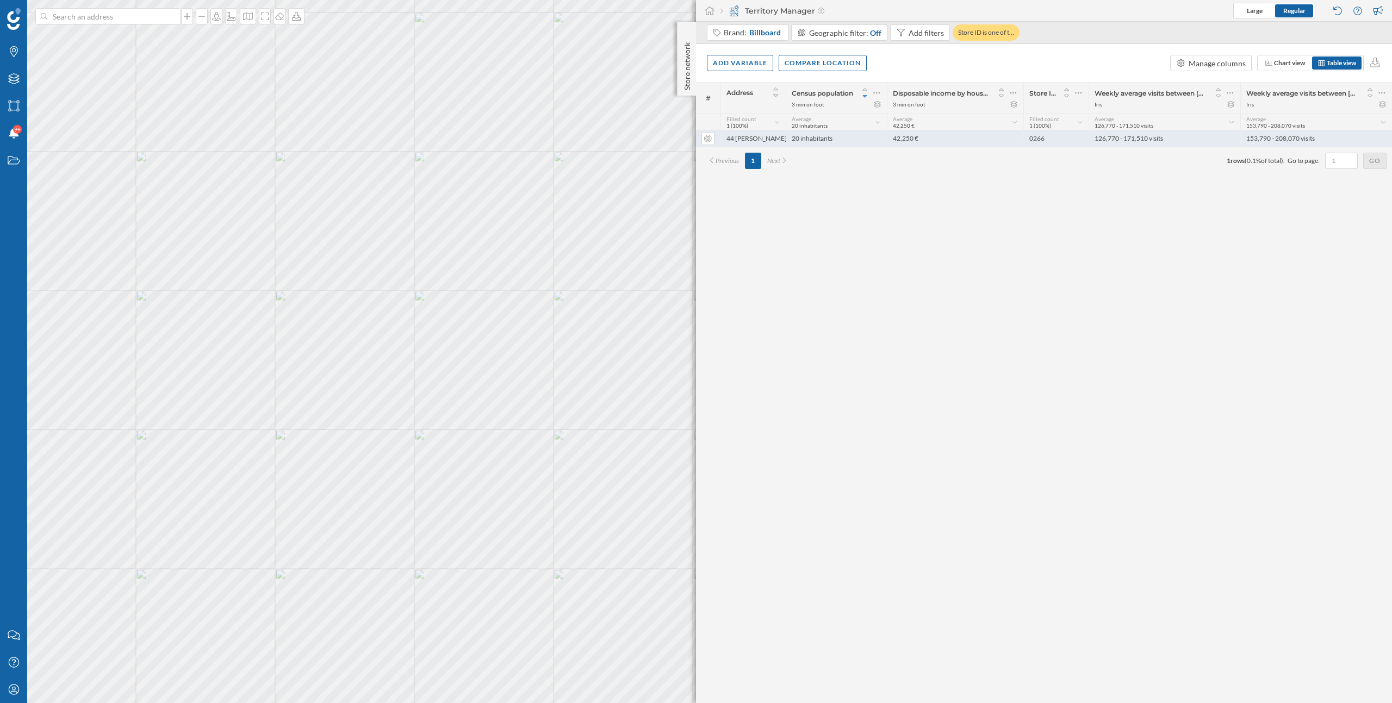
click at [865, 139] on div "20 inhabitants" at bounding box center [835, 138] width 101 height 16
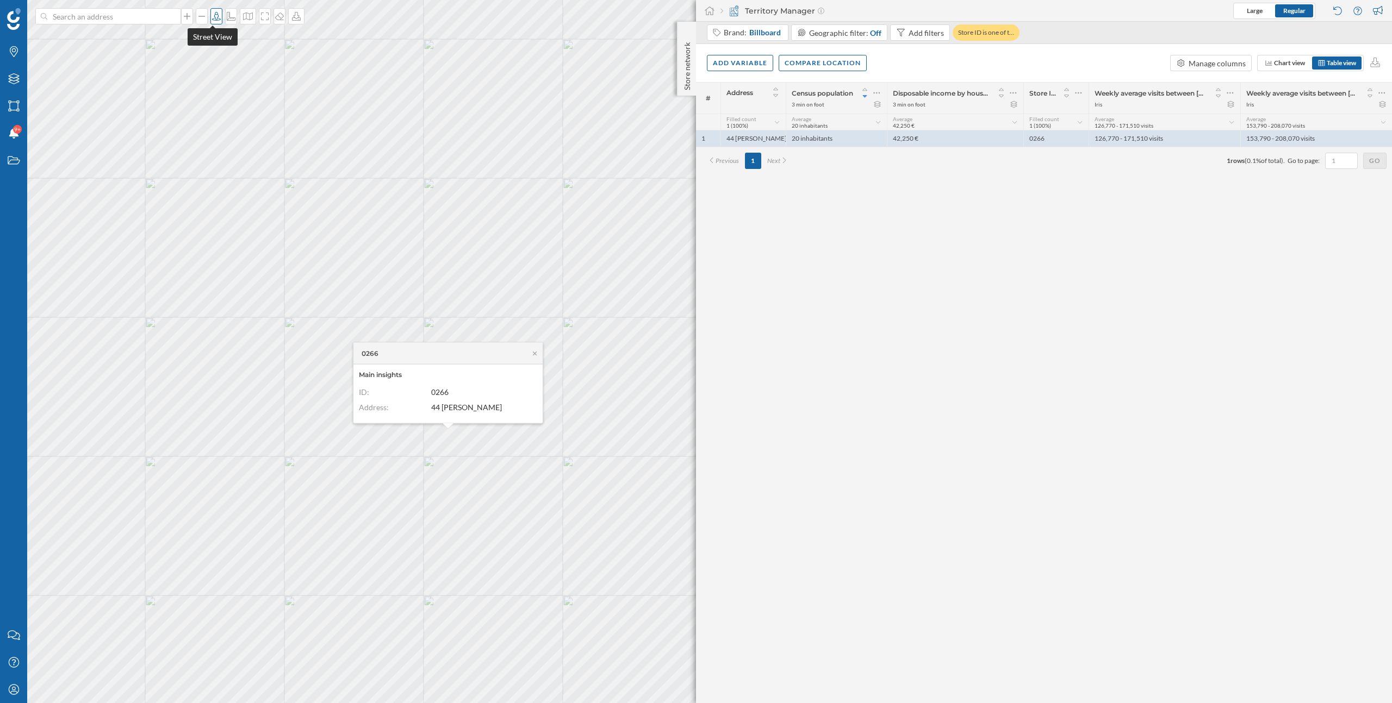
click at [214, 15] on icon at bounding box center [216, 16] width 11 height 9
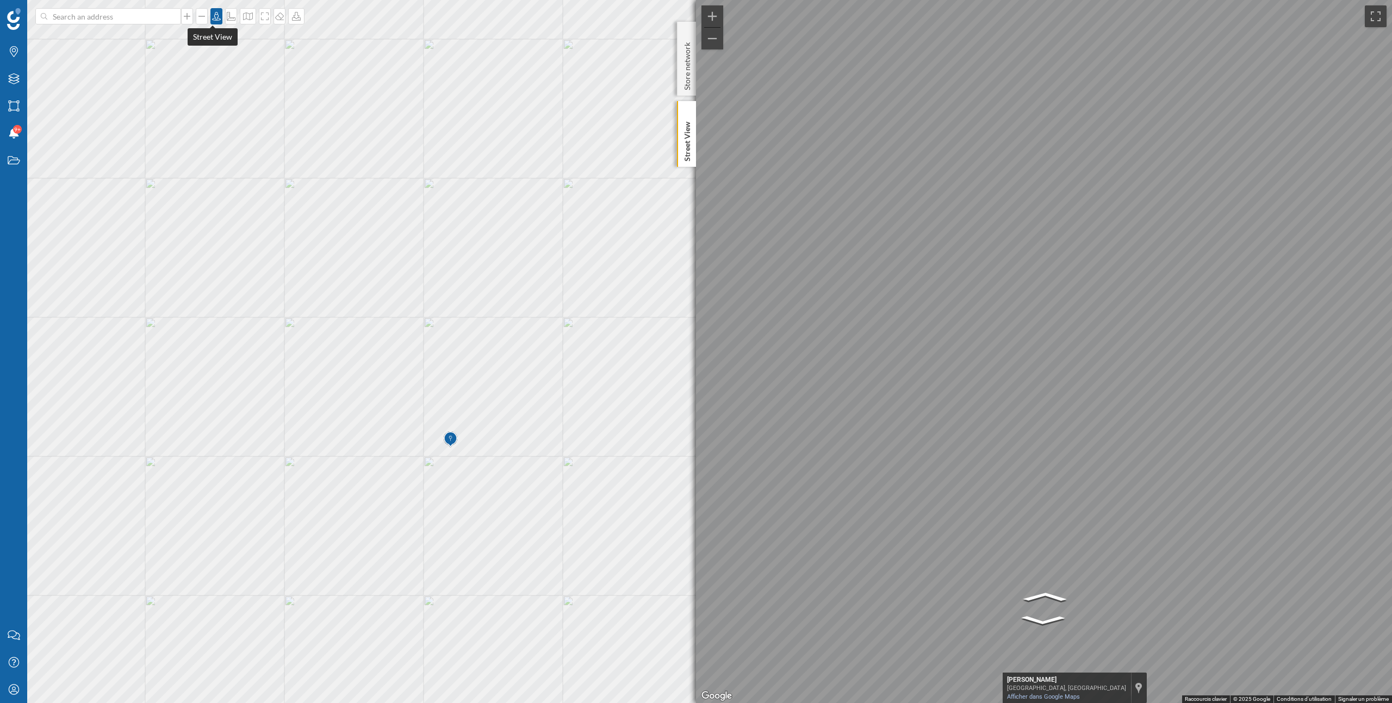
click at [214, 15] on icon at bounding box center [216, 16] width 9 height 9
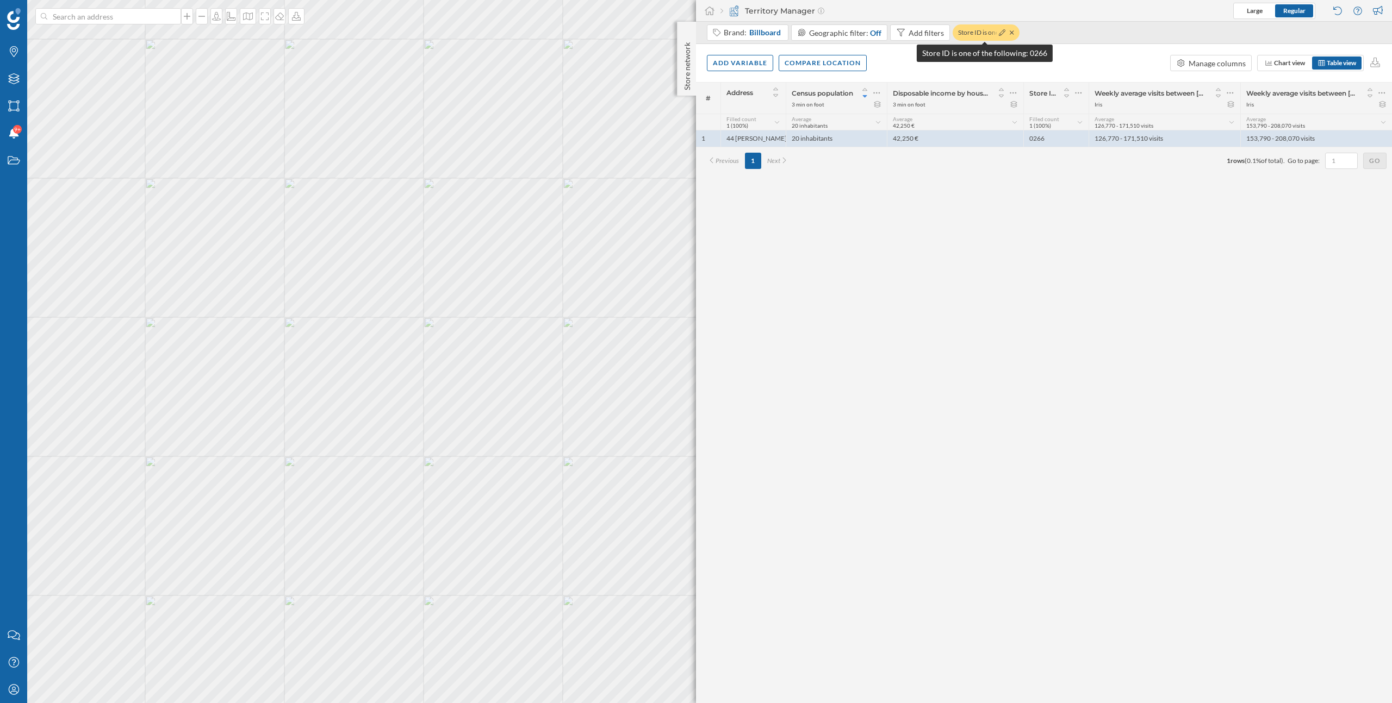
click at [1002, 33] on div at bounding box center [1004, 32] width 17 height 11
click at [999, 33] on icon at bounding box center [1002, 32] width 7 height 7
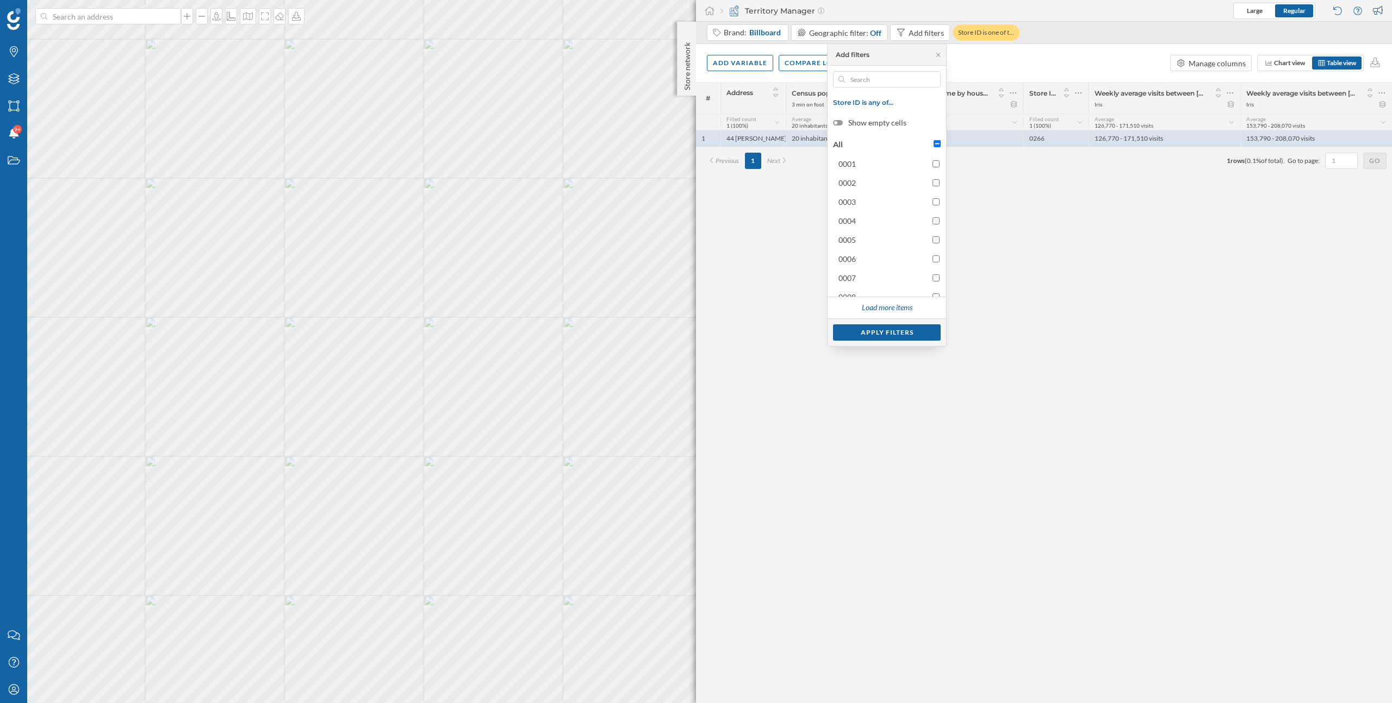
click at [937, 142] on input "All" at bounding box center [936, 143] width 7 height 7
checkbox input "true"
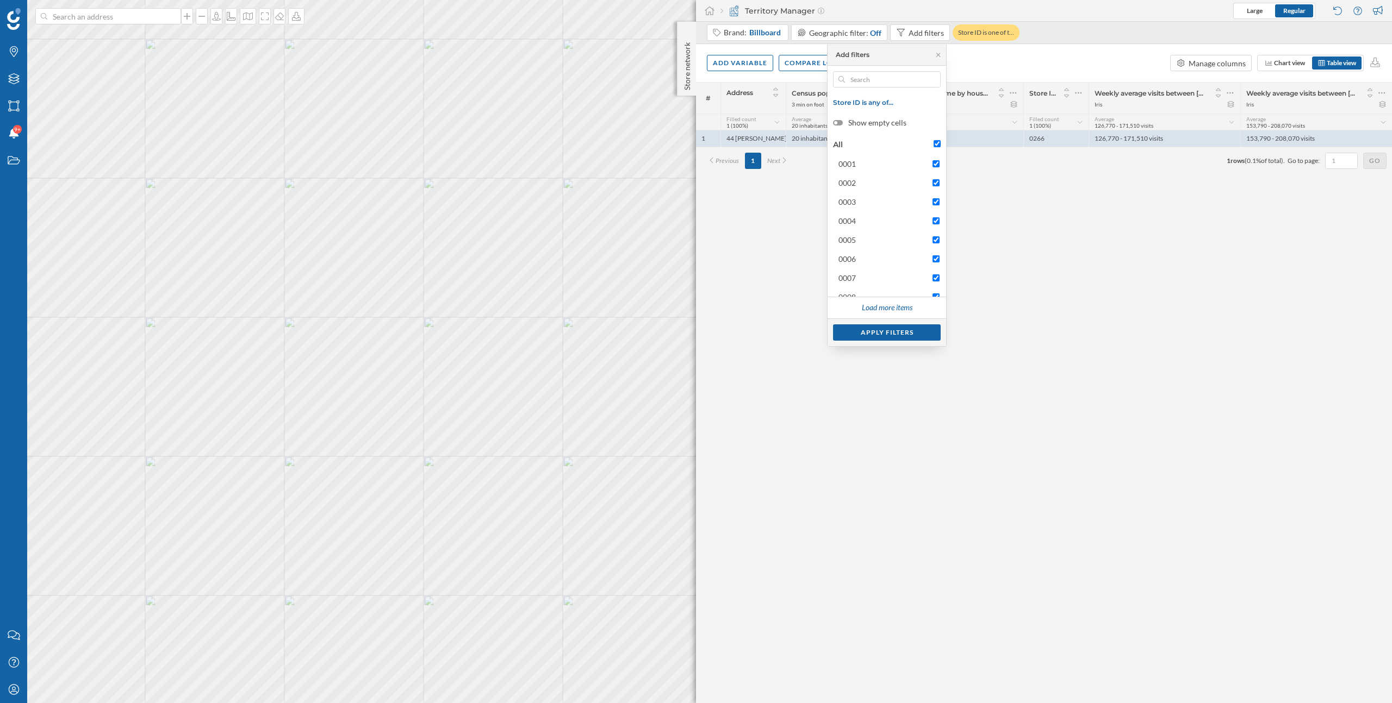
checkbox input "true"
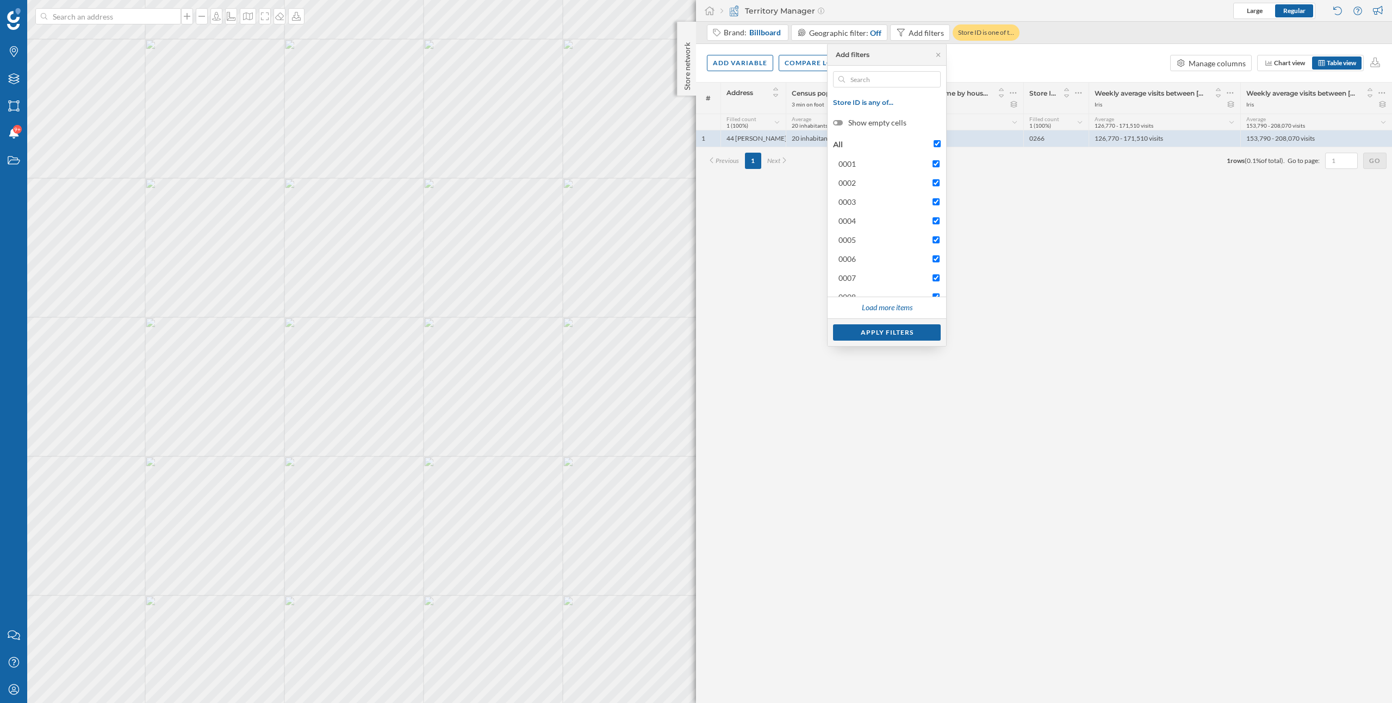
checkbox input "true"
click at [937, 142] on input "All" at bounding box center [936, 143] width 7 height 7
checkbox input "false"
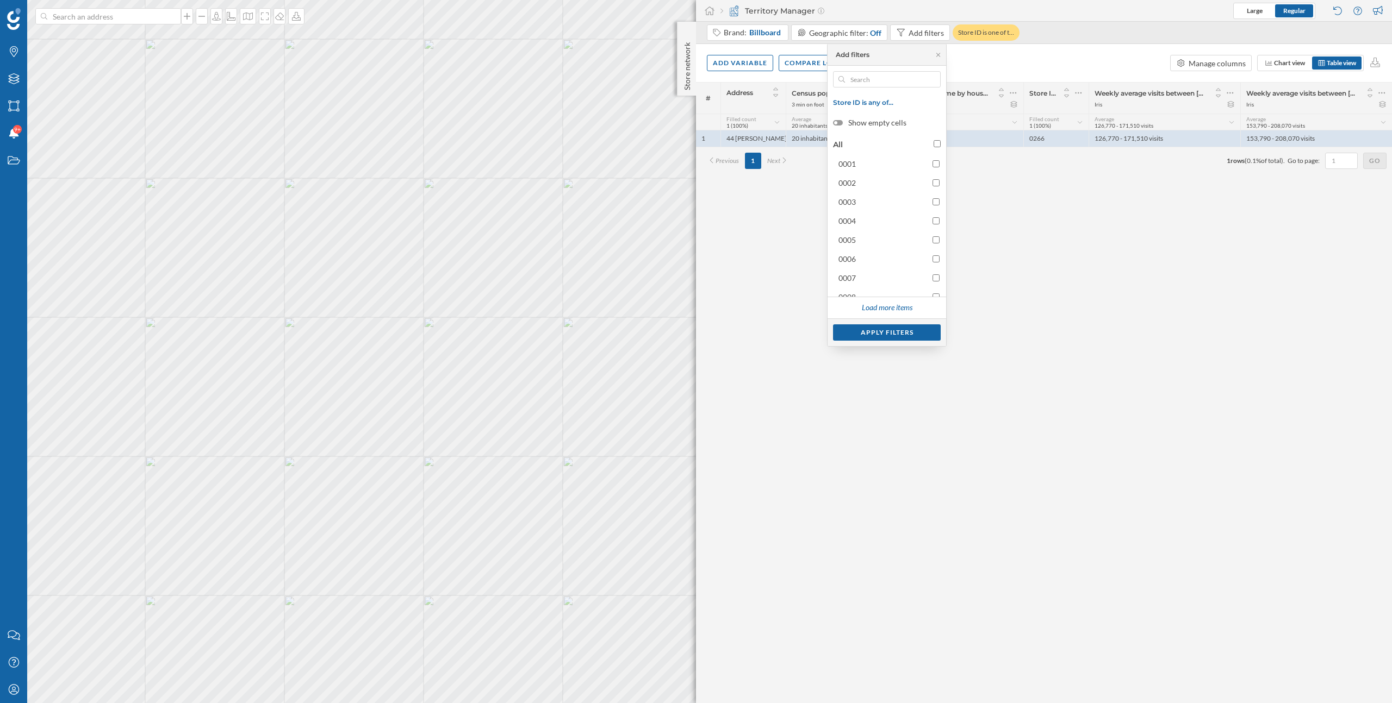
checkbox input "false"
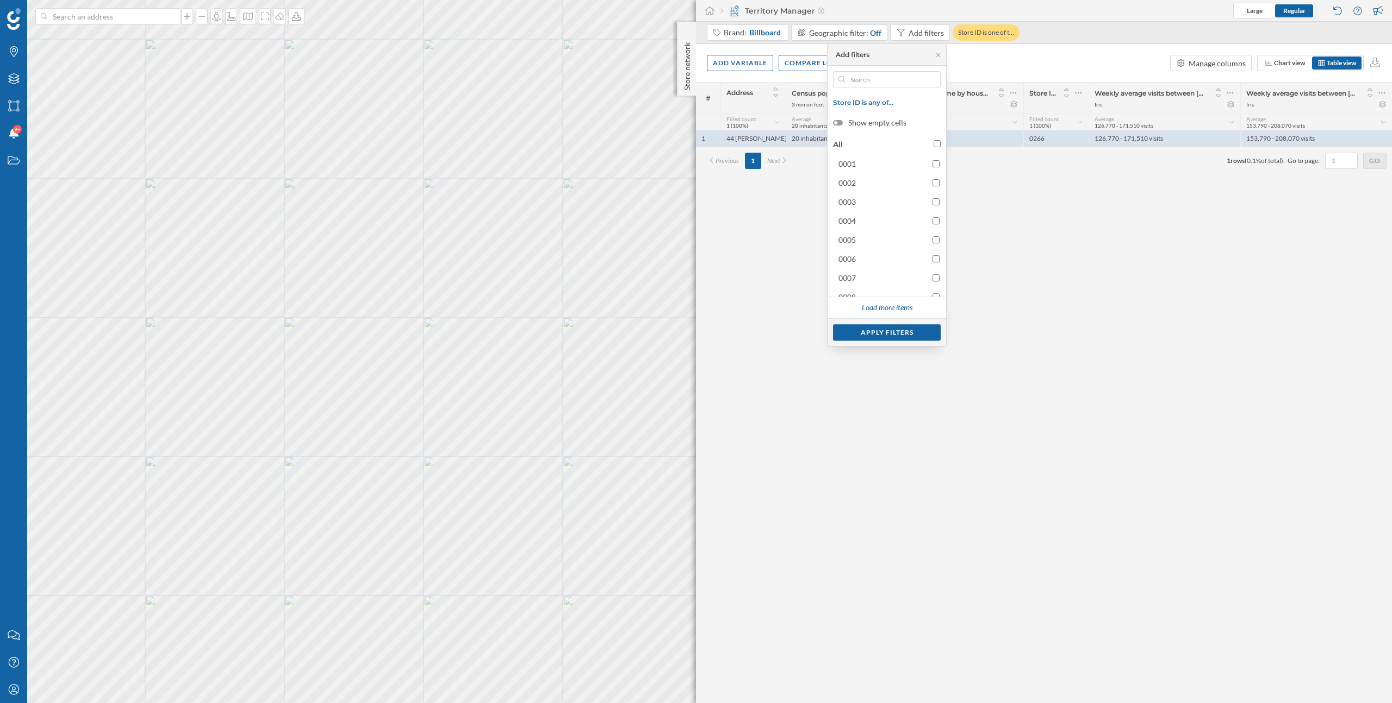
checkbox input "false"
click at [890, 78] on input "text" at bounding box center [887, 79] width 84 height 16
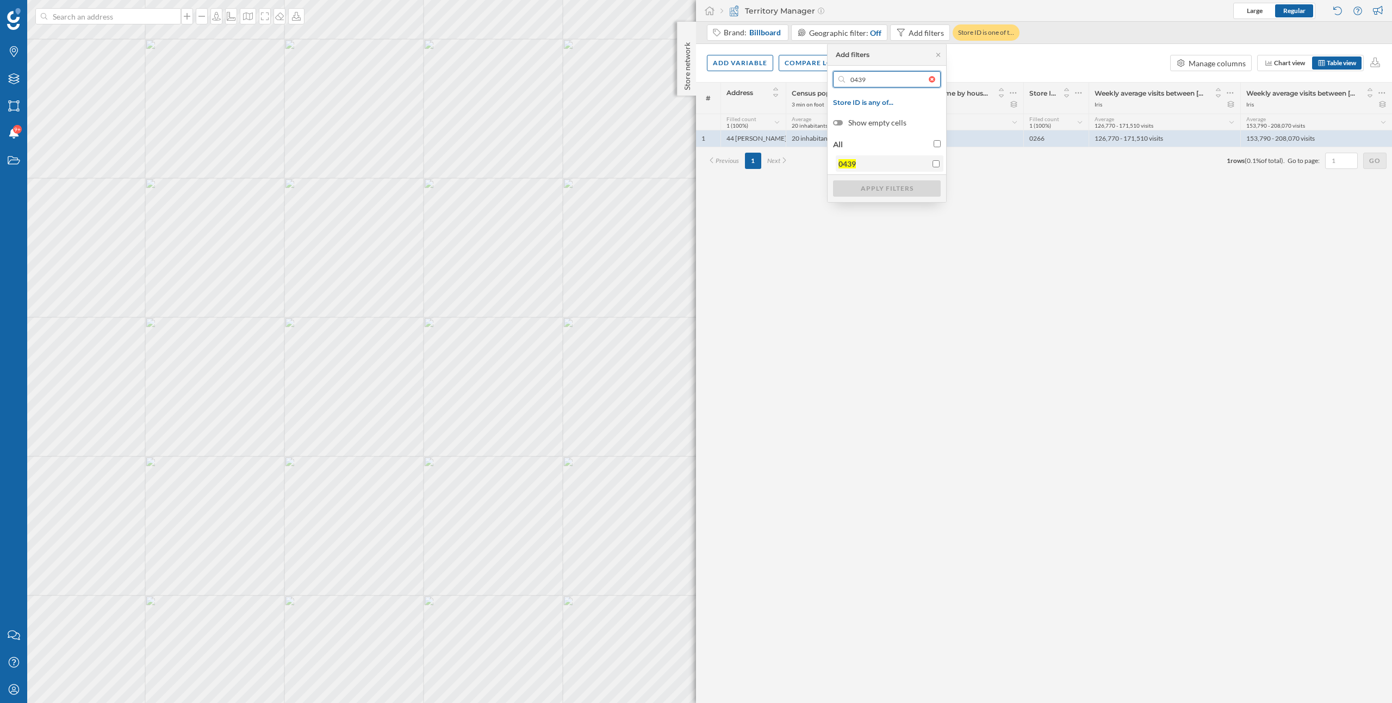
type input "0439"
click at [937, 167] on div at bounding box center [935, 163] width 7 height 11
click at [937, 167] on input "0439" at bounding box center [935, 163] width 7 height 7
checkbox input "true"
drag, startPoint x: 871, startPoint y: 78, endPoint x: 841, endPoint y: 78, distance: 29.9
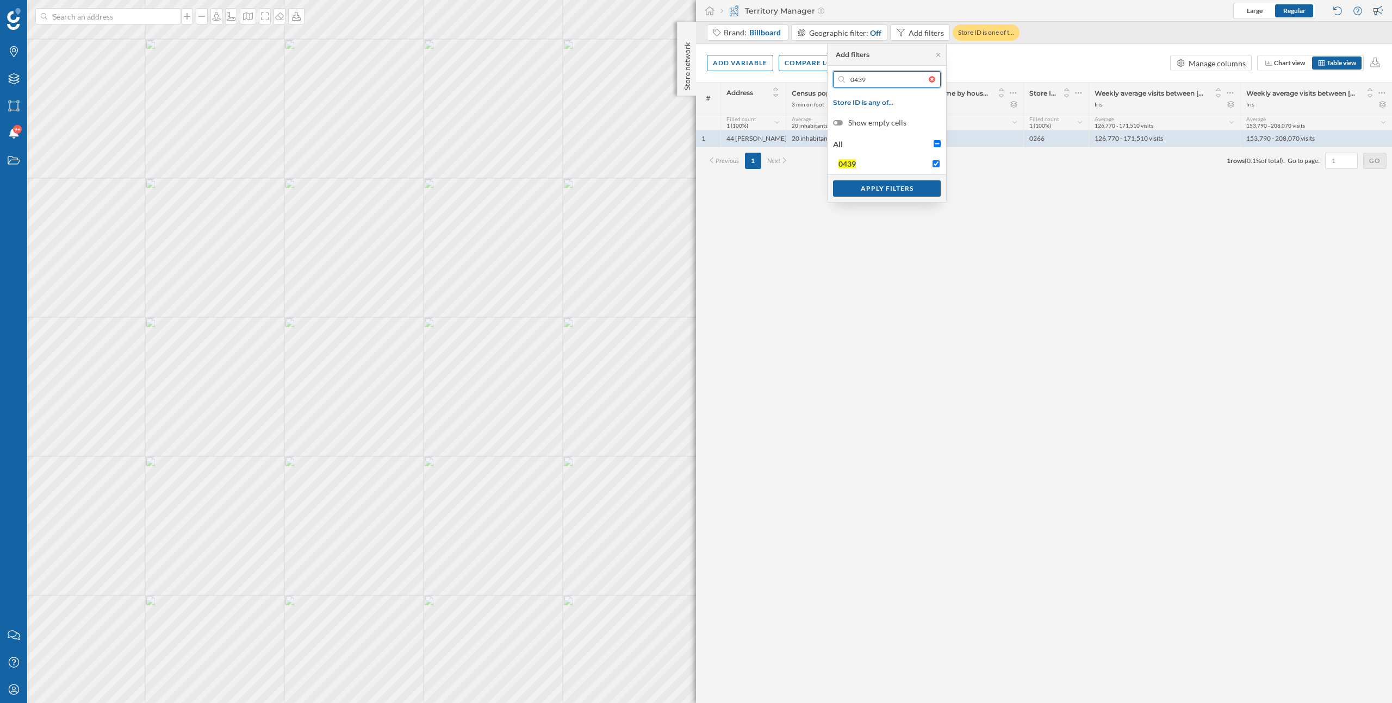
click at [841, 78] on div "0439" at bounding box center [887, 79] width 108 height 16
click at [845, 78] on input "0439" at bounding box center [887, 79] width 84 height 16
type input "0041"
click at [882, 164] on span "0041" at bounding box center [882, 163] width 89 height 11
click at [932, 164] on input "0041" at bounding box center [935, 163] width 7 height 7
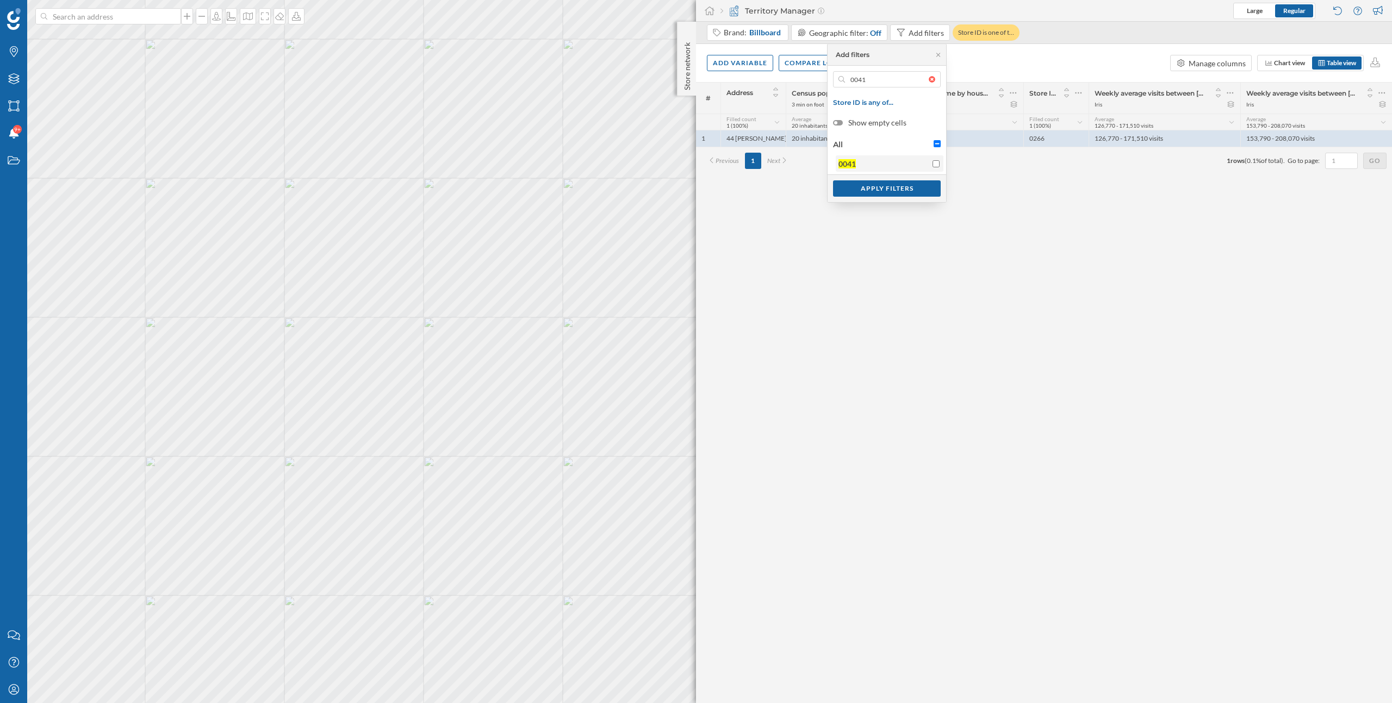
checkbox input "true"
click at [887, 193] on div "Apply filters" at bounding box center [887, 188] width 108 height 16
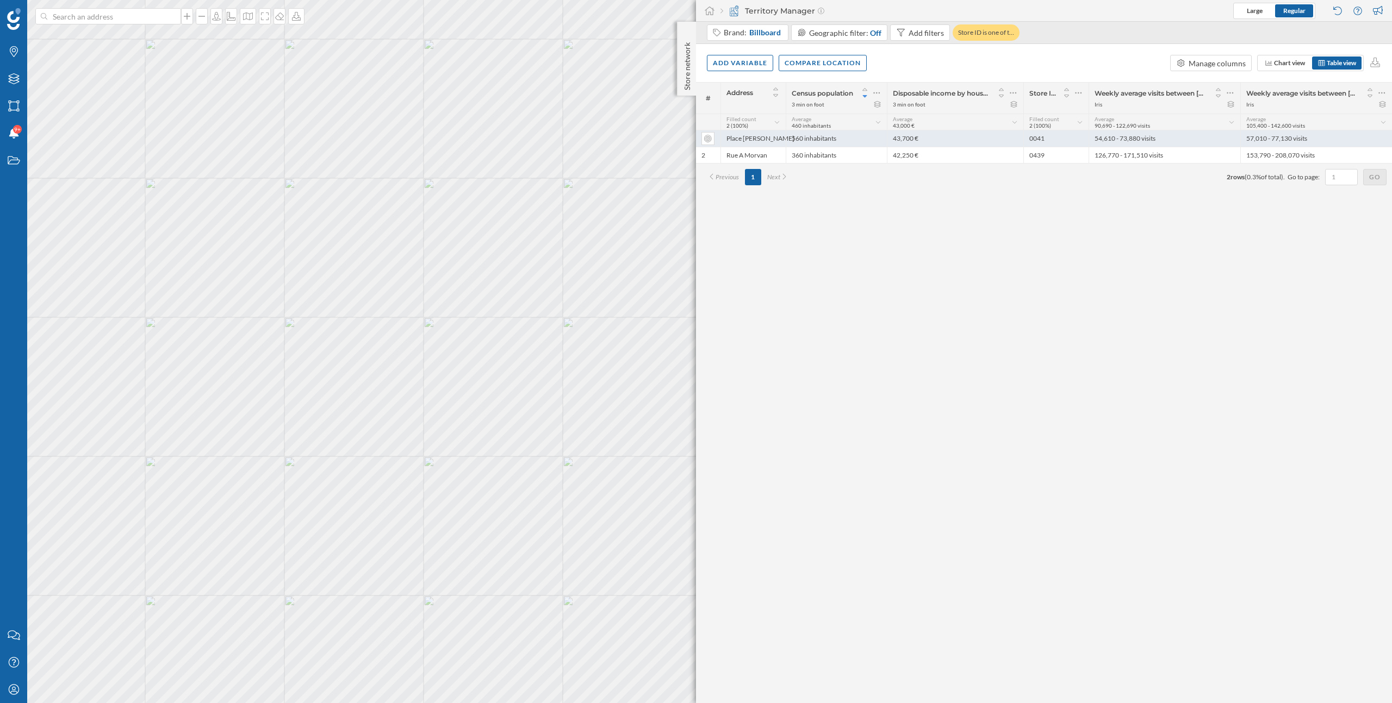
click at [843, 141] on div "560 inhabitants" at bounding box center [835, 138] width 101 height 16
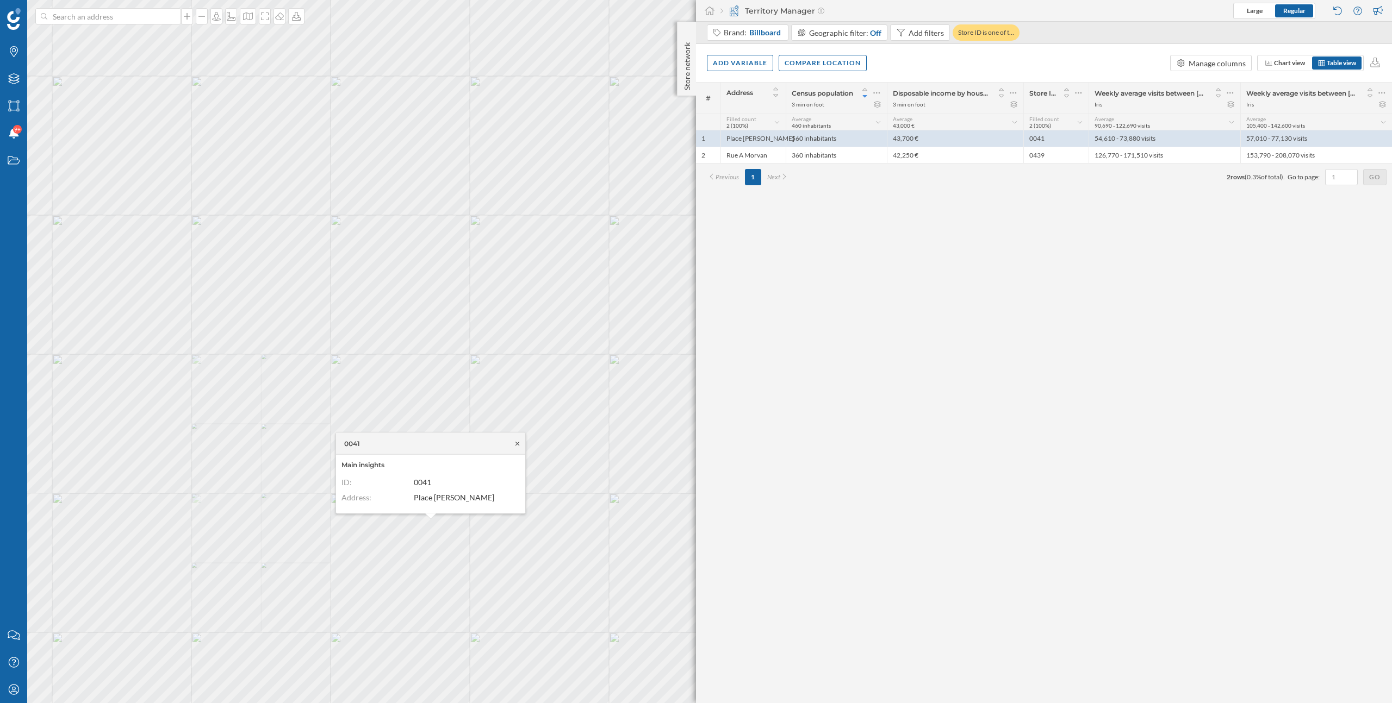
click at [517, 445] on icon at bounding box center [517, 443] width 8 height 7
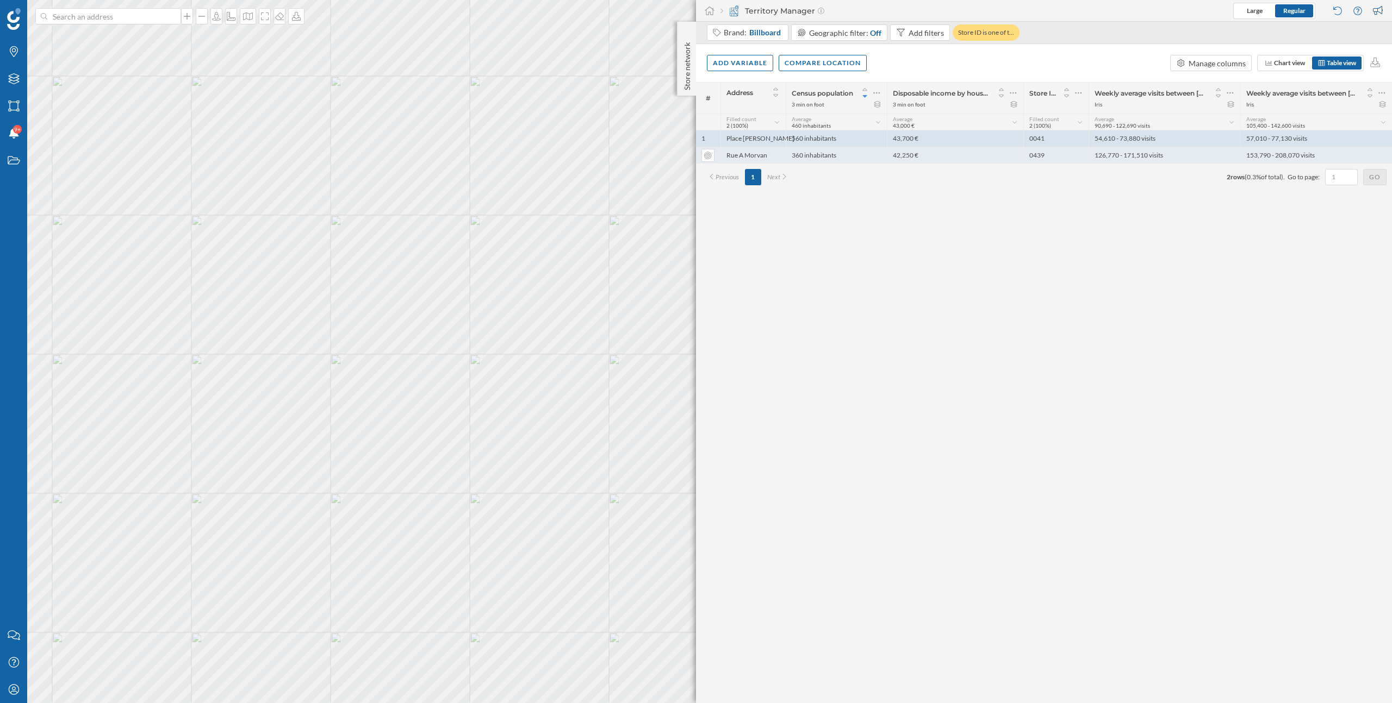
click at [832, 151] on div "360 inhabitants" at bounding box center [835, 155] width 101 height 16
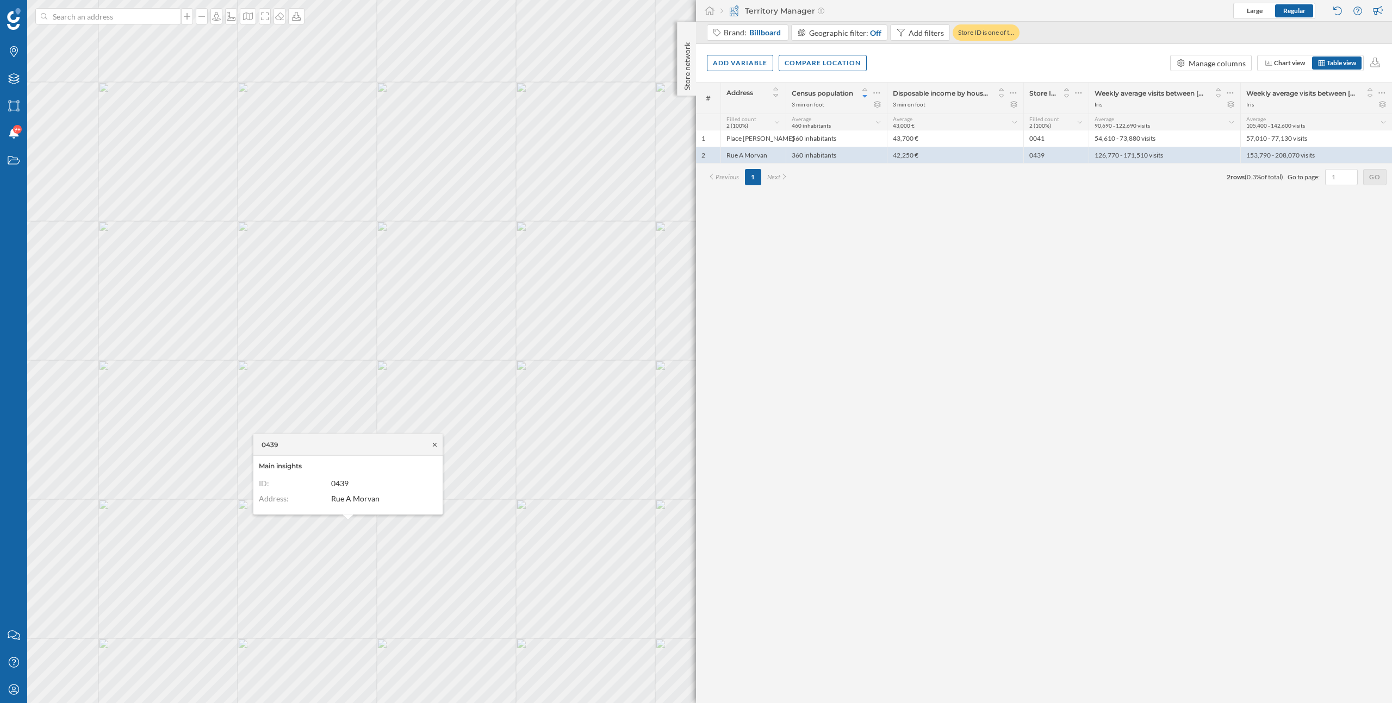
click at [435, 447] on icon at bounding box center [434, 444] width 8 height 7
click at [213, 17] on icon at bounding box center [216, 16] width 9 height 9
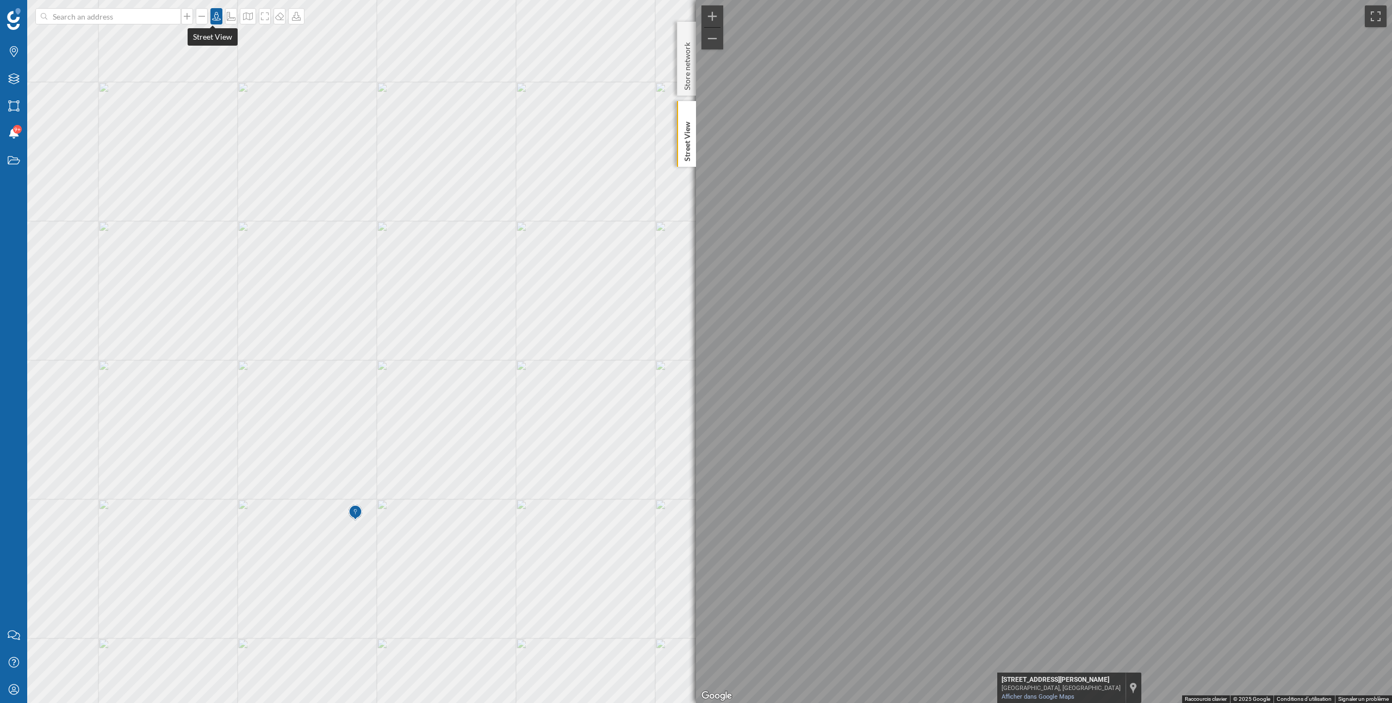
click at [211, 13] on icon at bounding box center [216, 16] width 11 height 9
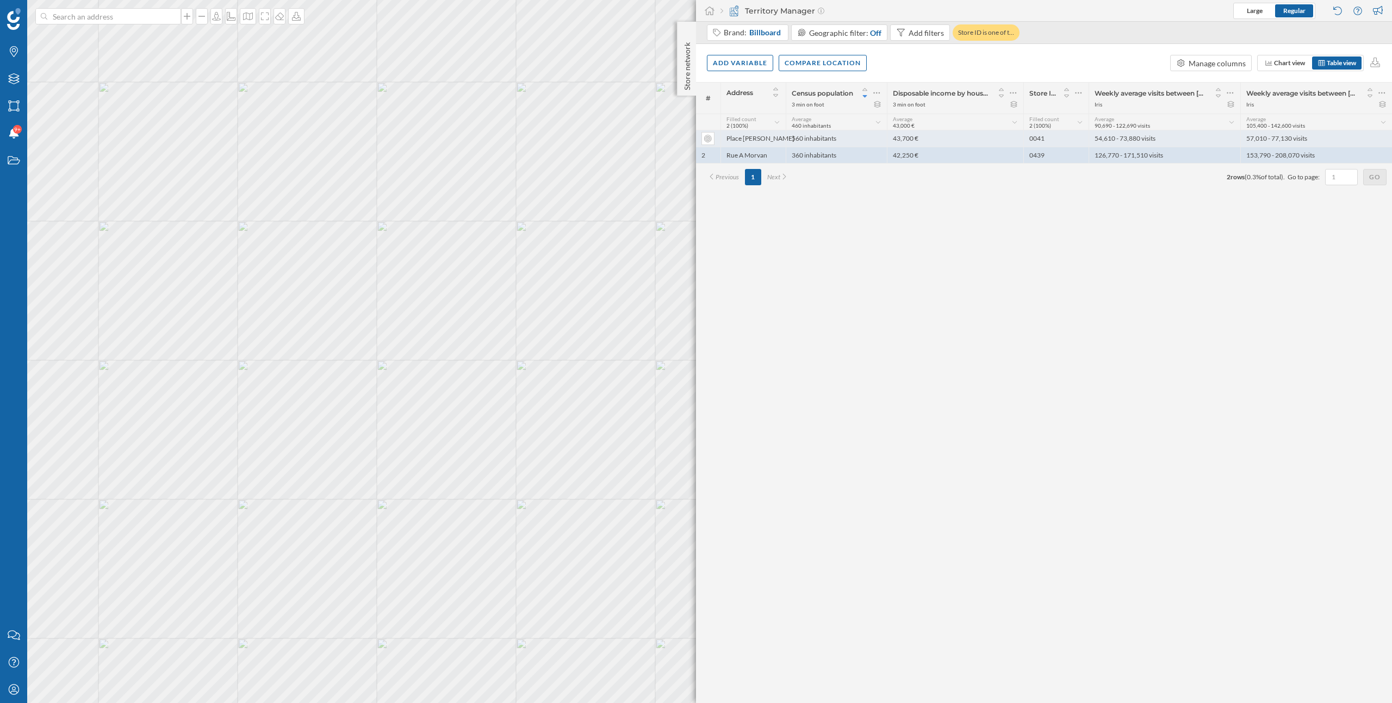
click at [789, 138] on div "560 inhabitants" at bounding box center [835, 138] width 101 height 16
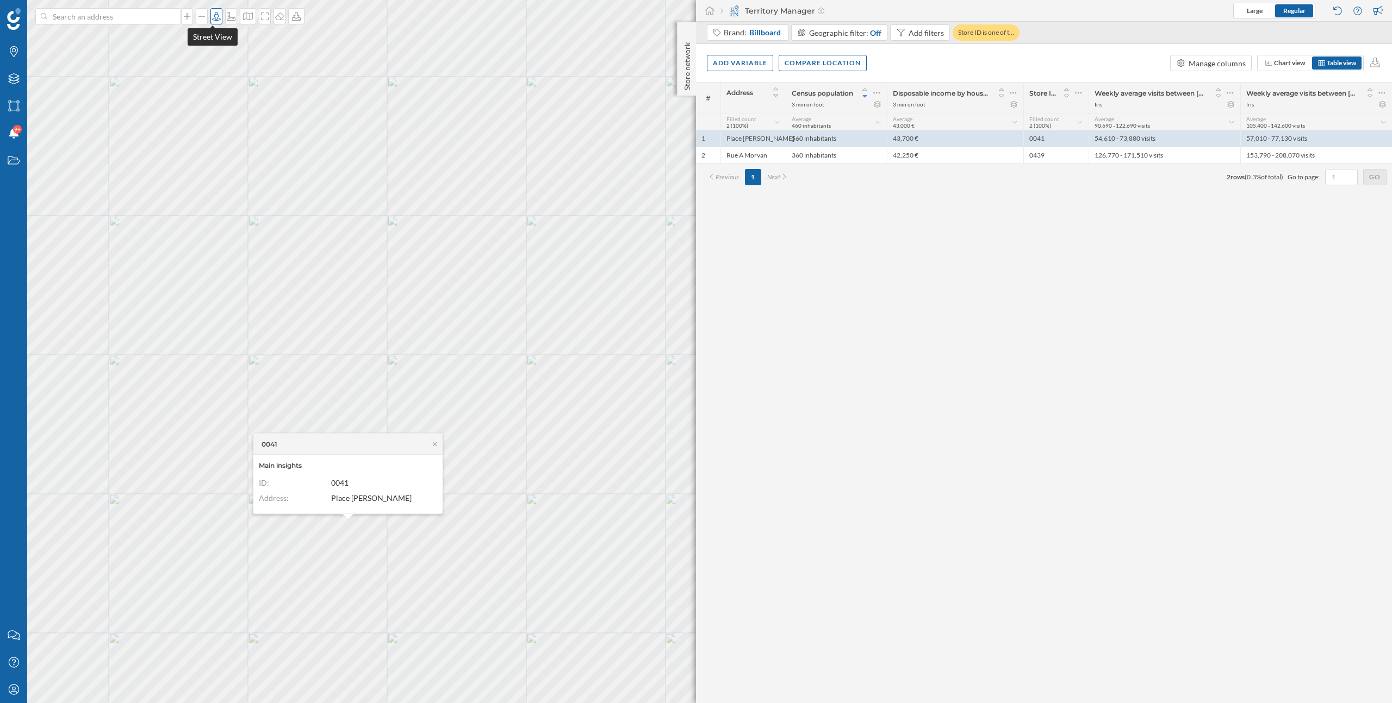
click at [215, 17] on icon at bounding box center [216, 16] width 11 height 9
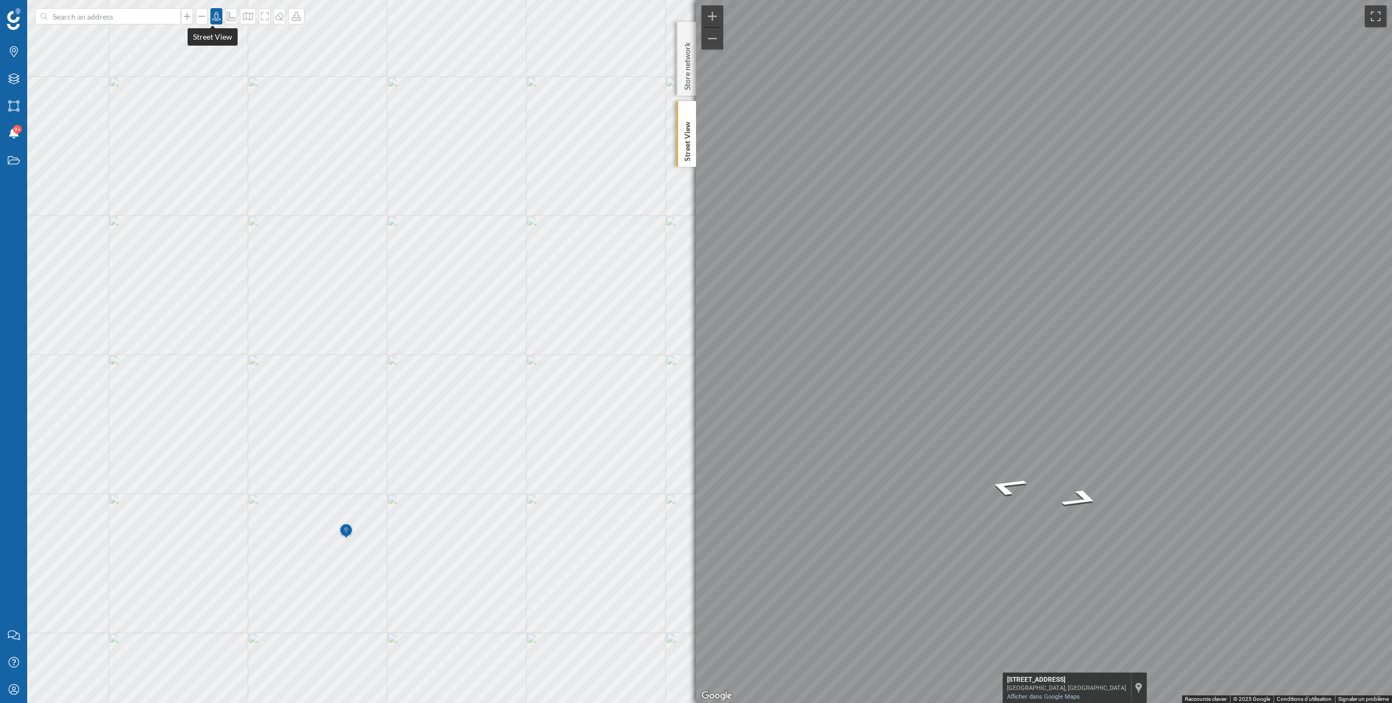
click at [212, 16] on icon at bounding box center [216, 16] width 11 height 9
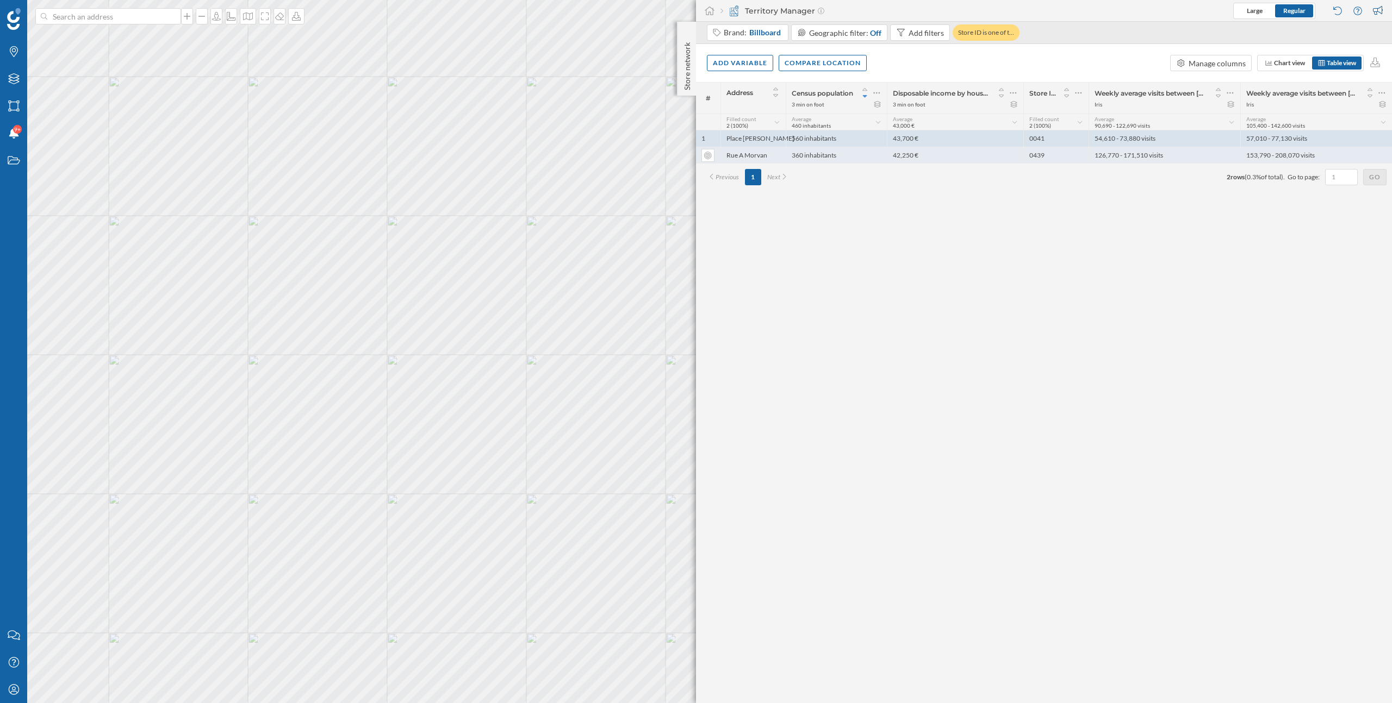
drag, startPoint x: 1051, startPoint y: 153, endPoint x: 1026, endPoint y: 154, distance: 25.6
click at [1026, 154] on div "0439" at bounding box center [1055, 155] width 65 height 16
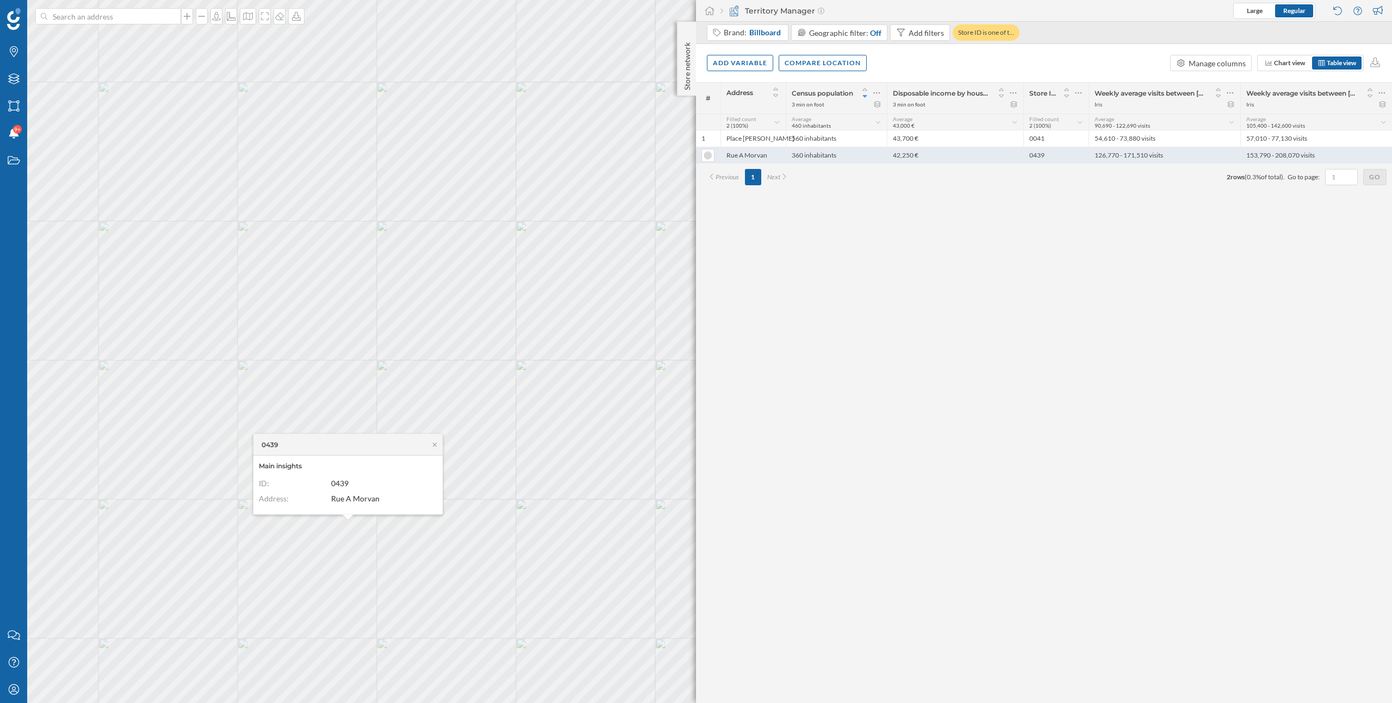
copy div "0439"
click at [13, 689] on icon at bounding box center [13, 689] width 10 height 10
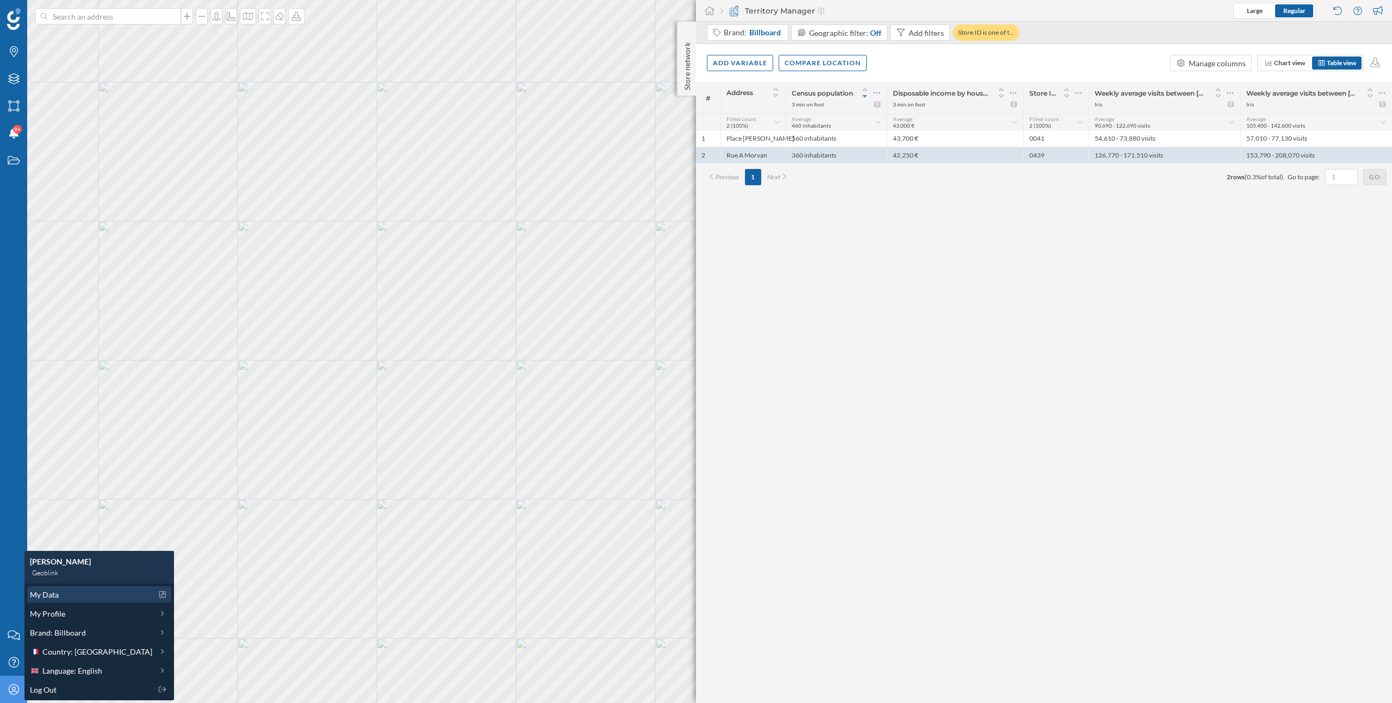
click at [47, 591] on span "My Data" at bounding box center [44, 594] width 29 height 11
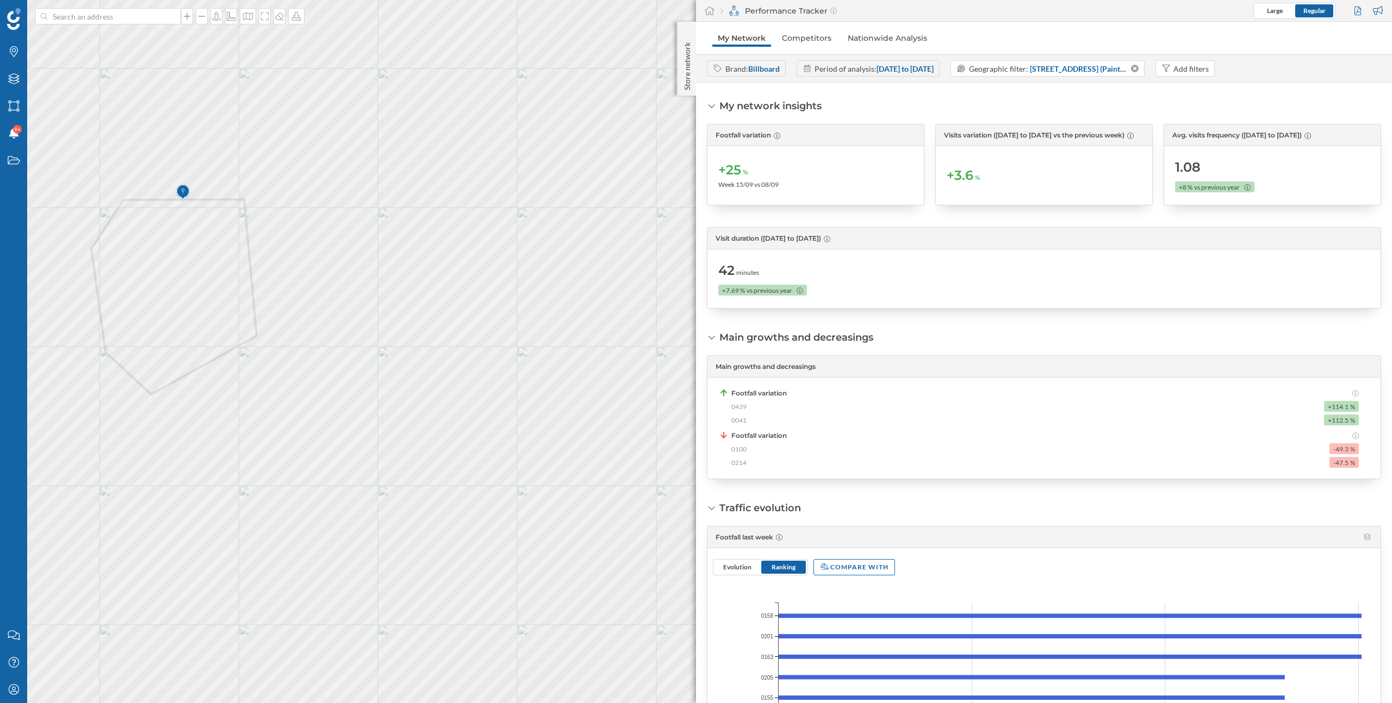
click at [743, 404] on span "0439" at bounding box center [738, 407] width 15 height 10
copy span "0439"
click at [740, 421] on span "0041" at bounding box center [738, 421] width 15 height 10
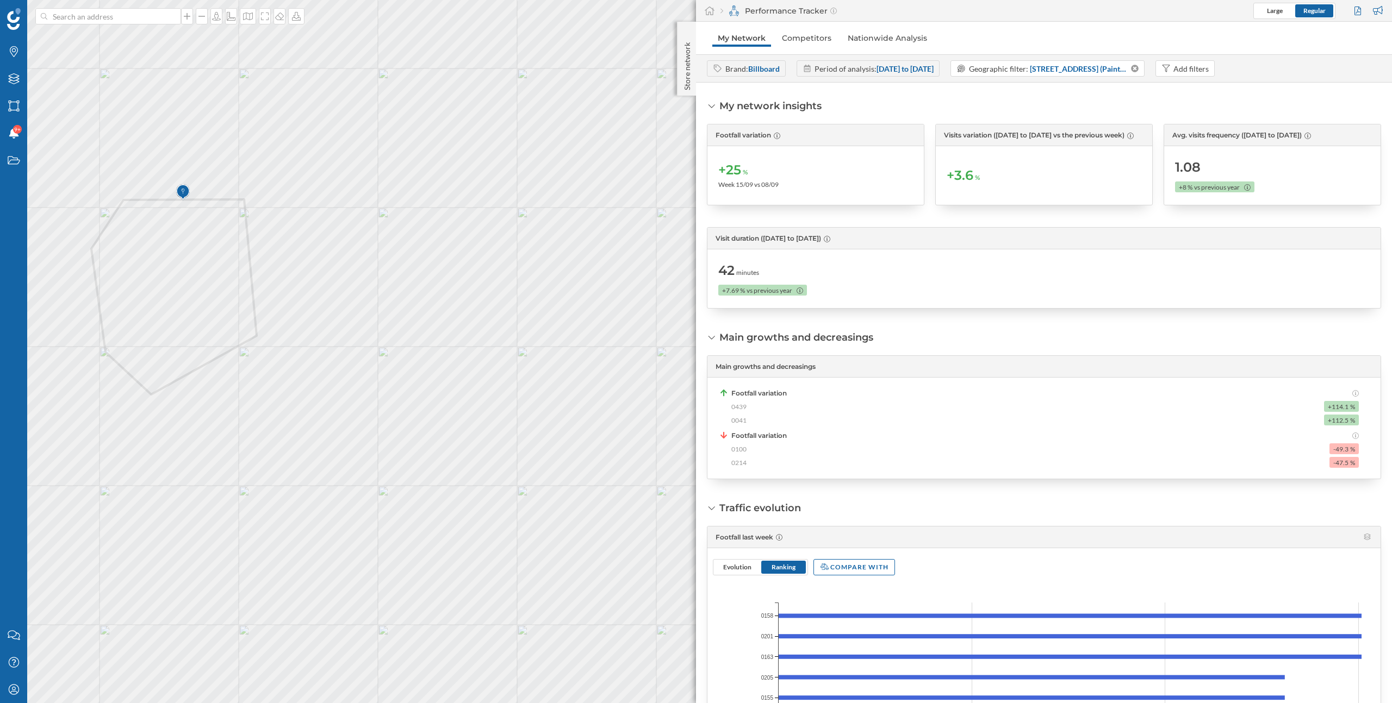
click at [764, 434] on span "Footfall variation" at bounding box center [758, 436] width 55 height 10
drag, startPoint x: 749, startPoint y: 420, endPoint x: 725, endPoint y: 421, distance: 24.5
click at [725, 421] on div "Footfall variation 0439 +114.1 % 0041 +112.5 %" at bounding box center [1038, 407] width 640 height 37
copy span "0041"
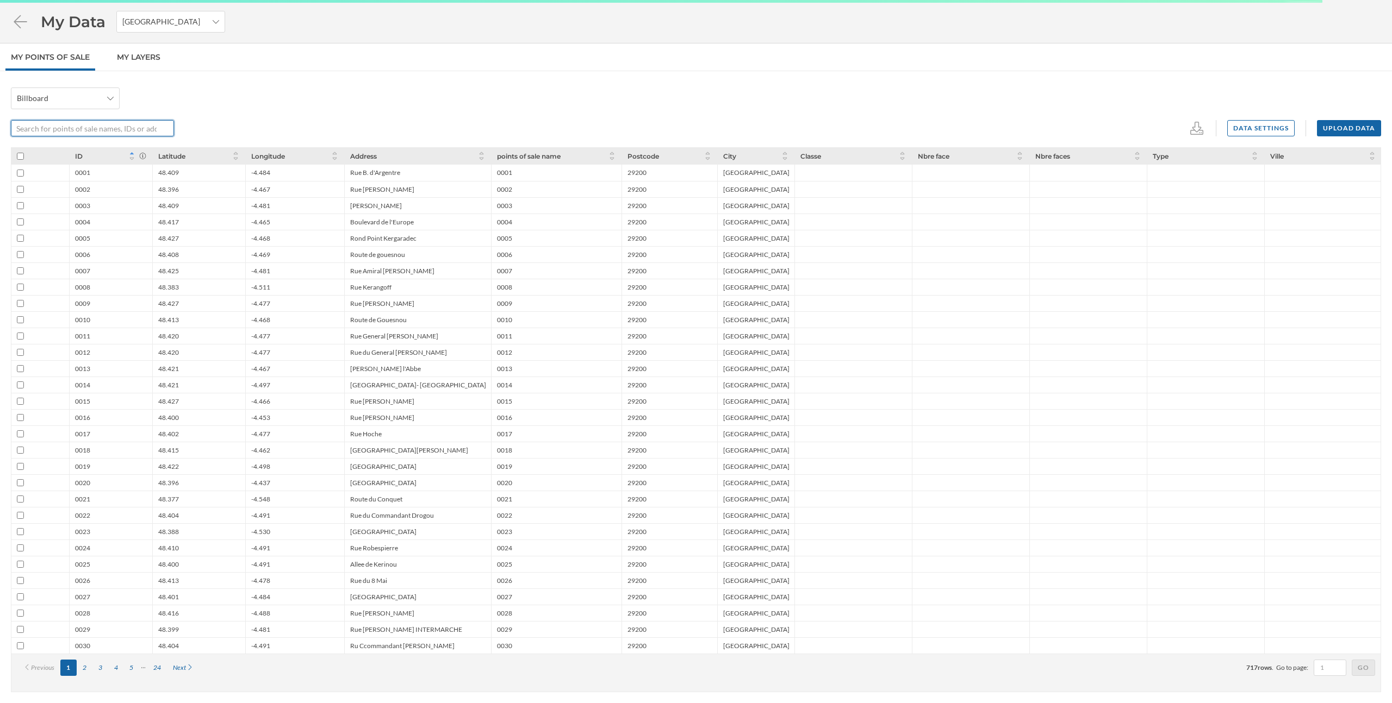
click at [90, 125] on input "text" at bounding box center [86, 128] width 151 height 16
paste input "0439"
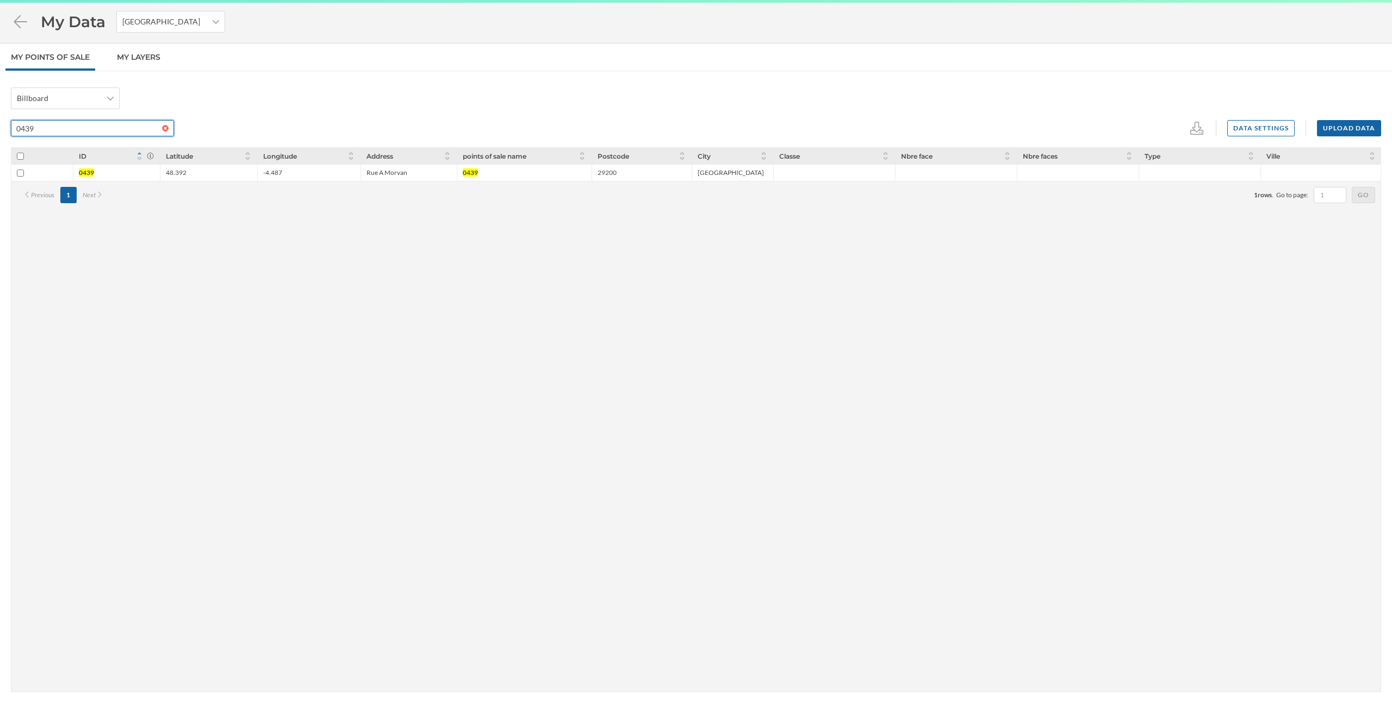
type input "0439"
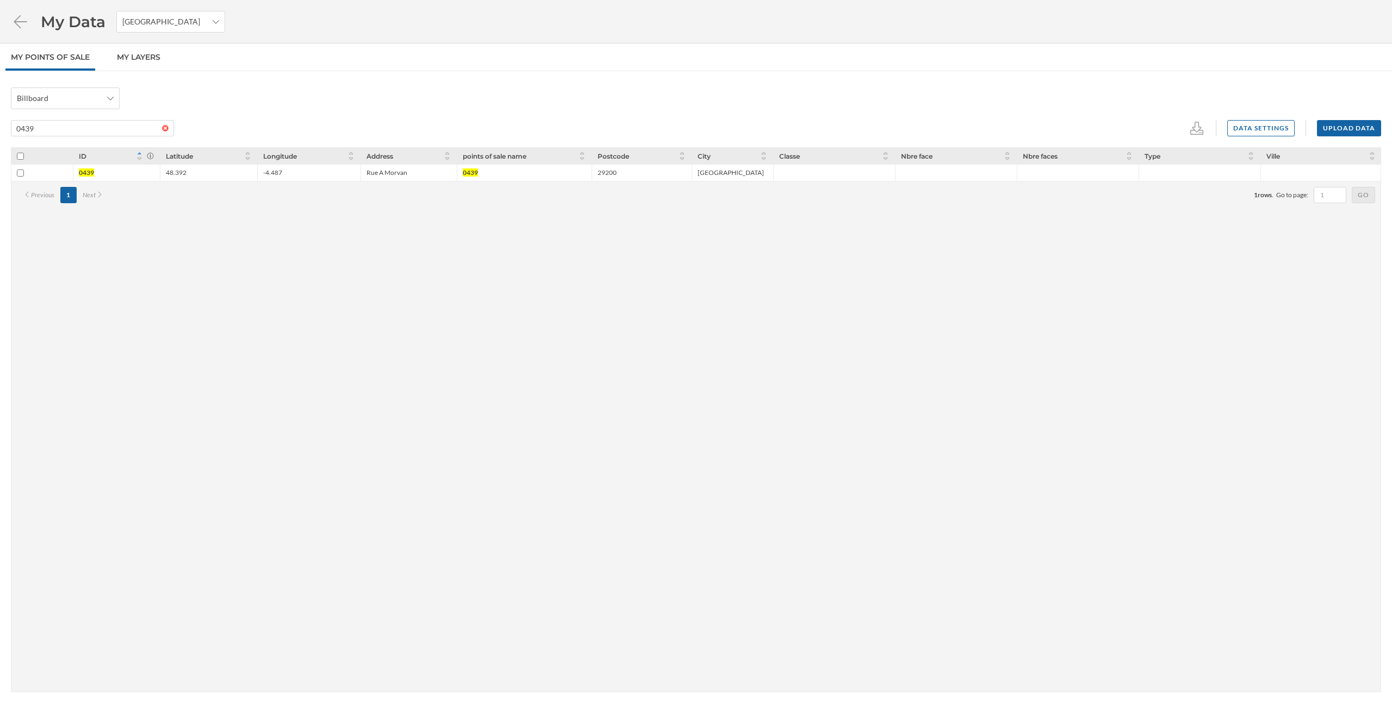
click at [18, 175] on input "checkbox" at bounding box center [20, 173] width 7 height 7
checkbox input "true"
click at [1177, 130] on icon at bounding box center [1174, 128] width 16 height 13
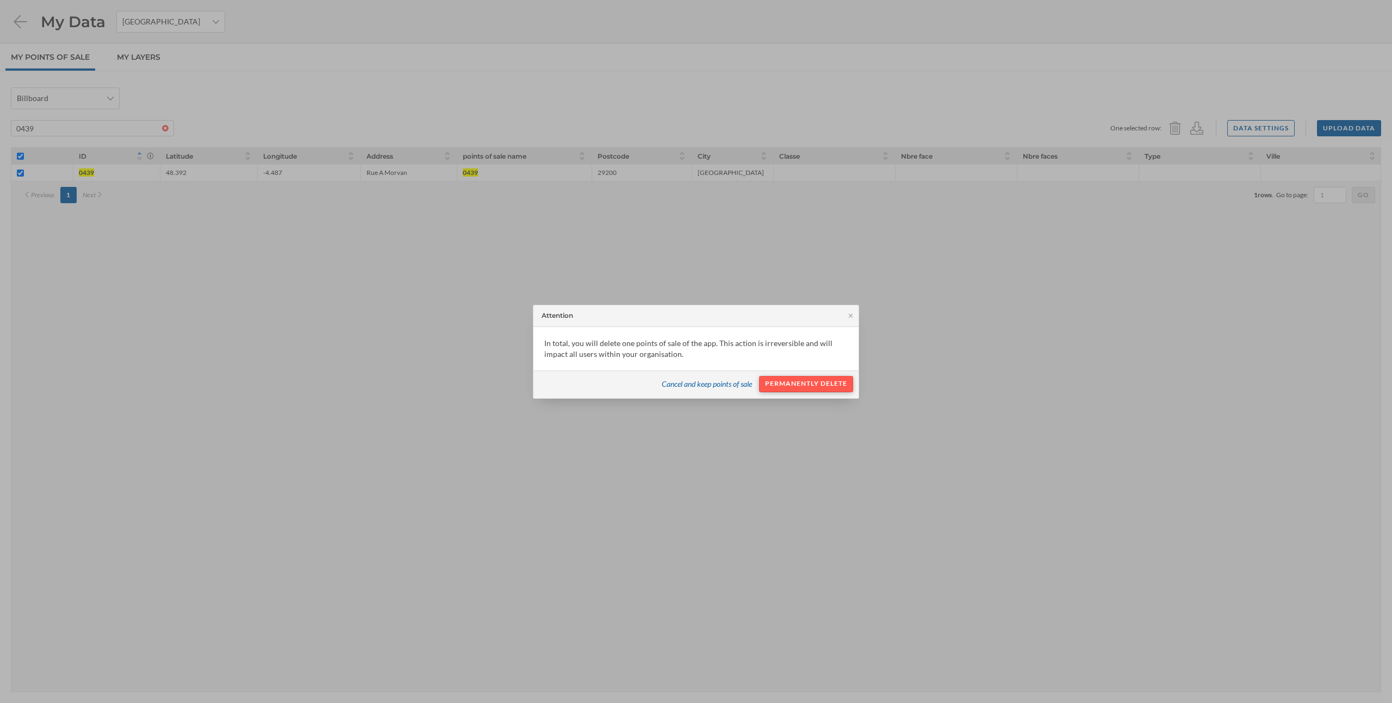
click at [830, 385] on div "Permanently delete" at bounding box center [806, 384] width 94 height 16
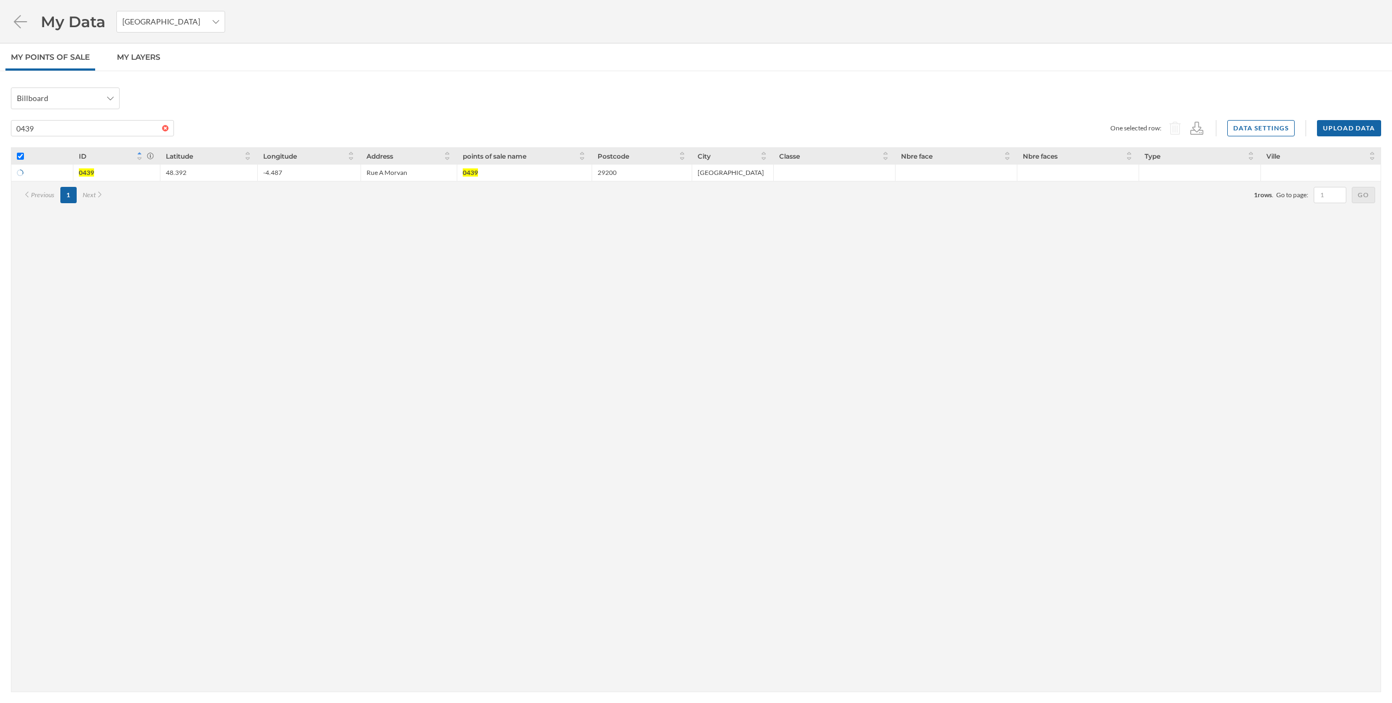
checkbox input "true"
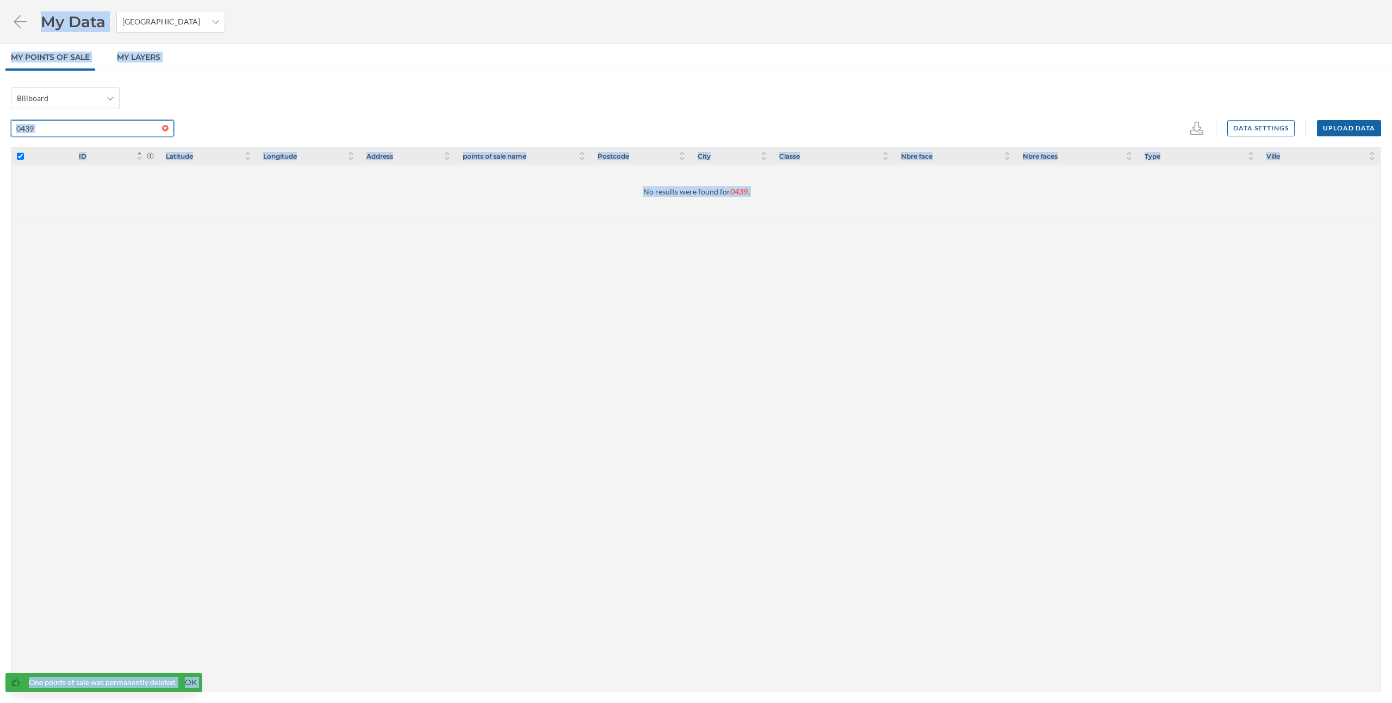
click at [134, 125] on input "0439" at bounding box center [86, 128] width 151 height 16
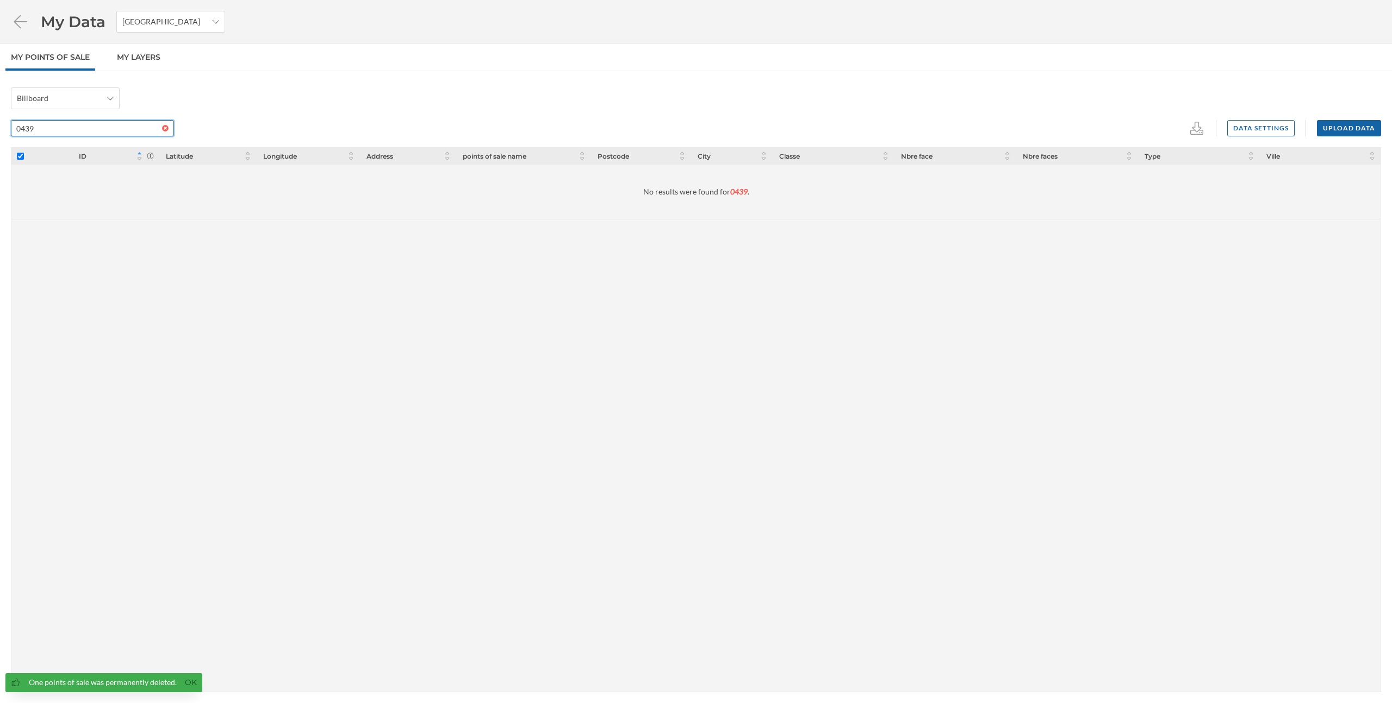
paste input "041"
type input "0041"
checkbox input "false"
type input "0041"
click at [21, 173] on input "checkbox" at bounding box center [20, 173] width 7 height 7
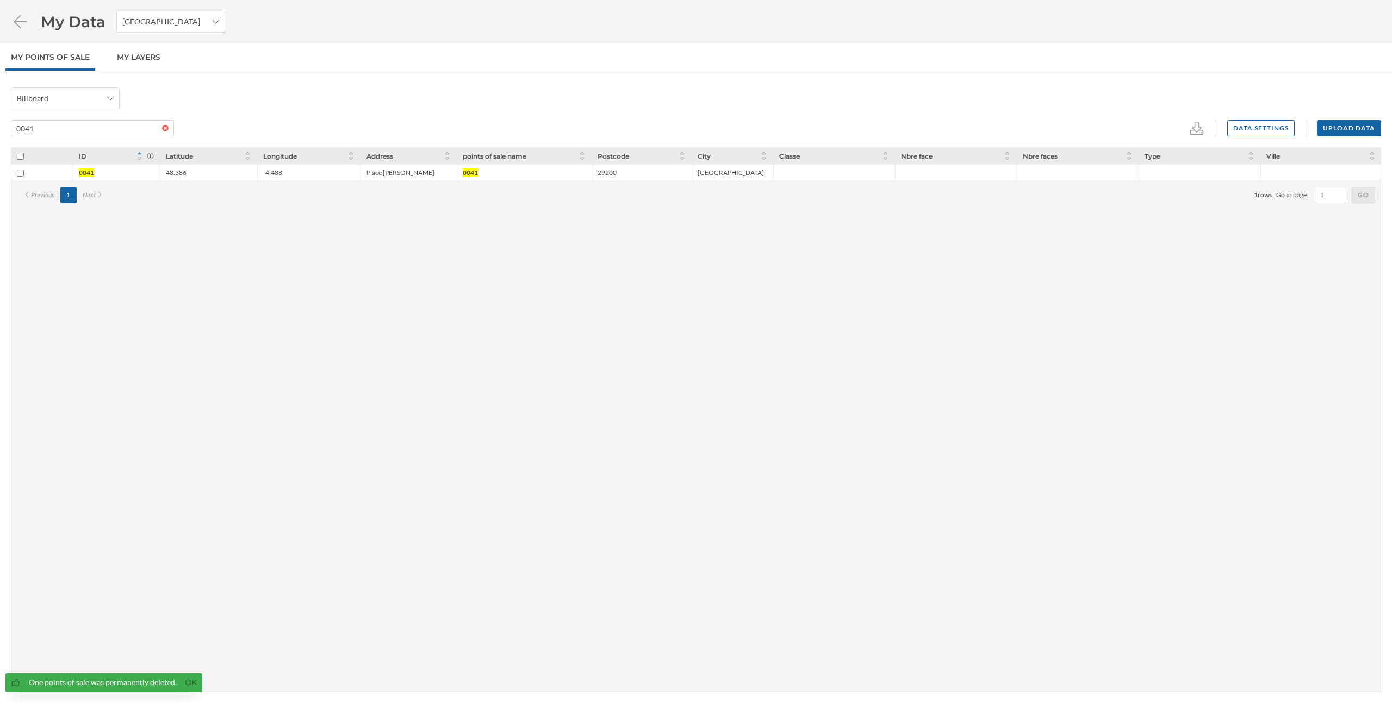
checkbox input "true"
click at [1176, 130] on icon at bounding box center [1174, 128] width 11 height 13
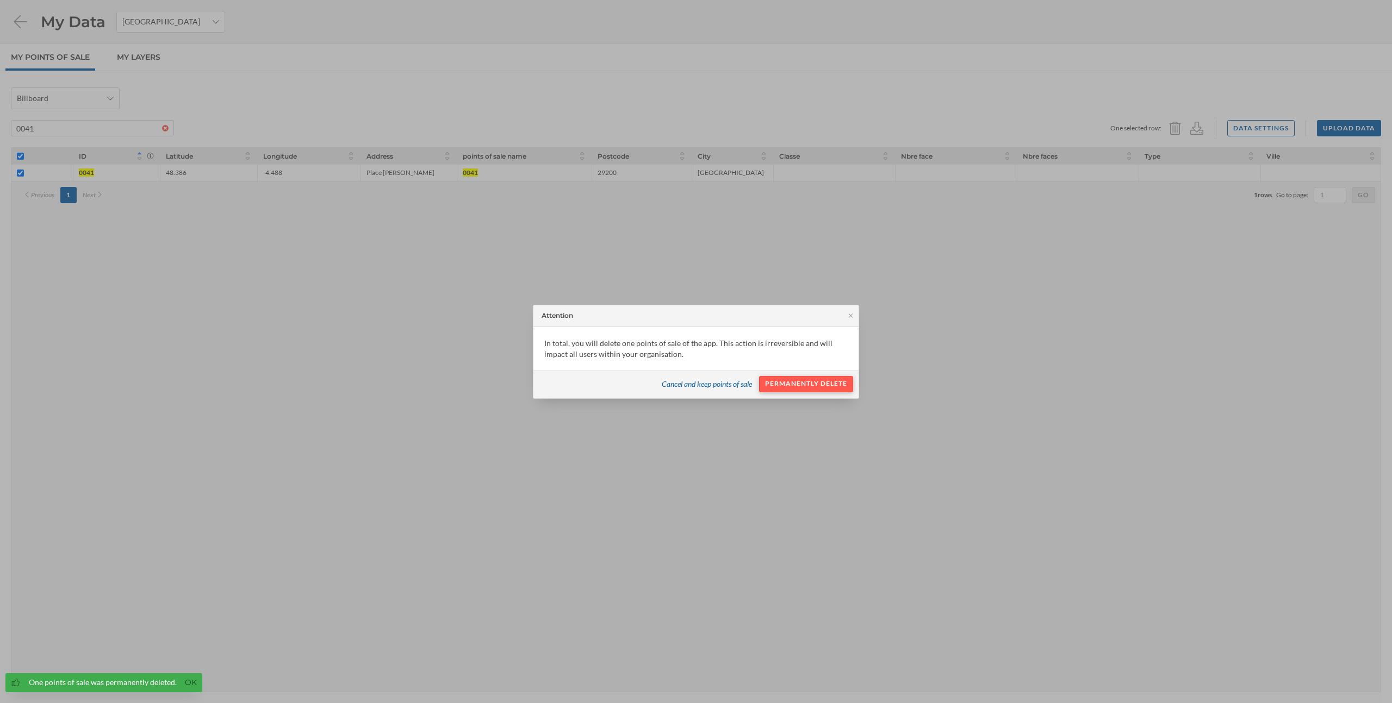
click at [846, 382] on div "Permanently delete" at bounding box center [806, 384] width 94 height 16
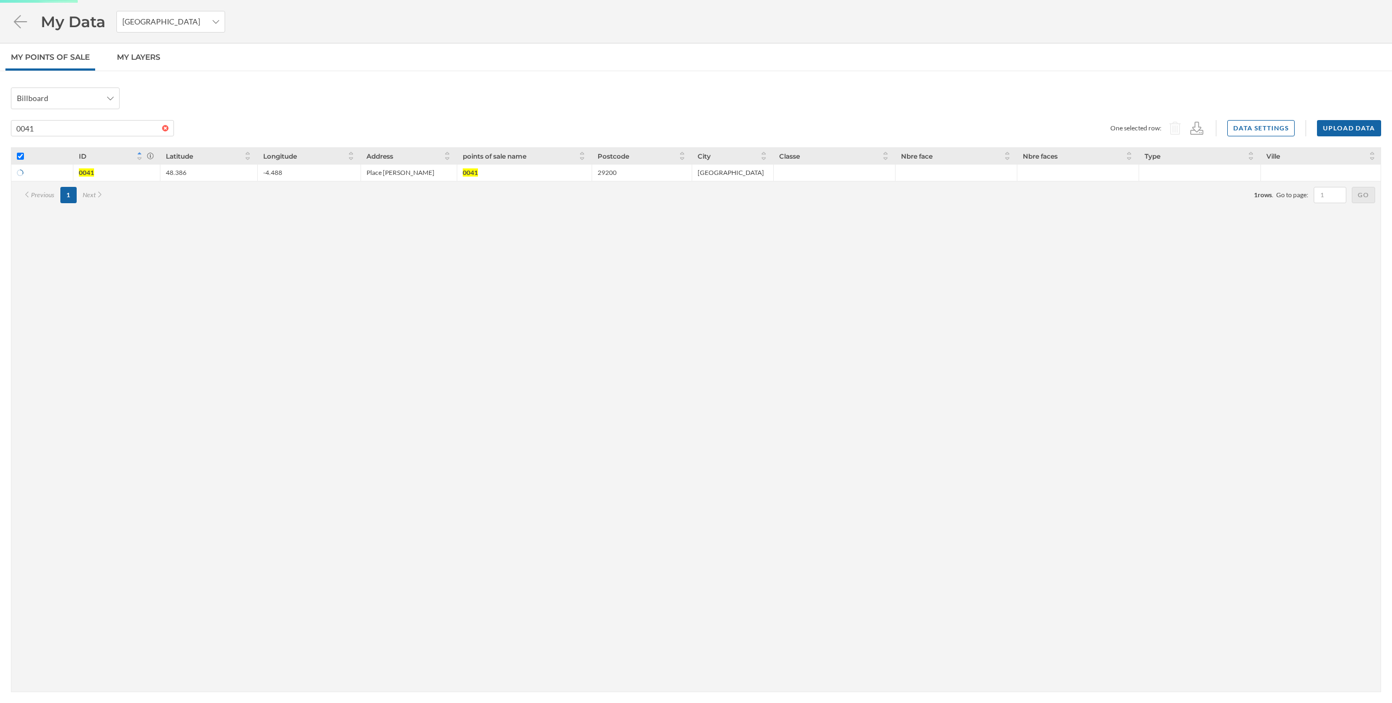
checkbox input "true"
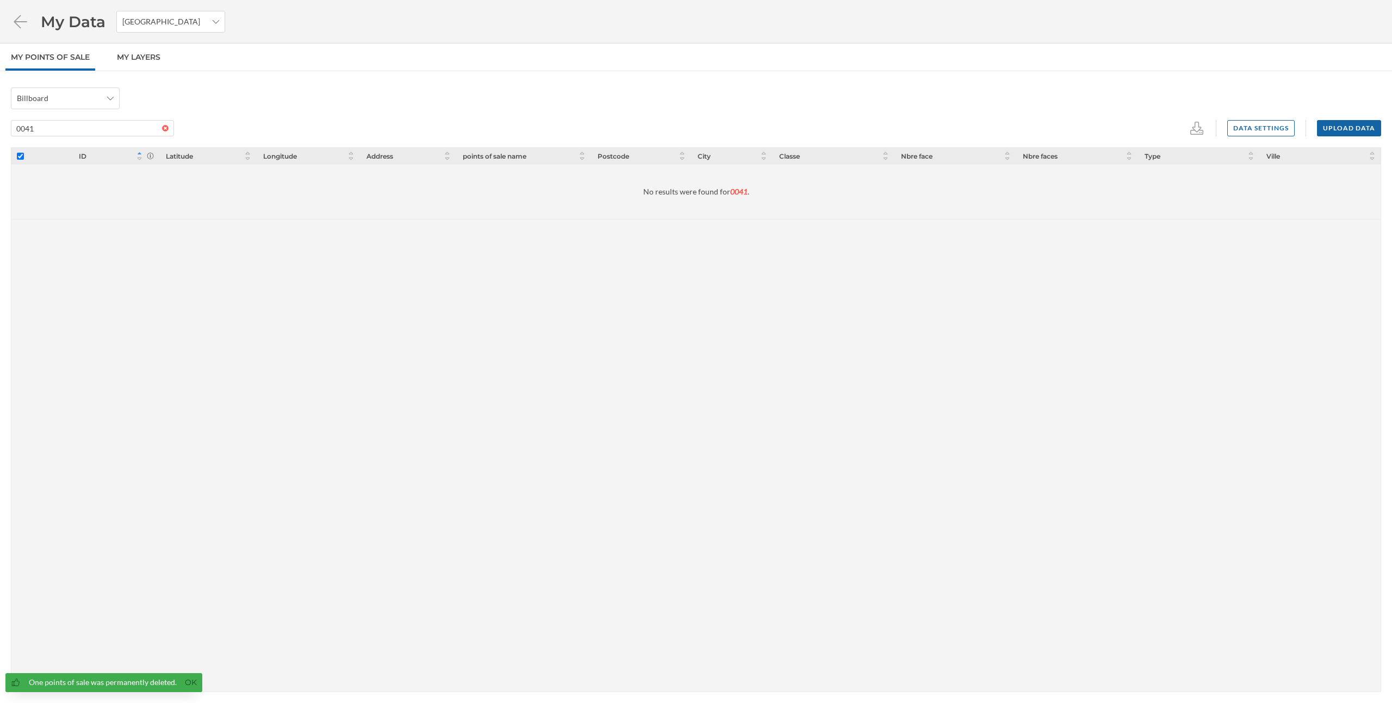
click at [75, 55] on link "My points of sale" at bounding box center [50, 56] width 90 height 27
click at [22, 22] on icon at bounding box center [20, 21] width 19 height 15
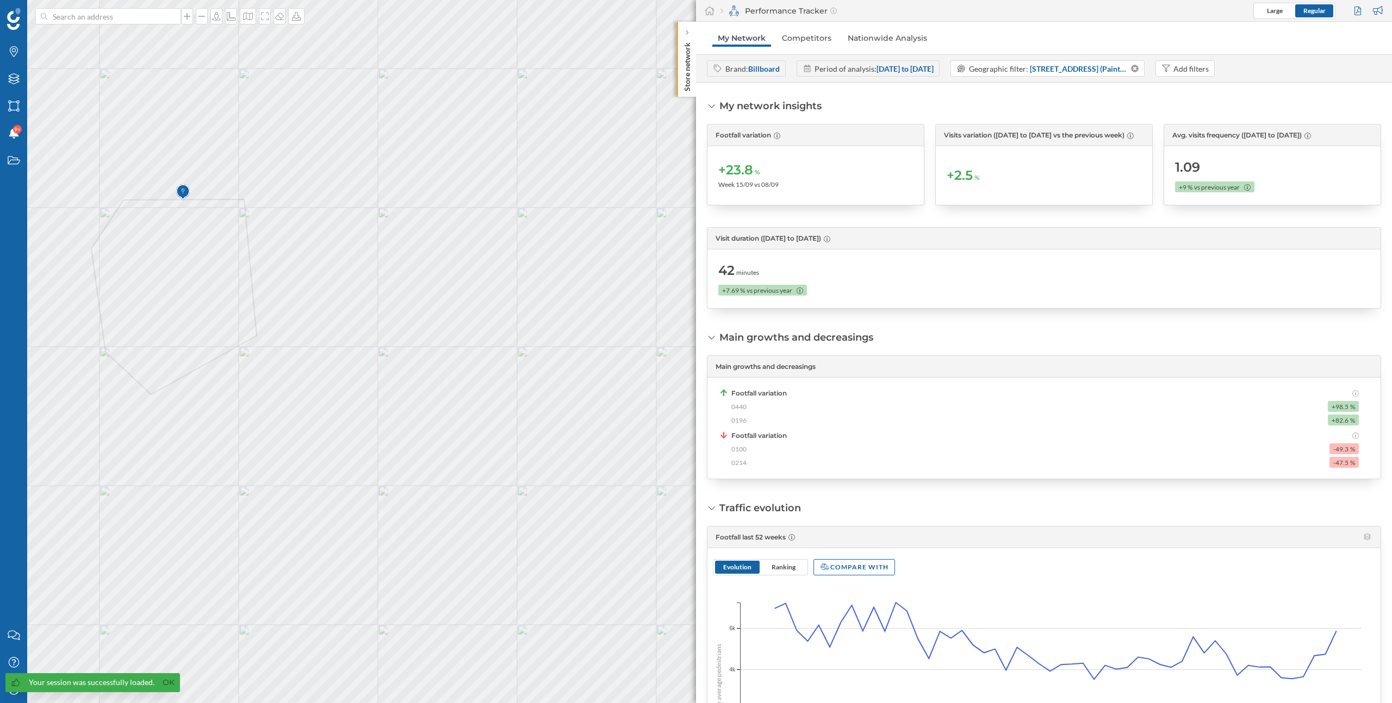
click at [738, 407] on span "0440" at bounding box center [738, 407] width 15 height 10
copy span "0440"
click at [740, 420] on span "0196" at bounding box center [738, 421] width 15 height 10
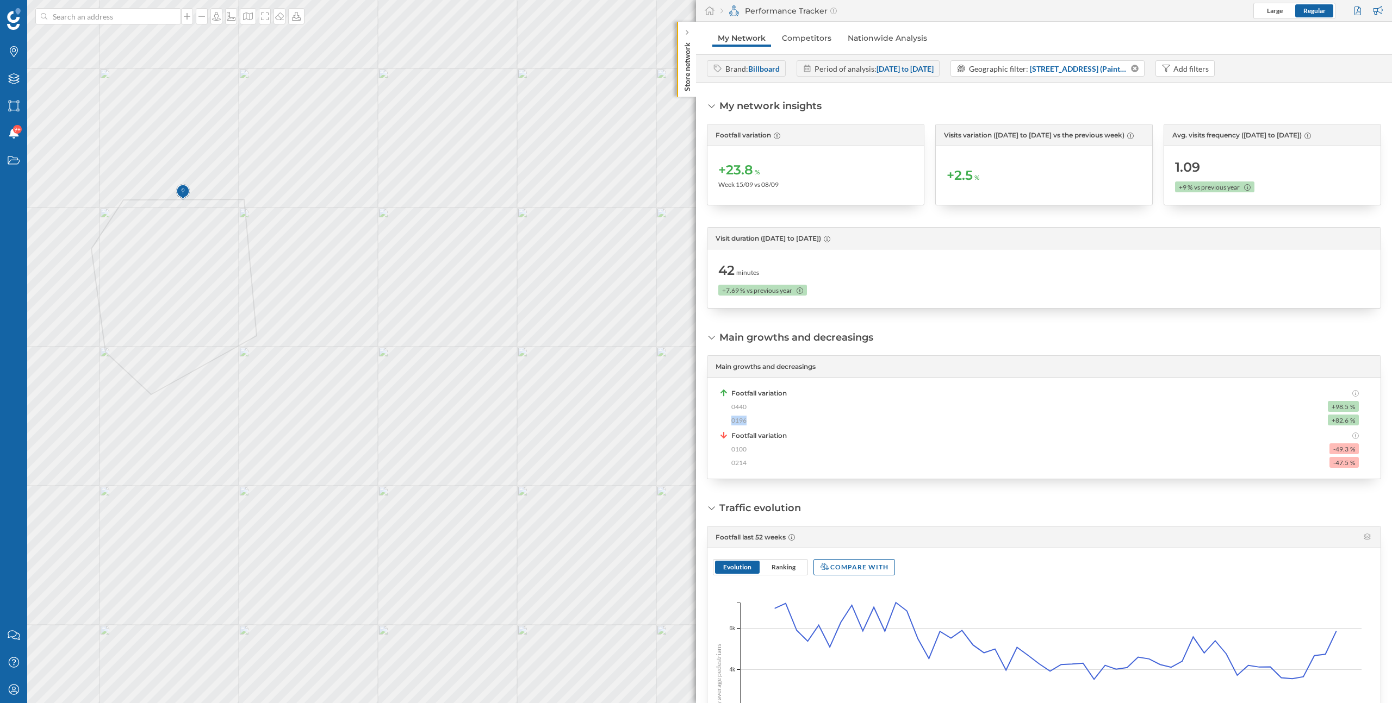
copy span "0196"
click at [736, 409] on span "0440" at bounding box center [738, 407] width 15 height 10
copy span "0440"
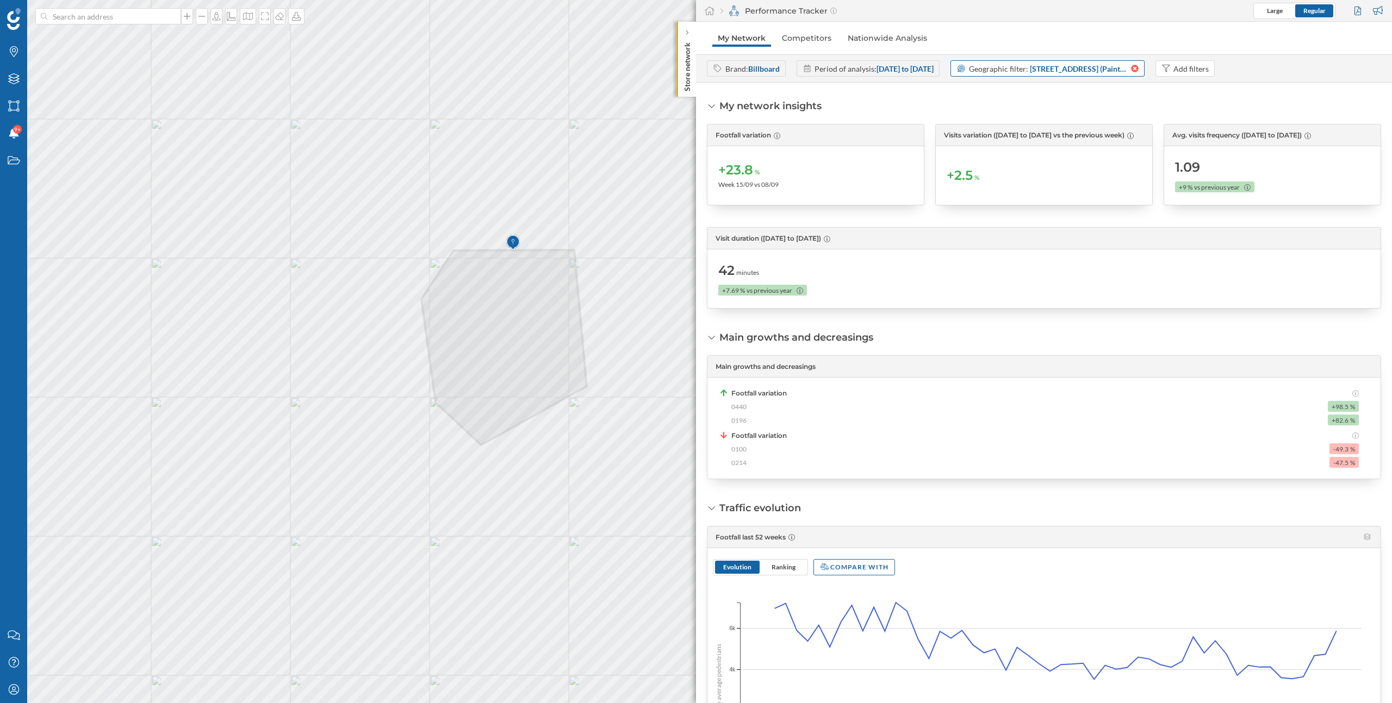
click at [1138, 70] on icon at bounding box center [1135, 69] width 8 height 8
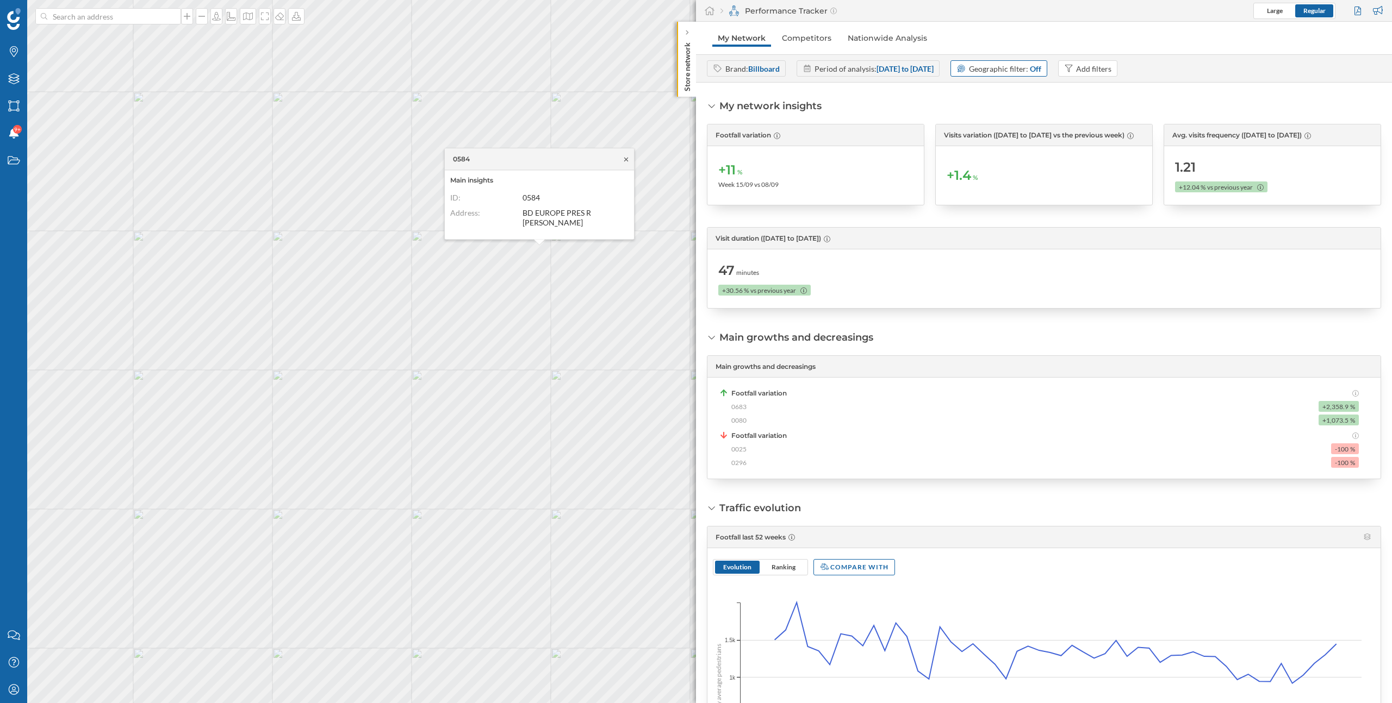
click at [628, 159] on icon at bounding box center [626, 159] width 8 height 7
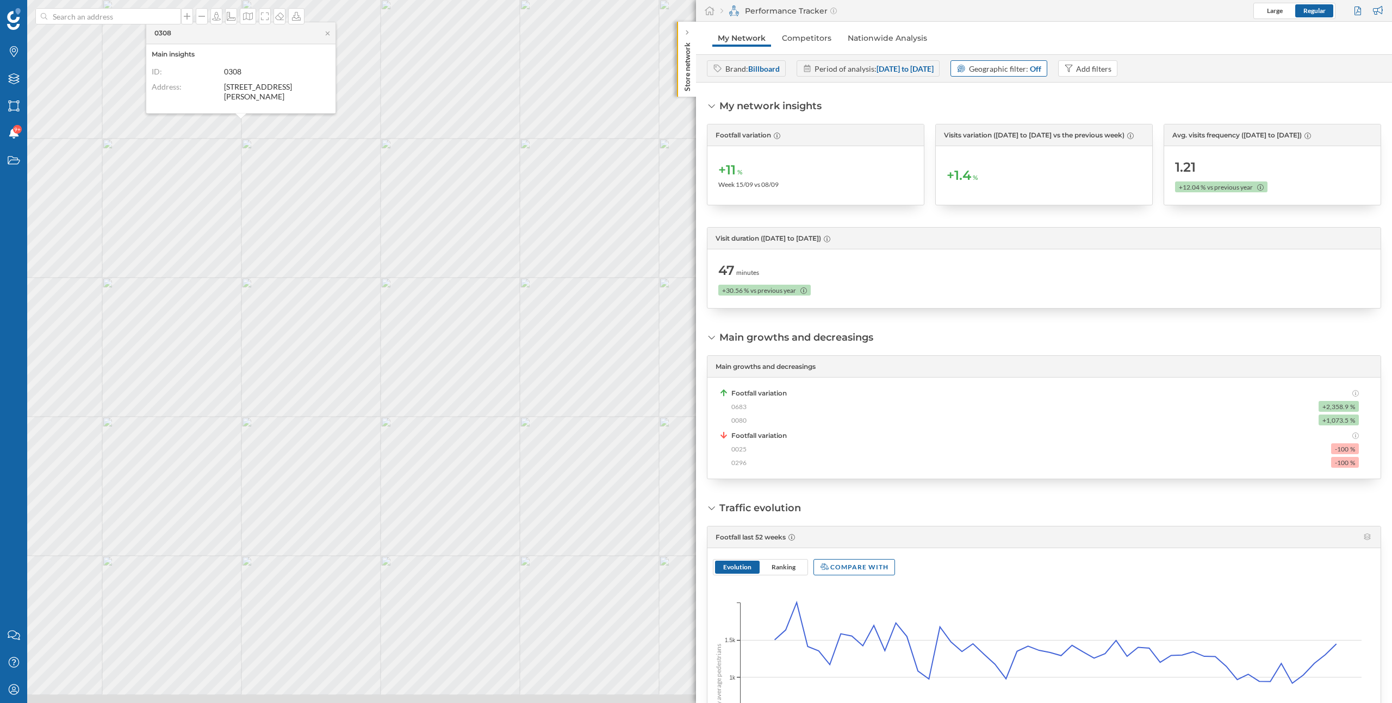
click at [712, 185] on div "Brands Layers Areas Notifications 9+ States Contact us Help Center My Profile S…" at bounding box center [696, 351] width 1392 height 703
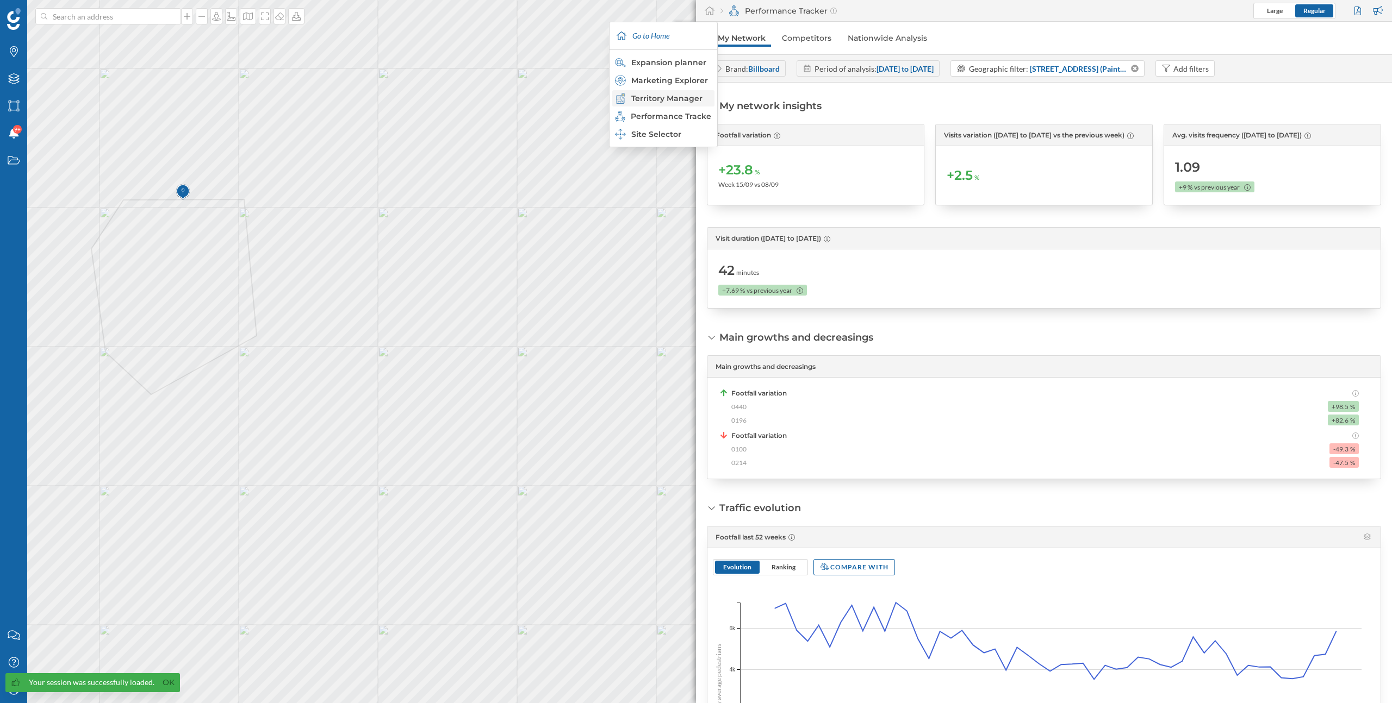
click at [677, 101] on div "Territory Manager" at bounding box center [663, 98] width 96 height 11
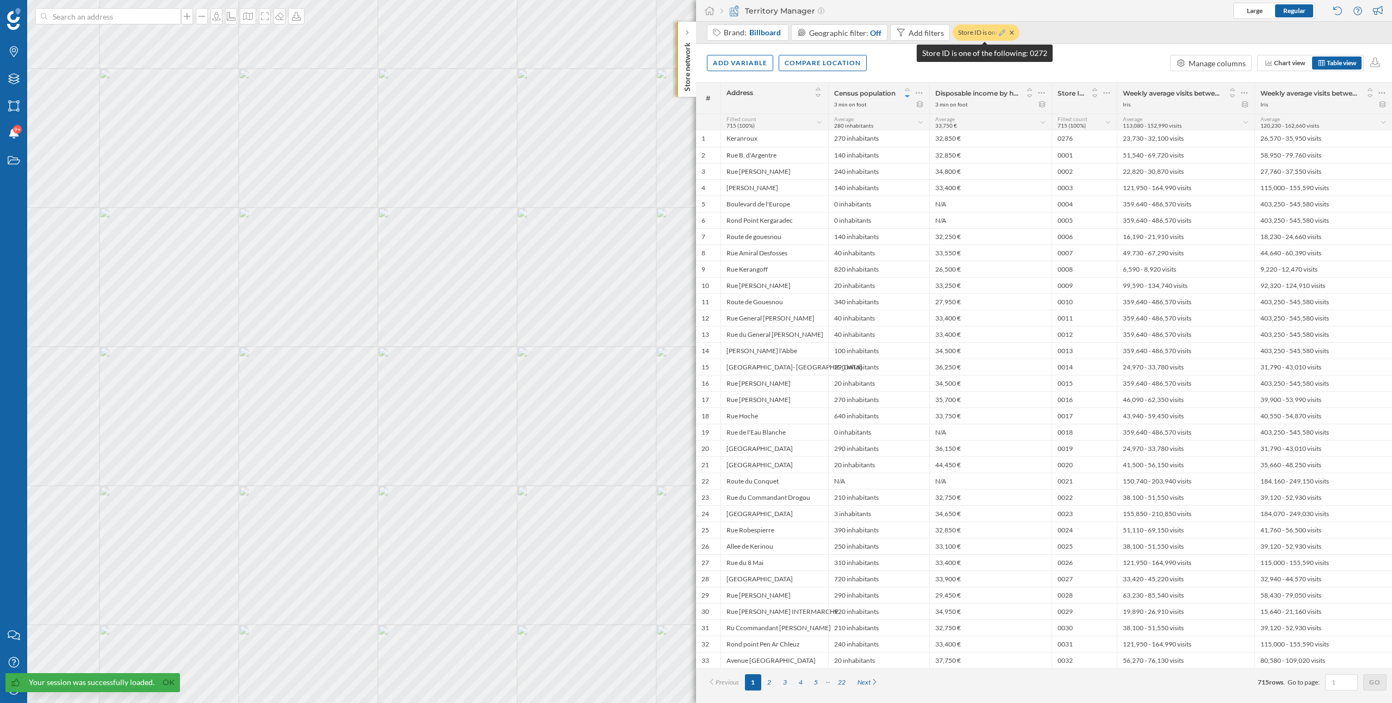
click at [999, 34] on icon at bounding box center [1002, 32] width 7 height 7
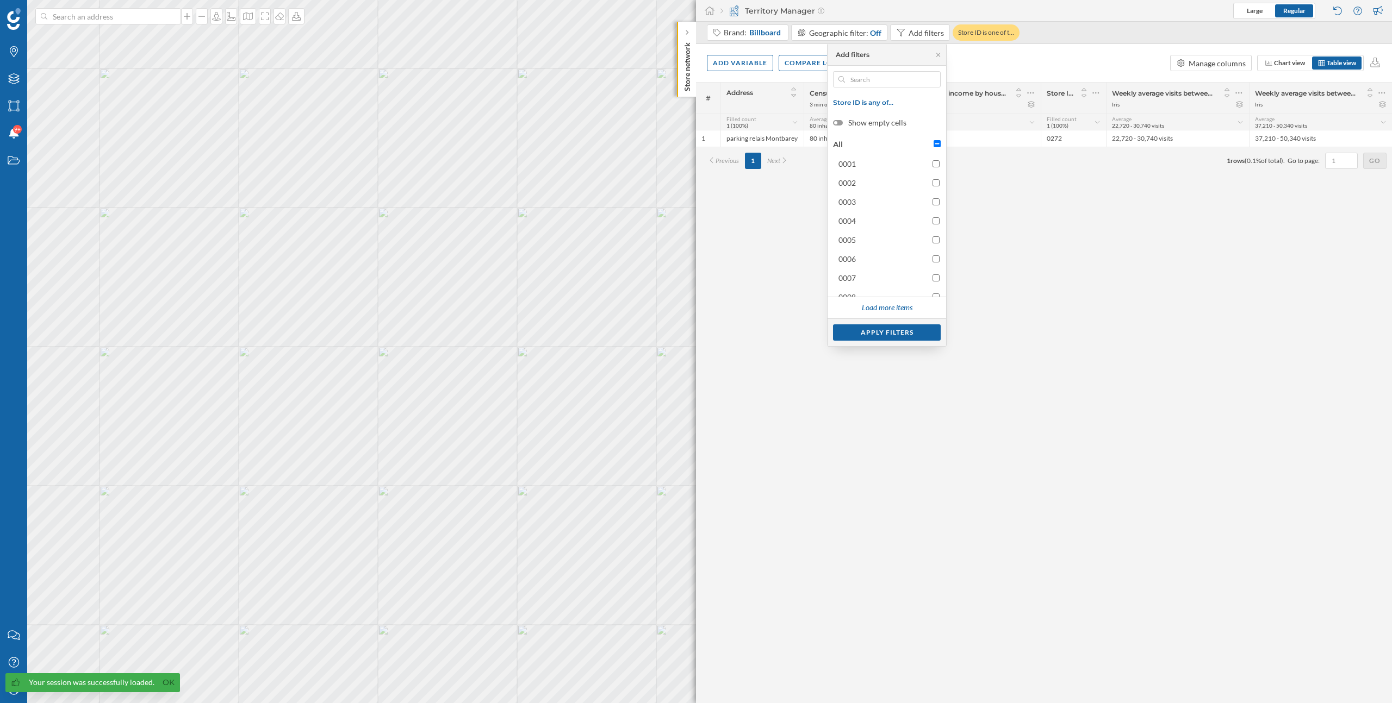
click at [934, 142] on input "All" at bounding box center [936, 143] width 7 height 7
checkbox input "true"
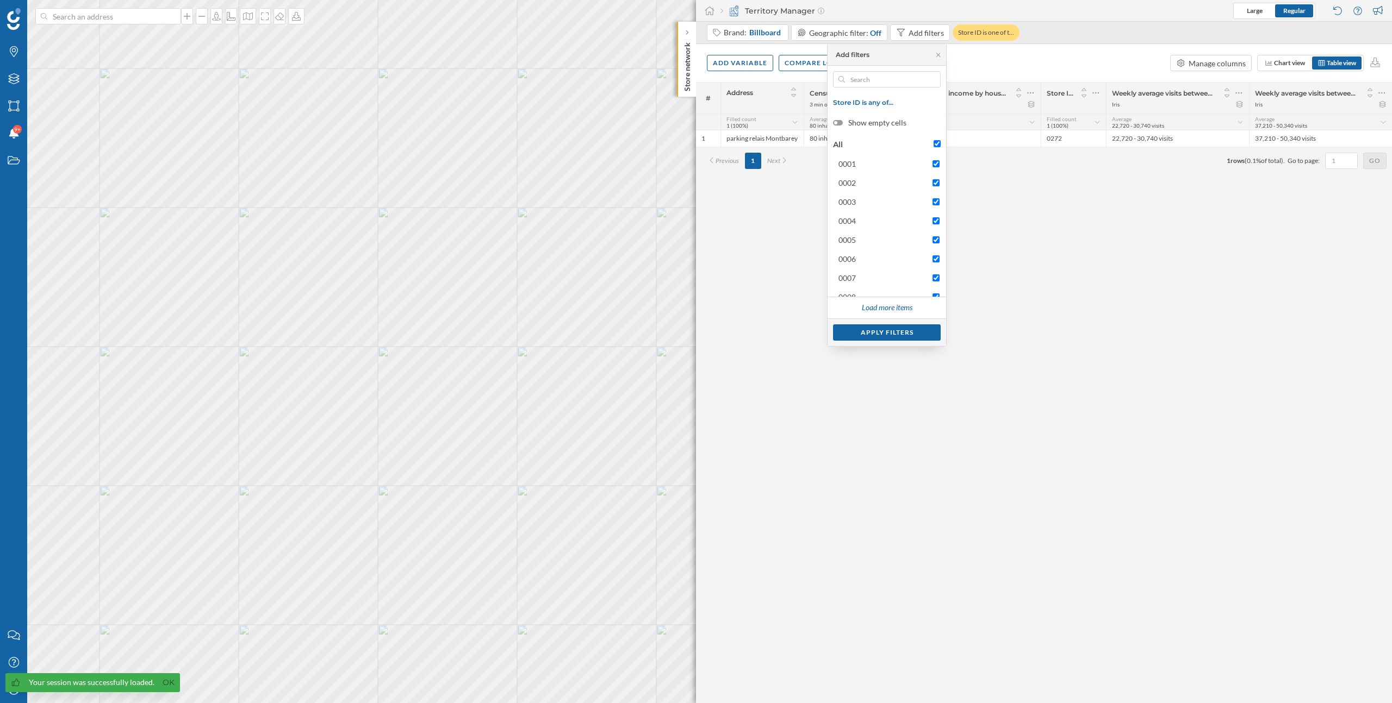
checkbox input "true"
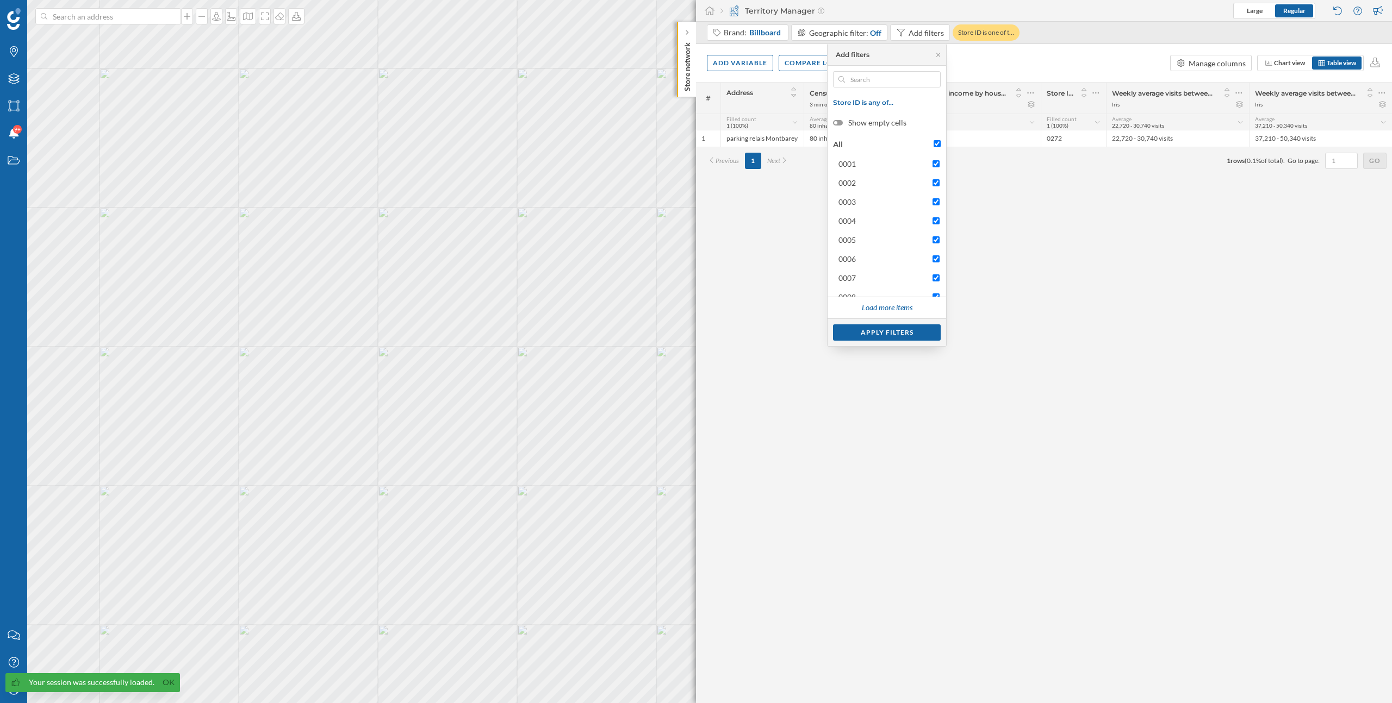
checkbox input "true"
click at [934, 142] on input "All" at bounding box center [936, 143] width 7 height 7
checkbox input "false"
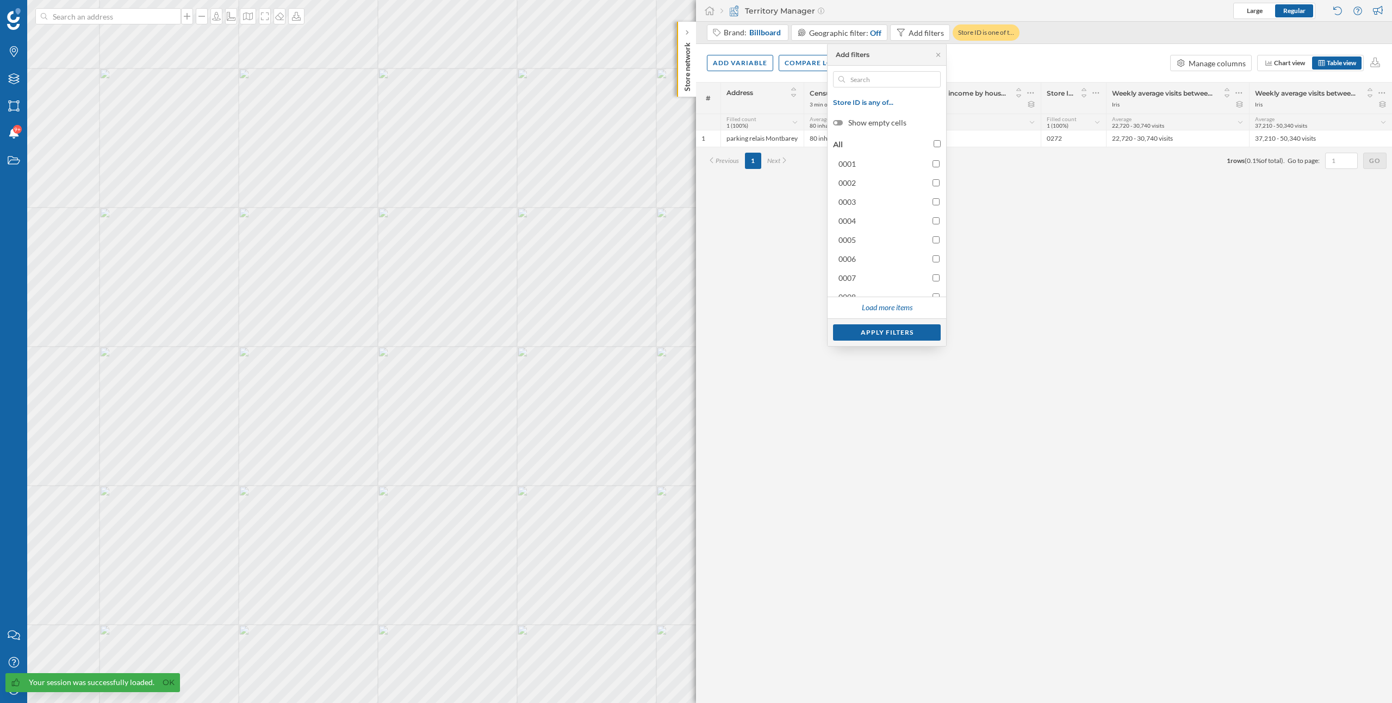
checkbox input "false"
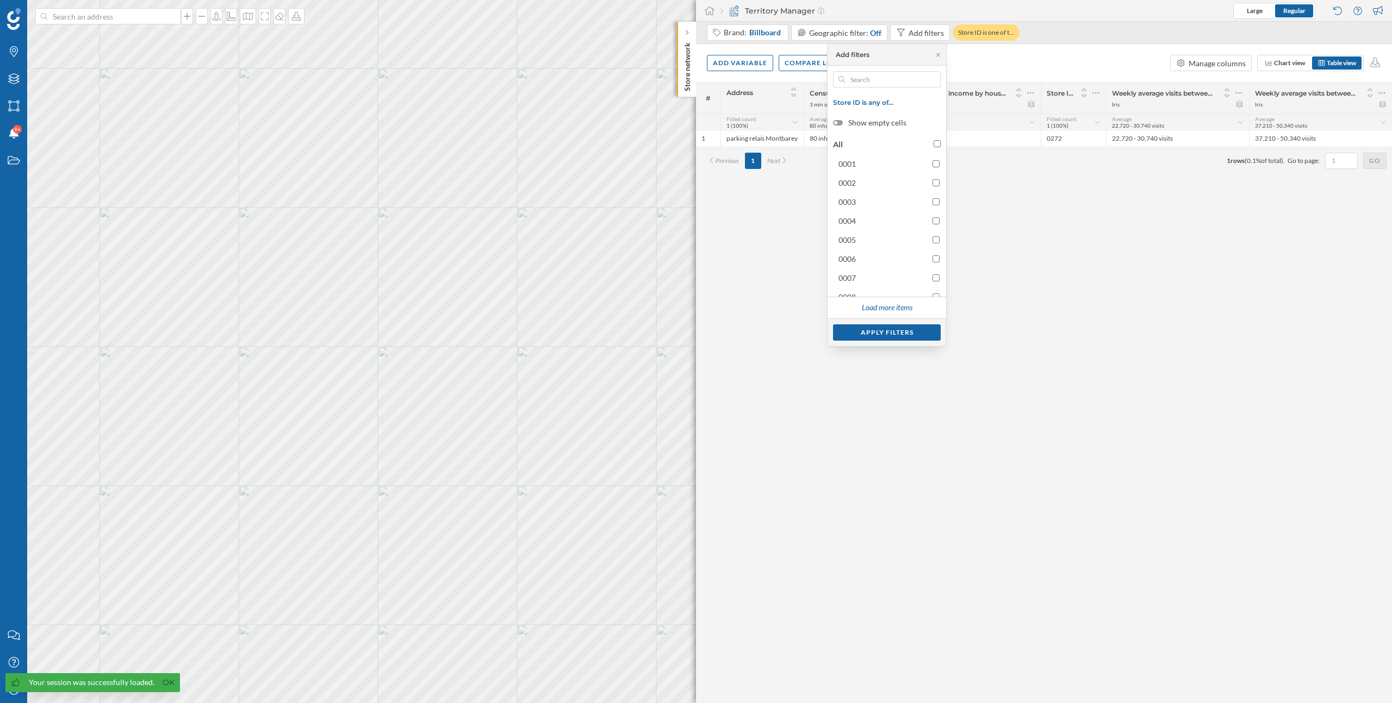
checkbox input "false"
click at [883, 83] on input "text" at bounding box center [887, 79] width 84 height 16
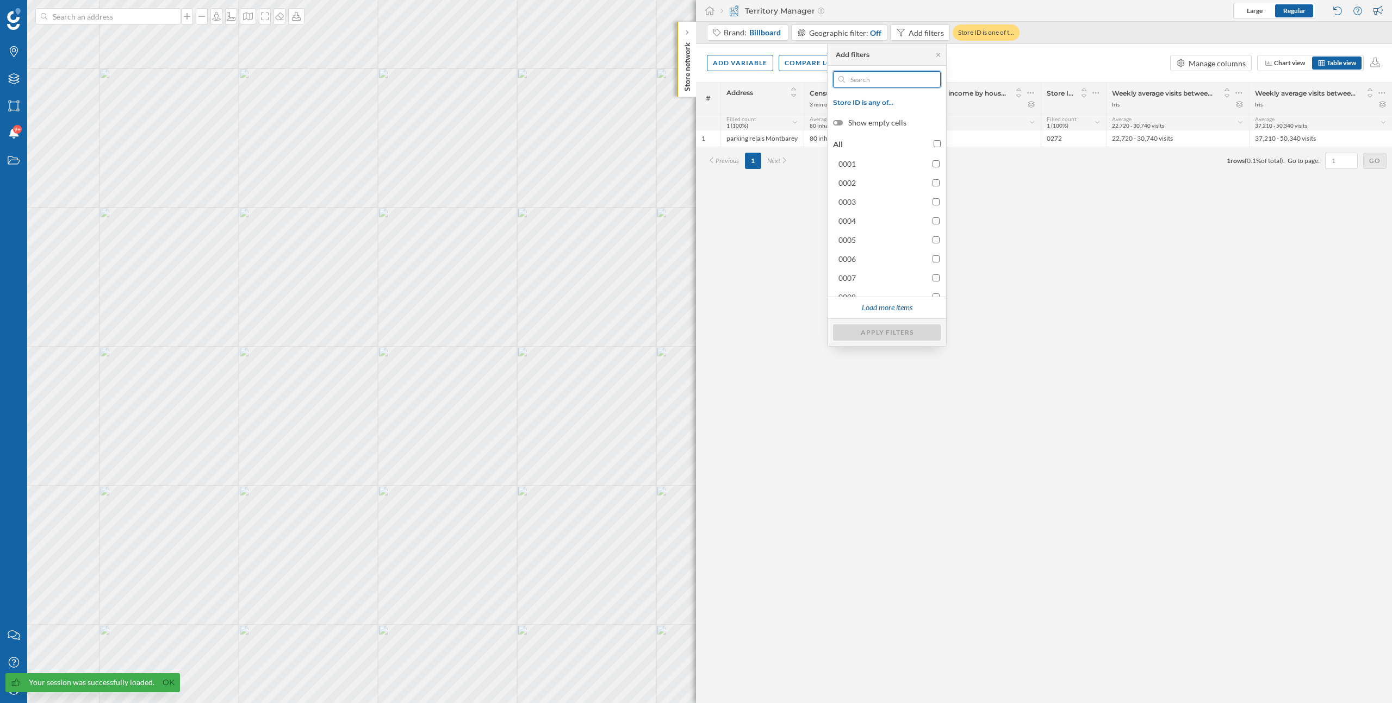
paste input "0440"
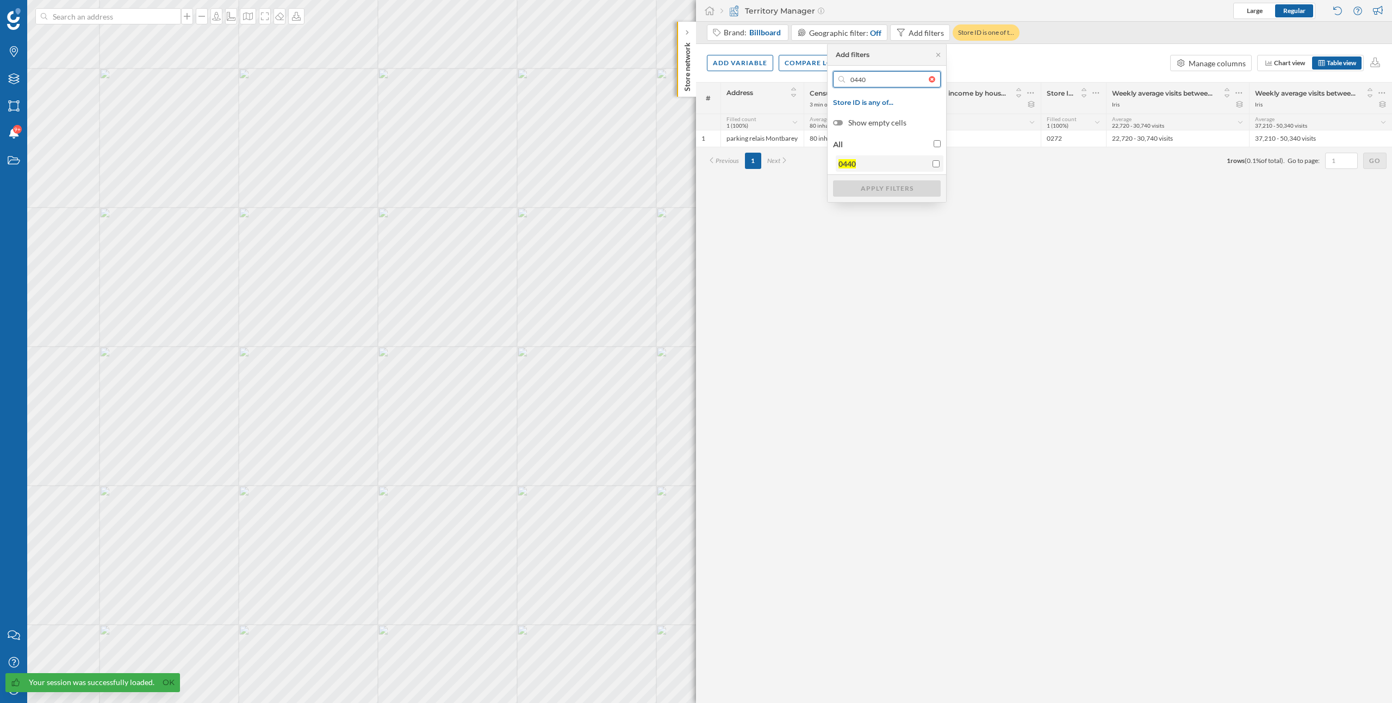
type input "0440"
click at [937, 164] on input "0440" at bounding box center [935, 163] width 7 height 7
checkbox input "true"
click at [926, 190] on div "Apply filters" at bounding box center [887, 188] width 108 height 16
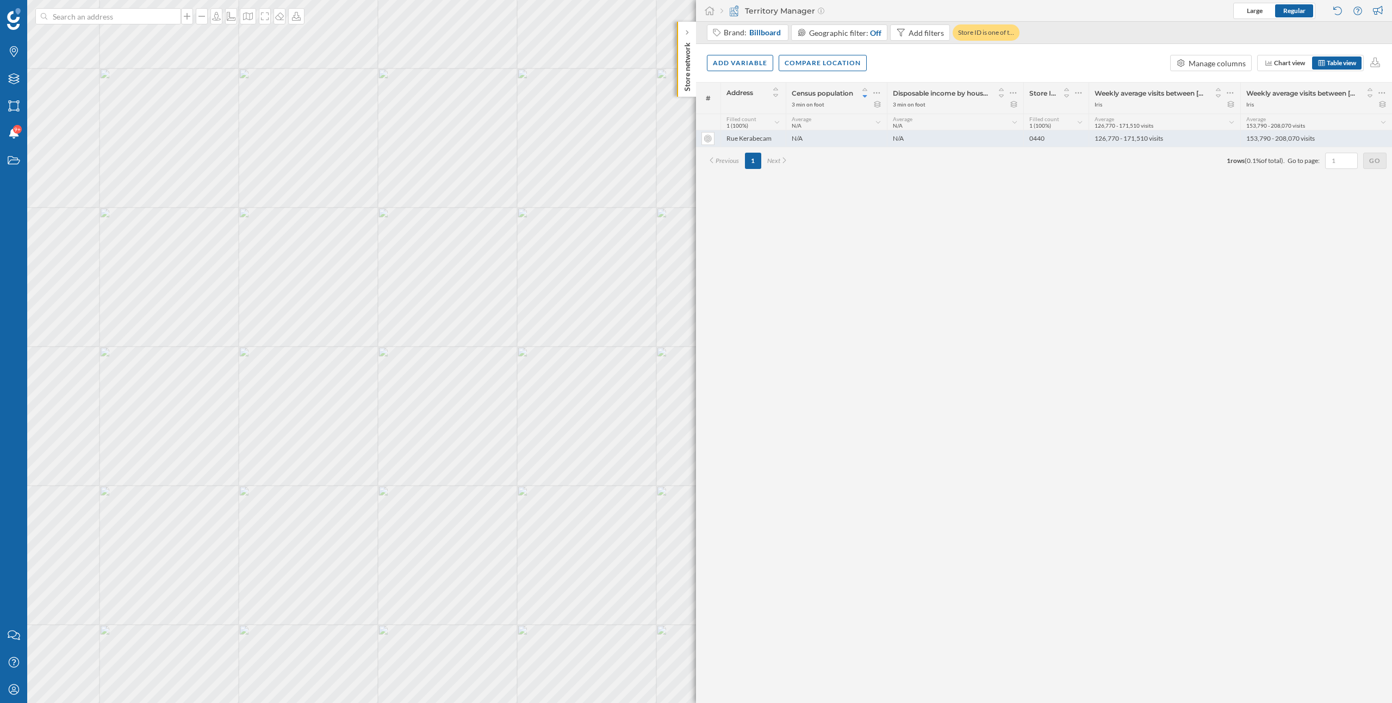
click at [890, 141] on div "N/A" at bounding box center [955, 138] width 136 height 16
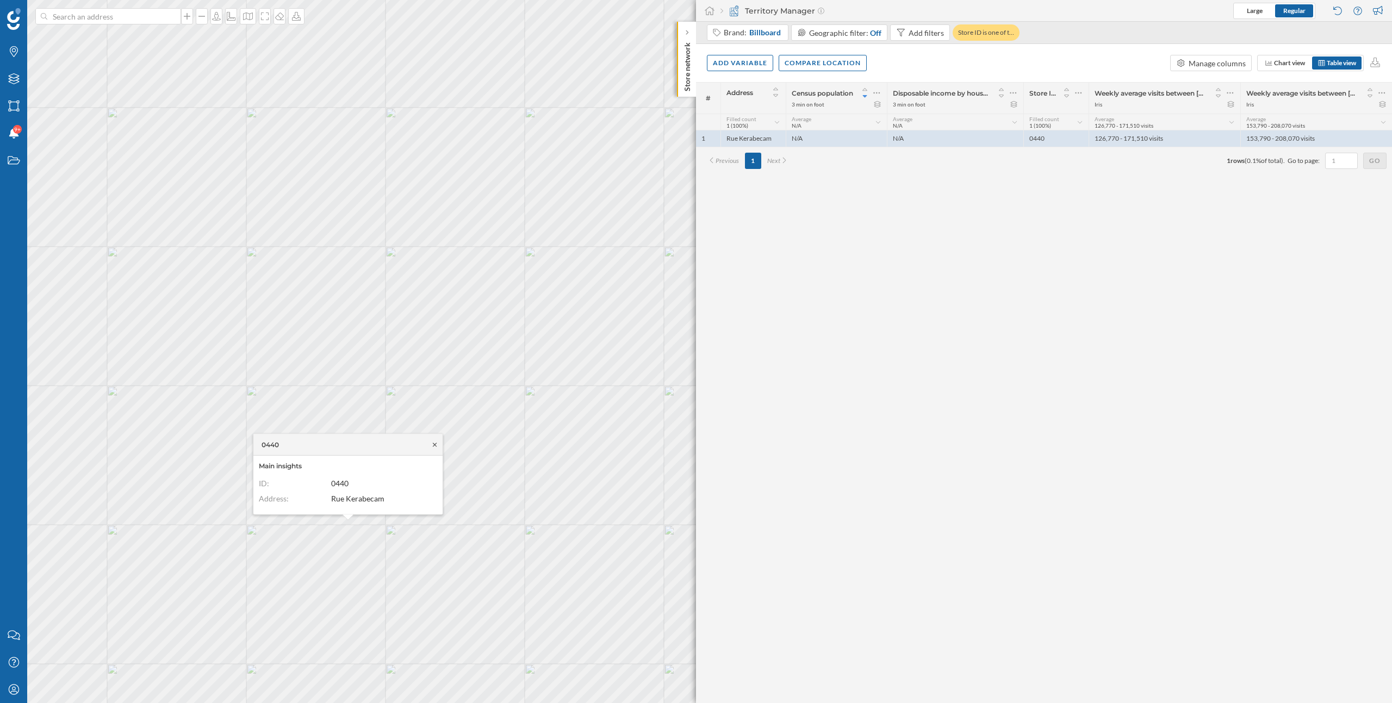
click at [432, 444] on icon at bounding box center [434, 444] width 8 height 7
click at [214, 16] on icon at bounding box center [216, 16] width 9 height 9
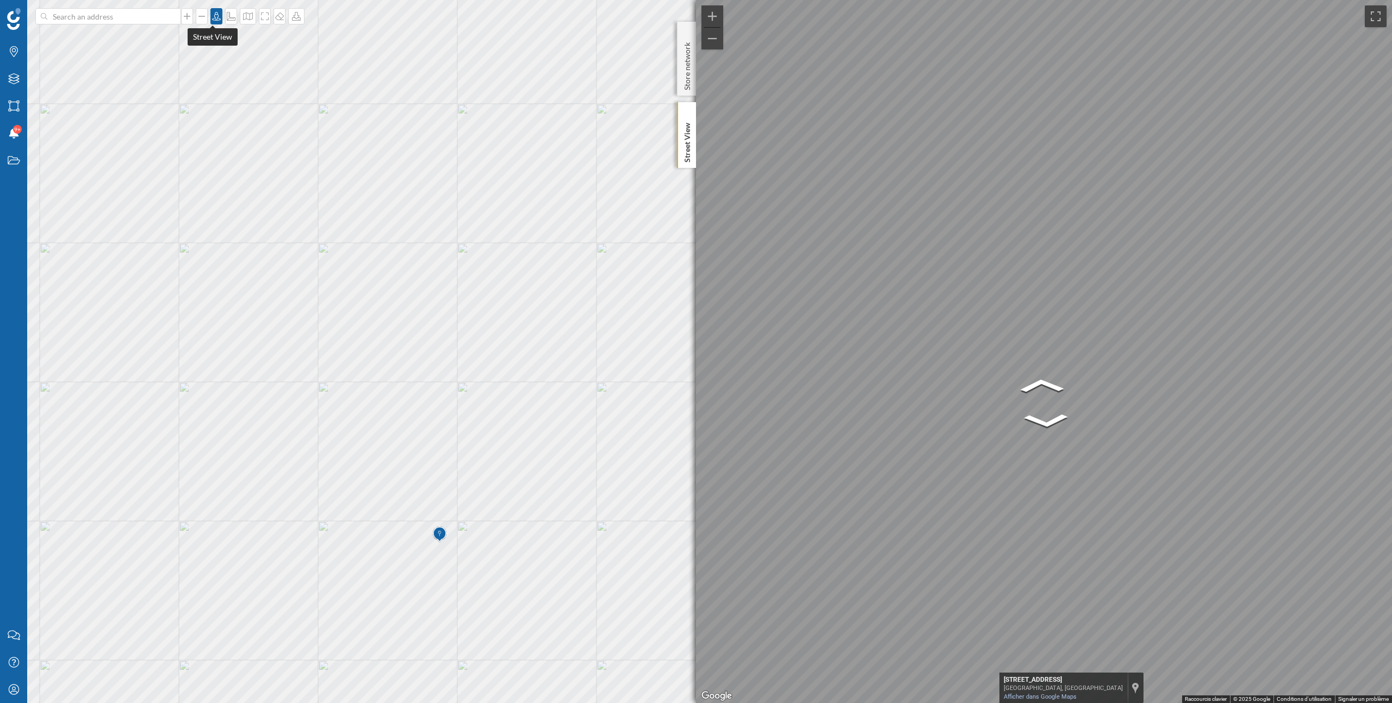
click at [216, 20] on icon at bounding box center [216, 16] width 11 height 9
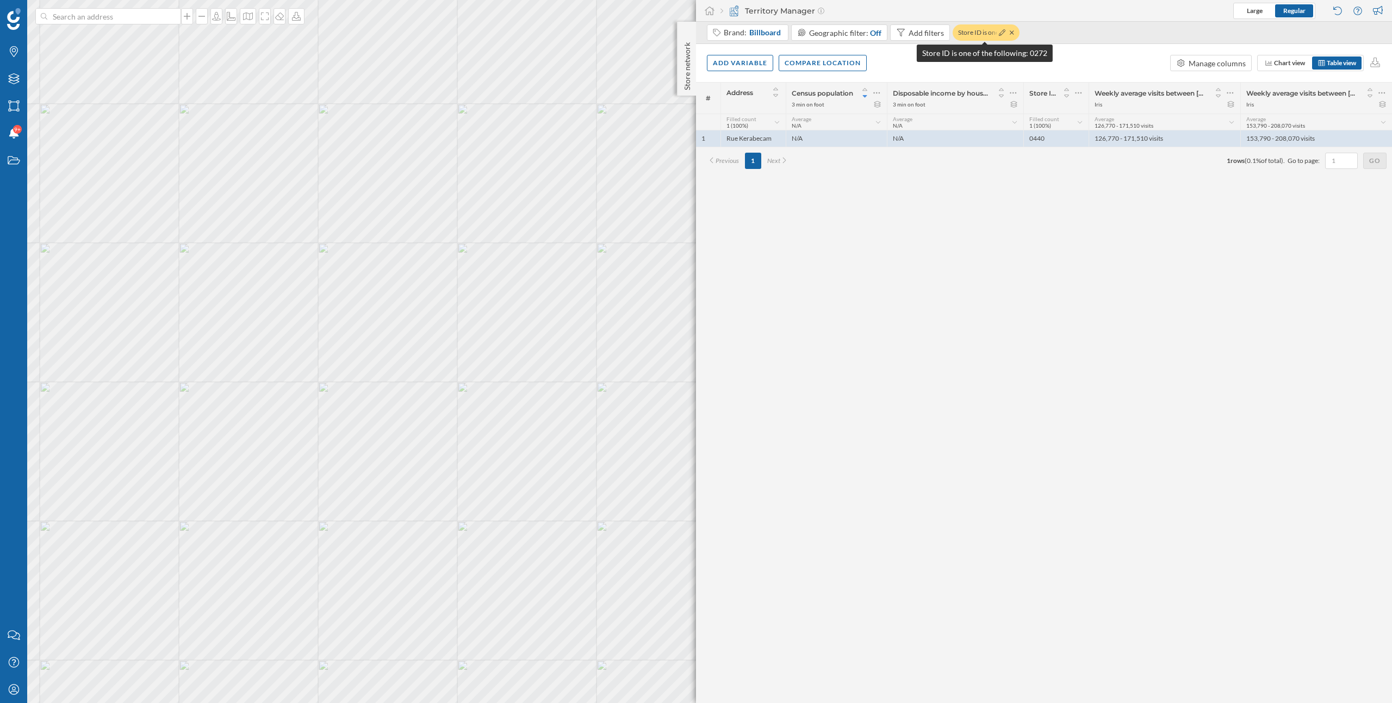
click at [1004, 34] on div at bounding box center [1004, 32] width 17 height 11
click at [999, 32] on icon at bounding box center [1002, 32] width 7 height 7
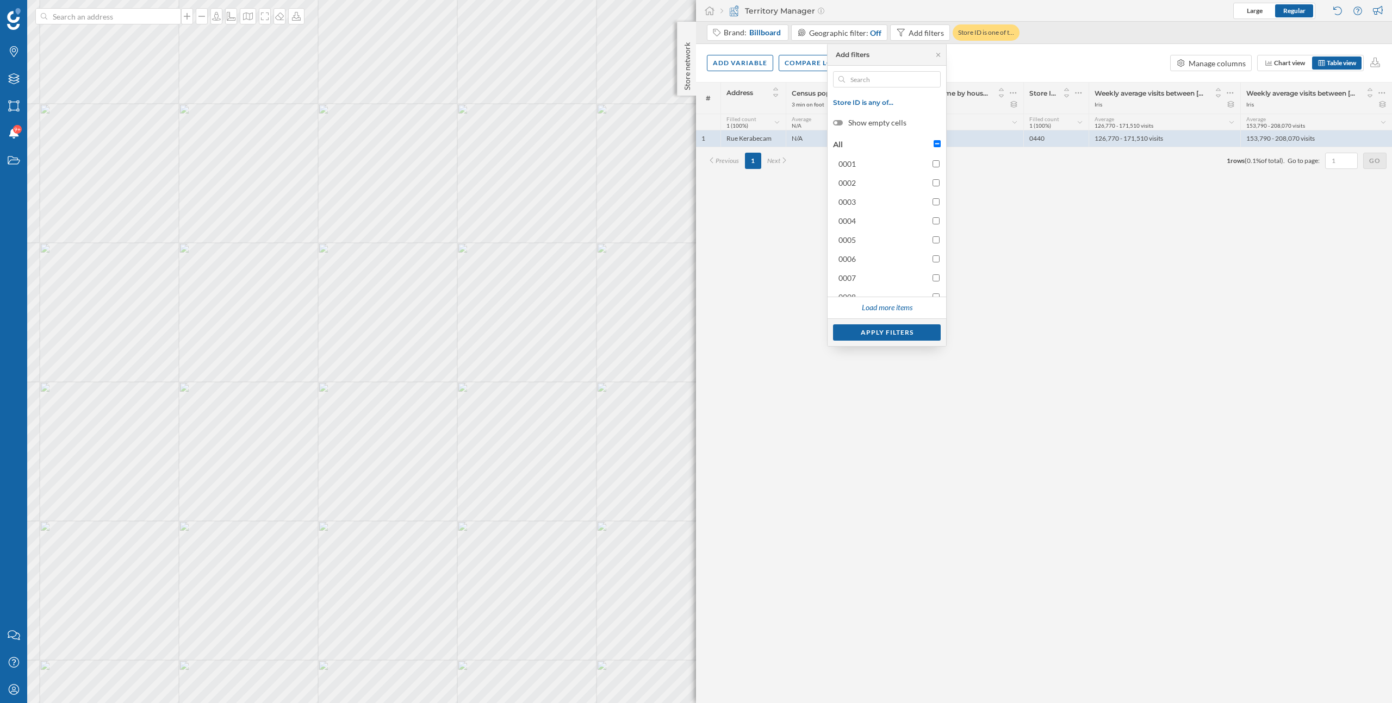
click at [935, 145] on input "All" at bounding box center [936, 143] width 7 height 7
checkbox input "true"
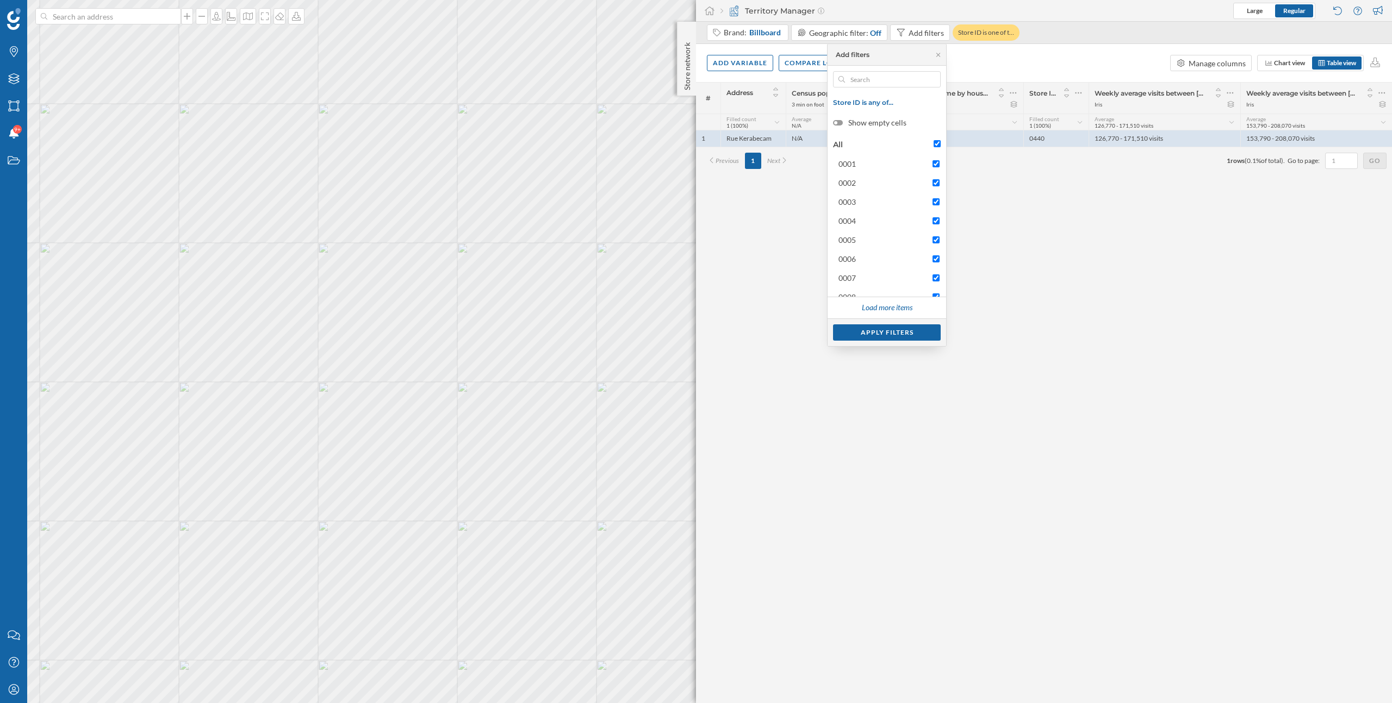
checkbox input "true"
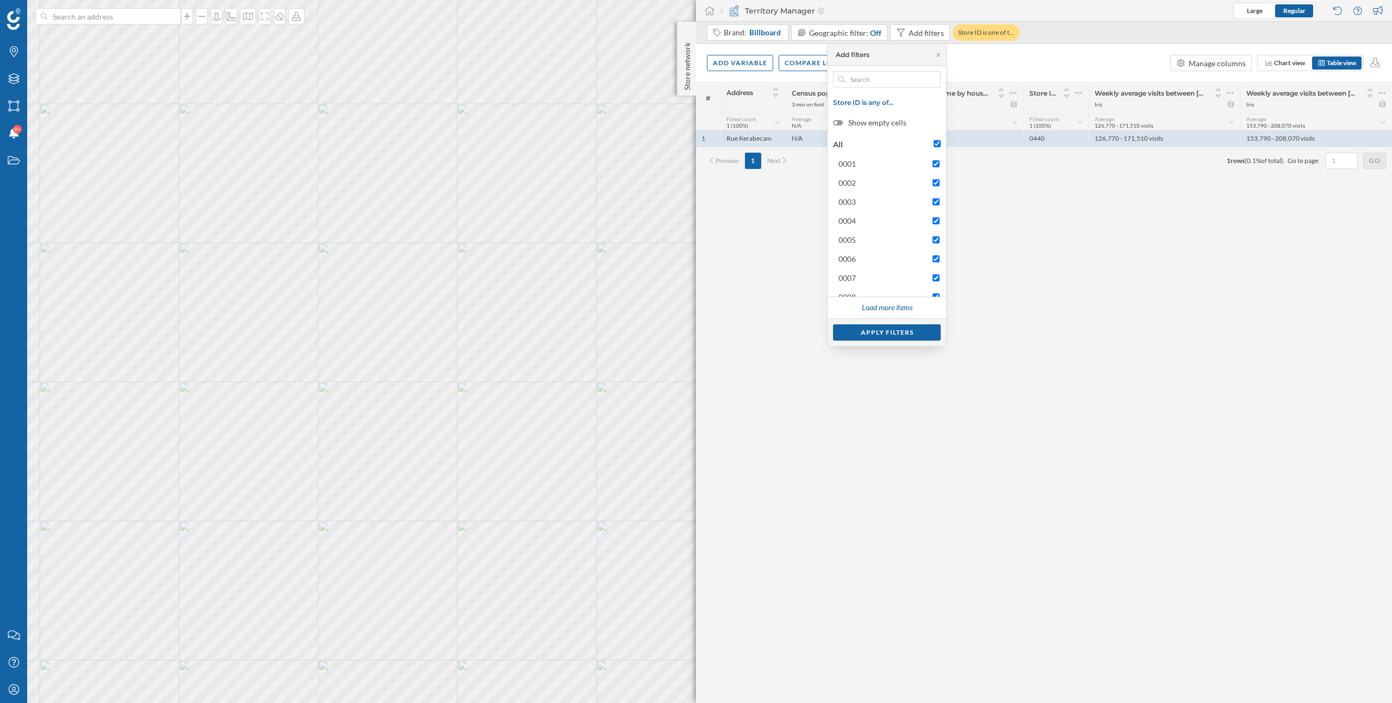
checkbox input "true"
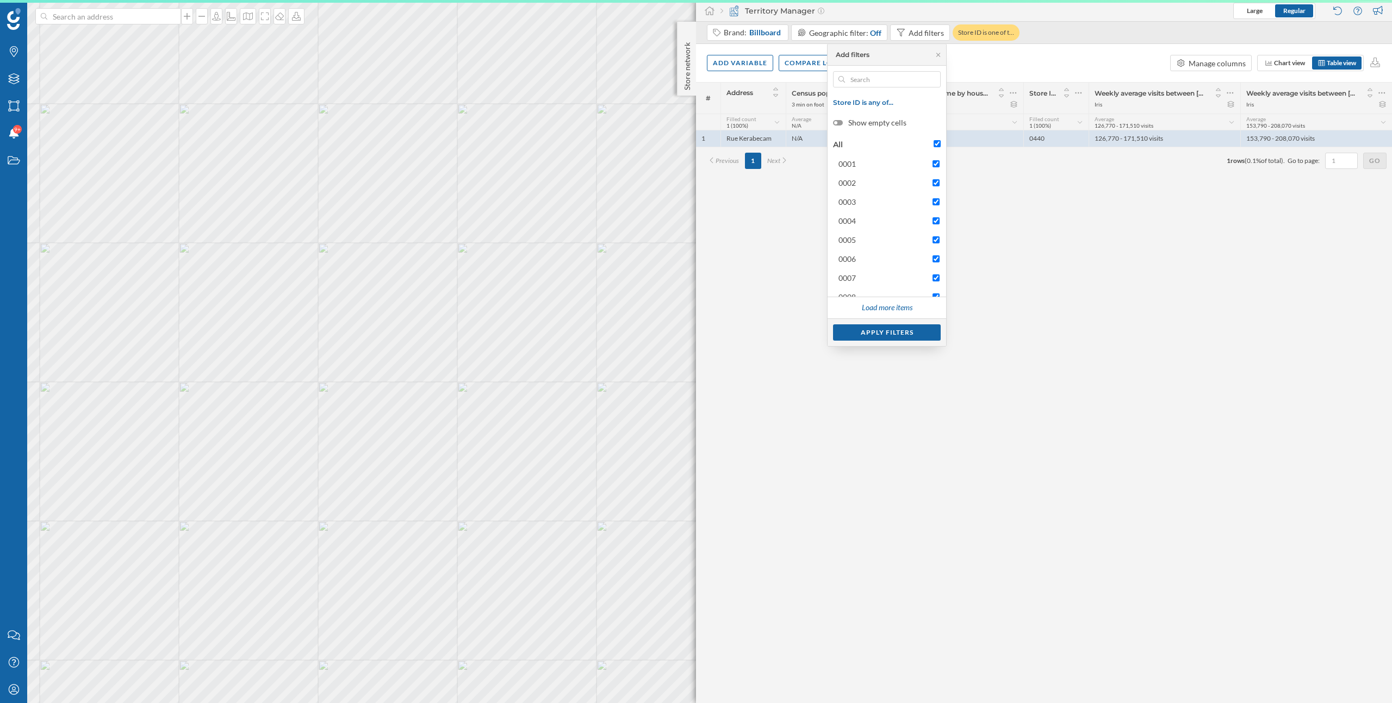
click at [935, 145] on input "All" at bounding box center [936, 143] width 7 height 7
checkbox input "false"
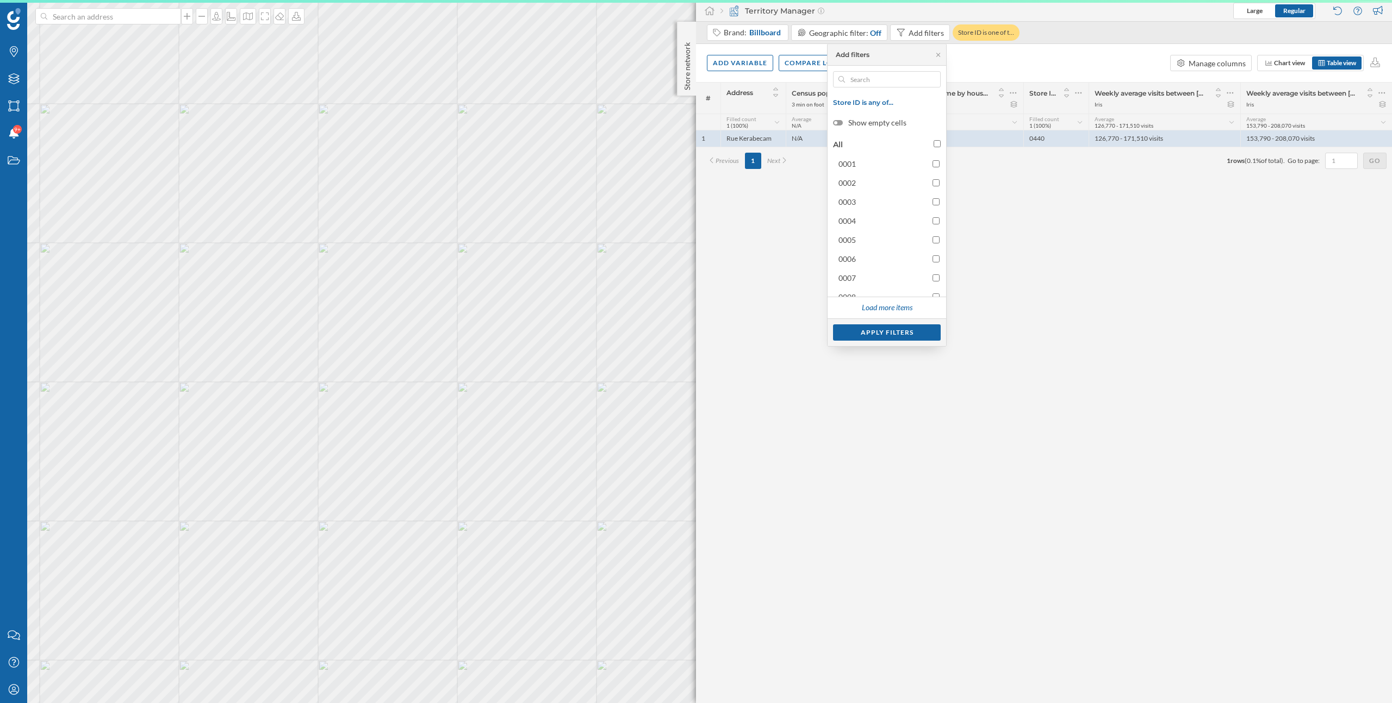
checkbox input "false"
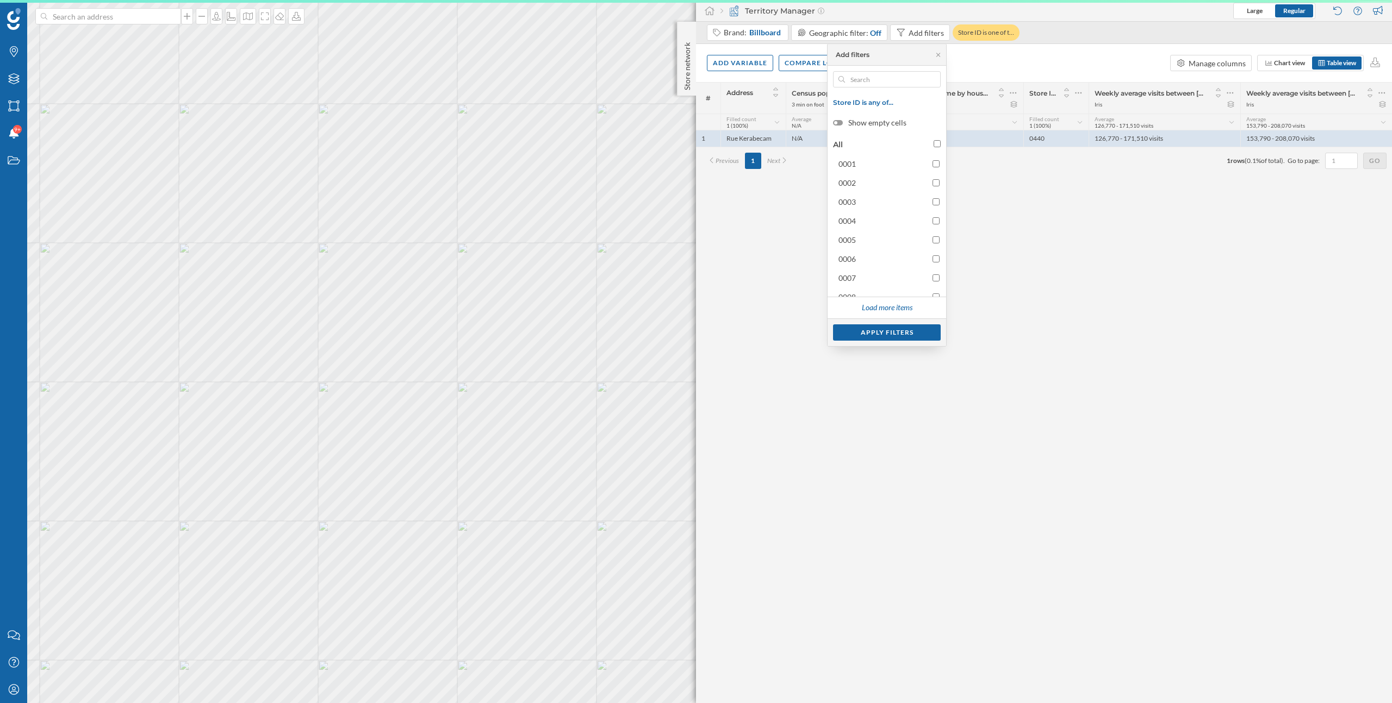
checkbox input "false"
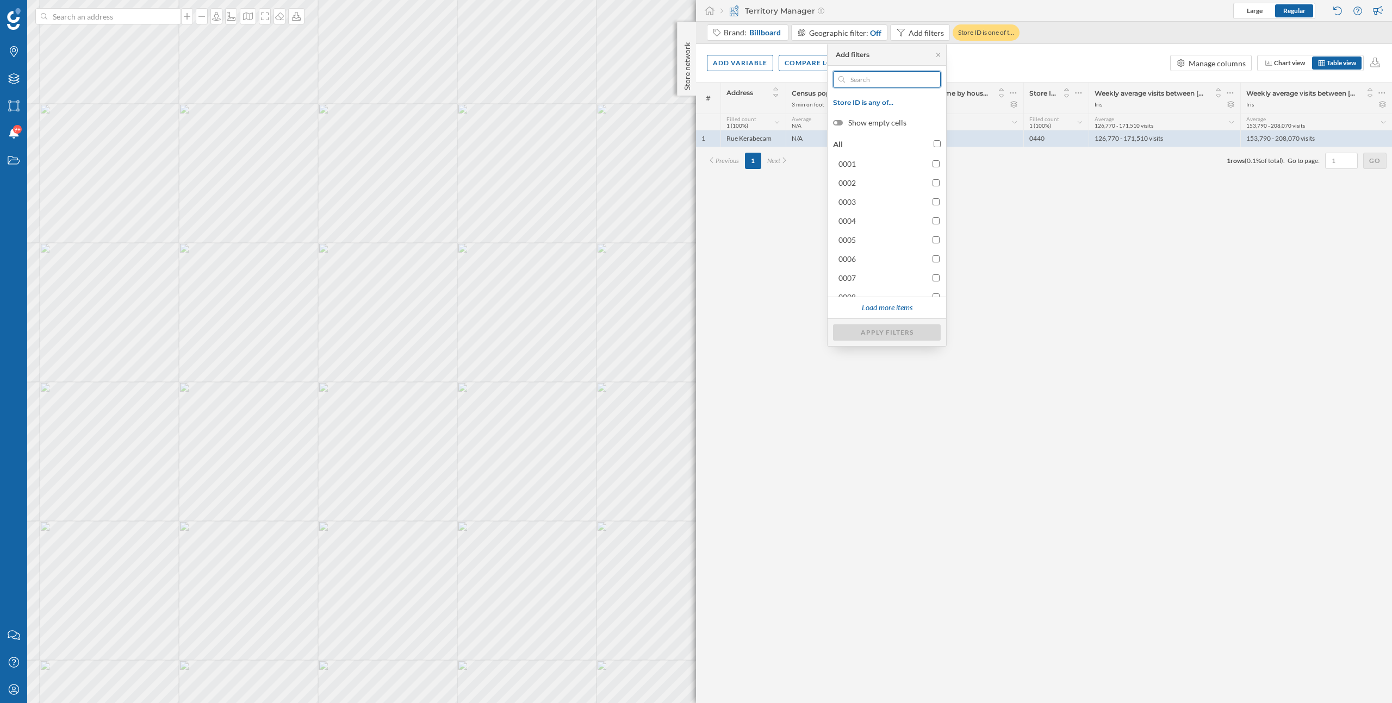
click at [888, 81] on input "text" at bounding box center [887, 79] width 84 height 16
paste input "0196"
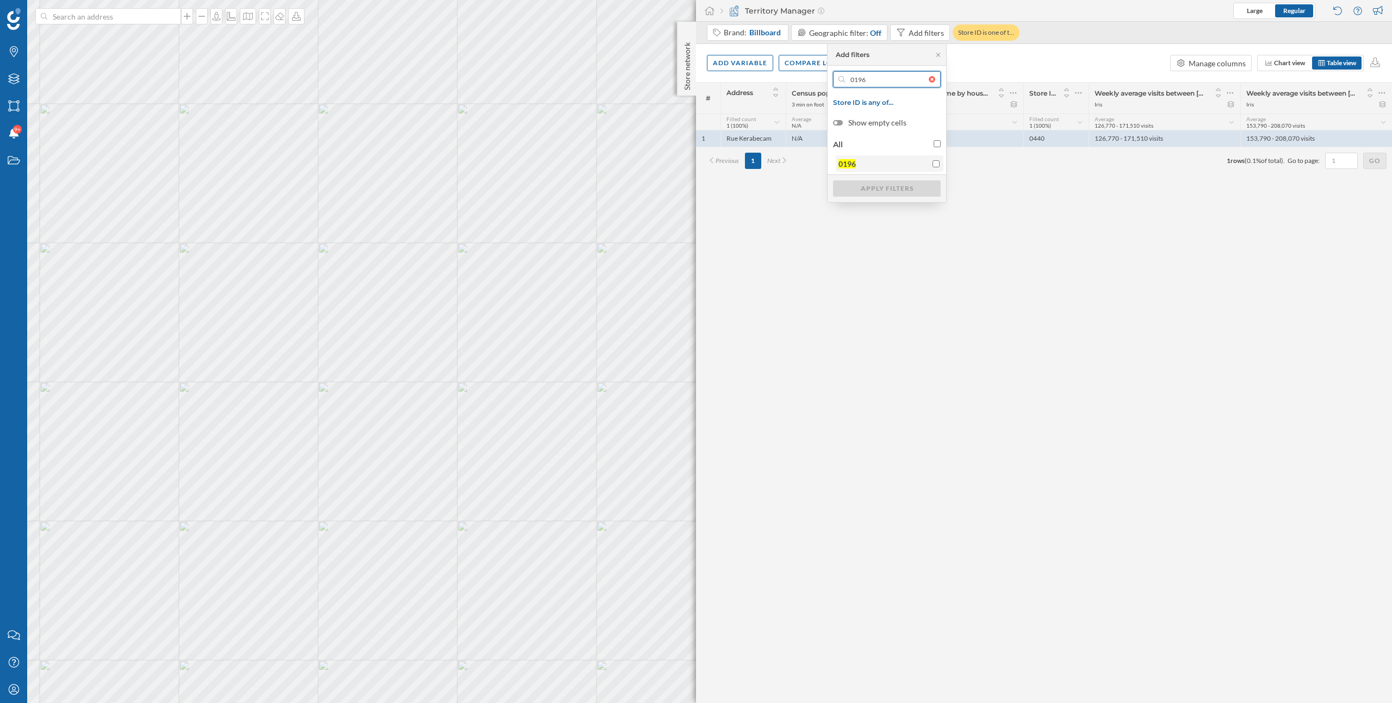
type input "0196"
click at [938, 160] on input "0196" at bounding box center [935, 163] width 7 height 7
checkbox input "true"
click at [915, 184] on div "Apply filters" at bounding box center [887, 188] width 108 height 16
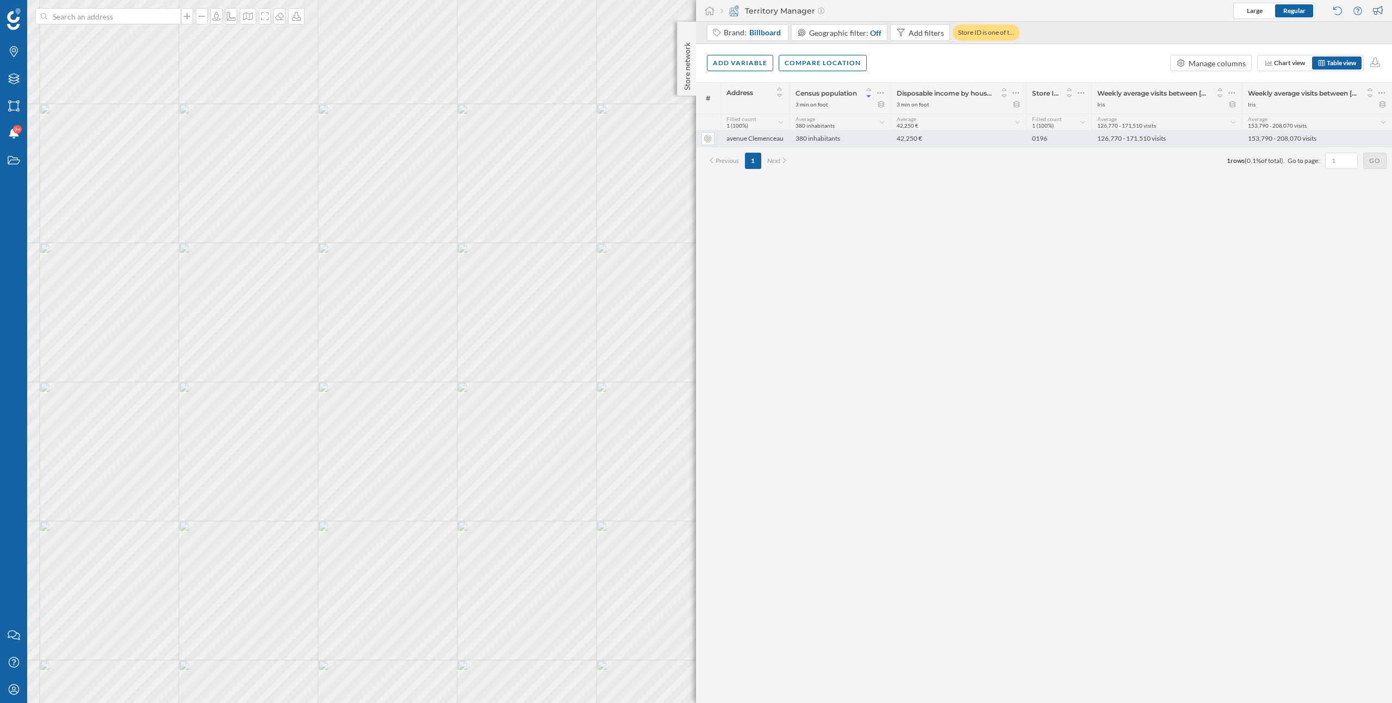
click at [835, 139] on div "380 inhabitants" at bounding box center [839, 138] width 101 height 16
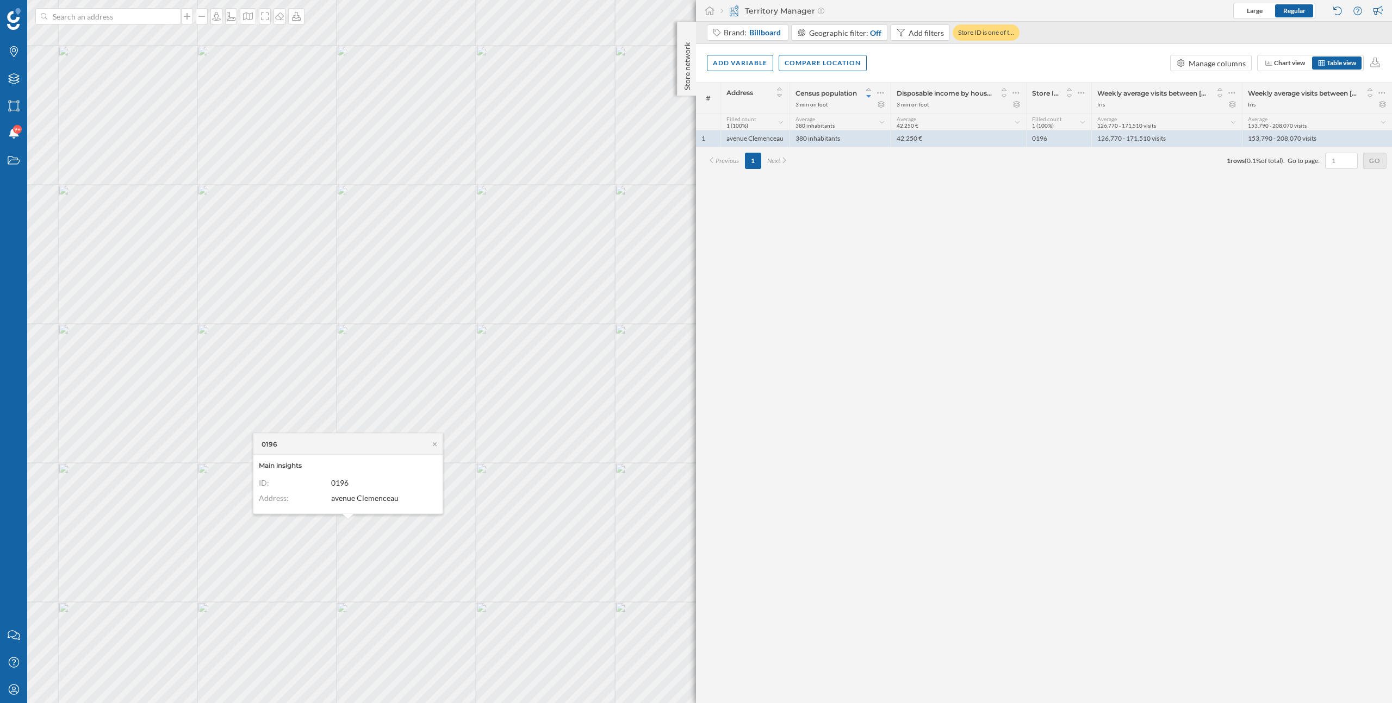
click at [440, 440] on div "0196" at bounding box center [347, 445] width 189 height 22
click at [435, 441] on icon at bounding box center [434, 444] width 8 height 7
click at [212, 18] on icon at bounding box center [216, 16] width 11 height 9
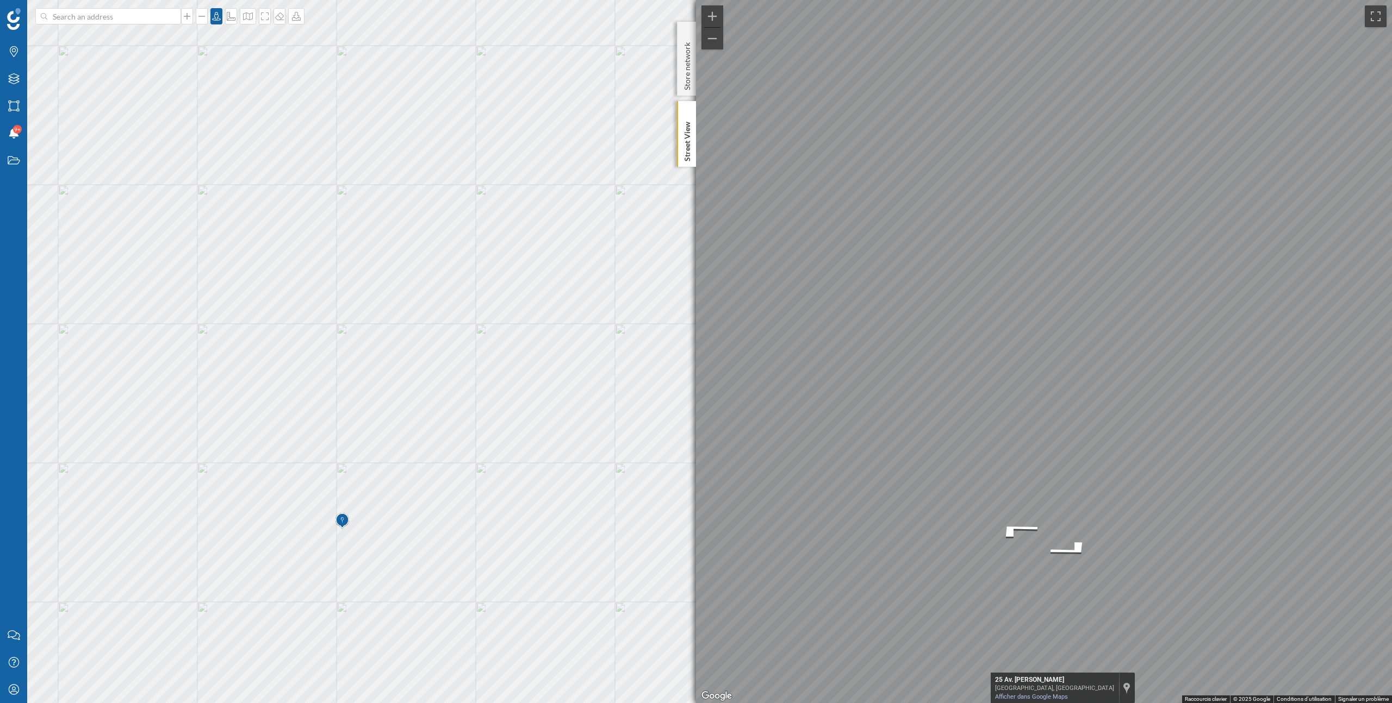
click at [347, 528] on img at bounding box center [342, 521] width 14 height 22
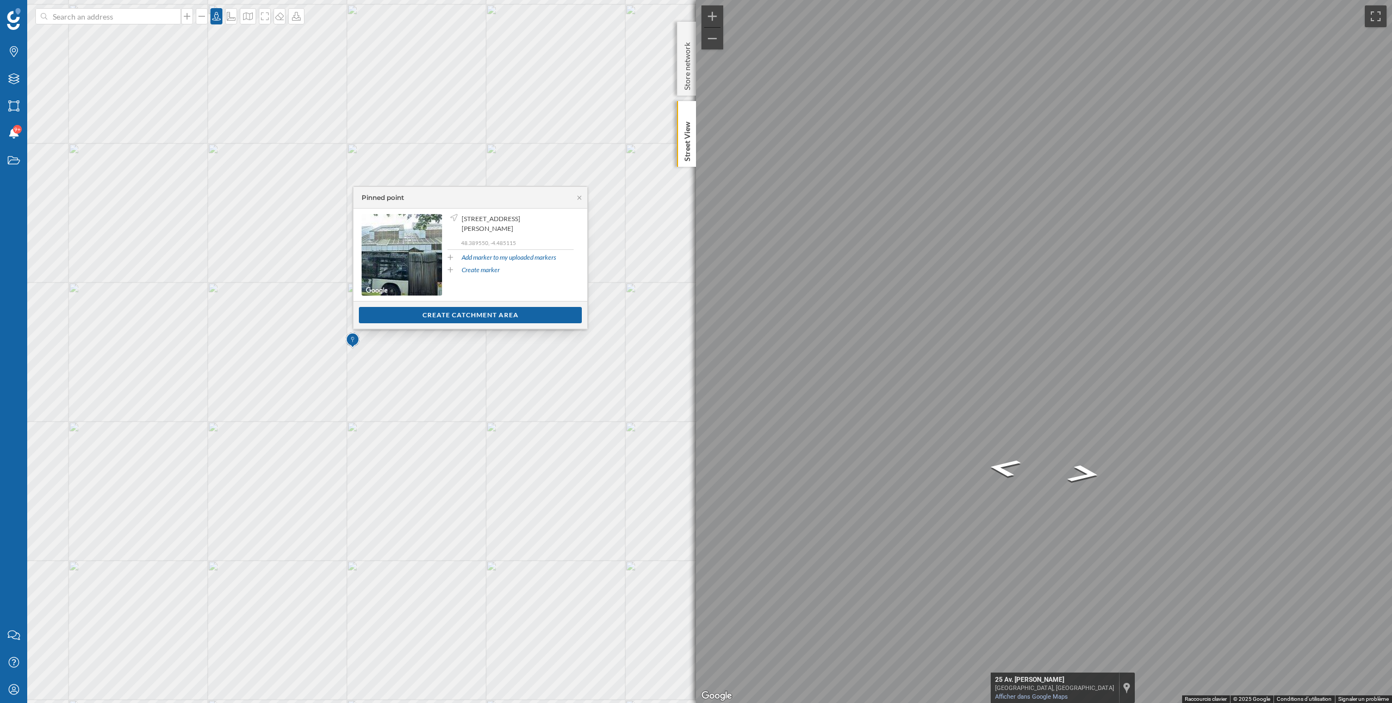
click at [665, 344] on div "Brands Layers Areas Notifications 9+ States Contact us Help Center My Profile […" at bounding box center [696, 351] width 1392 height 703
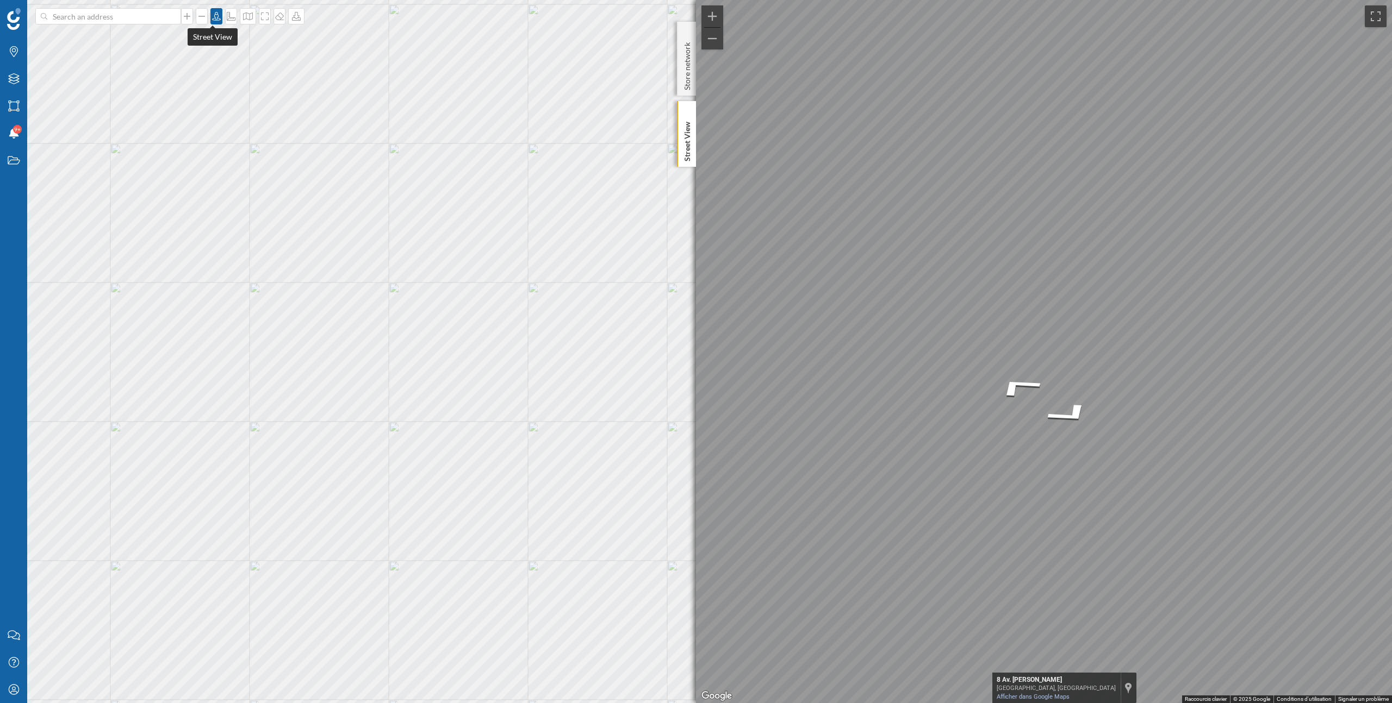
click at [211, 21] on div at bounding box center [216, 16] width 12 height 16
